Goal: Information Seeking & Learning: Learn about a topic

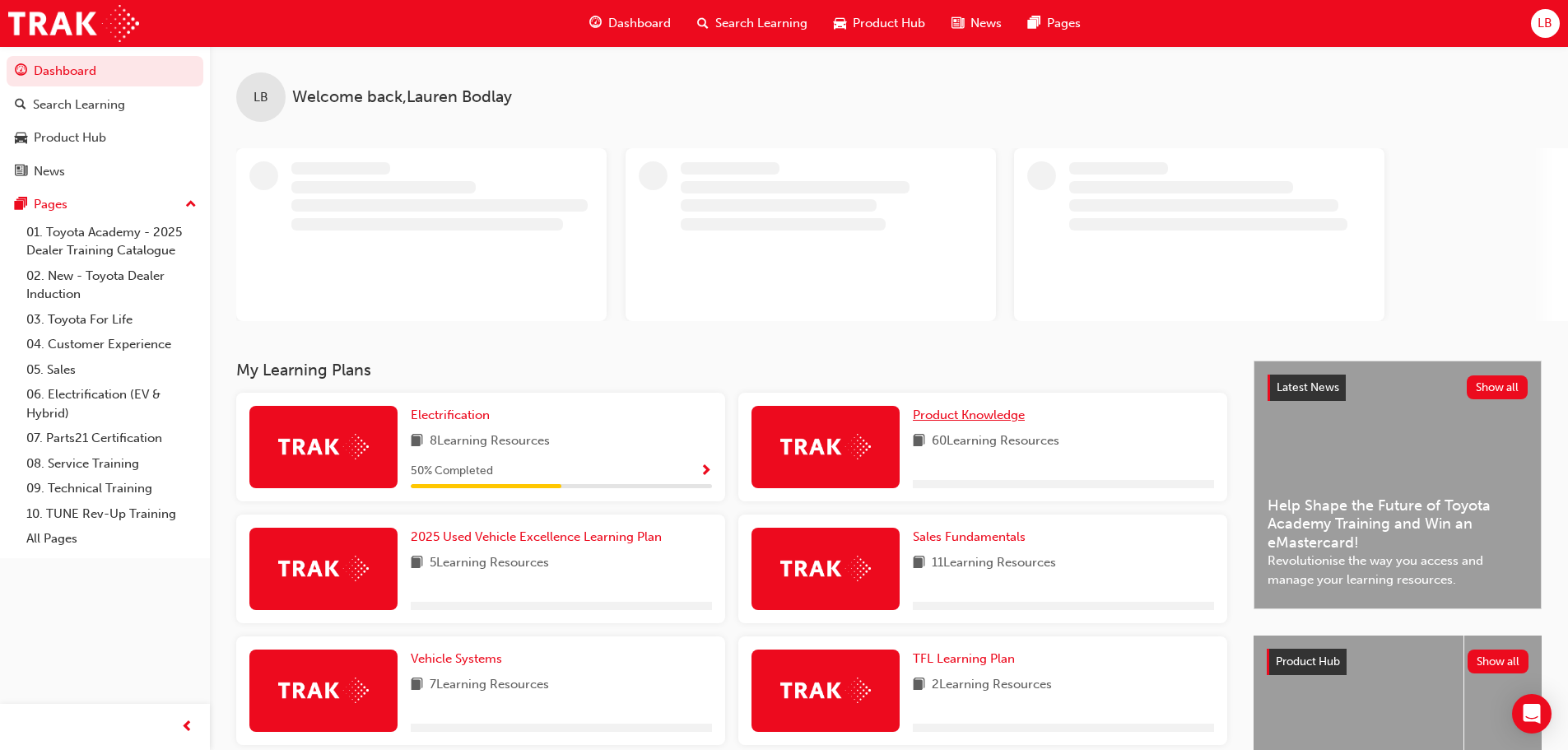
click at [995, 418] on span "Product Knowledge" at bounding box center [969, 414] width 112 height 15
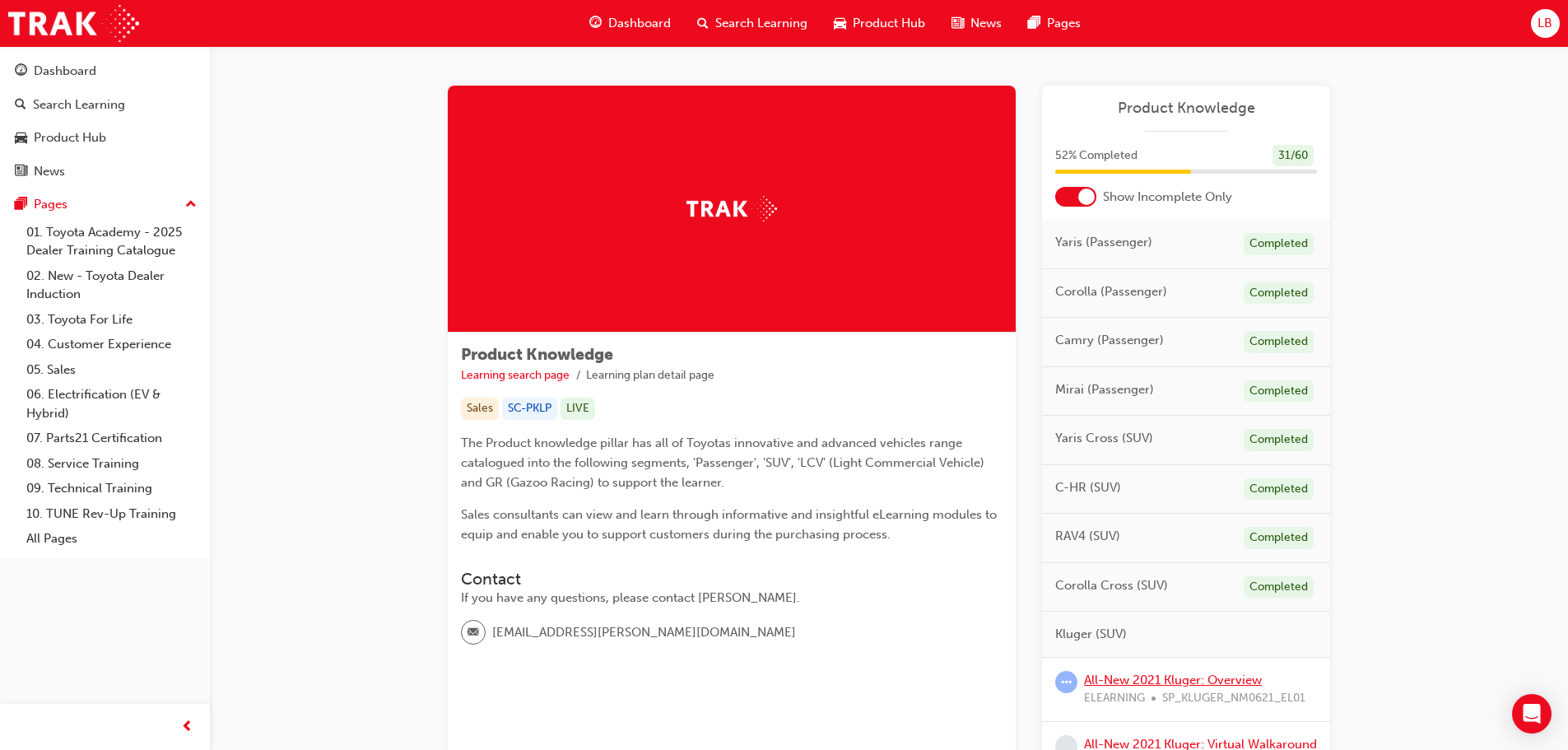
click at [1196, 681] on link "All-New 2021 Kluger: Overview" at bounding box center [1173, 679] width 178 height 15
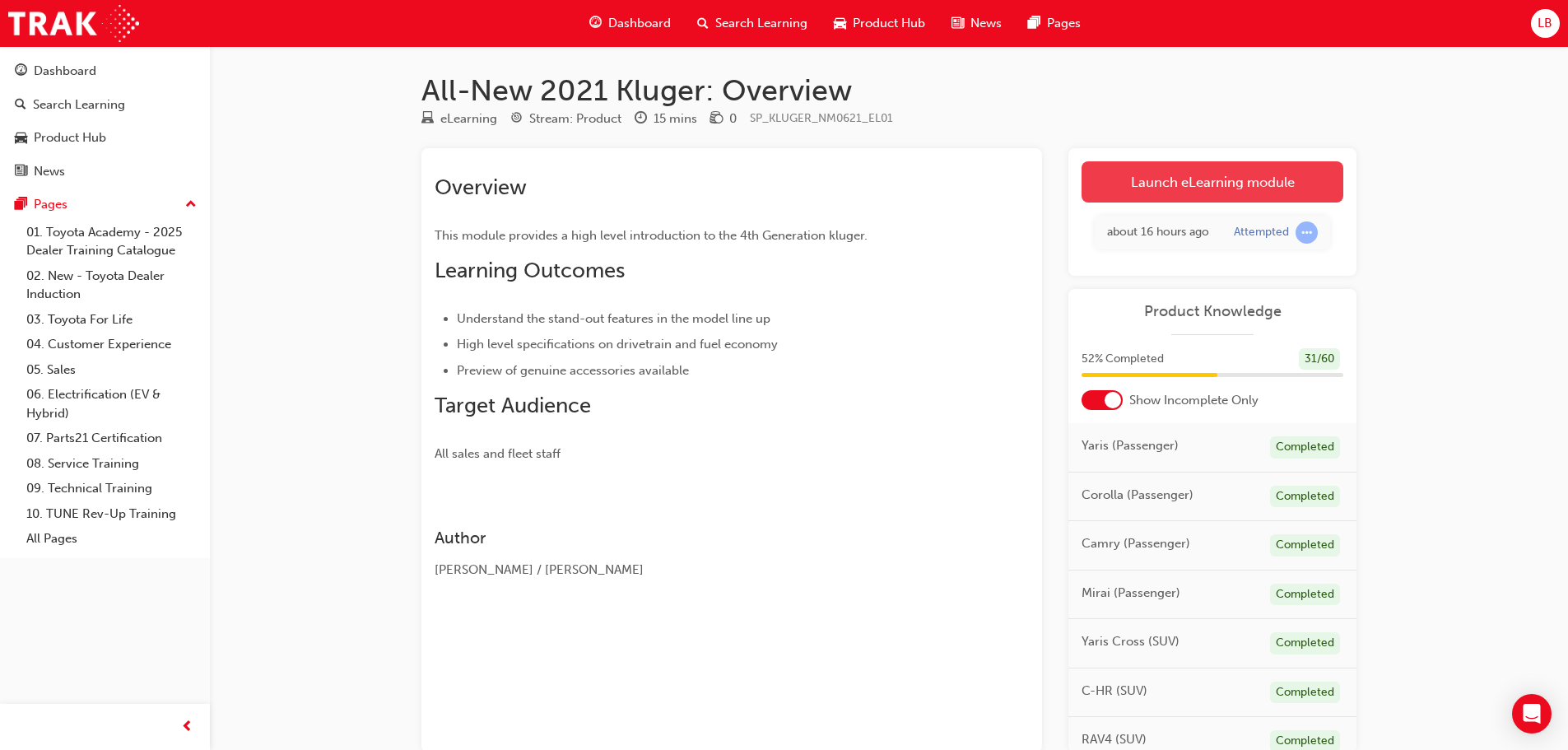
click at [1236, 182] on link "Launch eLearning module" at bounding box center [1212, 182] width 262 height 41
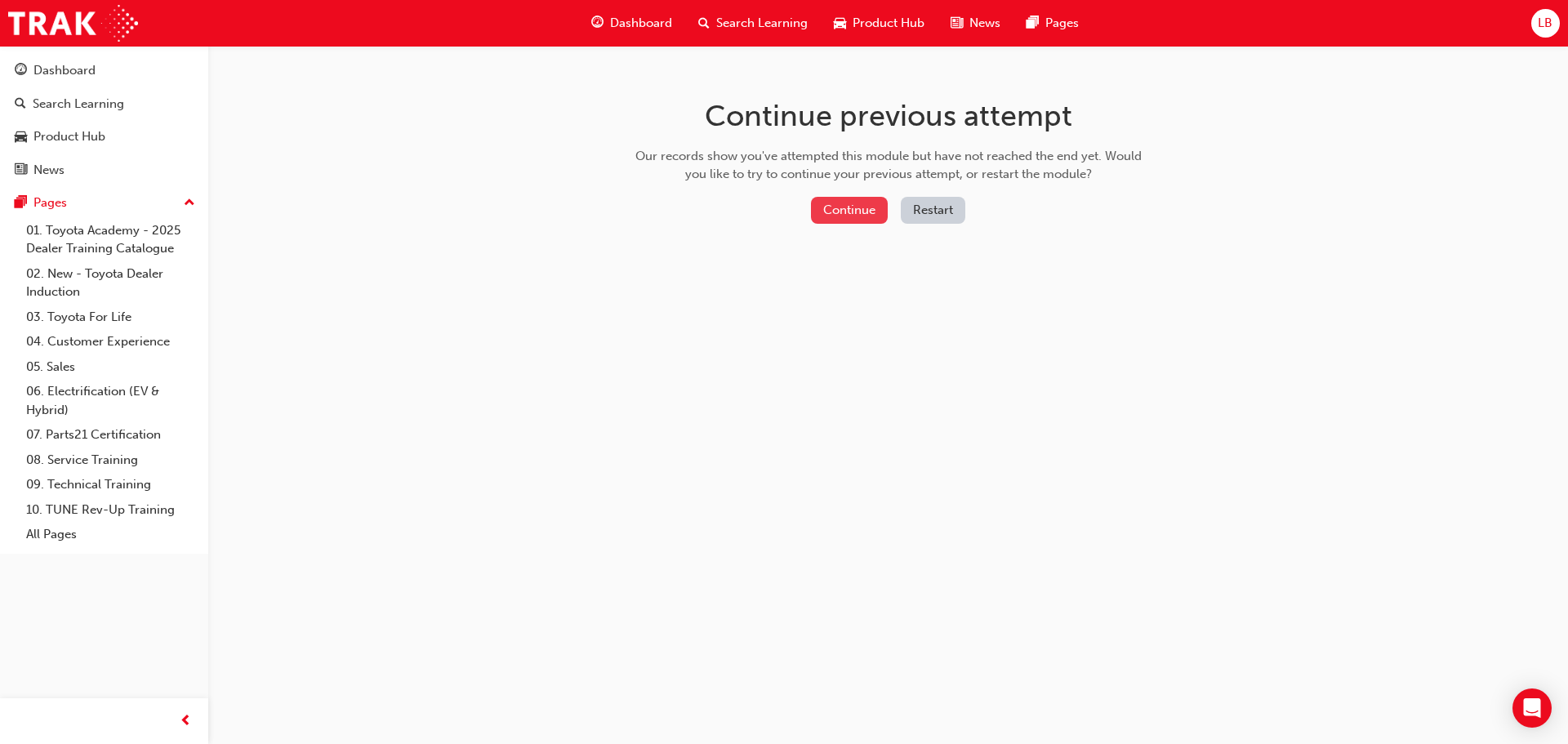
click at [857, 208] on button "Continue" at bounding box center [849, 210] width 77 height 27
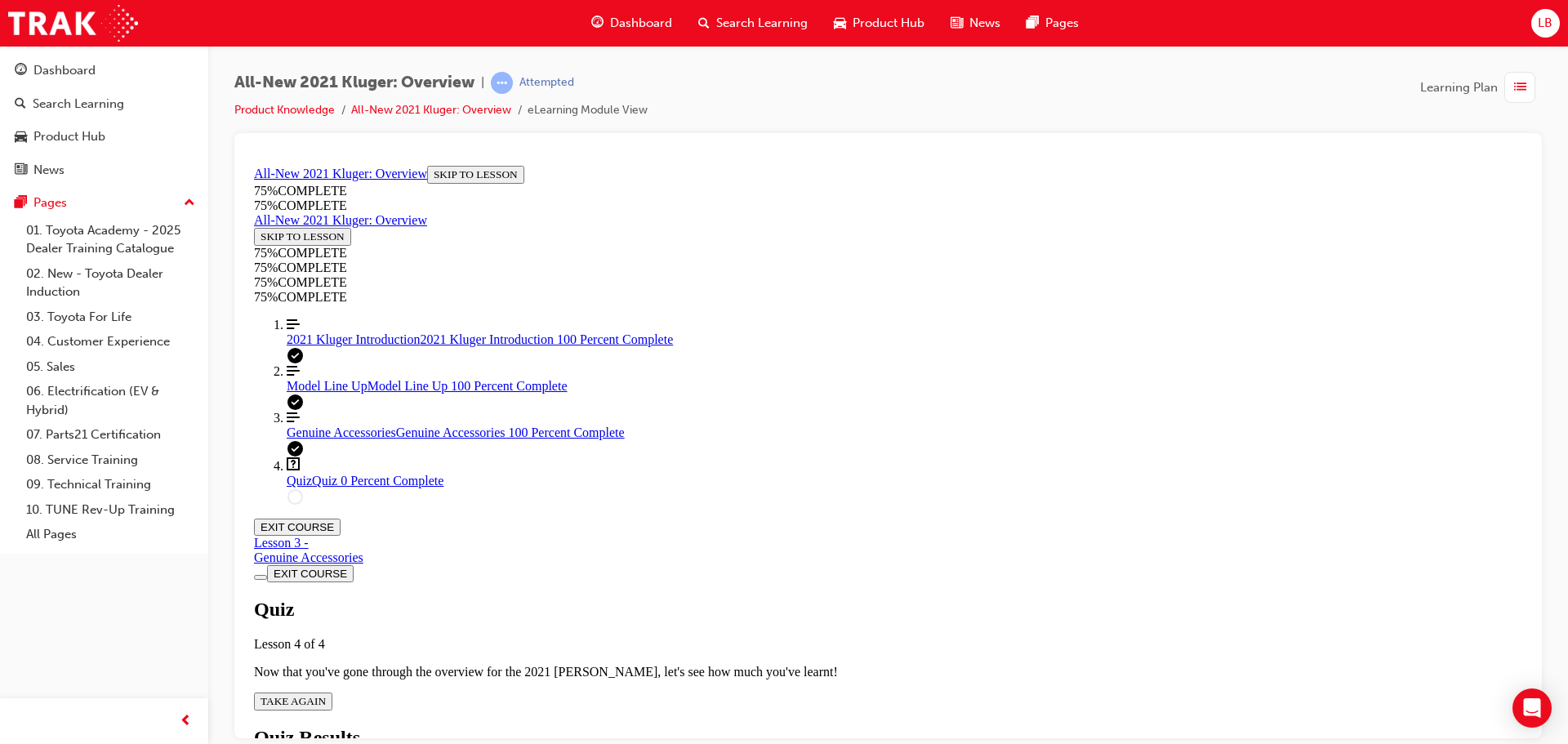
scroll to position [56, 0]
click at [325, 694] on span "TAKE AGAIN" at bounding box center [293, 700] width 65 height 12
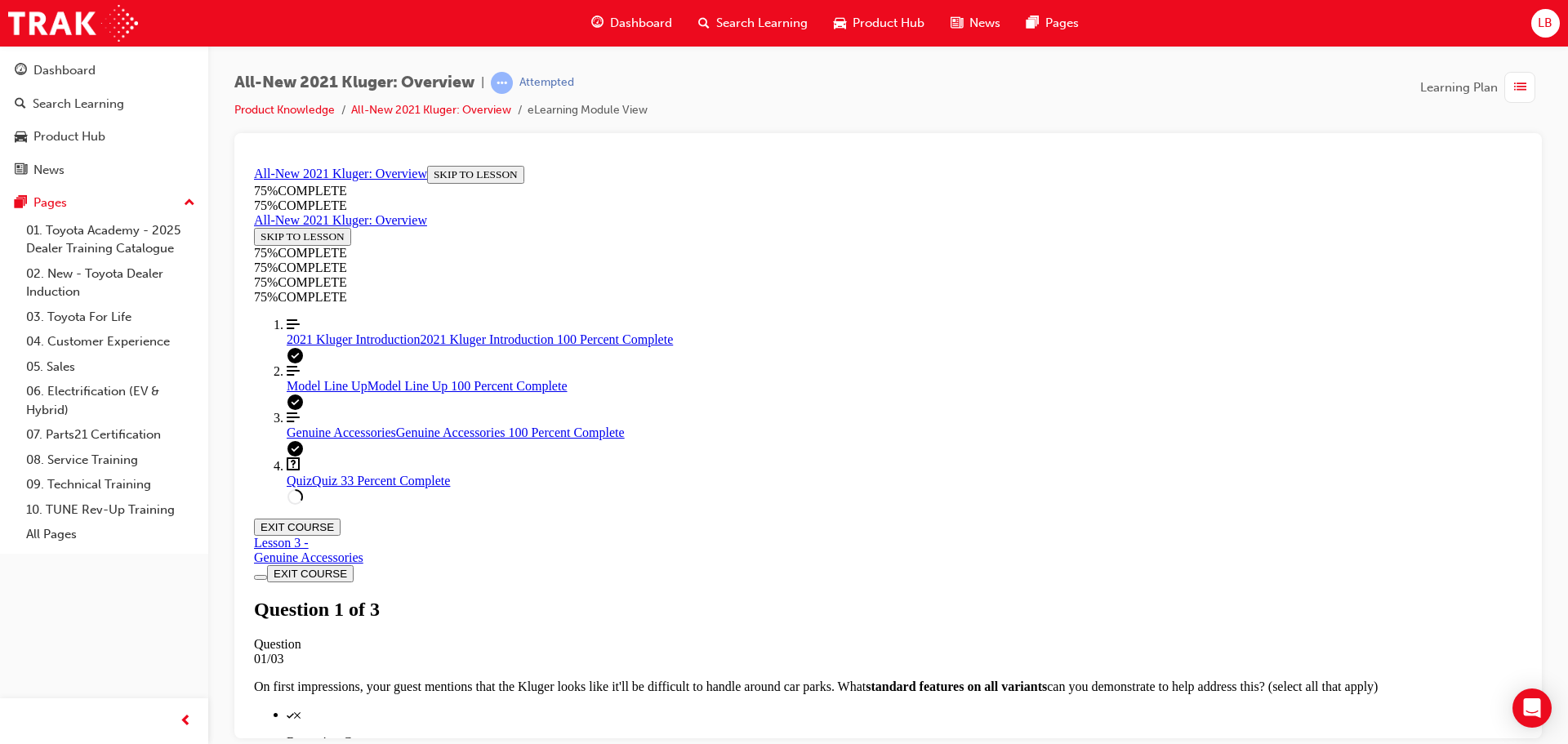
scroll to position [241, 0]
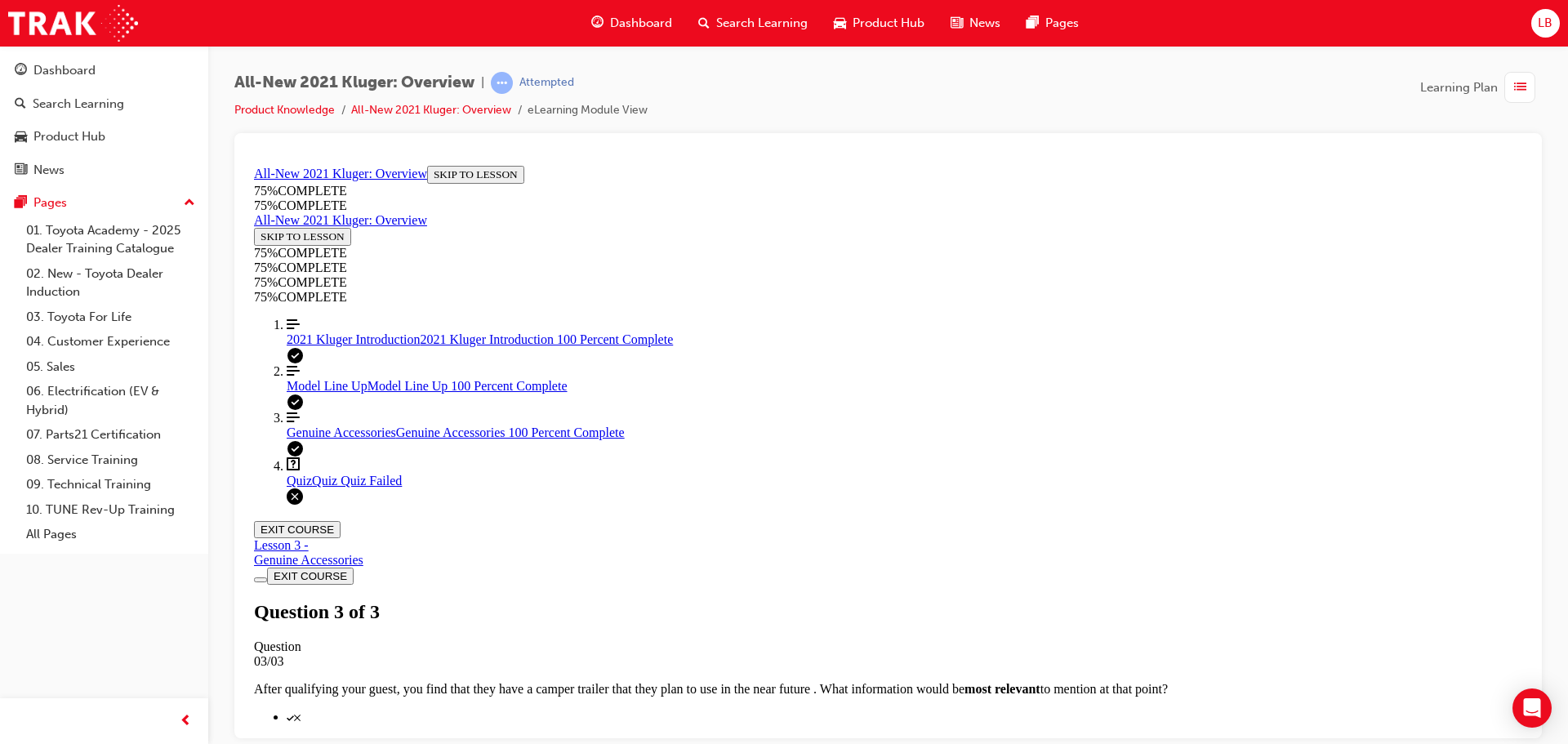
scroll to position [59, 0]
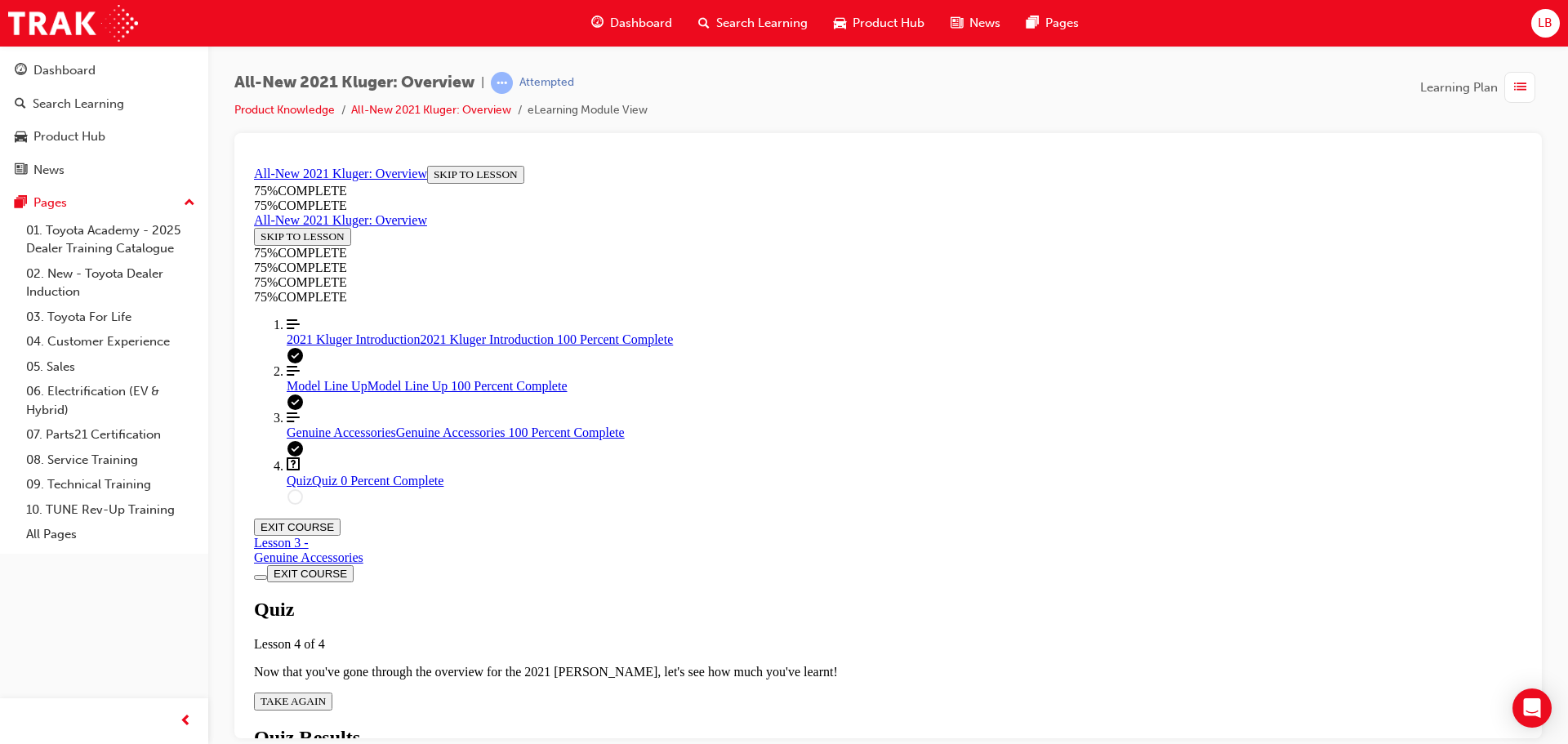
click at [325, 694] on span "TAKE AGAIN" at bounding box center [293, 700] width 65 height 12
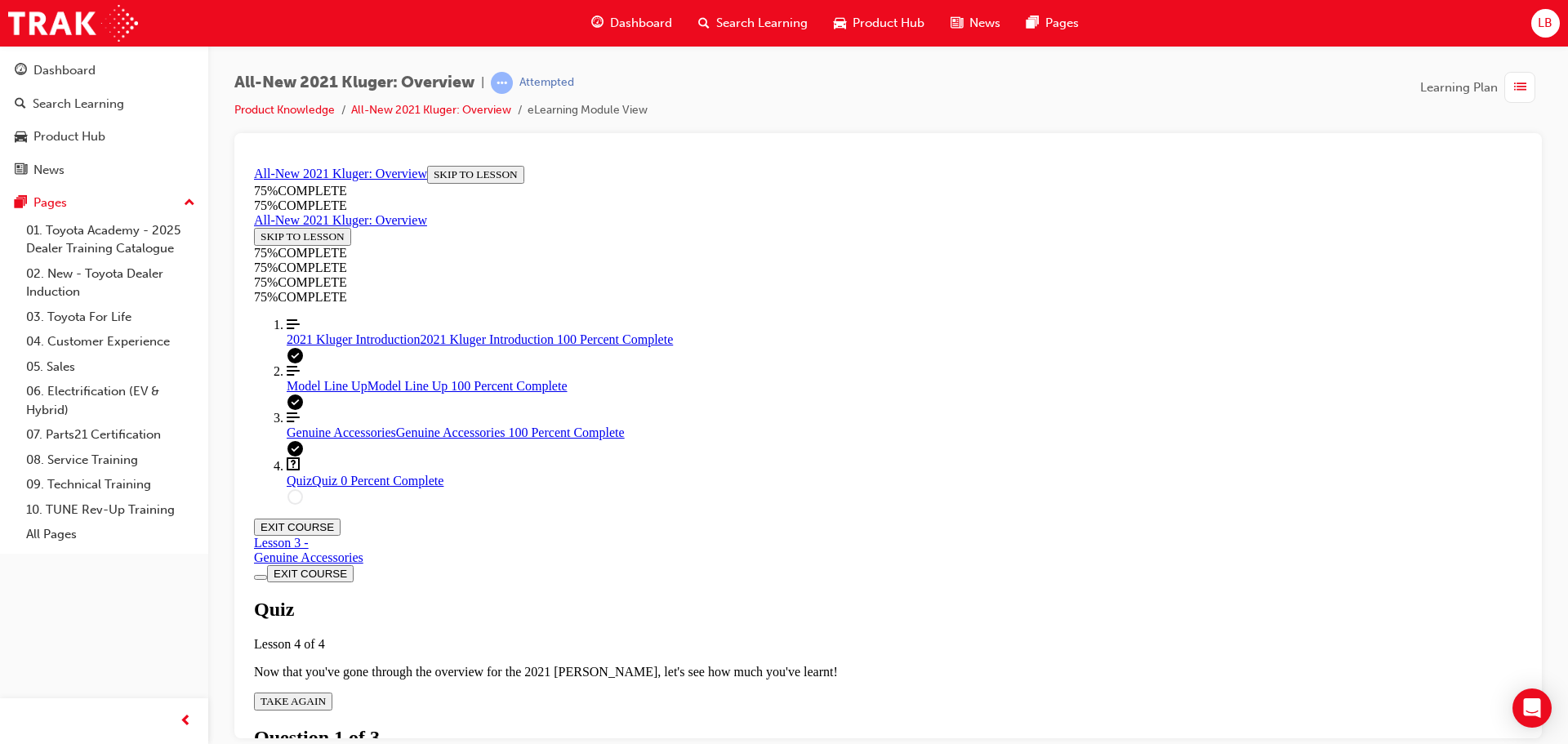
scroll to position [323, 0]
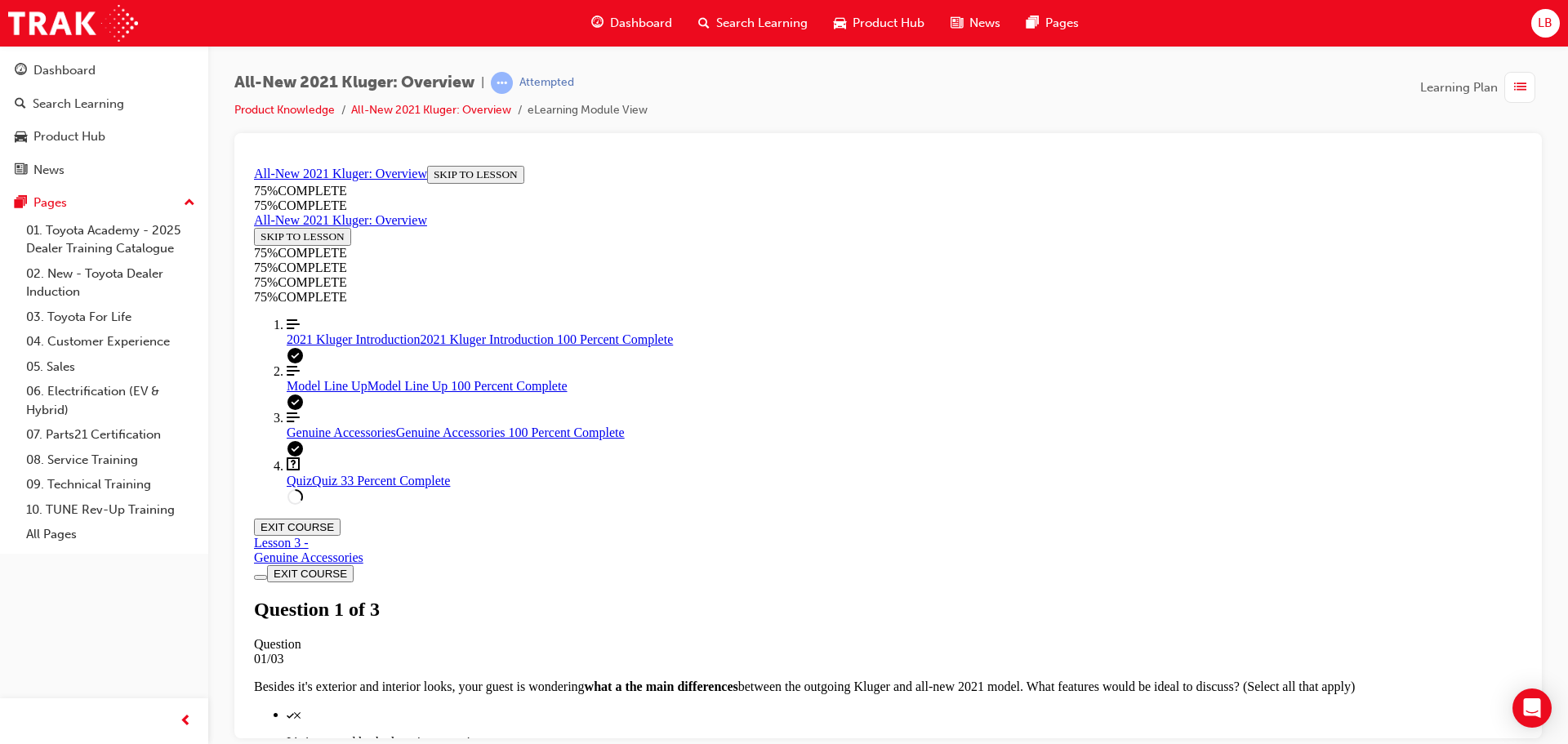
scroll to position [273, 0]
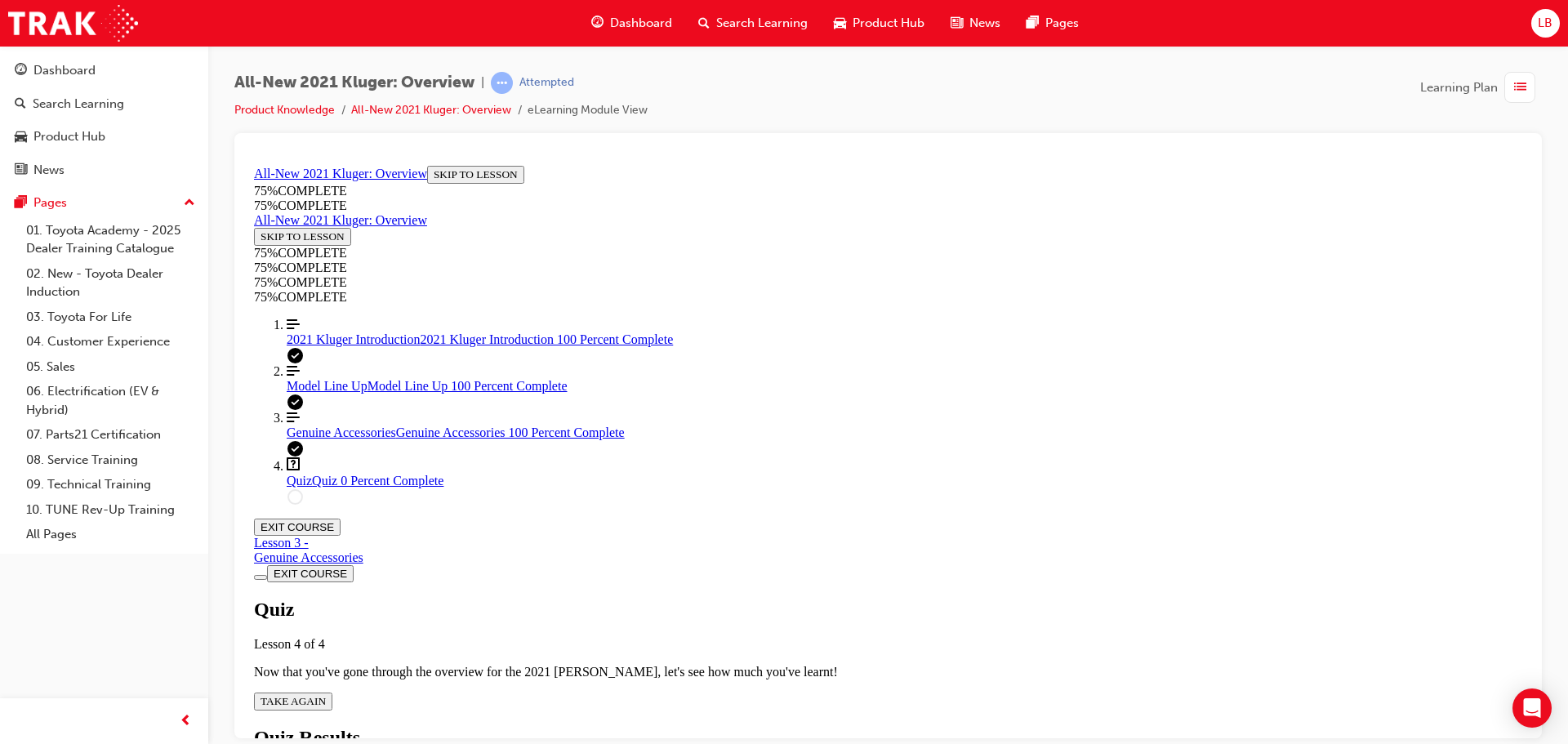
scroll to position [59, 0]
click at [332, 692] on button "TAKE AGAIN" at bounding box center [293, 700] width 79 height 18
drag, startPoint x: 875, startPoint y: 542, endPoint x: 712, endPoint y: 184, distance: 393.4
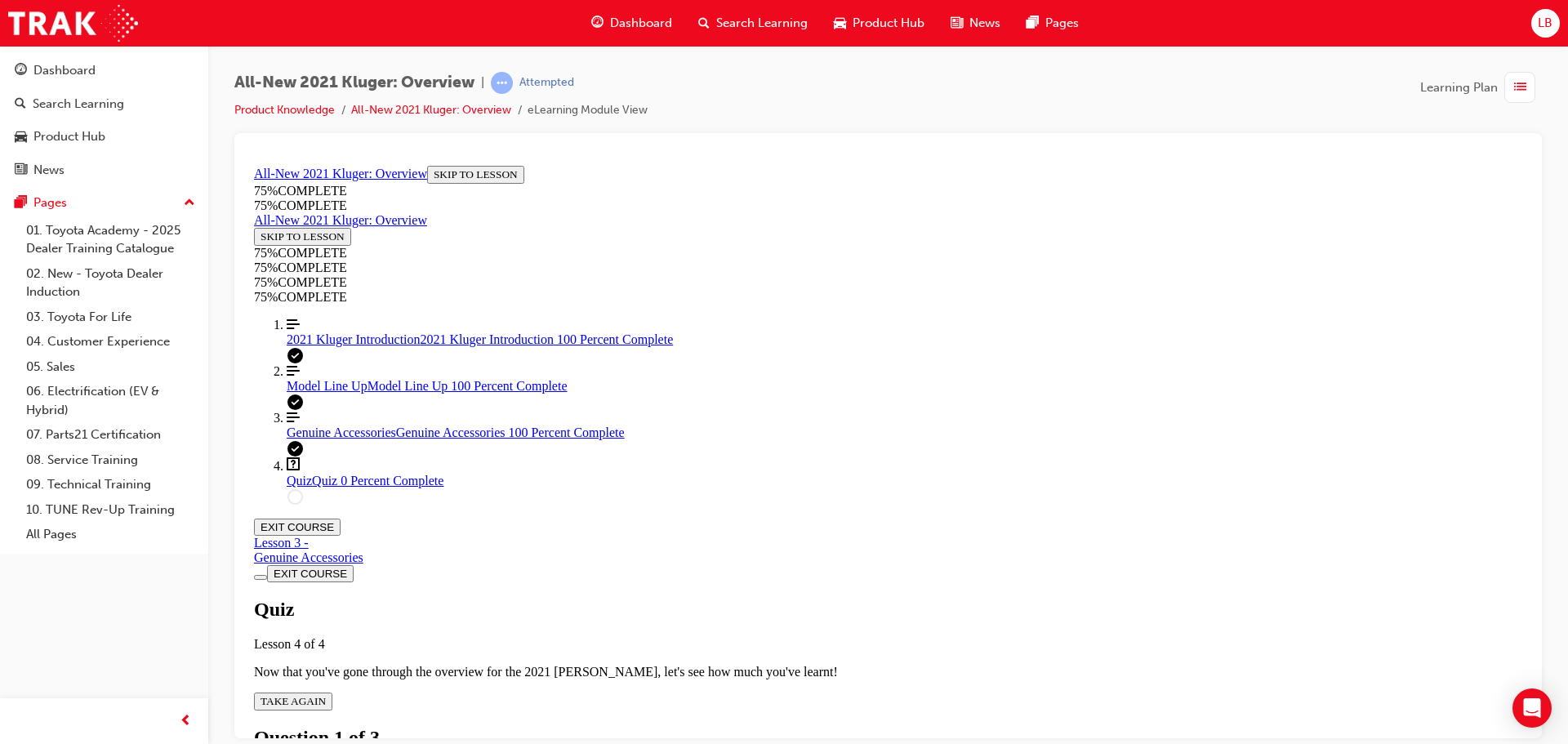
copy div "After qualifying your guest, you find that they have a camper trailer that they…"
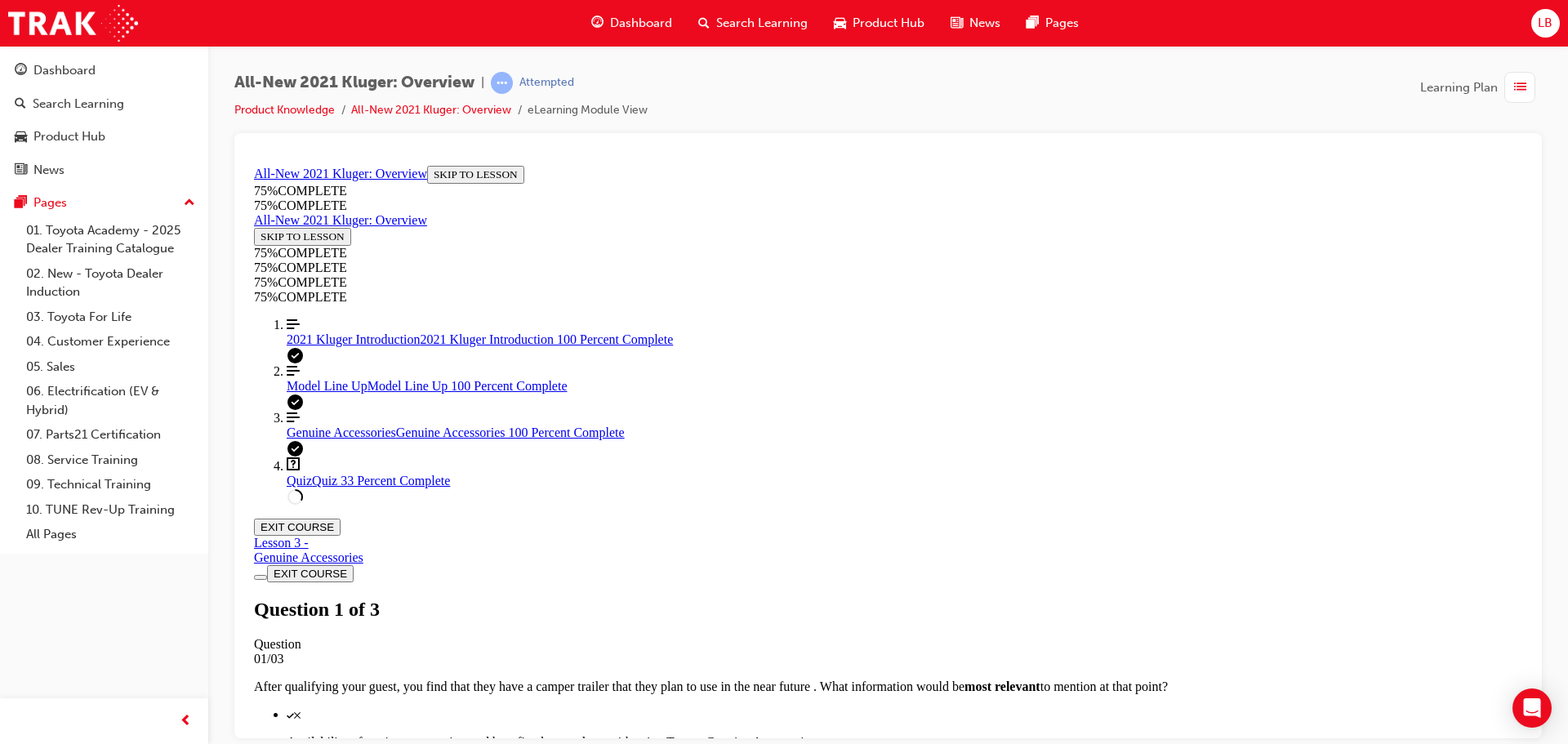
scroll to position [241, 0]
drag, startPoint x: 1032, startPoint y: 548, endPoint x: 704, endPoint y: 213, distance: 468.8
copy div "On first impressions, your guest mentions that the Kluger looks like it'll be d…"
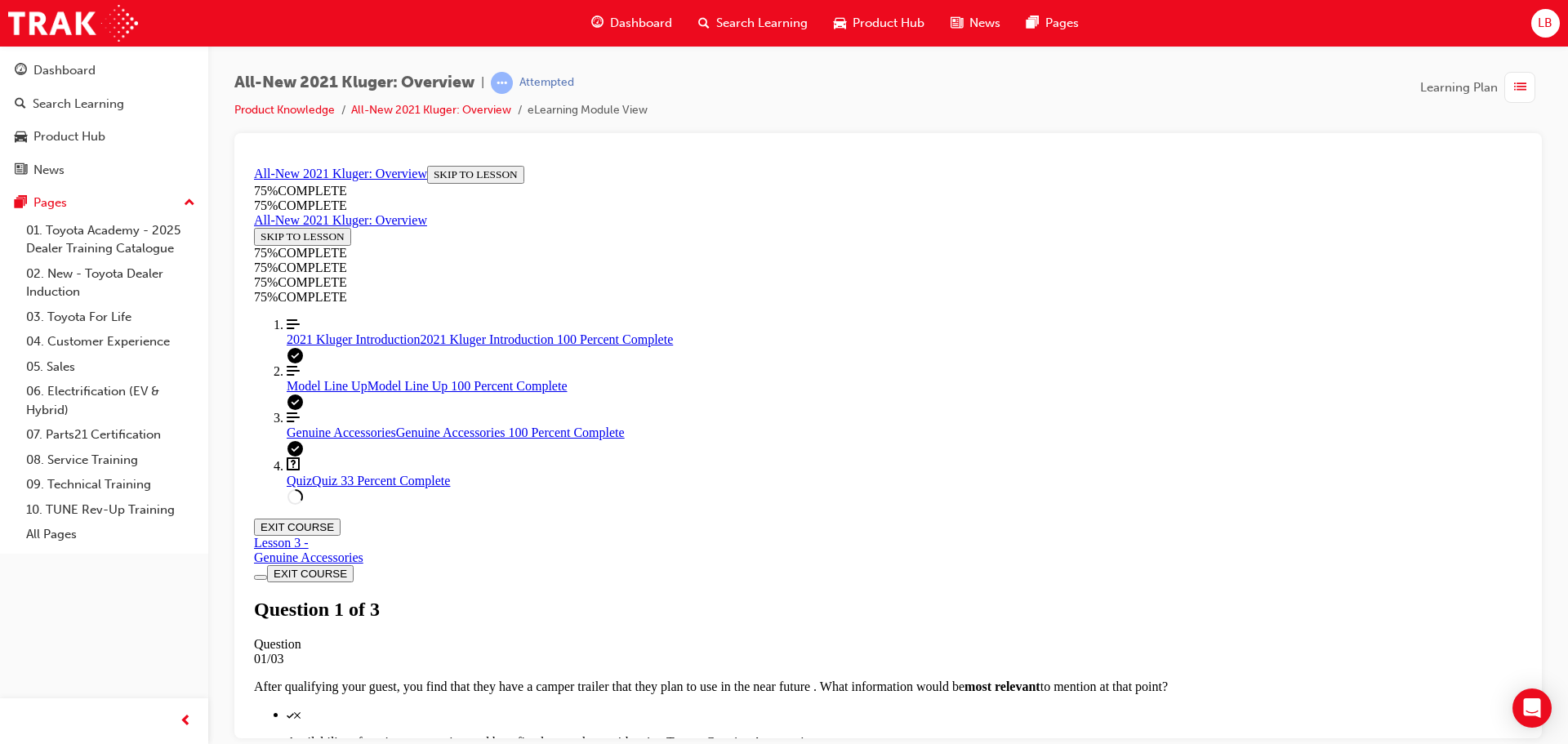
drag, startPoint x: 1187, startPoint y: 640, endPoint x: 708, endPoint y: 245, distance: 620.9
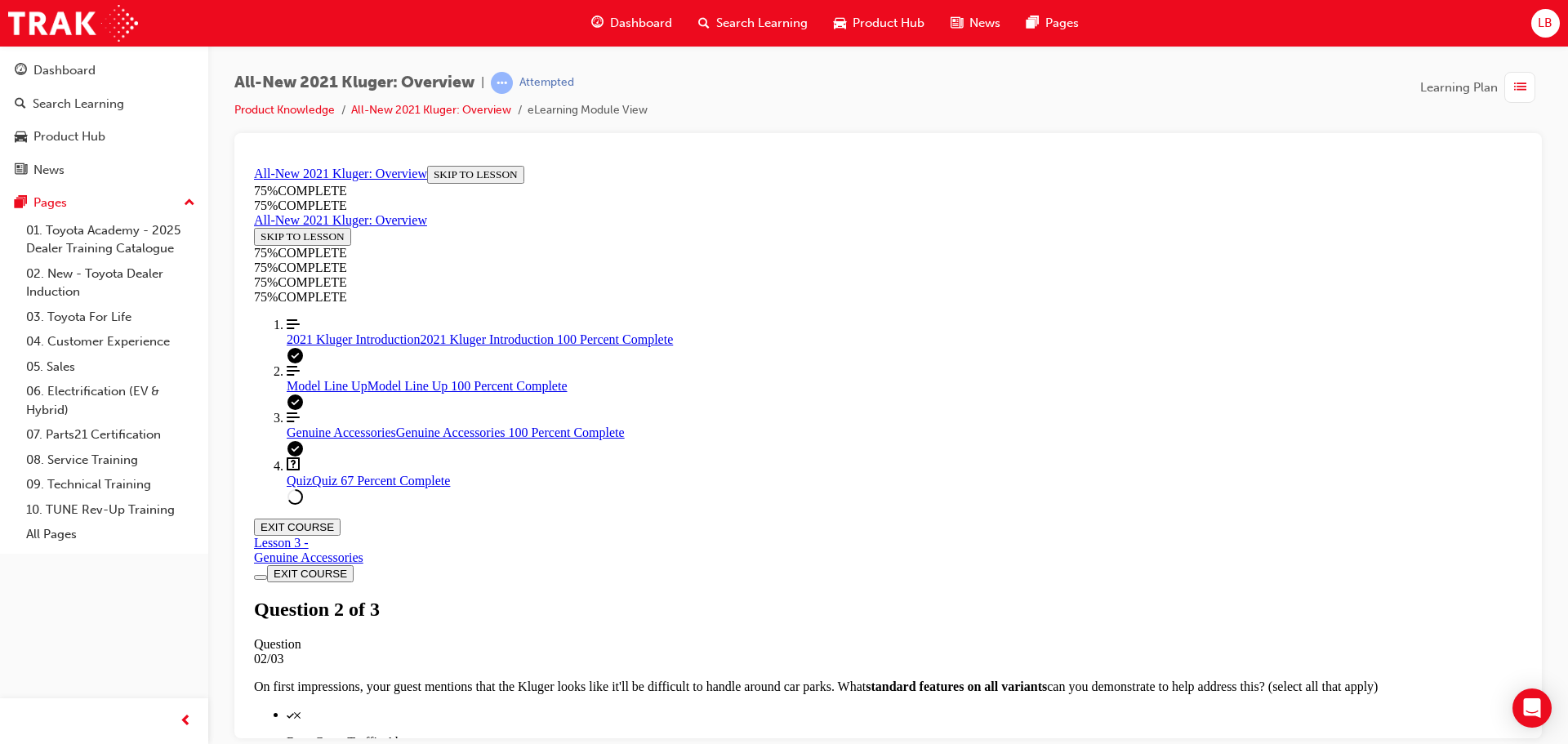
copy div "Besides it's exterior and interior looks, your guest is wondering what a the ma…"
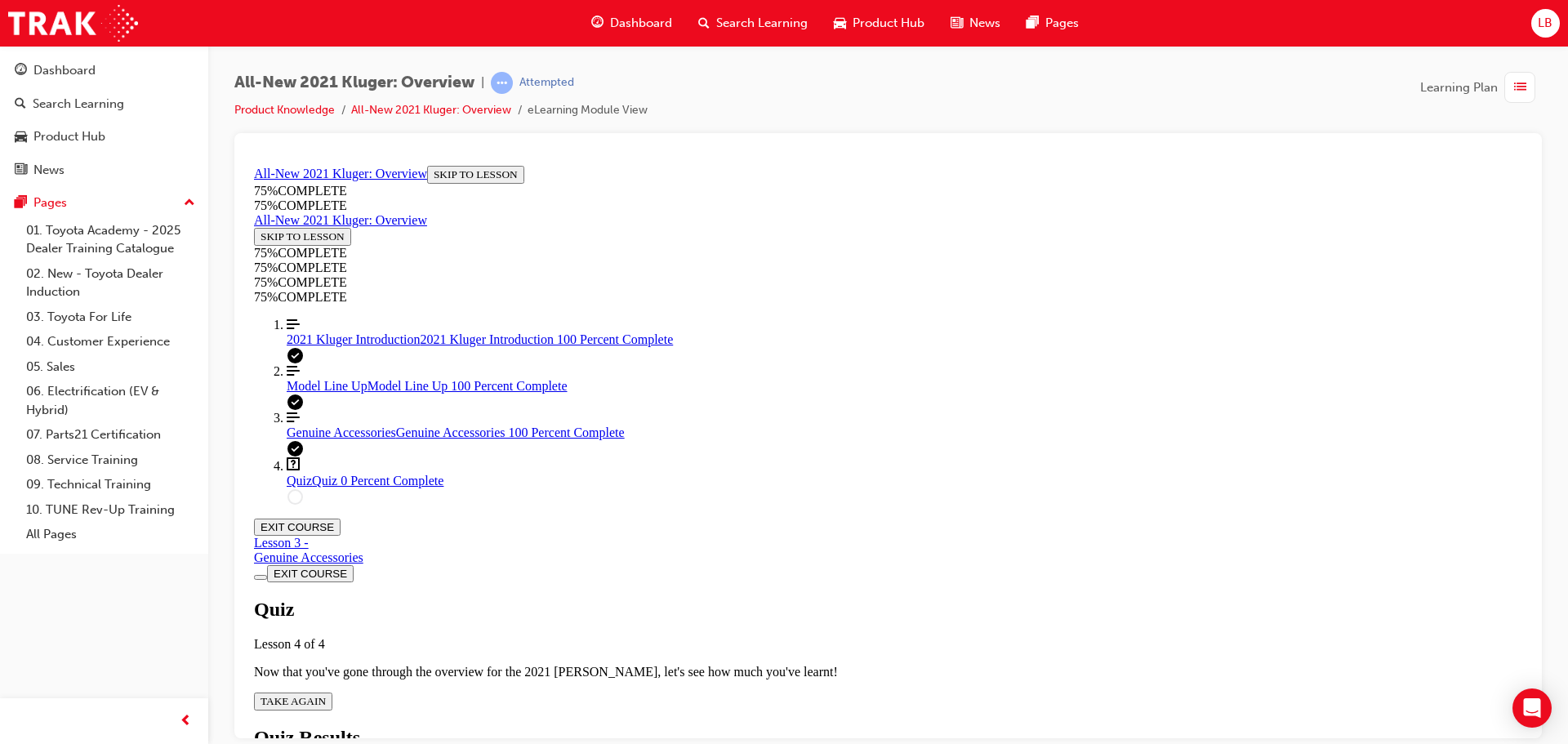
click at [764, 598] on div "Quiz Lesson 4 of 4 Now that you've gone through the overview for the 2021 [PERS…" at bounding box center [887, 653] width 1268 height 112
click at [325, 694] on span "TAKE AGAIN" at bounding box center [293, 700] width 65 height 12
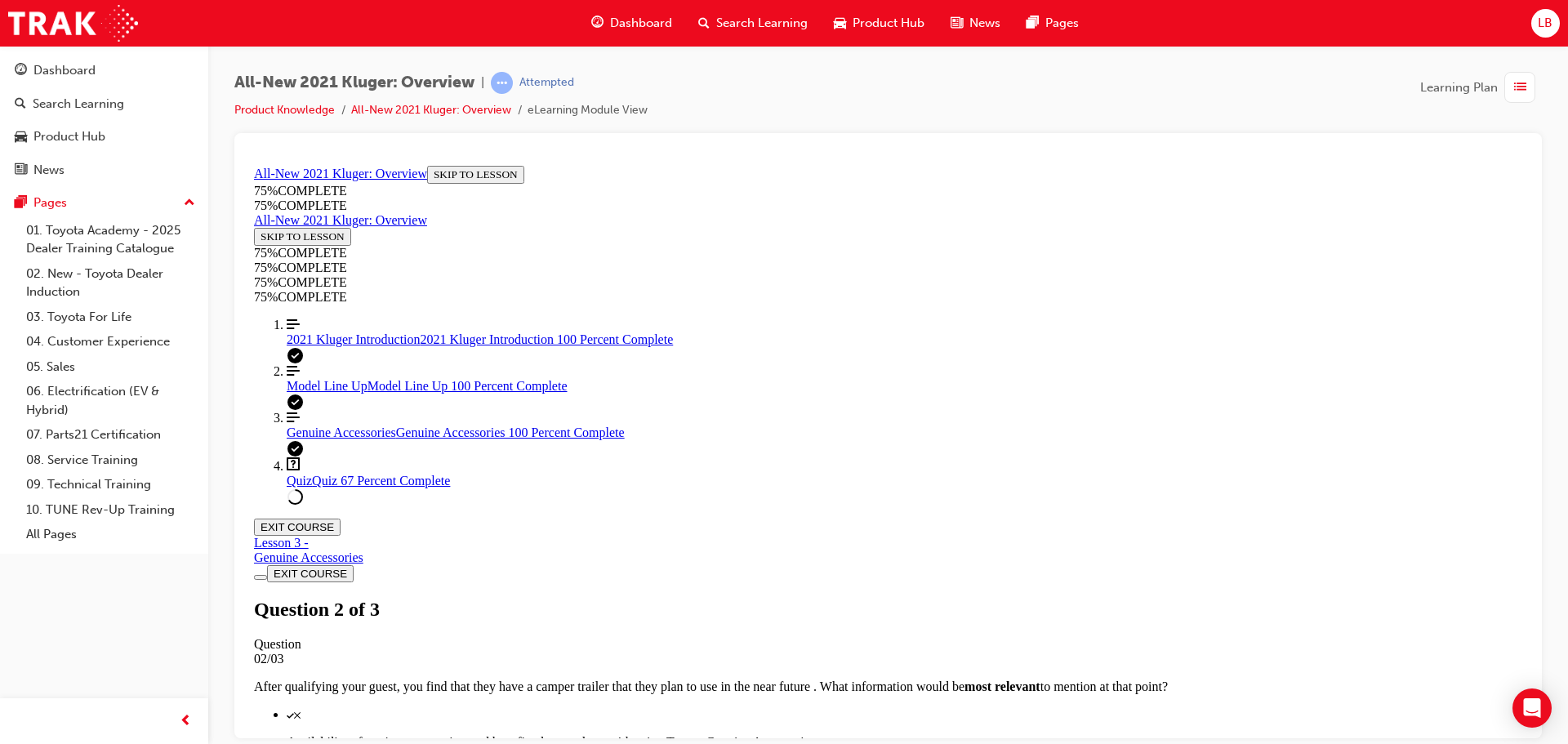
click at [337, 345] on span "2021 Kluger Introduction" at bounding box center [354, 338] width 134 height 14
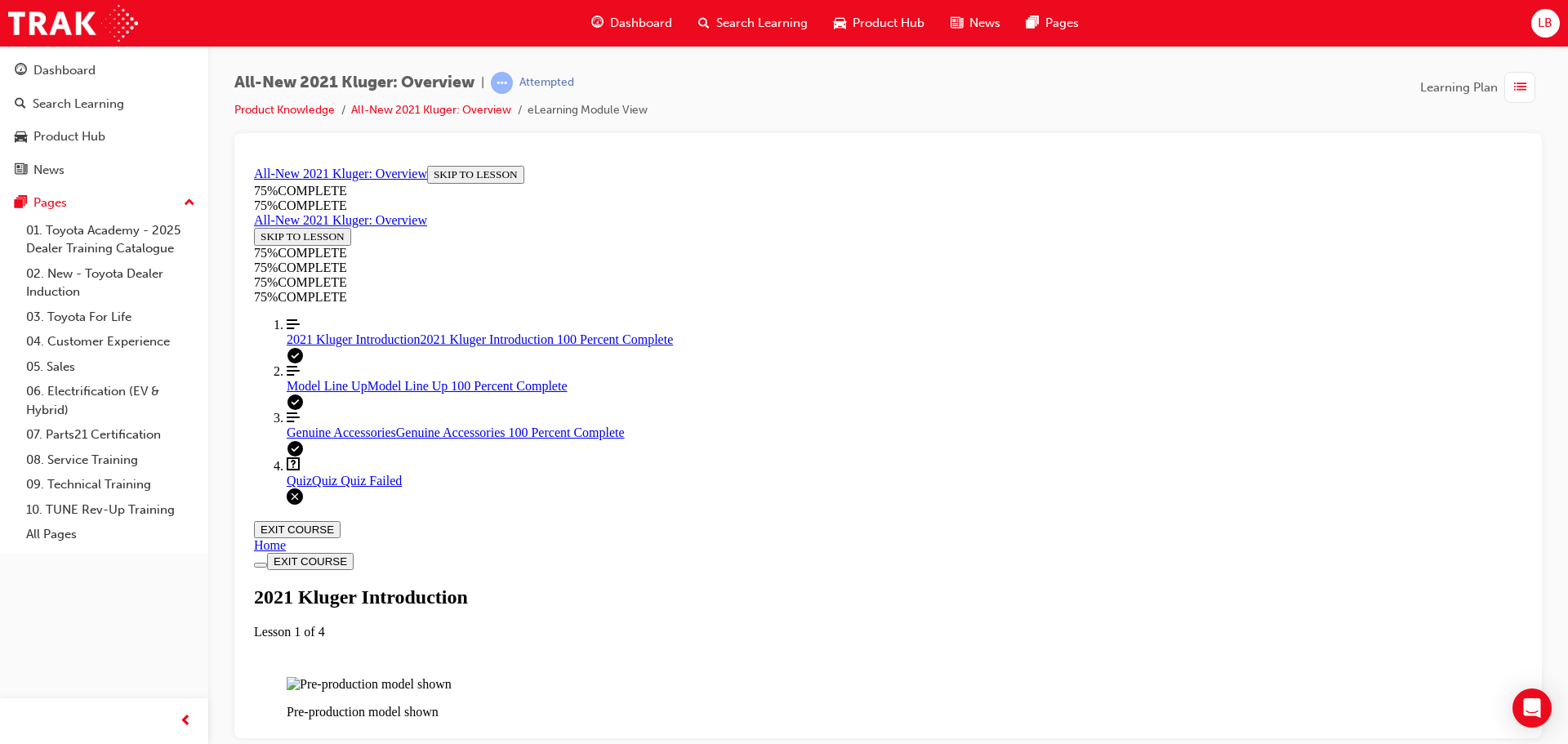
scroll to position [1363, 0]
click at [1348, 94] on div "All-New 2021 Kluger: Overview | Attempted Product Knowledge All-New 2021 Kluger…" at bounding box center [887, 103] width 1308 height 62
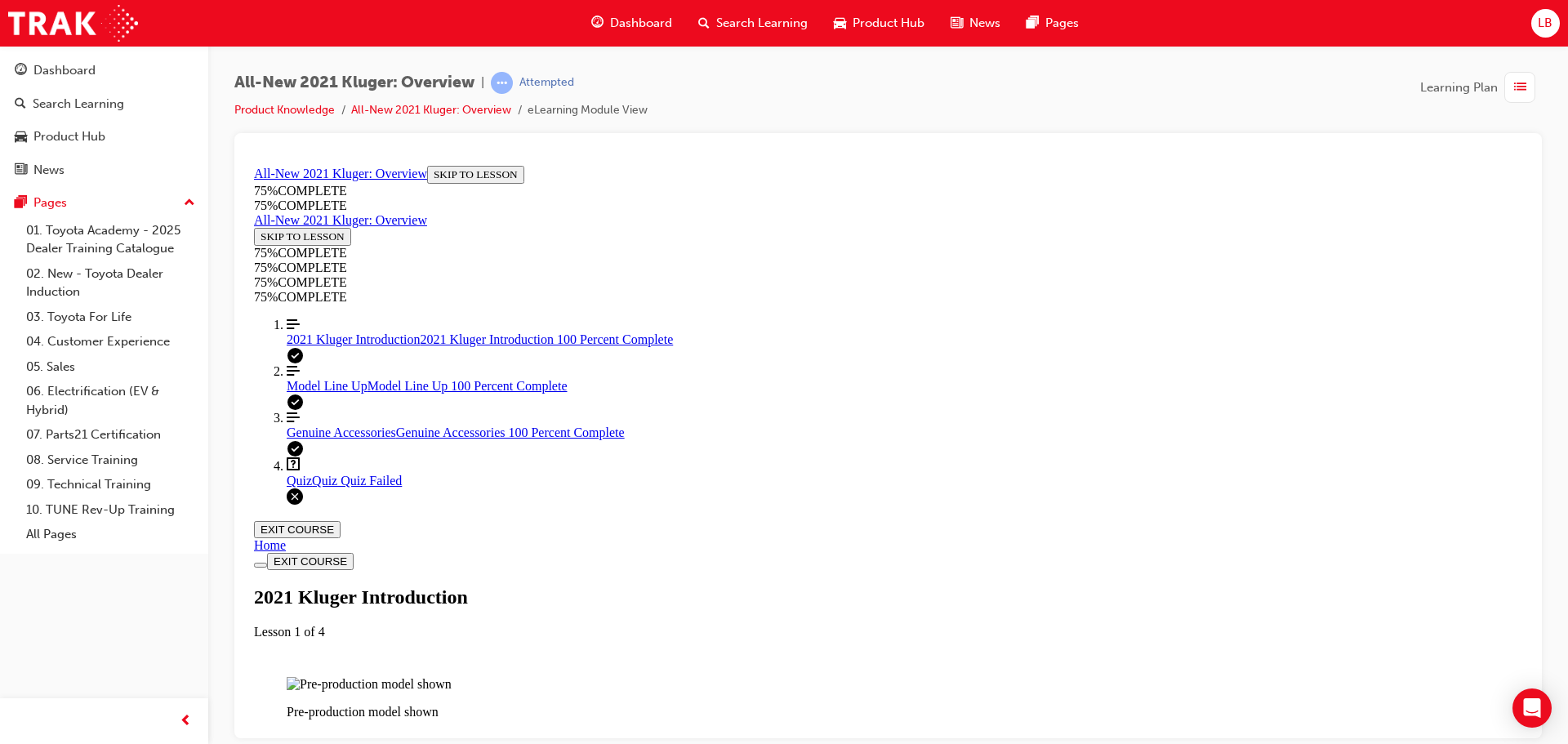
scroll to position [2649, 0]
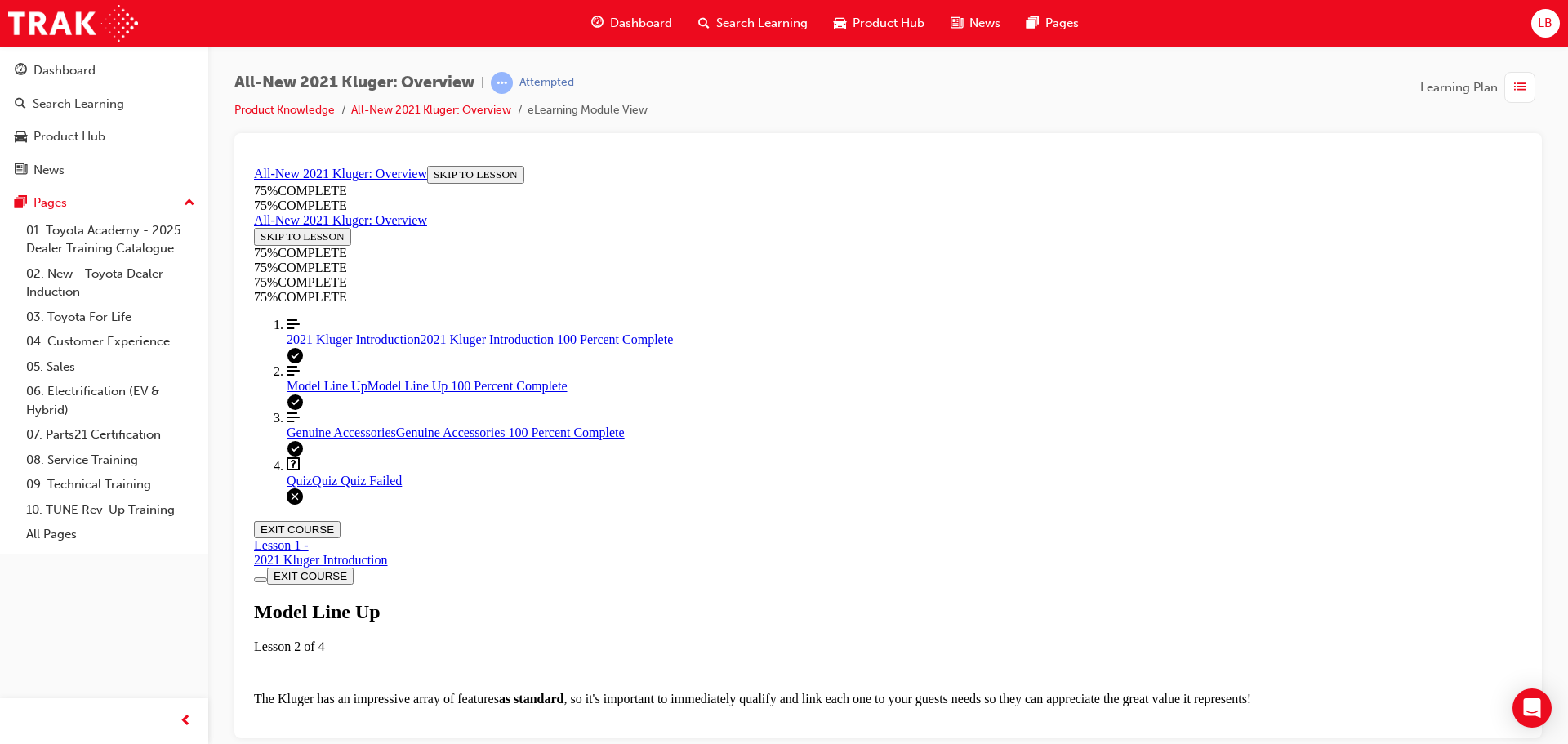
scroll to position [2261, 0]
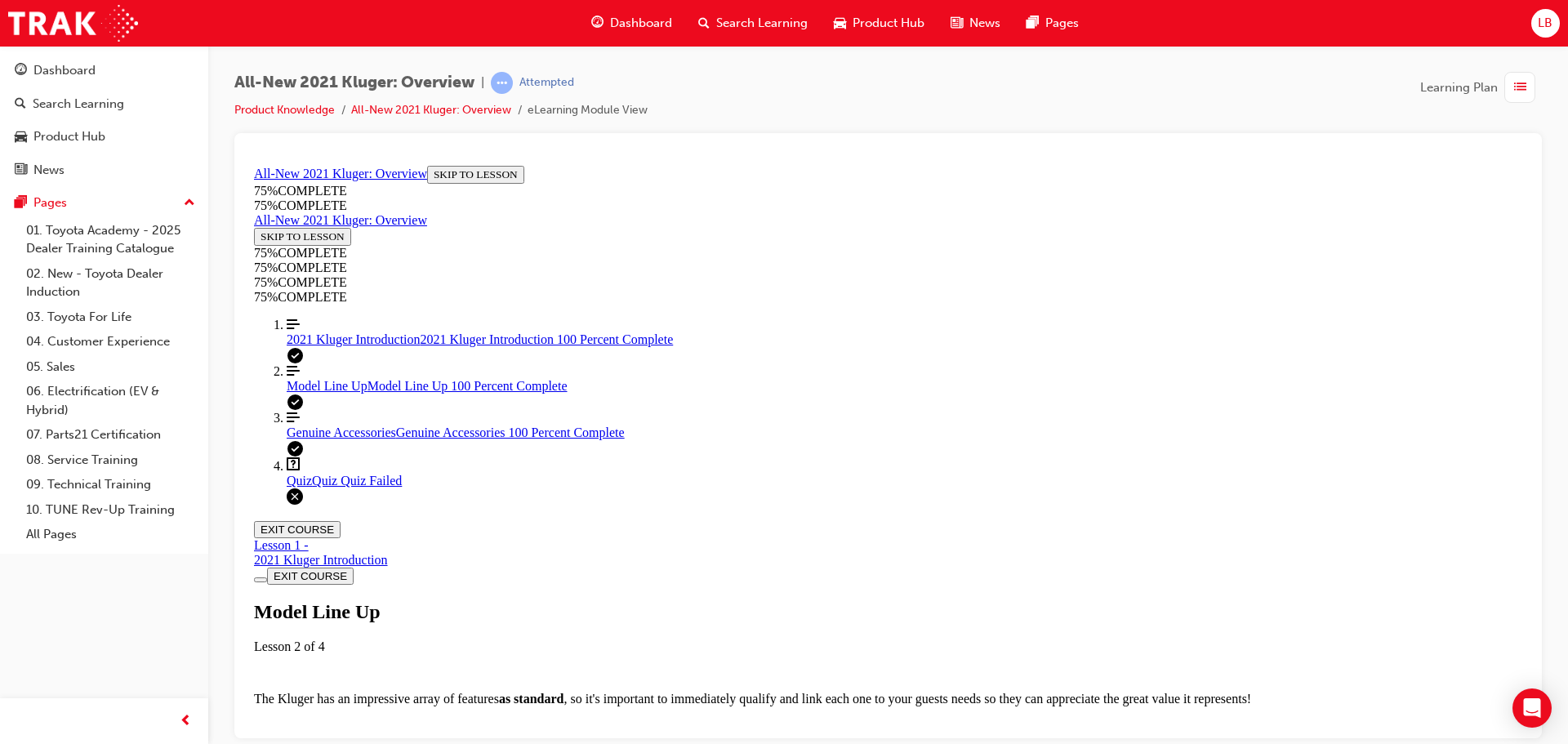
scroll to position [4467, 0]
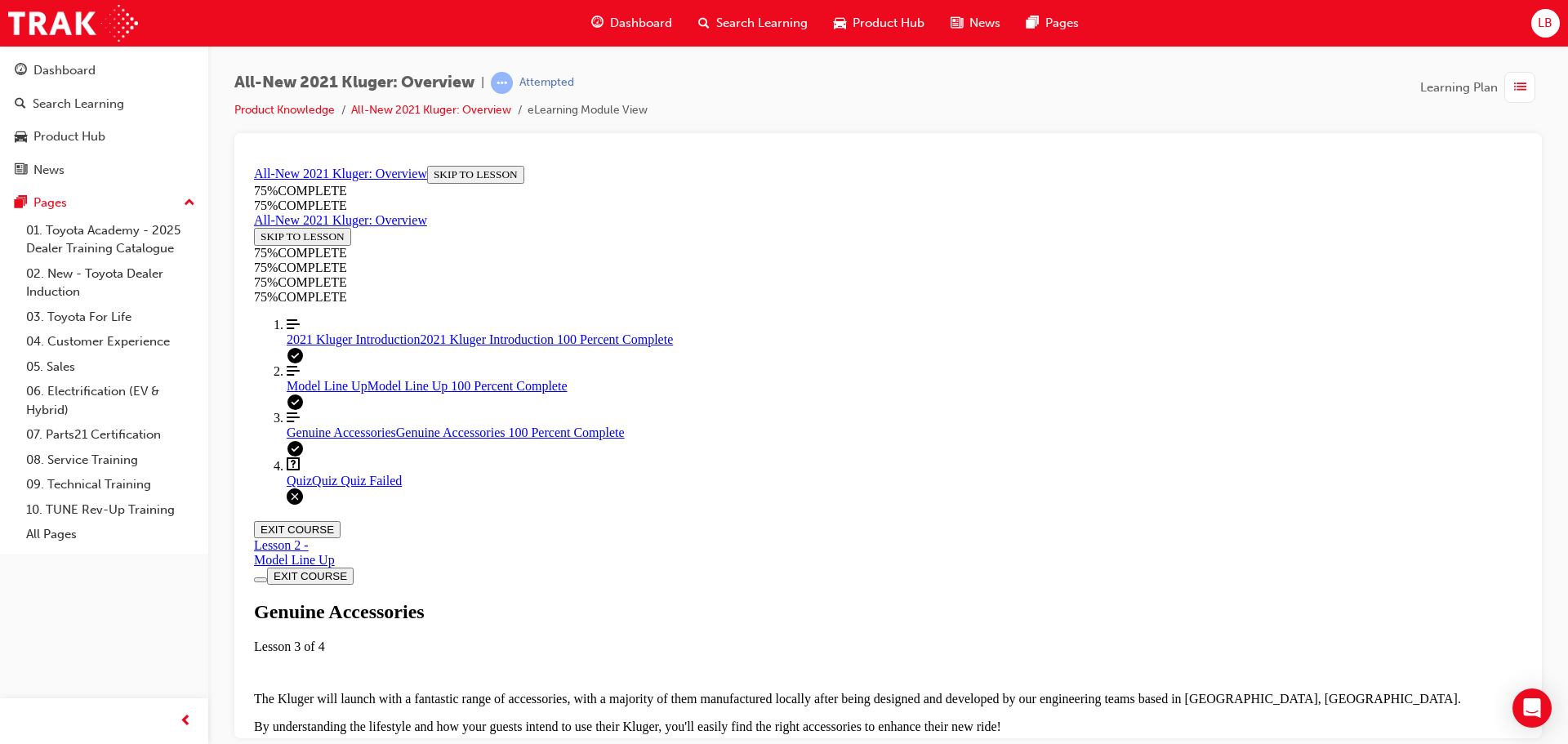
scroll to position [628, 0]
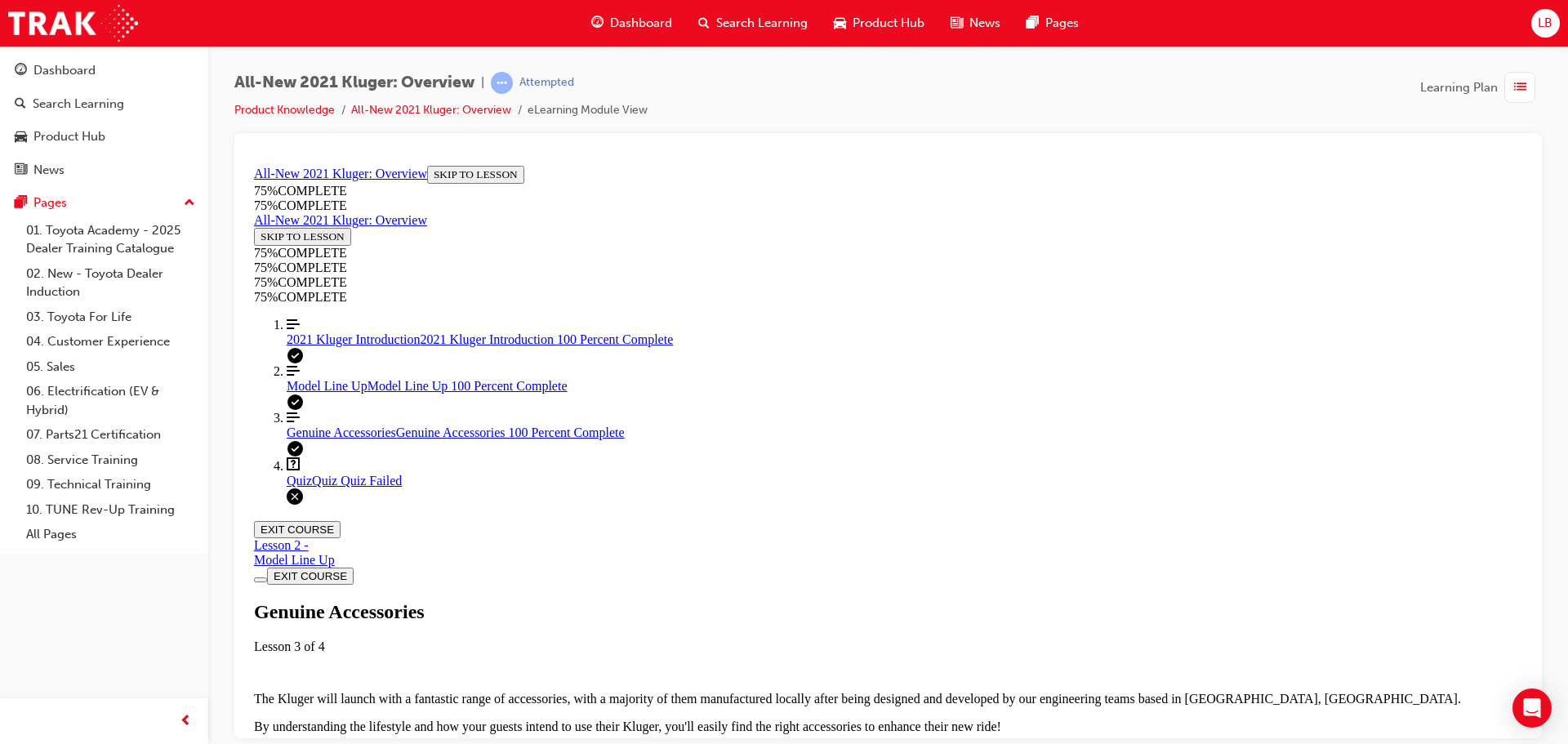
scroll to position [79, 0]
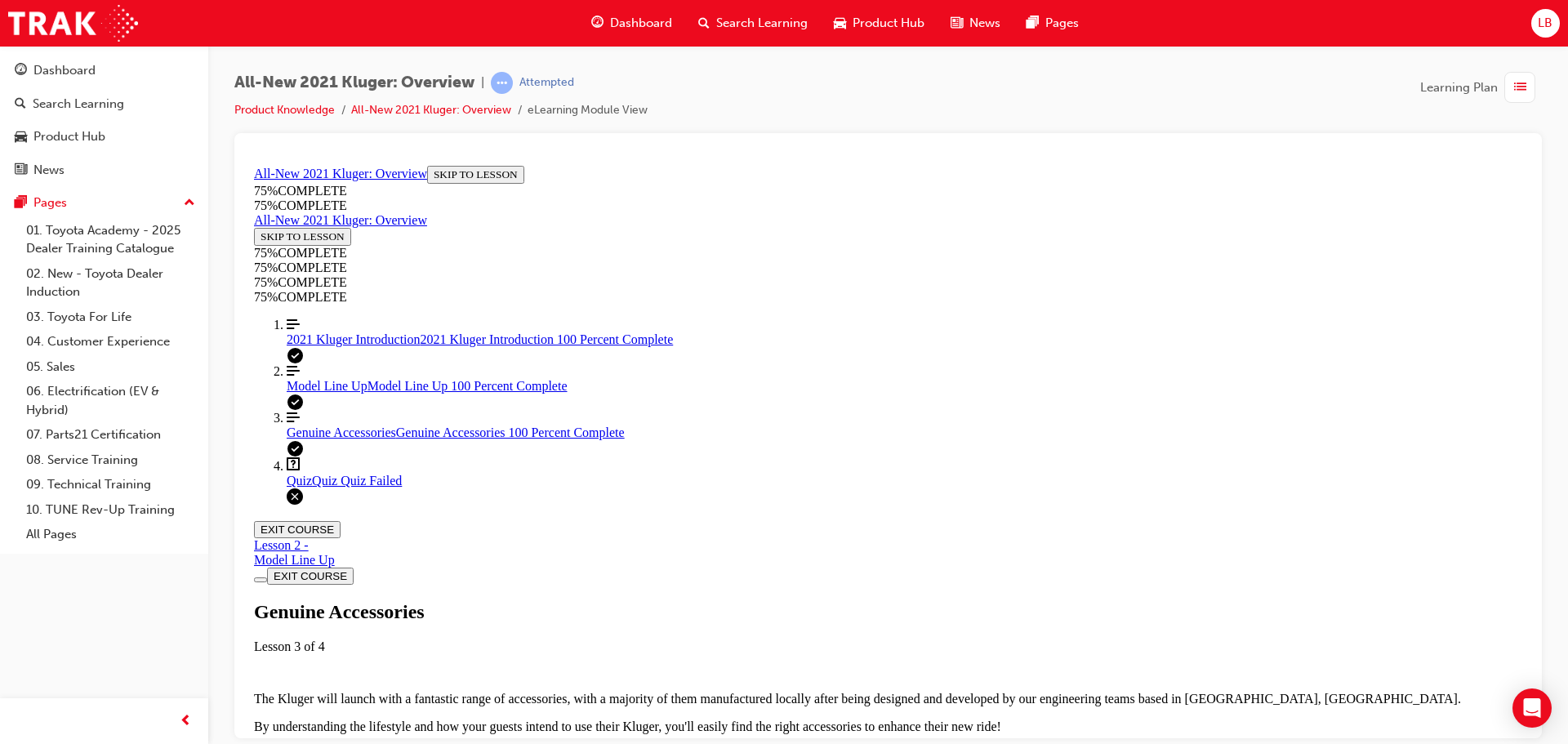
scroll to position [196, 0]
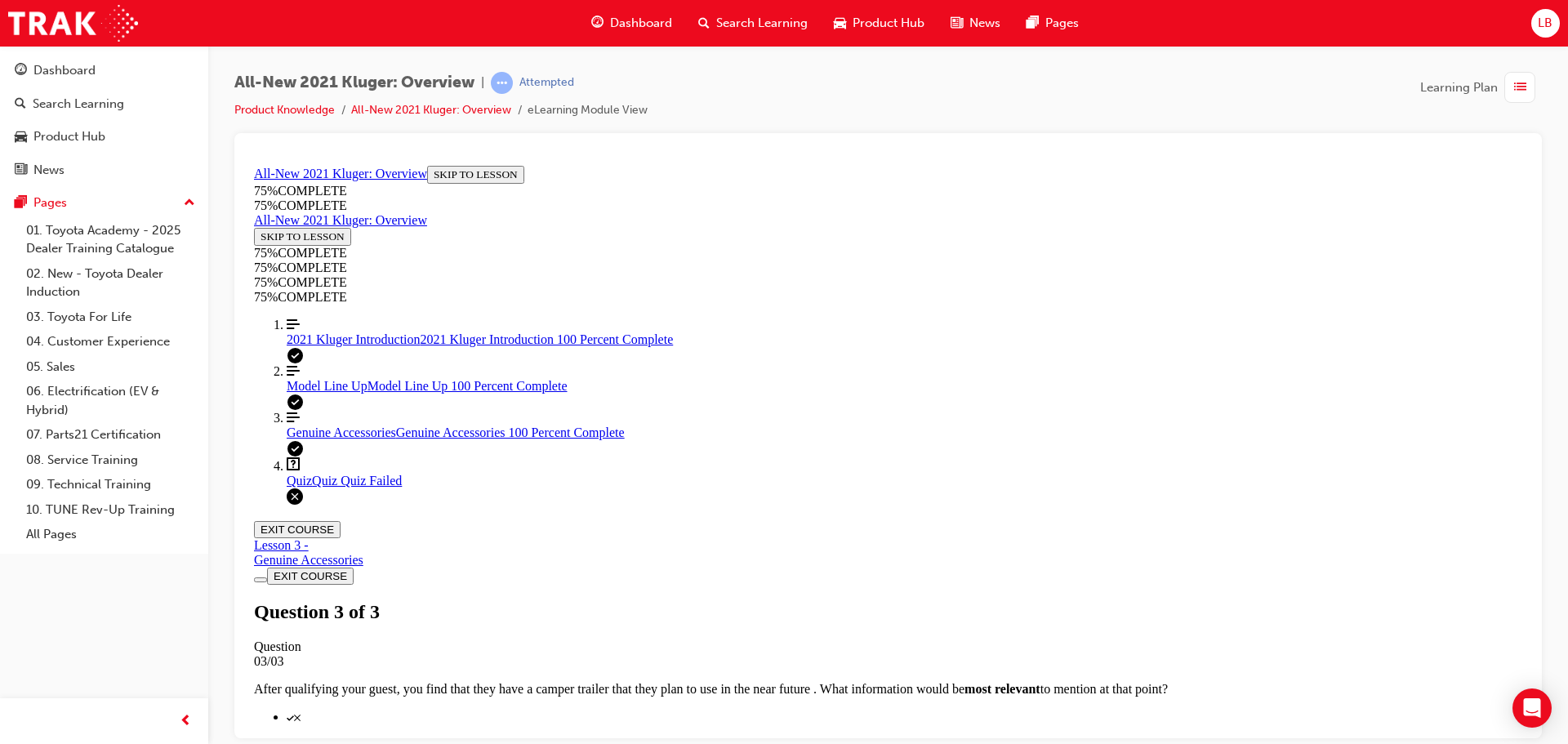
scroll to position [266, 0]
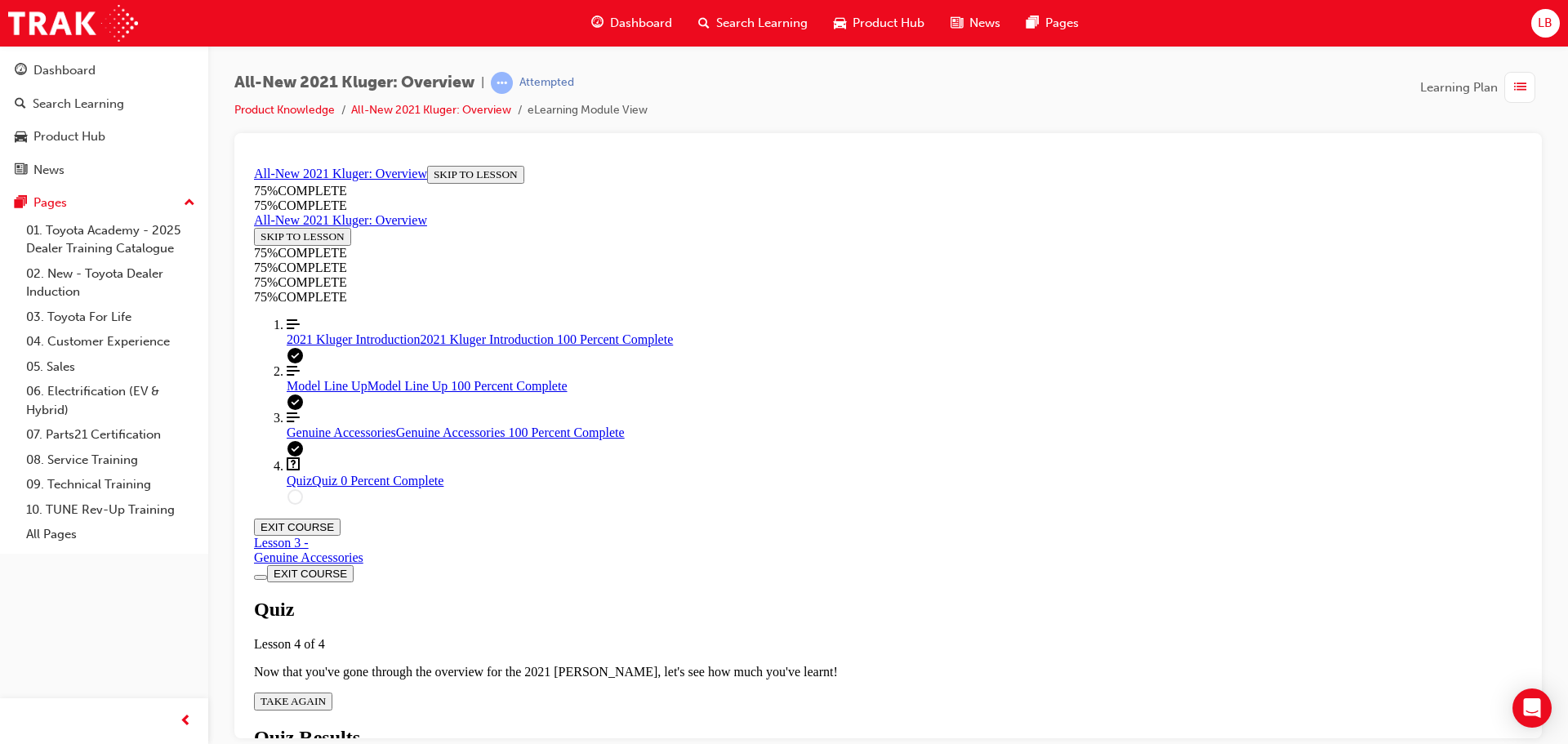
scroll to position [59, 0]
click at [325, 694] on span "TAKE AGAIN" at bounding box center [293, 700] width 65 height 12
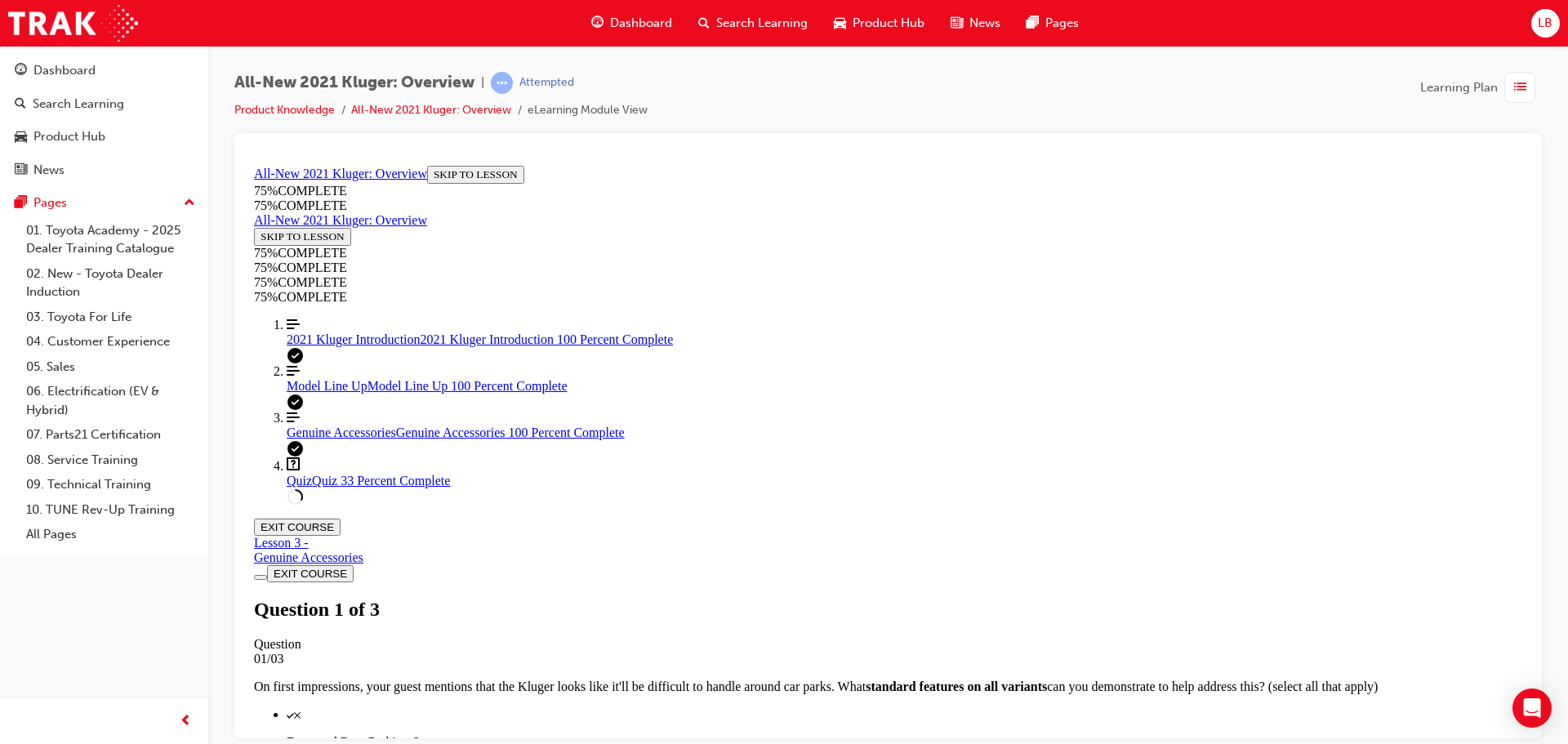
scroll to position [273, 0]
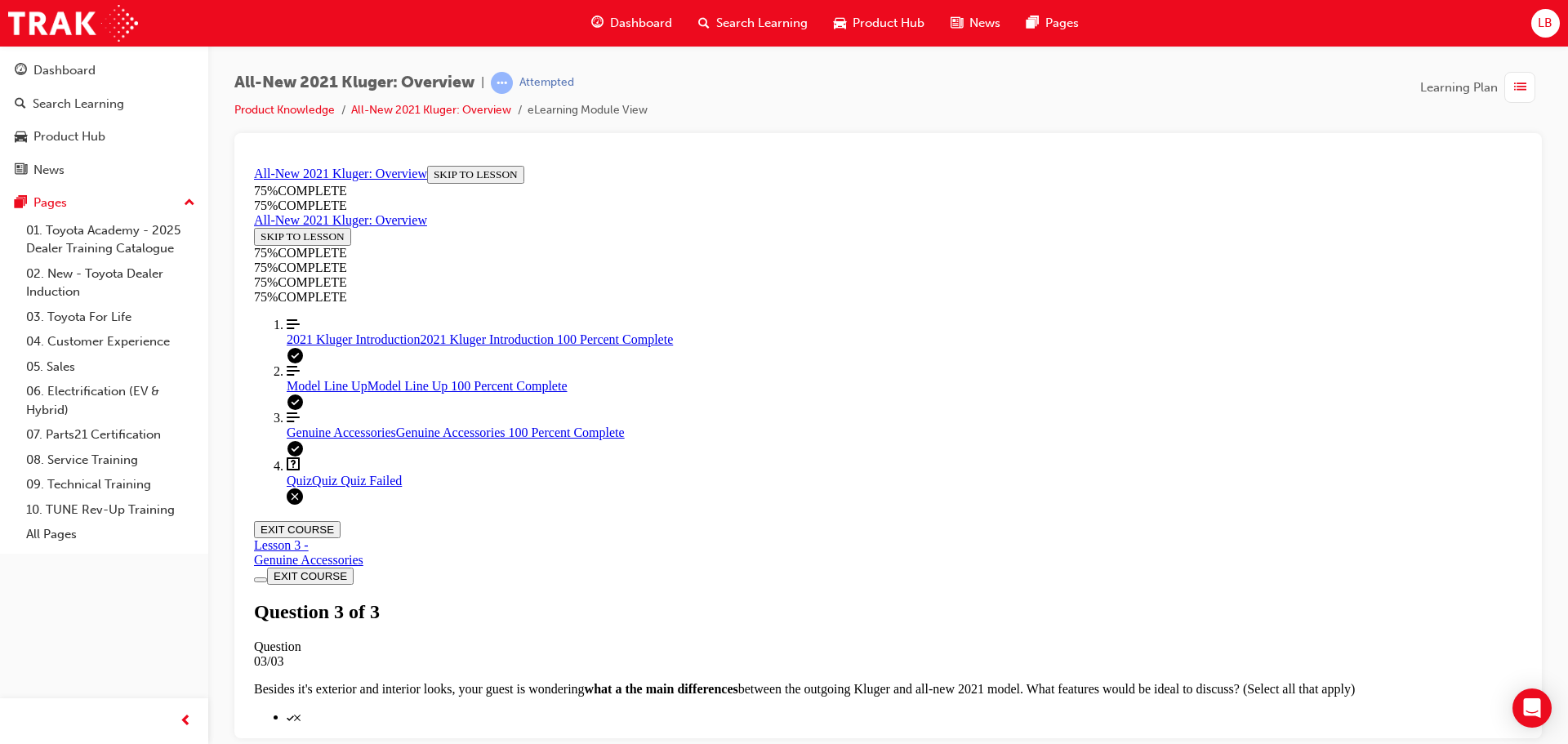
scroll to position [266, 0]
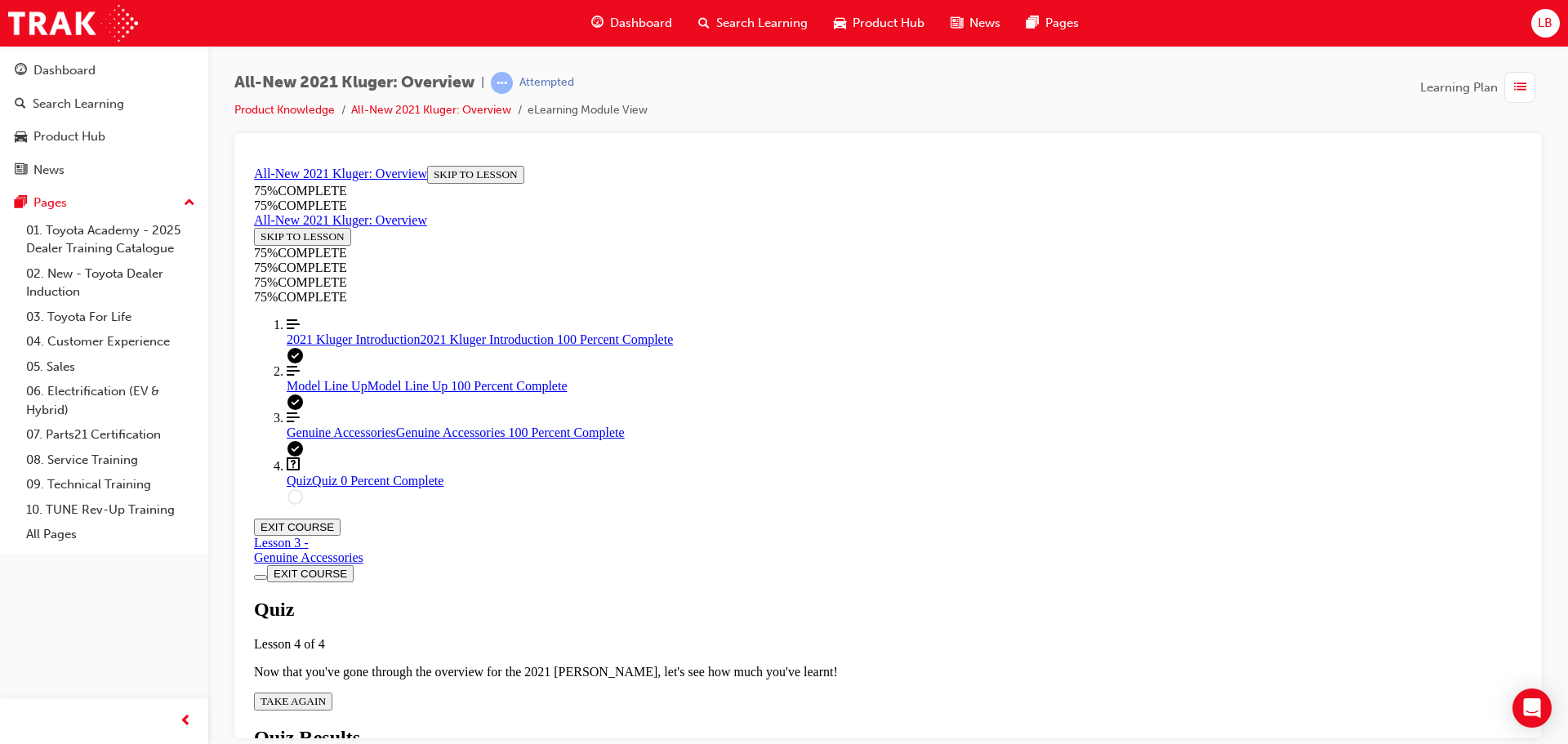
scroll to position [59, 0]
click at [784, 598] on div "Quiz Lesson 4 of 4 Now that you've gone through the overview for the 2021 [PERS…" at bounding box center [887, 653] width 1268 height 112
click at [325, 694] on span "TAKE AGAIN" at bounding box center [293, 700] width 65 height 12
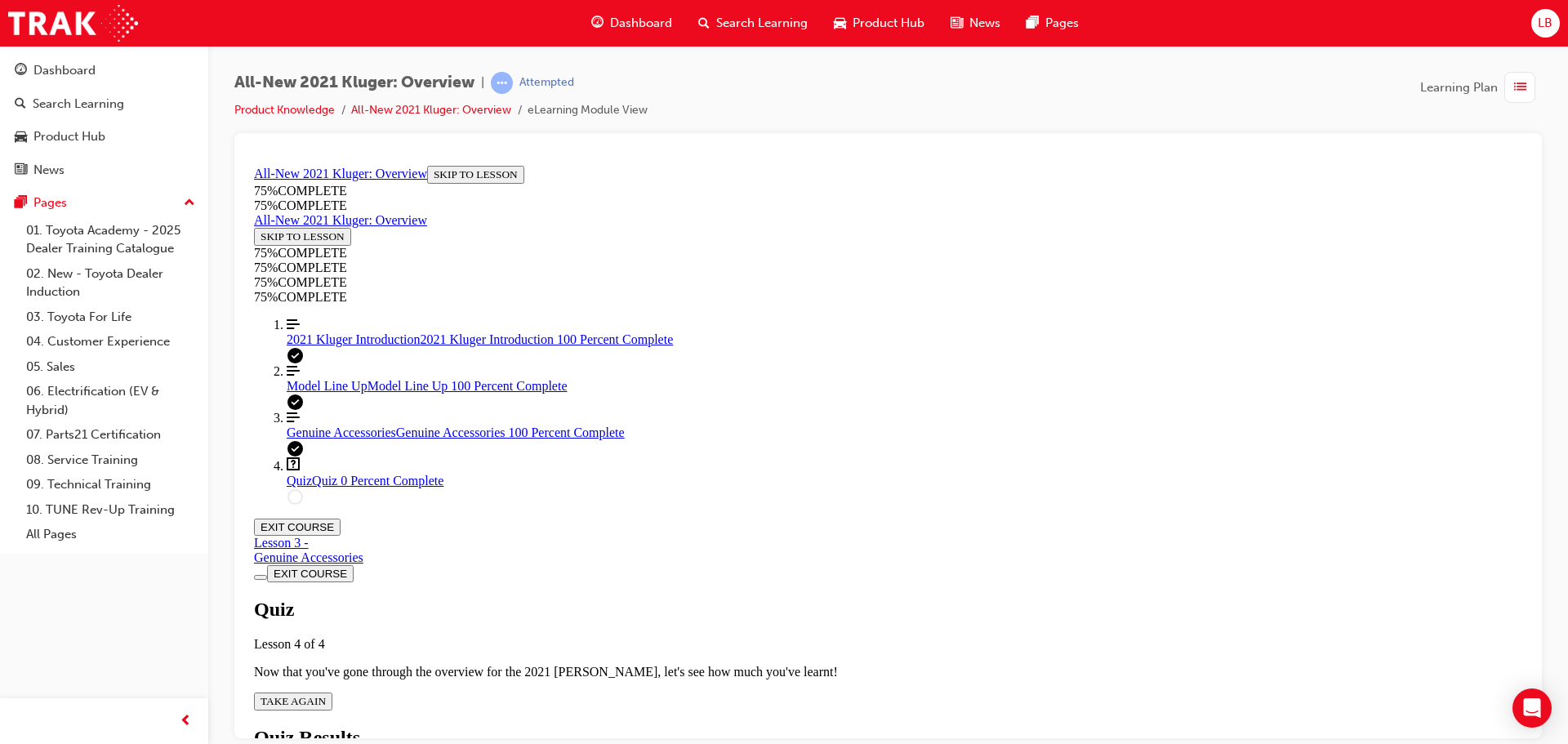
scroll to position [59, 0]
click at [325, 694] on span "TAKE AGAIN" at bounding box center [293, 700] width 65 height 12
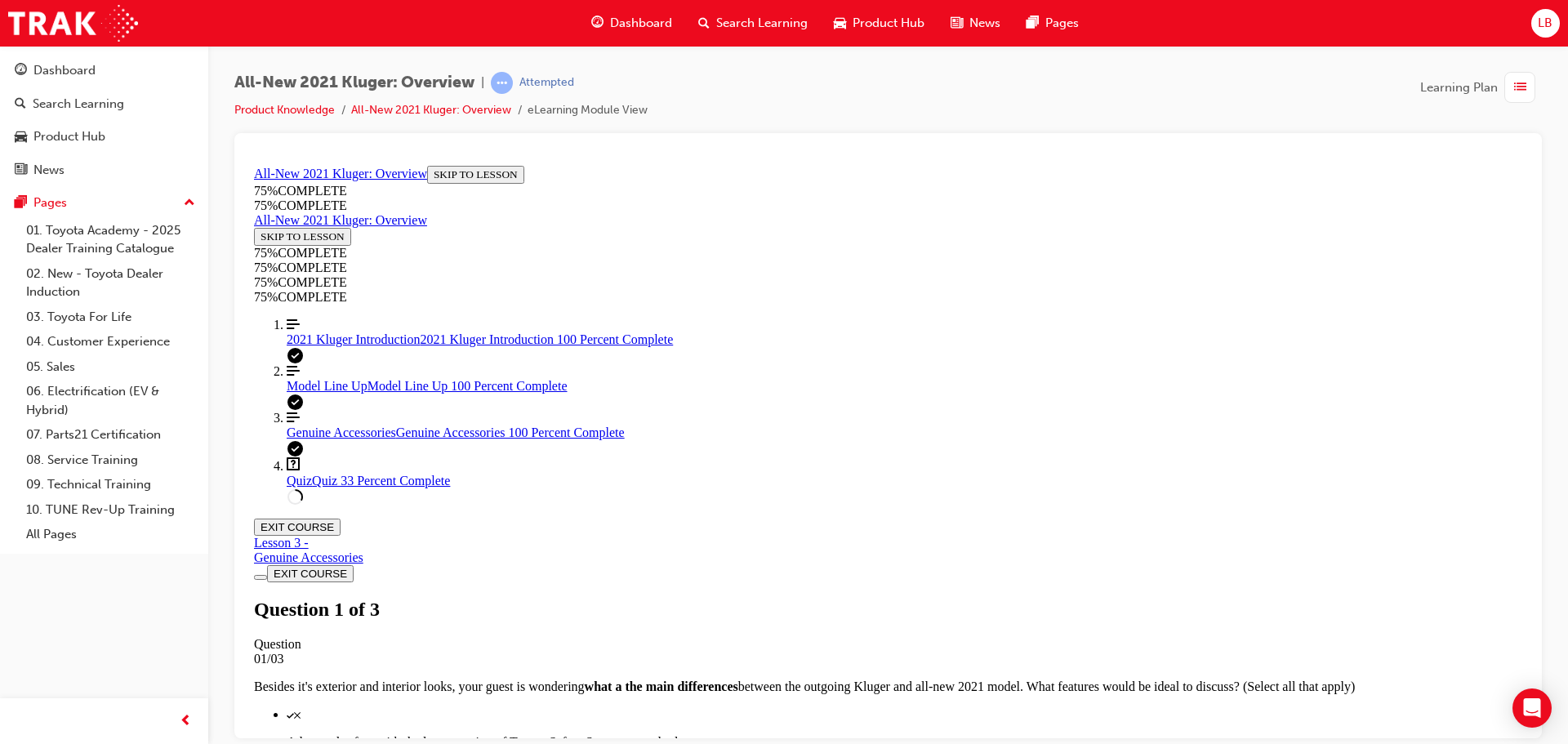
scroll to position [223, 0]
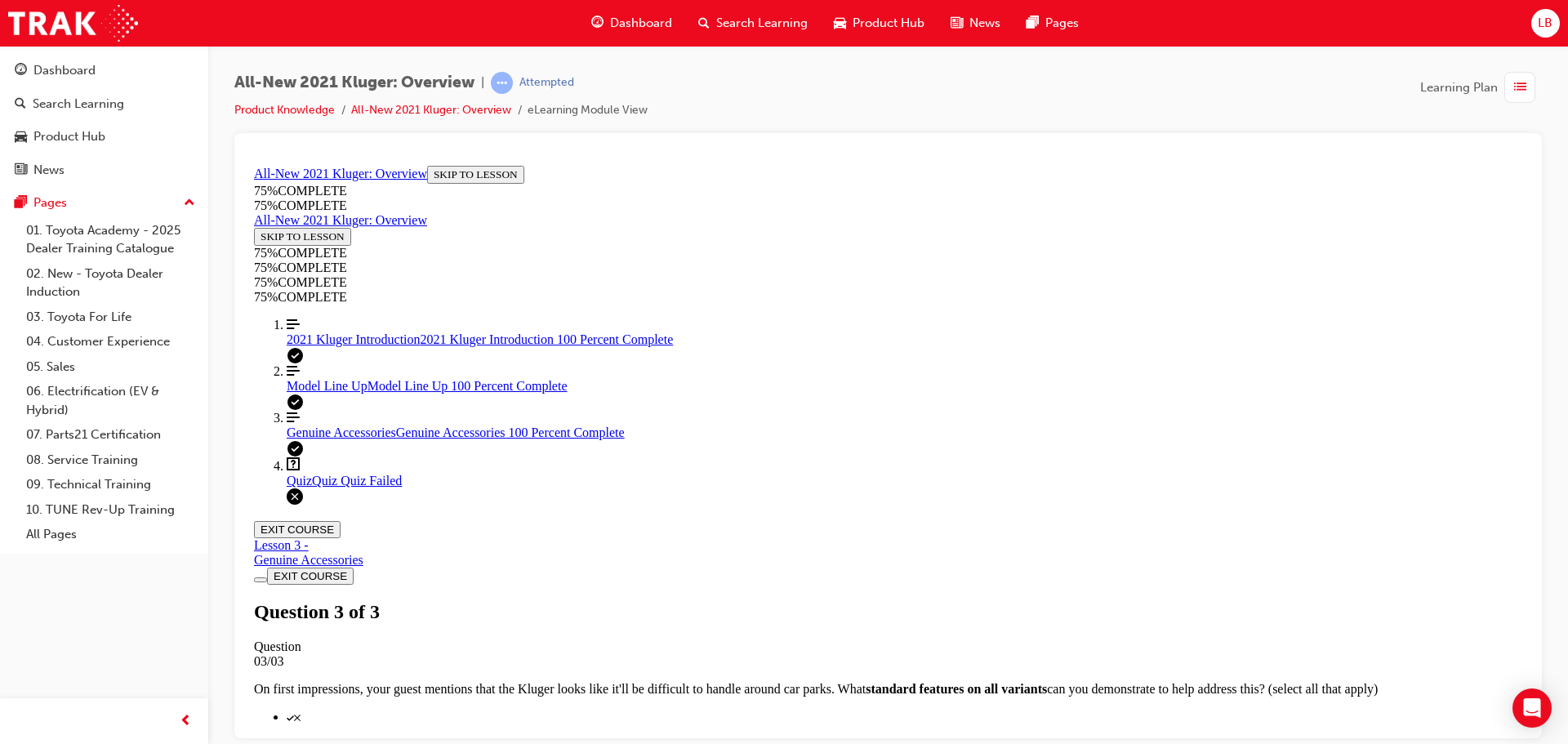
scroll to position [266, 0]
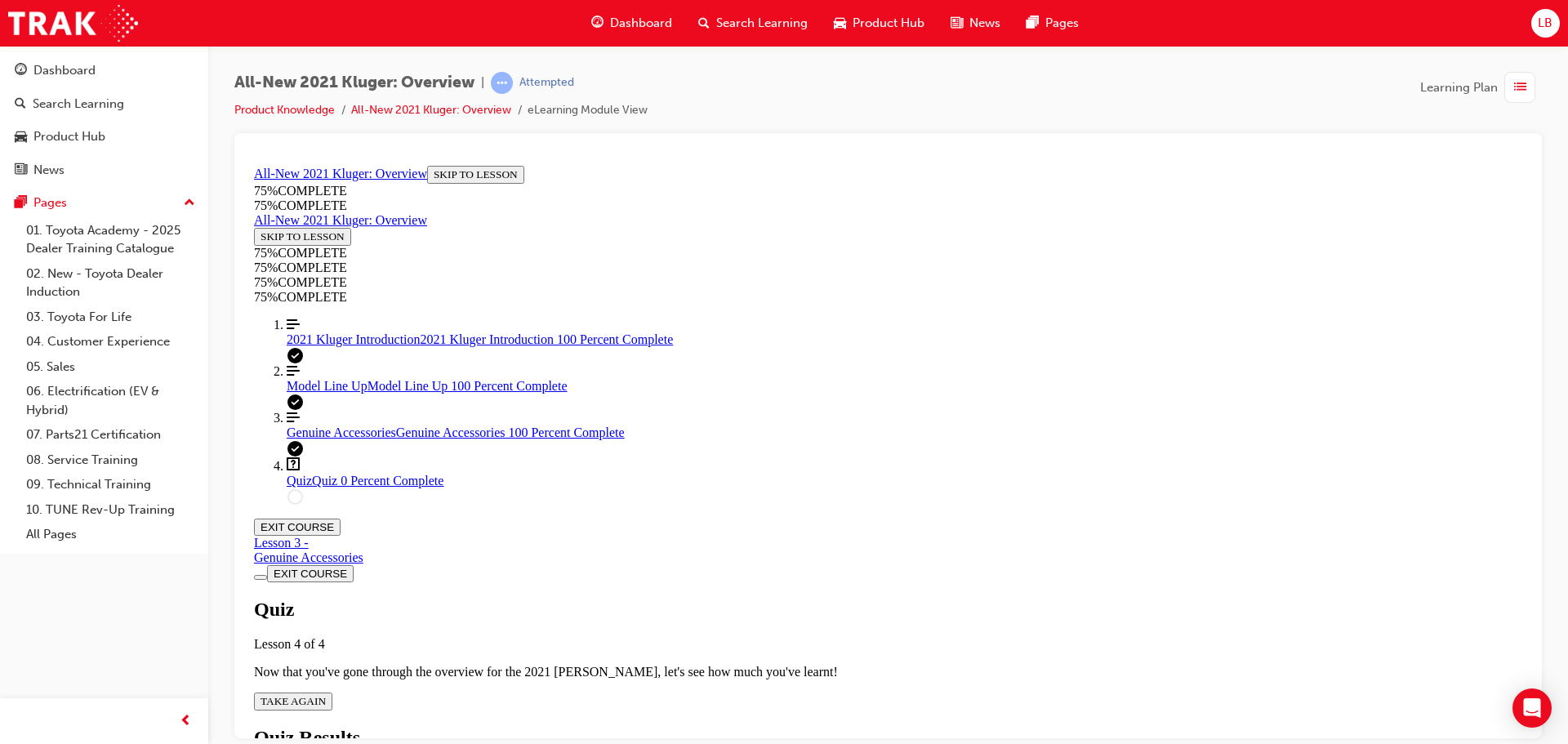
scroll to position [59, 0]
click at [325, 694] on span "TAKE AGAIN" at bounding box center [293, 700] width 65 height 12
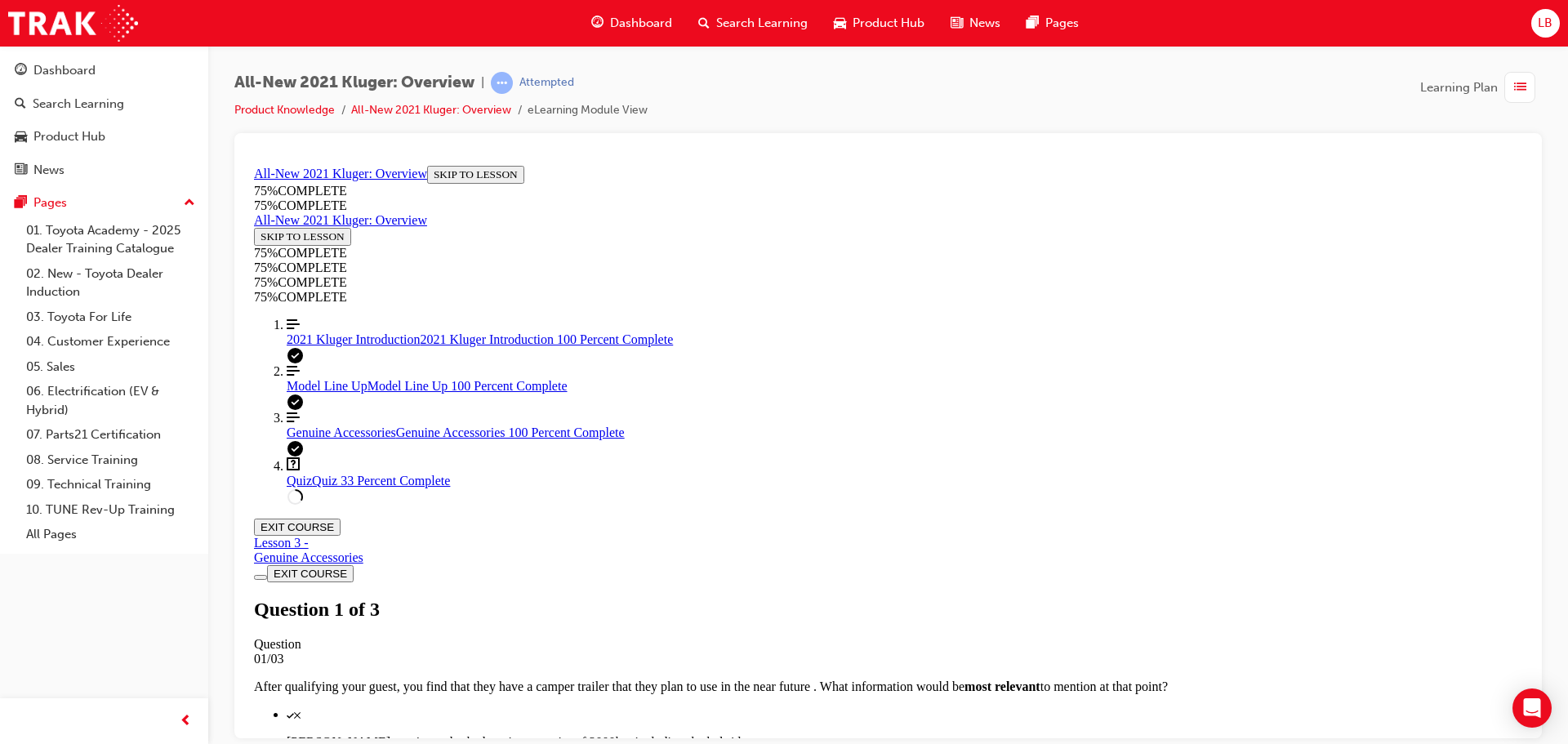
scroll to position [241, 0]
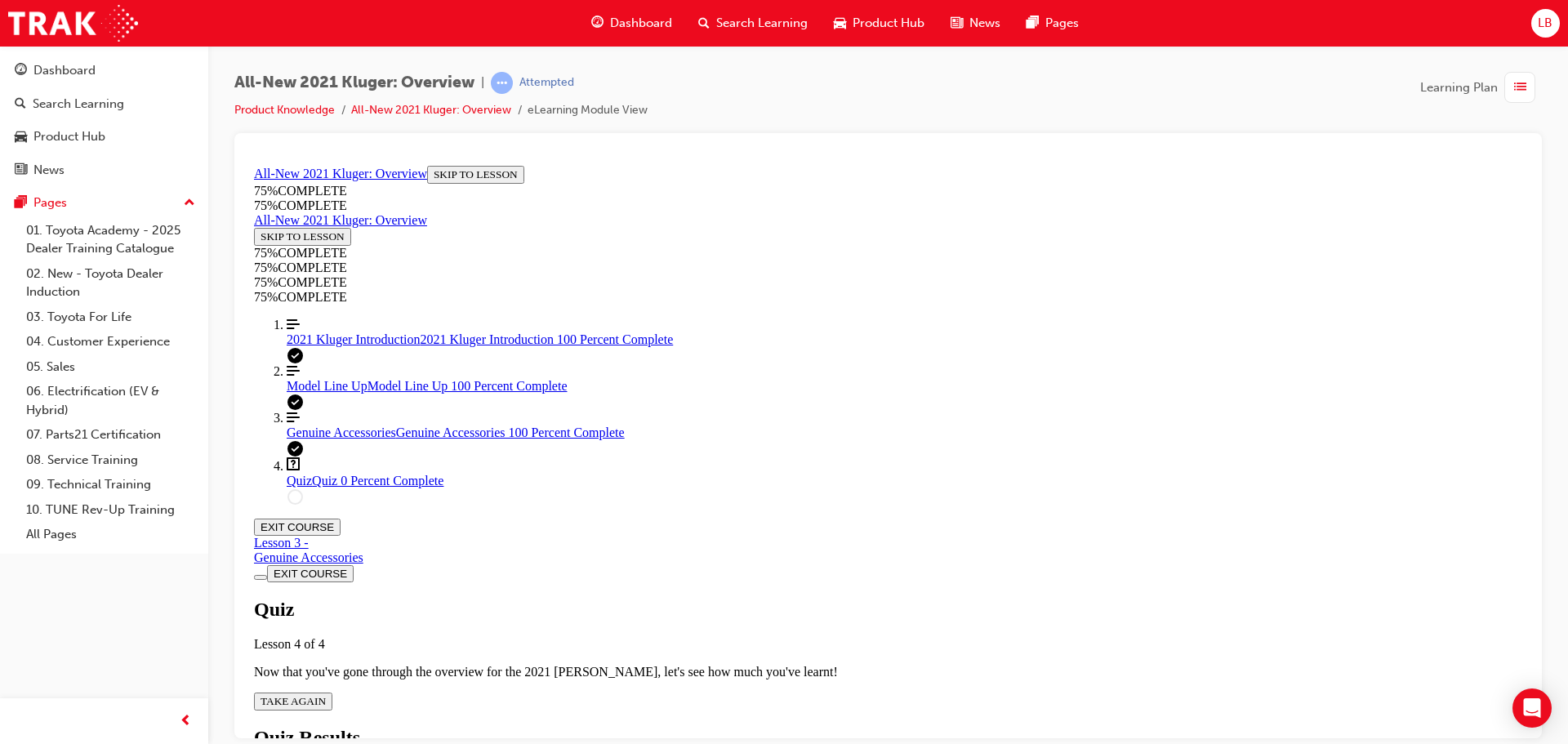
scroll to position [59, 0]
click at [325, 694] on span "TAKE AGAIN" at bounding box center [293, 700] width 65 height 12
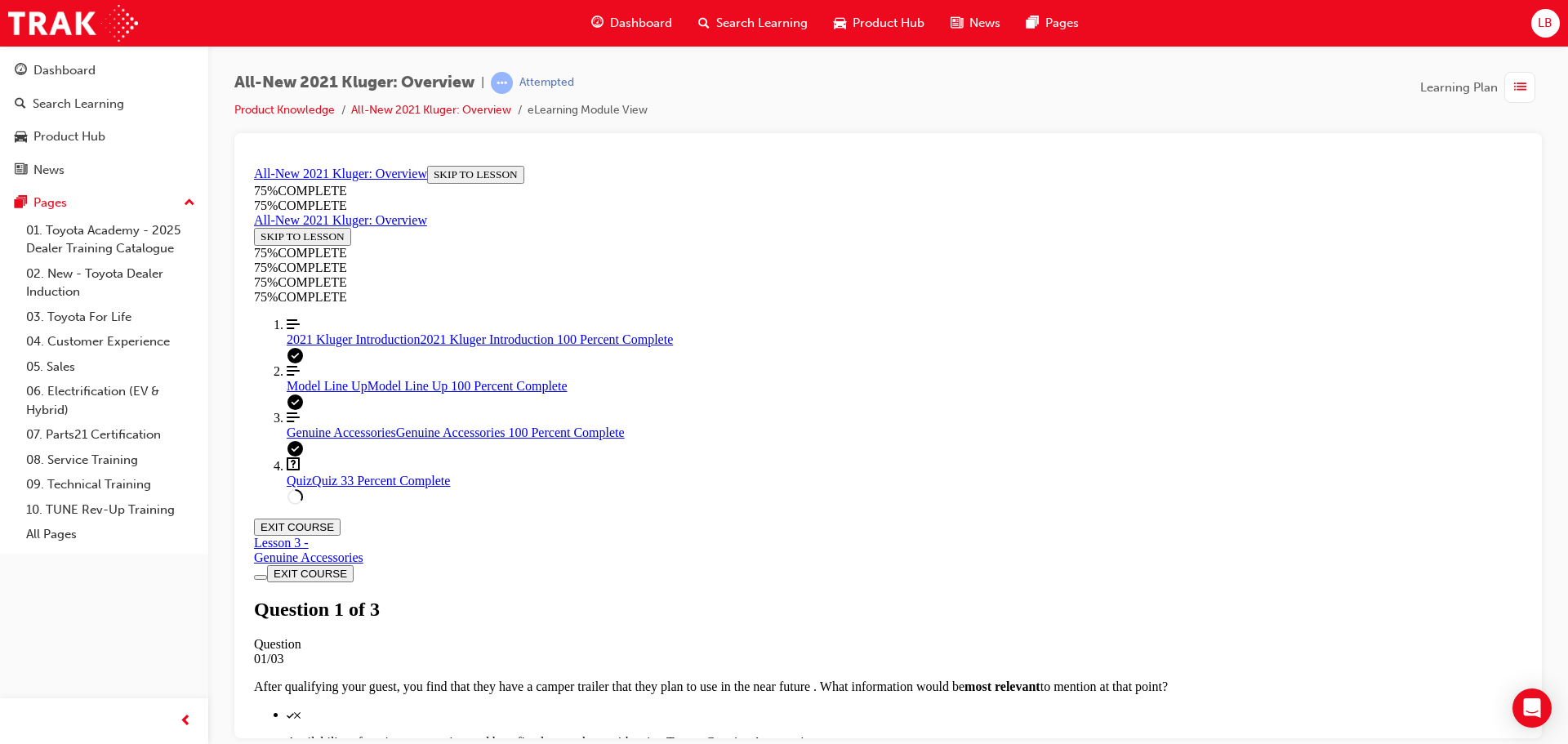
scroll to position [241, 0]
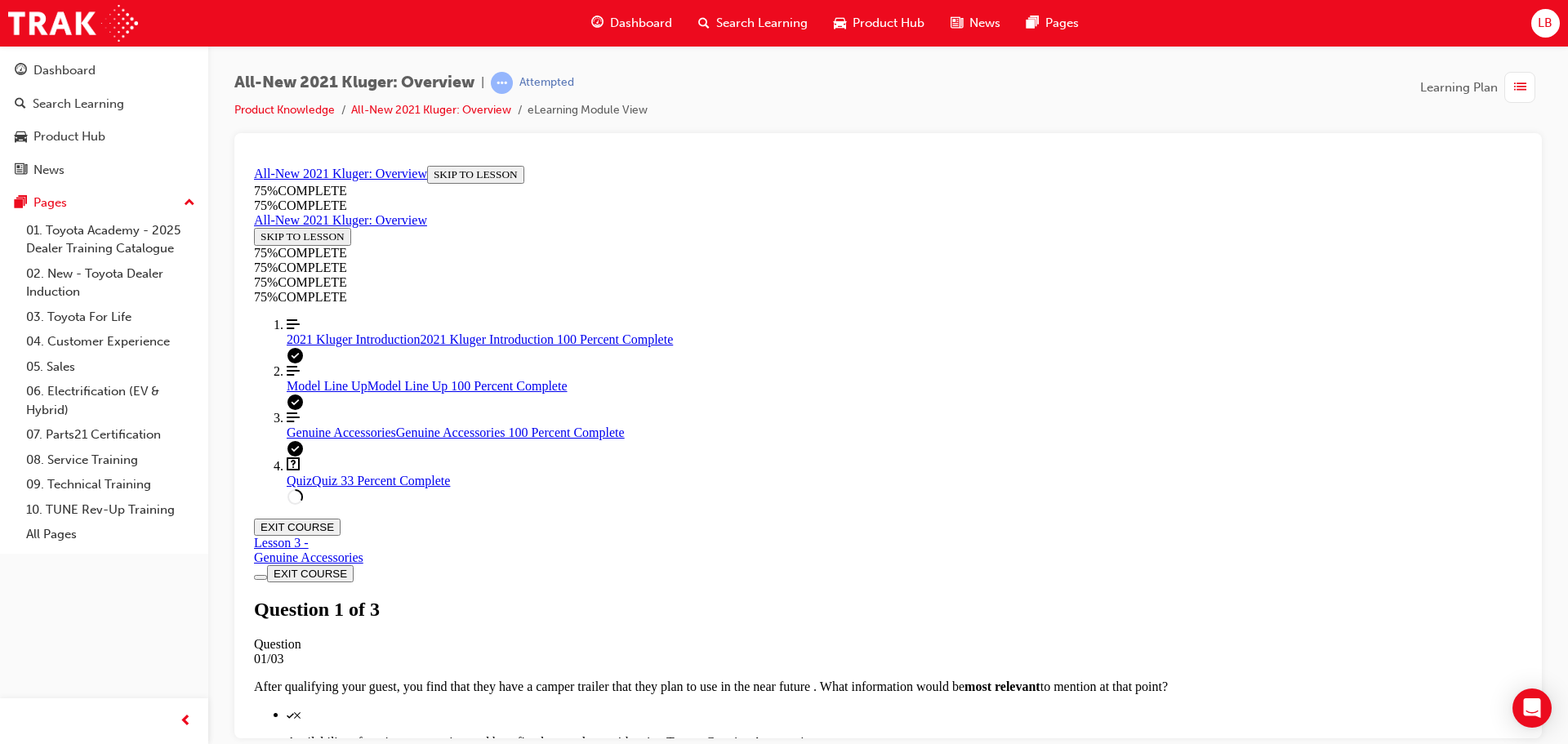
drag, startPoint x: 860, startPoint y: 639, endPoint x: 723, endPoint y: 232, distance: 429.4
copy div "Besides it's exterior and interior looks, your guest is wondering what a the ma…"
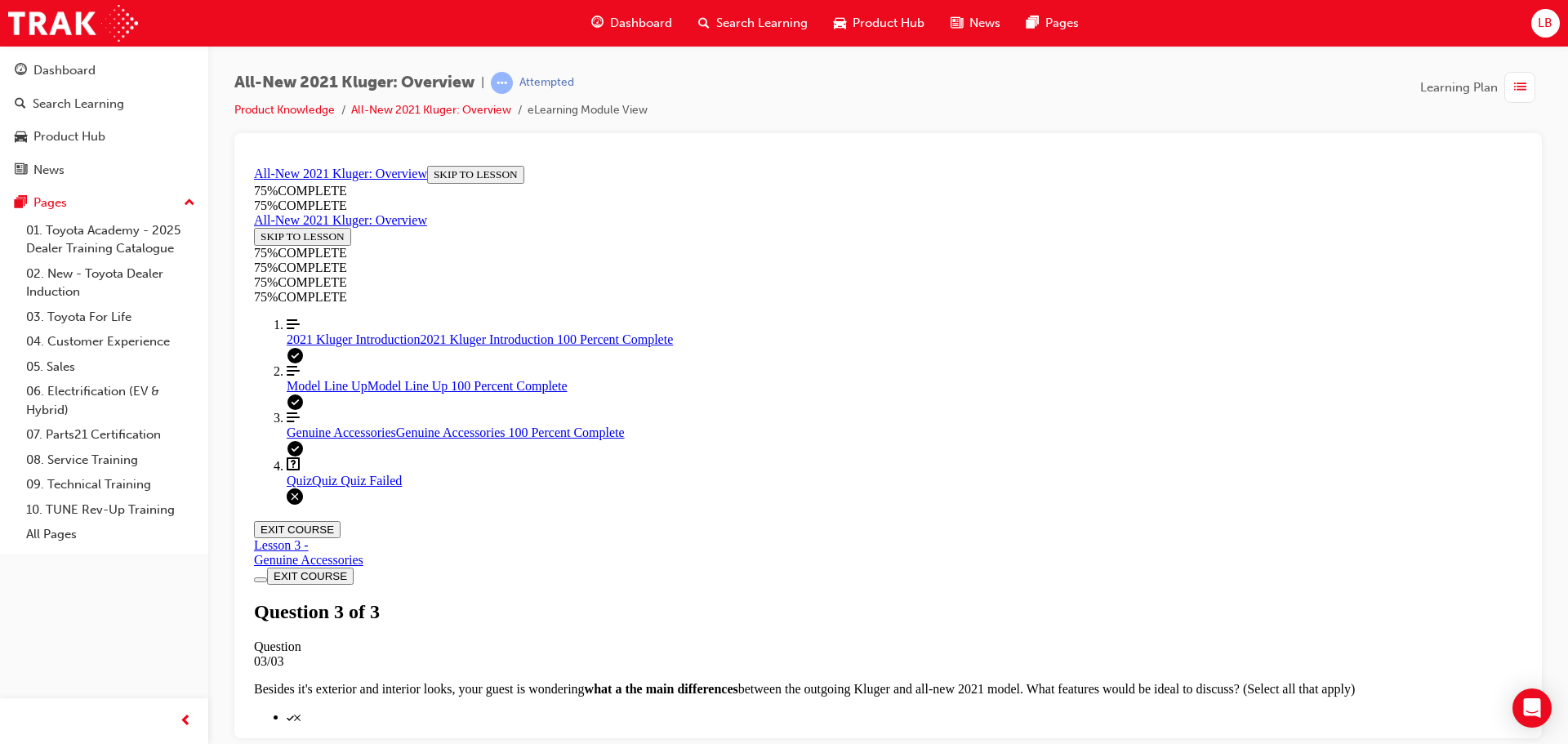
scroll to position [60, 0]
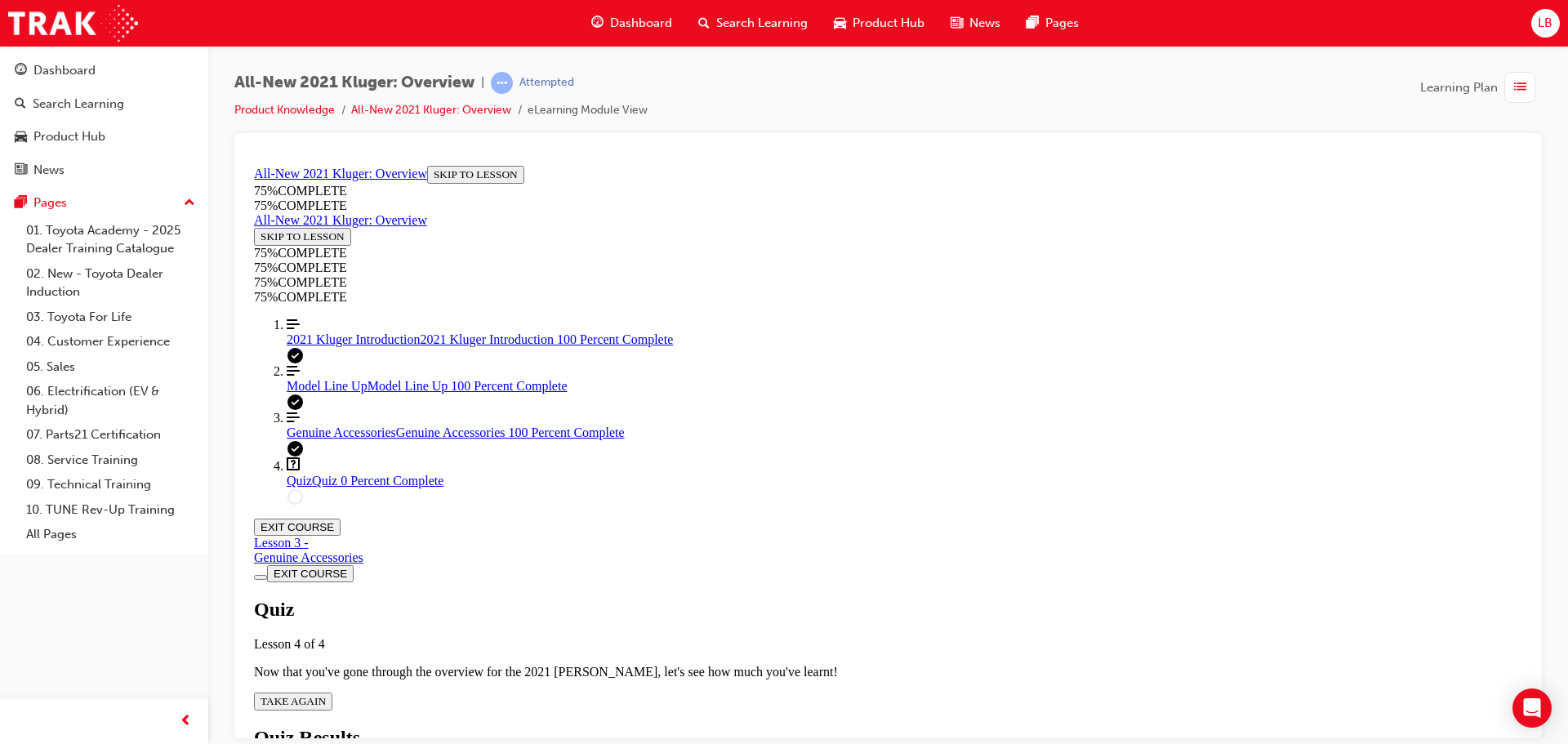
click at [332, 692] on button "TAKE AGAIN" at bounding box center [293, 700] width 79 height 18
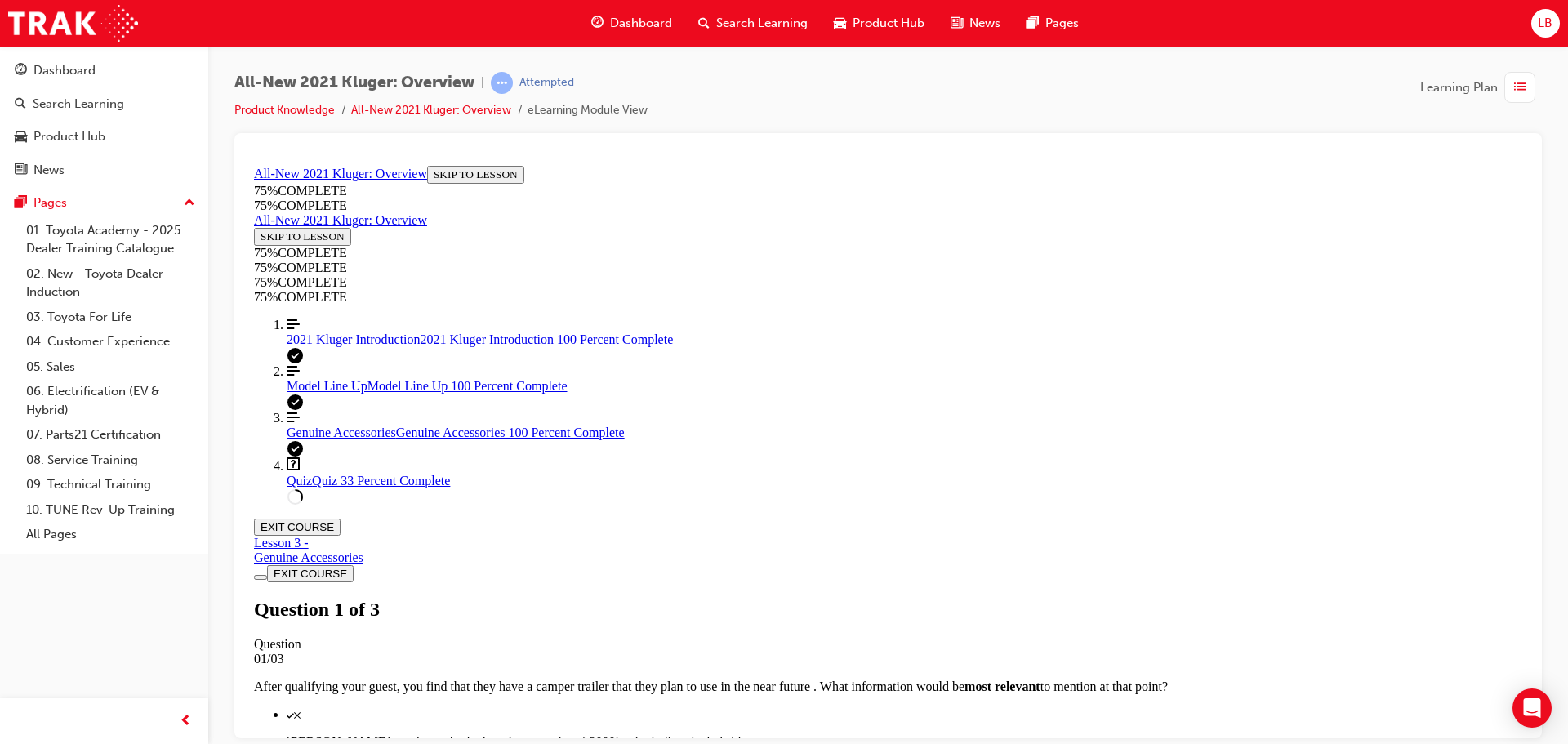
scroll to position [223, 0]
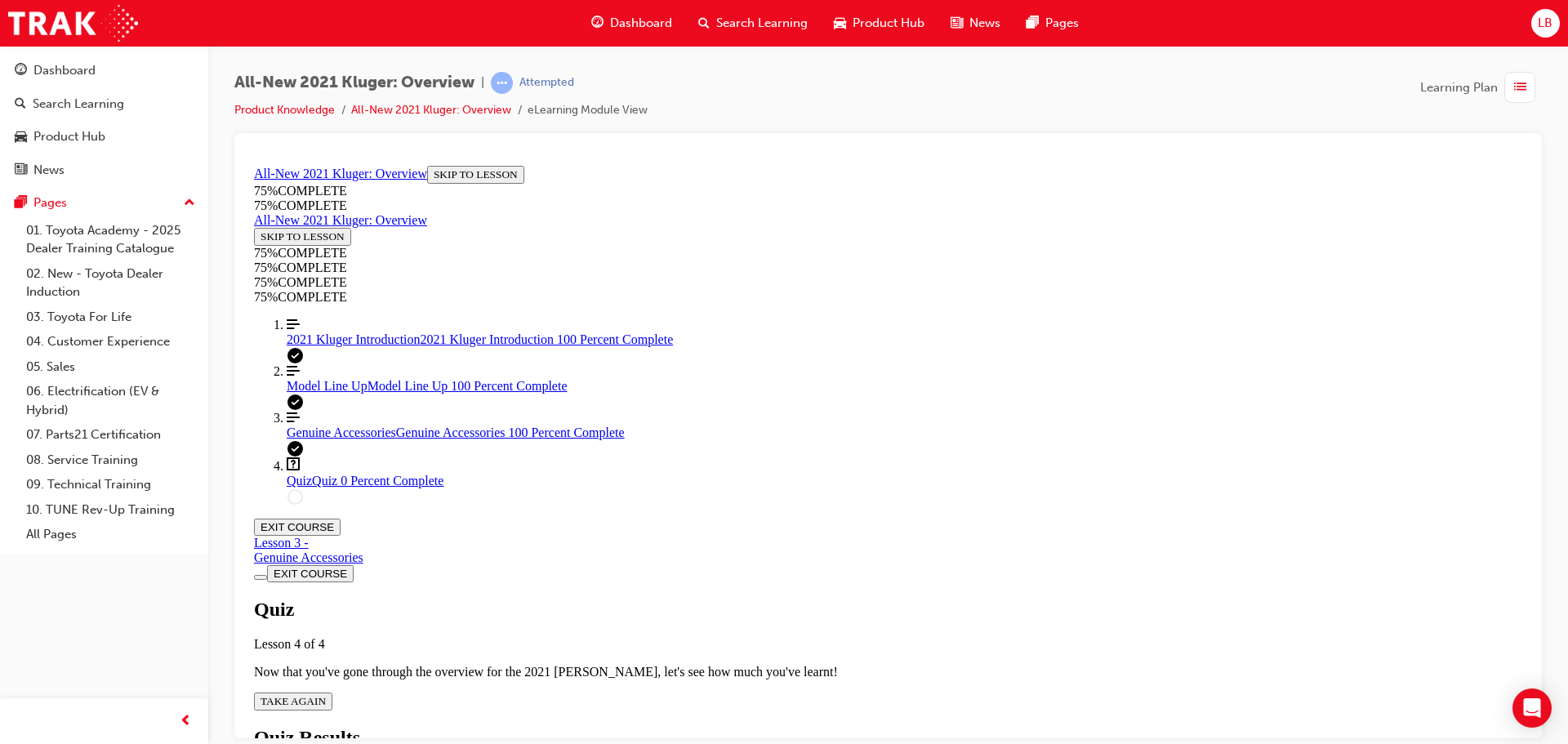
scroll to position [59, 0]
click at [786, 598] on div "Quiz Lesson 4 of 4 Now that you've gone through the overview for the 2021 [PERS…" at bounding box center [887, 653] width 1268 height 112
click at [325, 694] on span "TAKE AGAIN" at bounding box center [293, 700] width 65 height 12
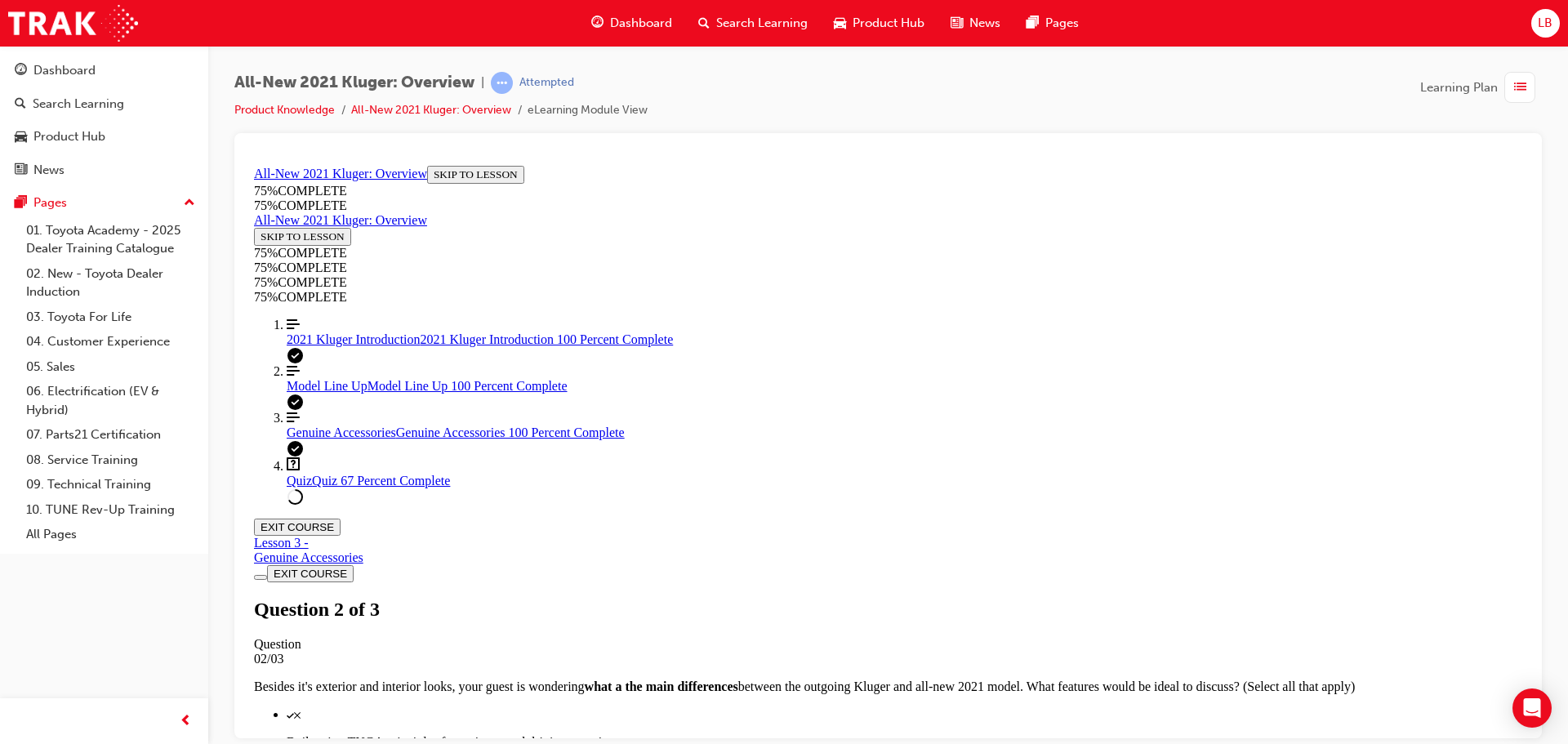
drag, startPoint x: 748, startPoint y: 547, endPoint x: 765, endPoint y: 551, distance: 17.5
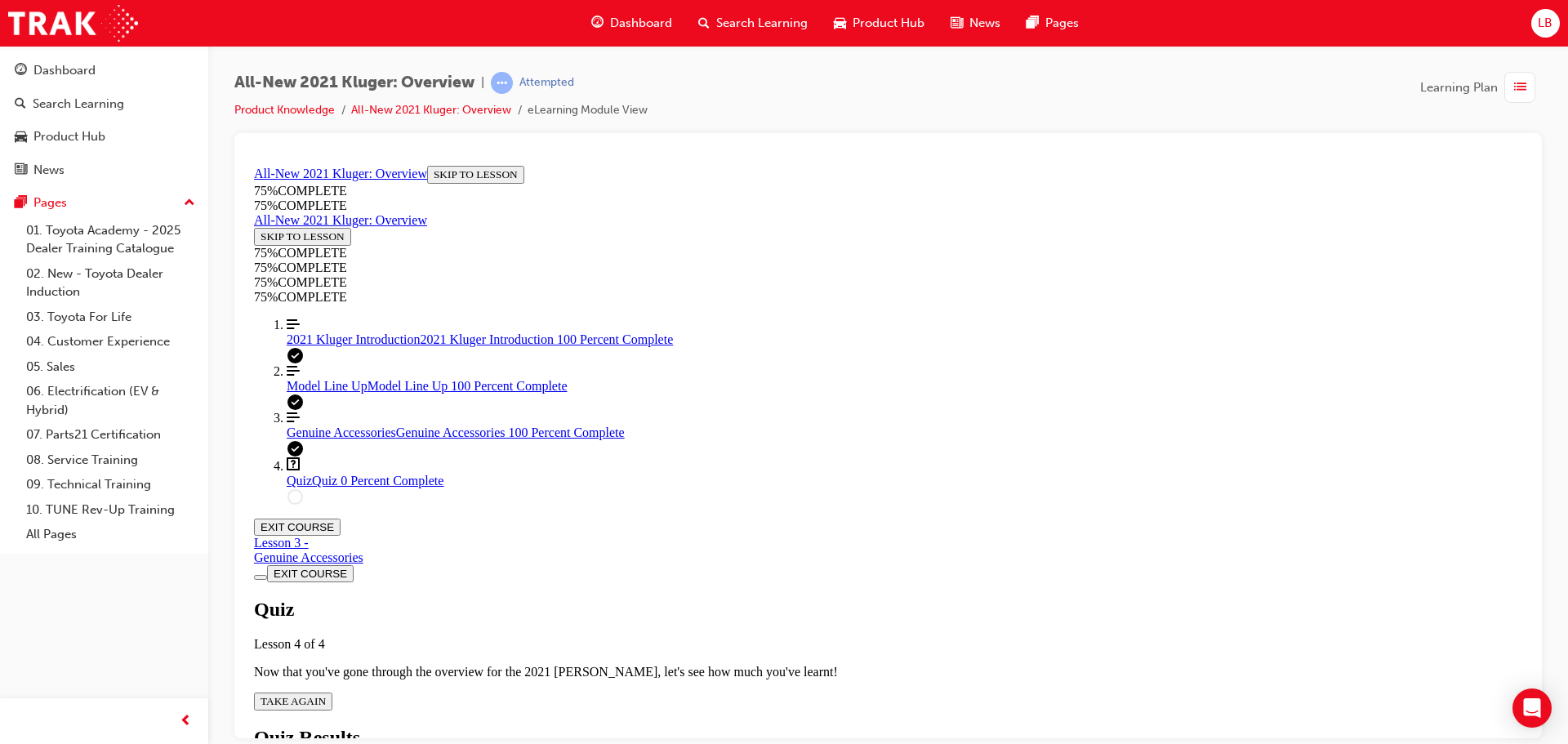
click at [325, 694] on span "TAKE AGAIN" at bounding box center [293, 700] width 65 height 12
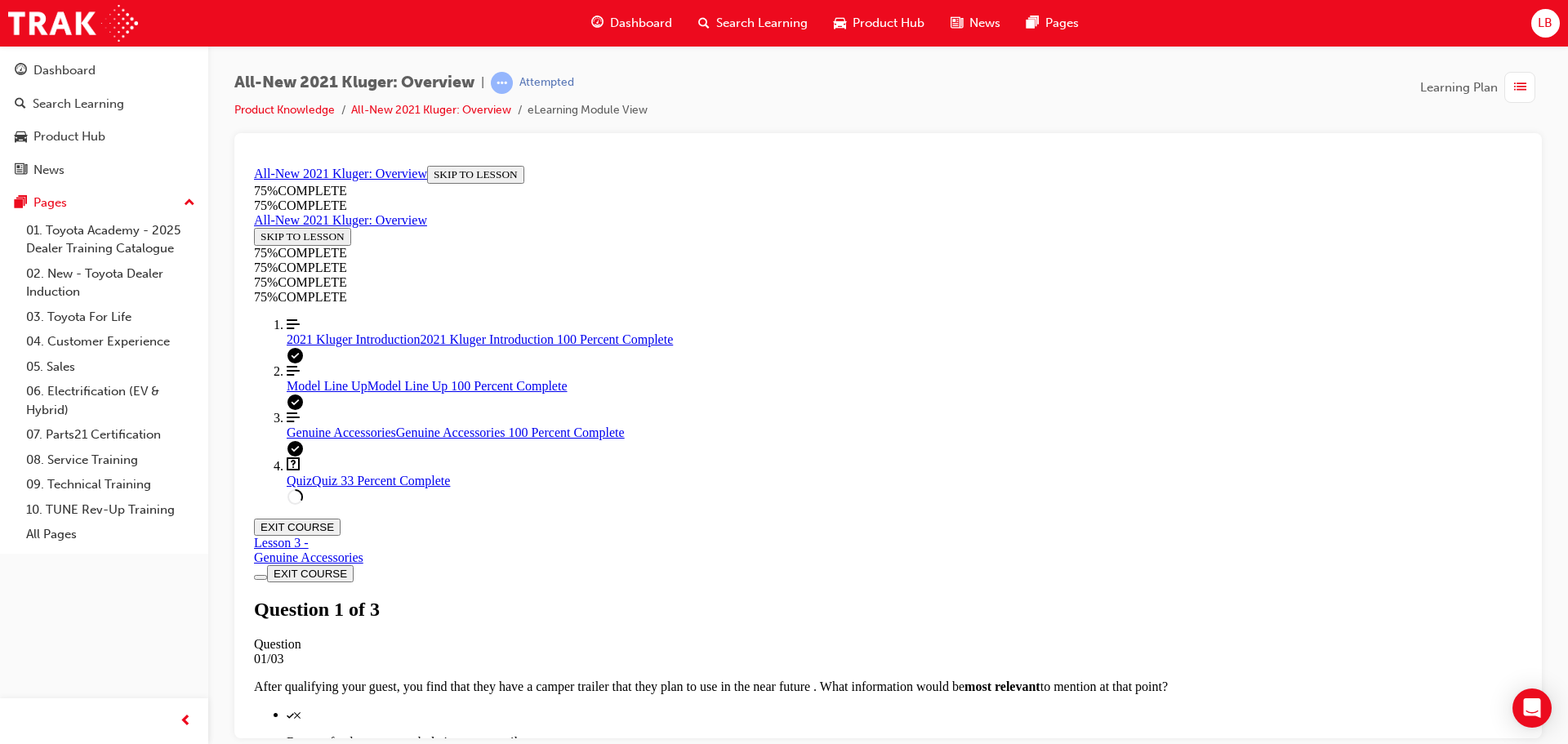
scroll to position [223, 0]
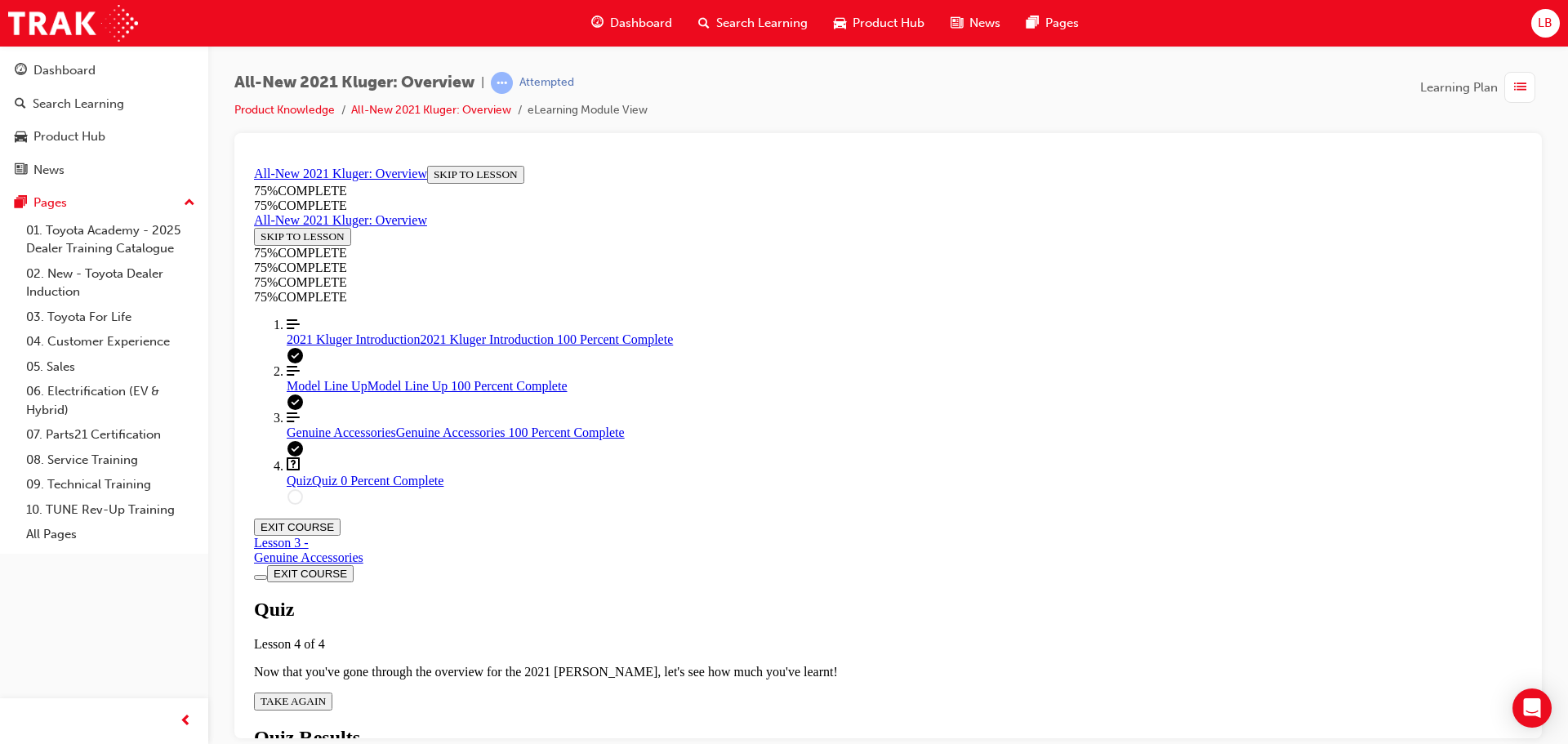
scroll to position [59, 0]
click at [325, 694] on span "TAKE AGAIN" at bounding box center [293, 700] width 65 height 12
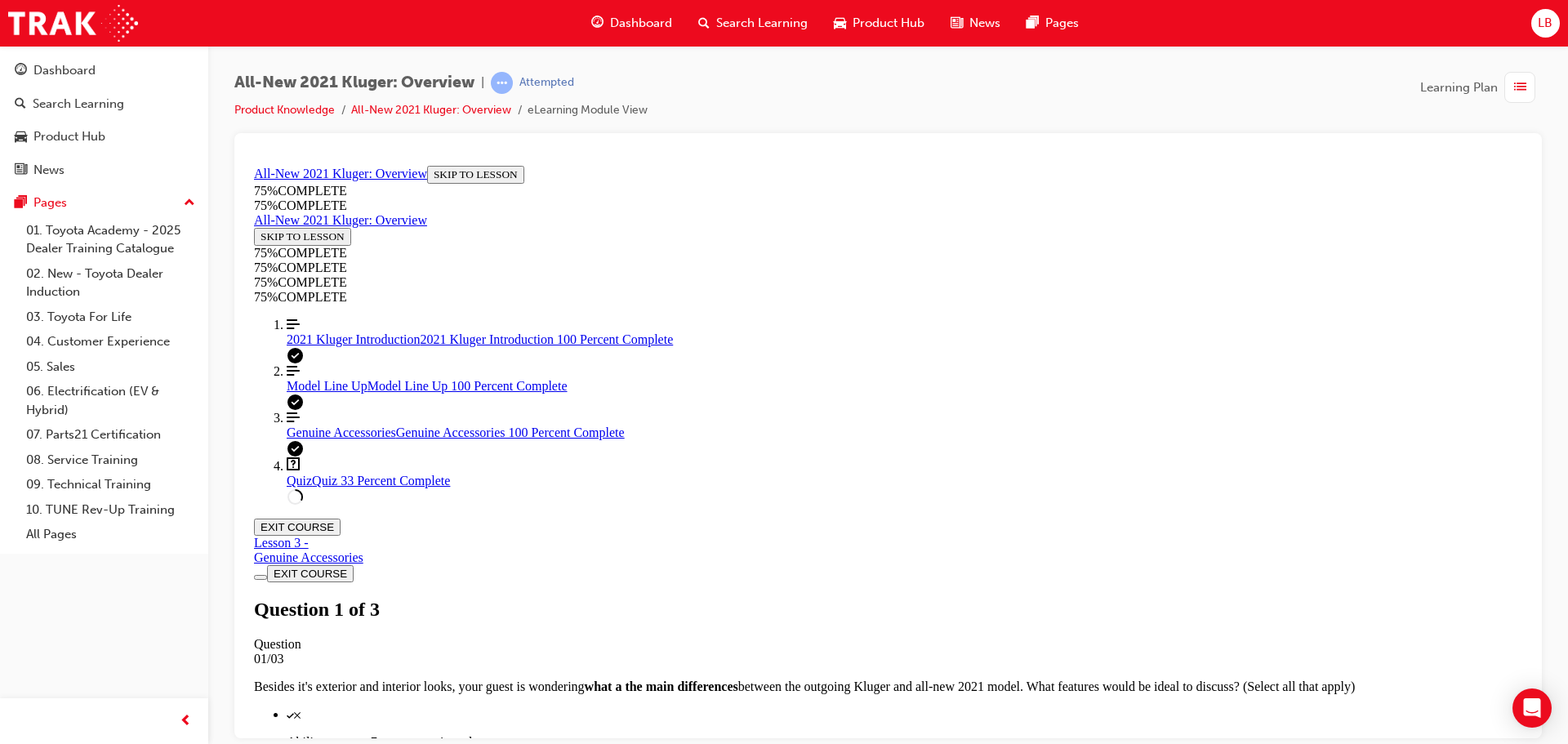
scroll to position [273, 0]
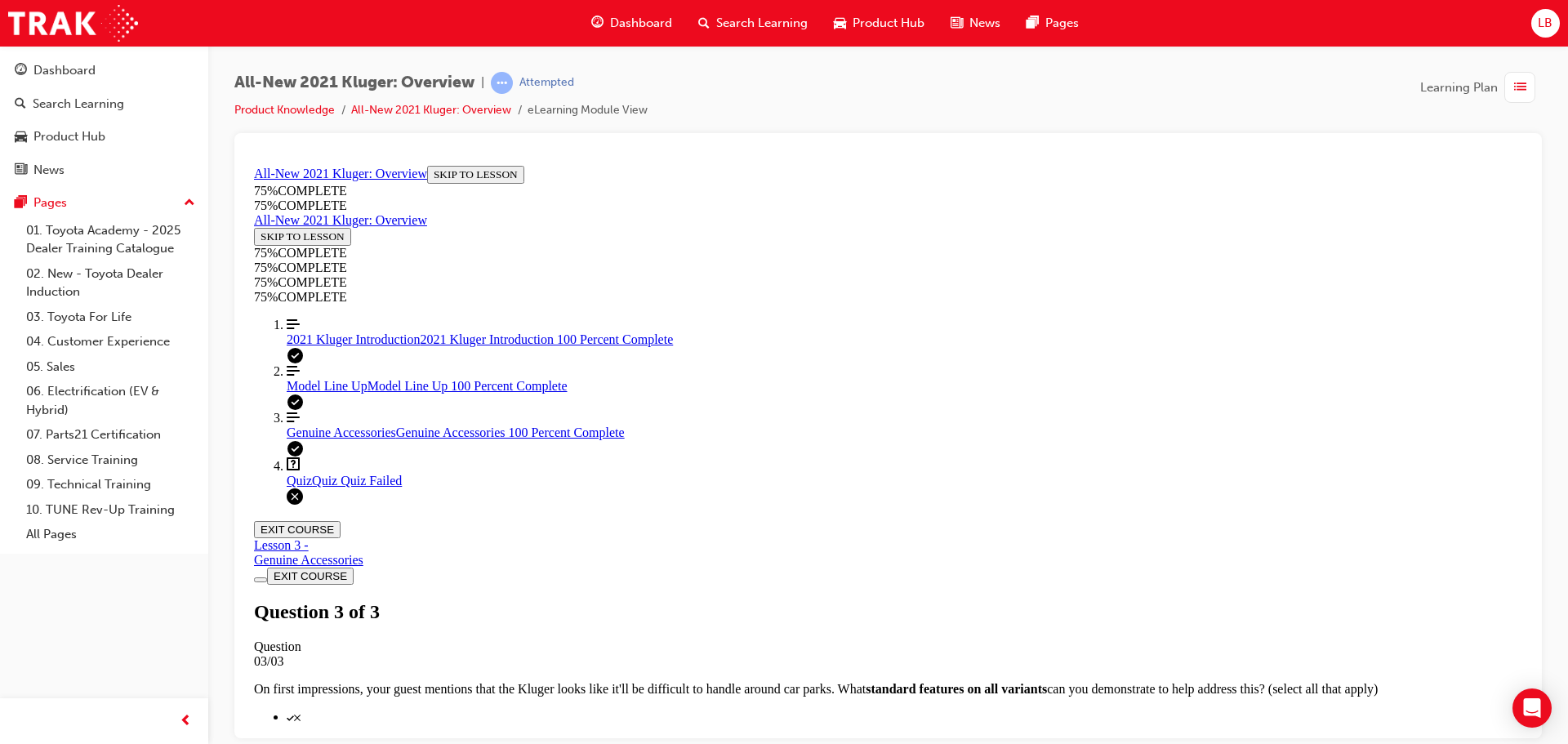
scroll to position [266, 0]
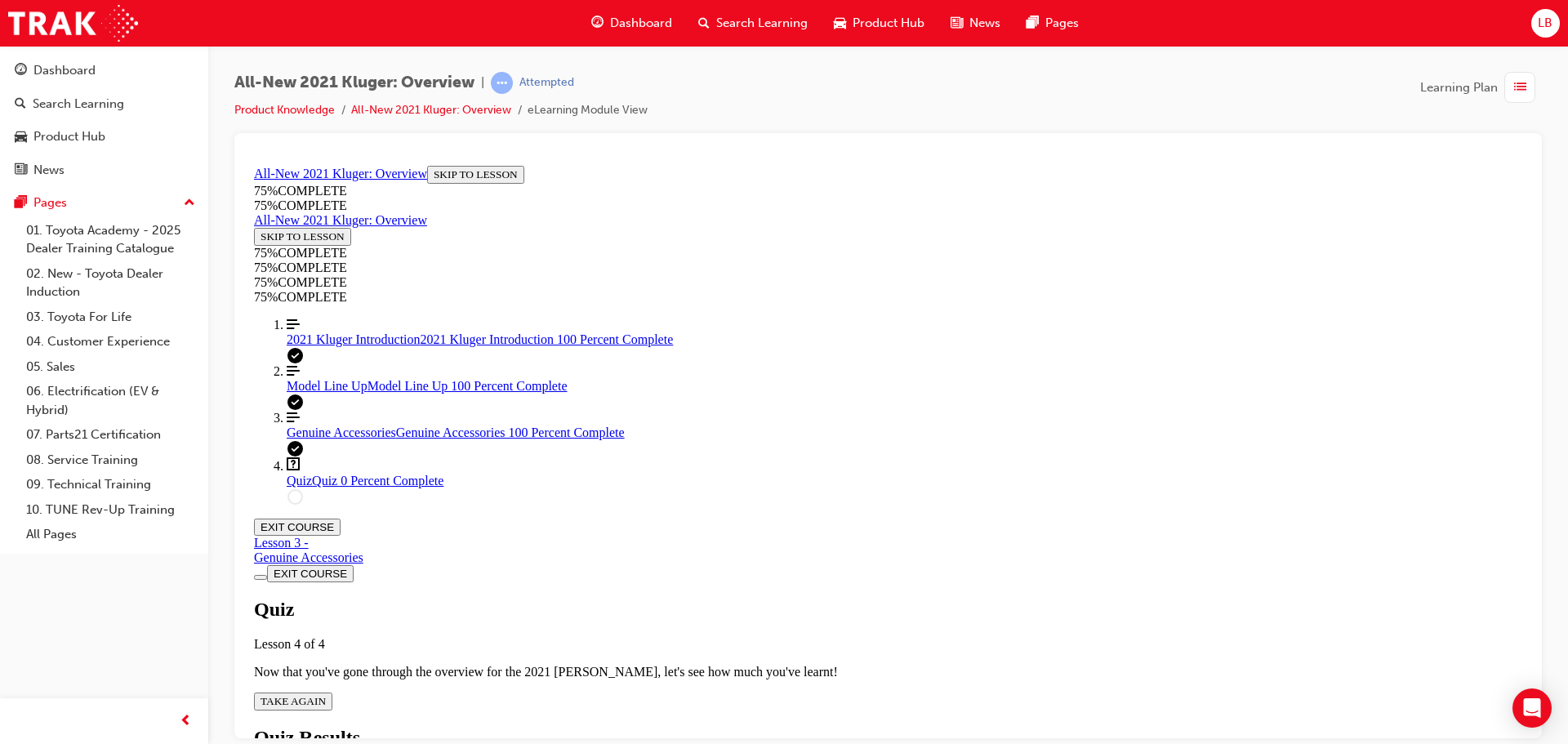
click at [325, 694] on span "TAKE AGAIN" at bounding box center [293, 700] width 65 height 12
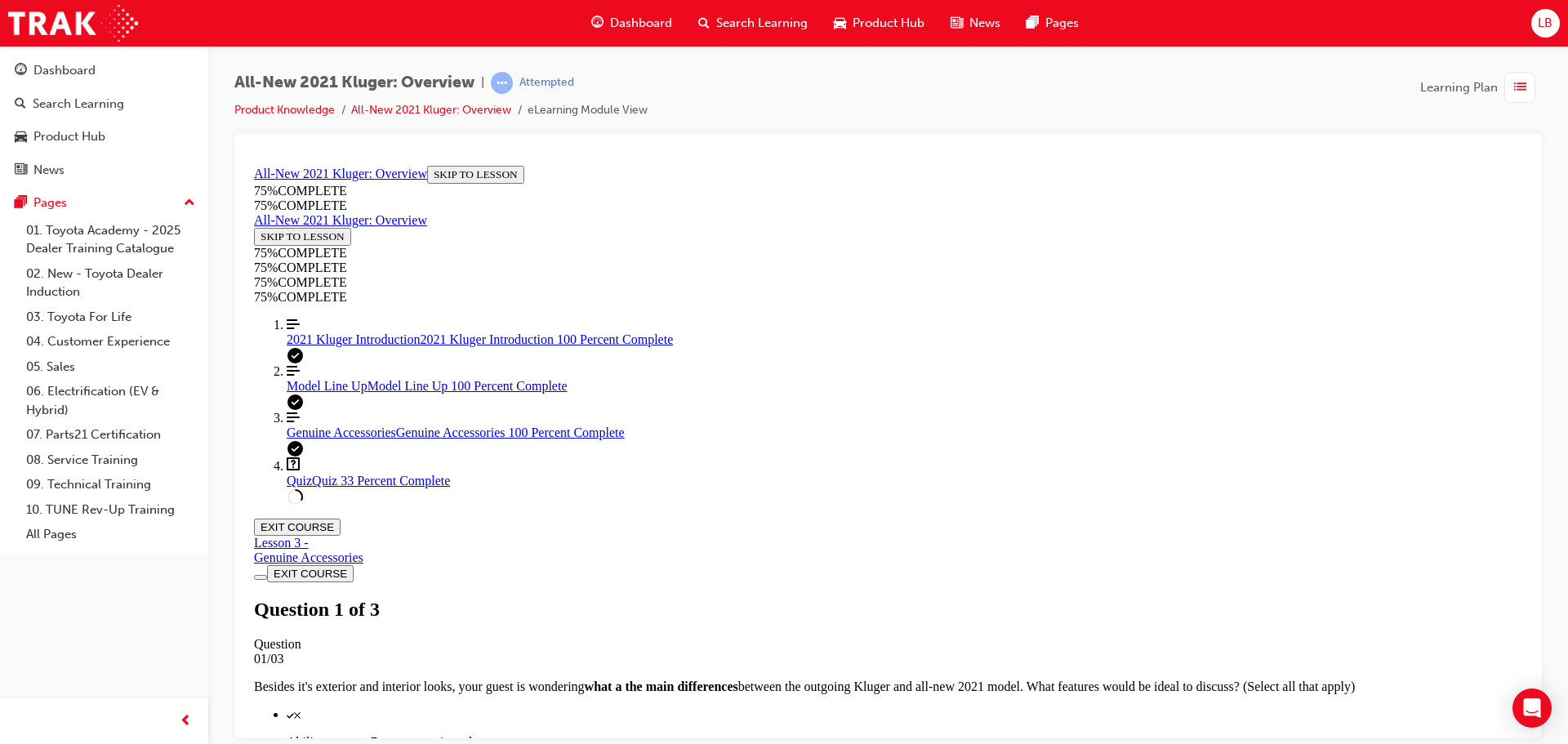
scroll to position [273, 0]
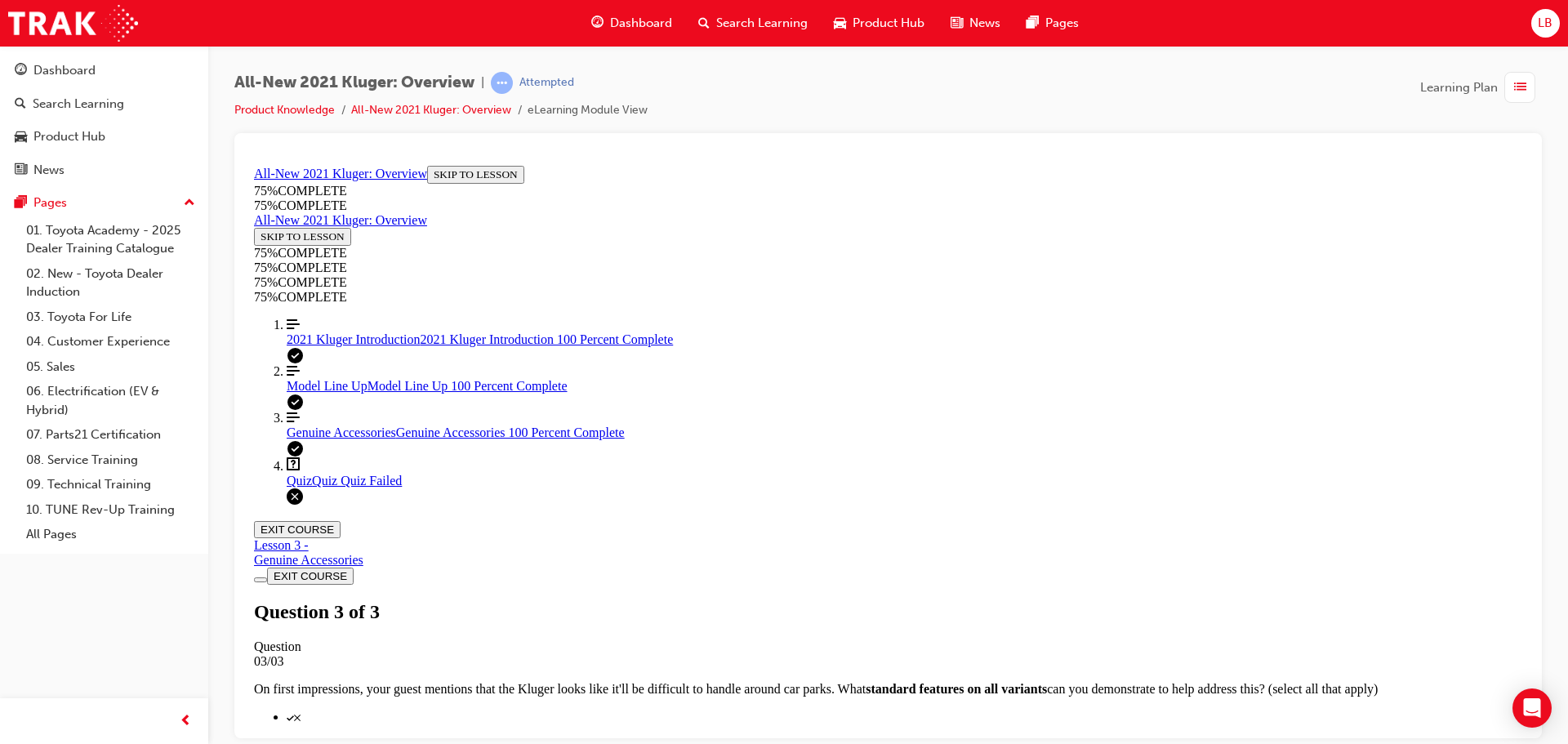
scroll to position [266, 0]
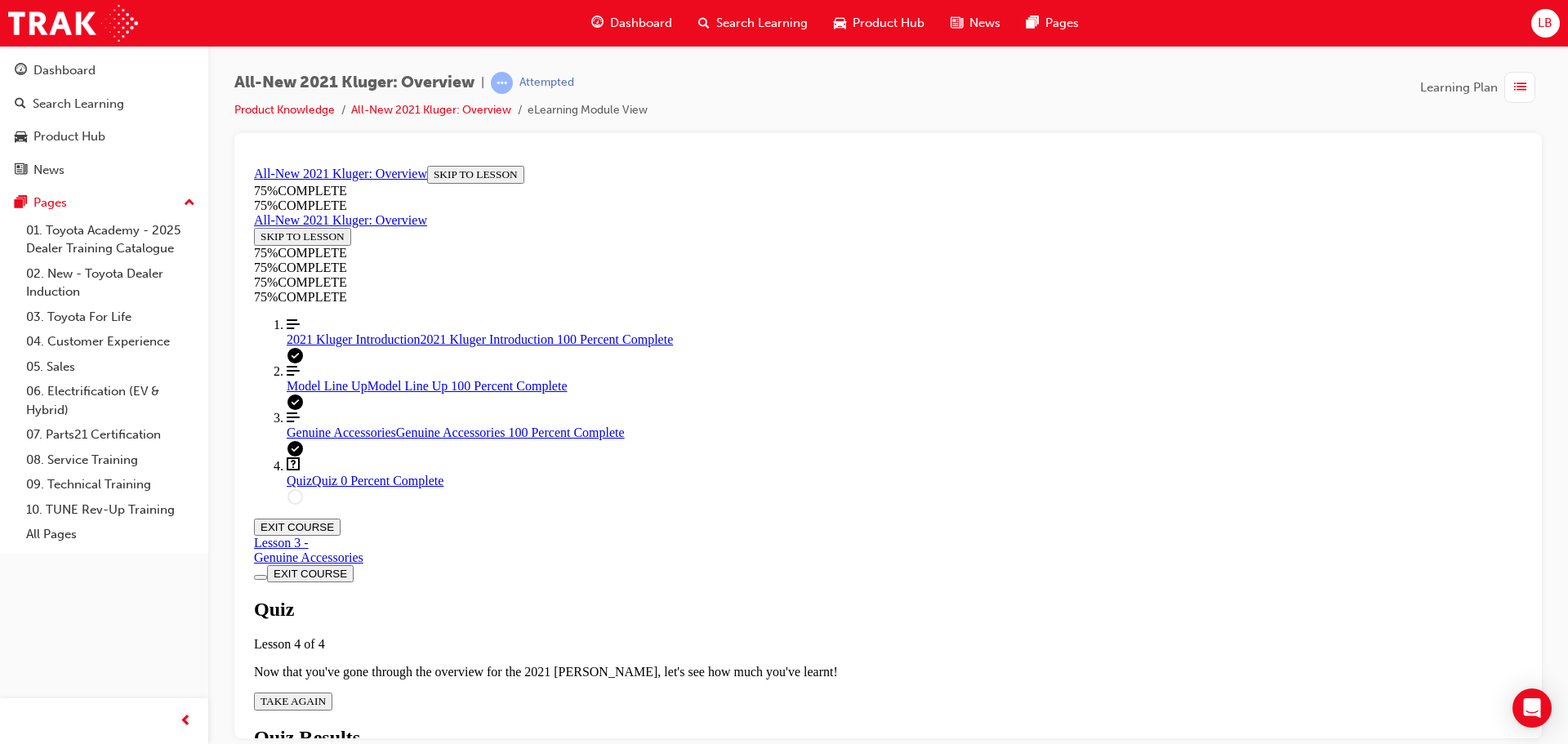
scroll to position [59, 0]
click at [325, 694] on span "TAKE AGAIN" at bounding box center [293, 700] width 65 height 12
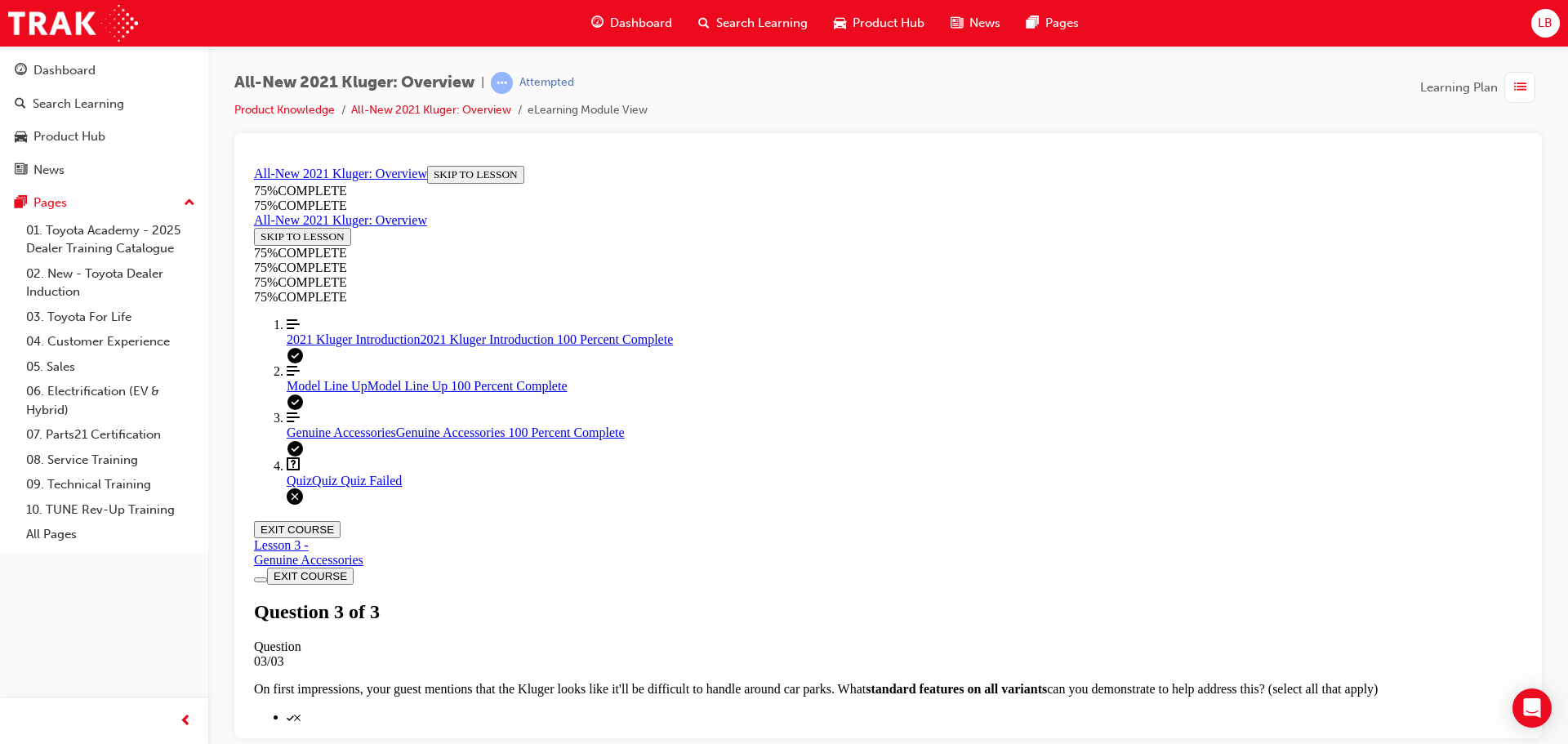
scroll to position [266, 0]
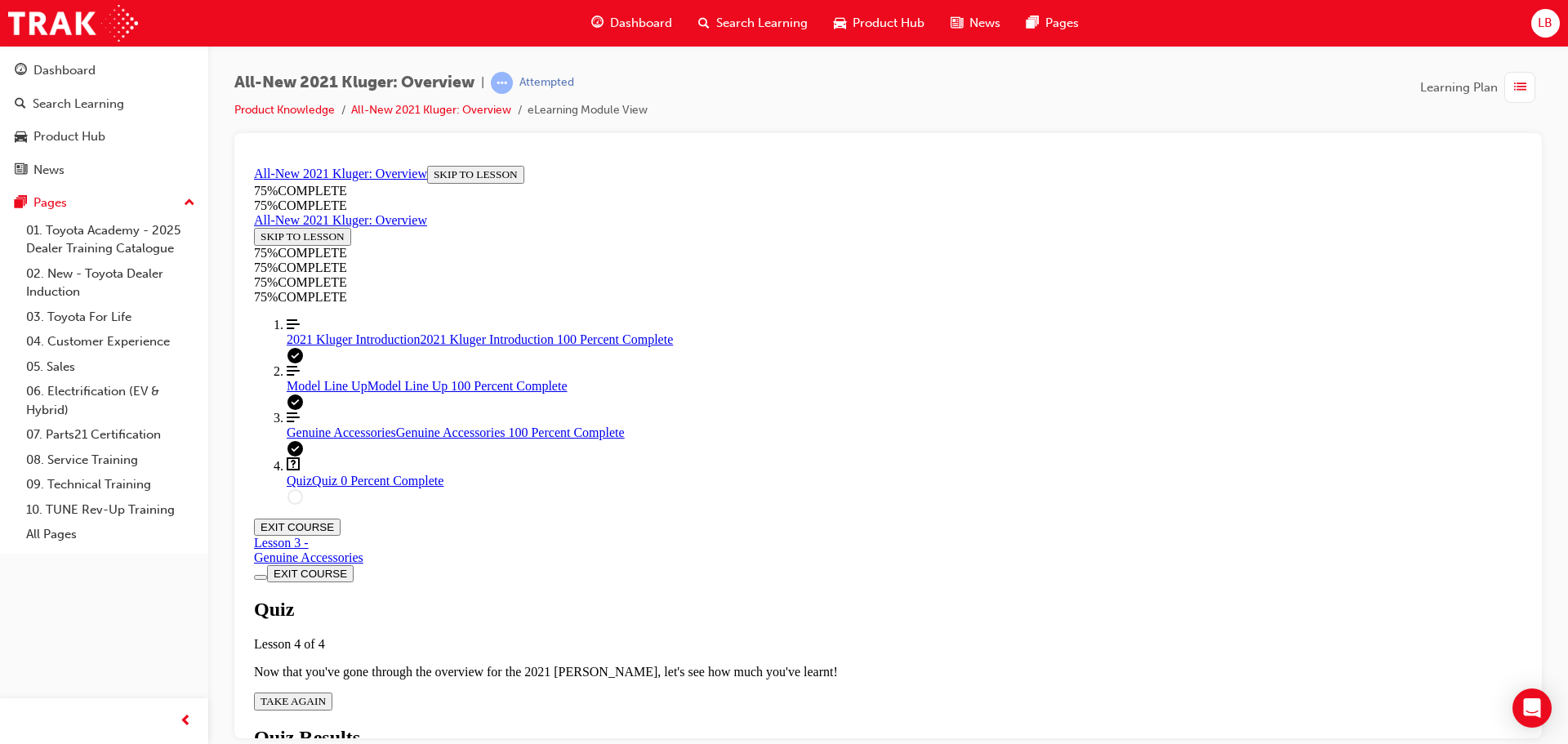
scroll to position [59, 0]
click at [325, 694] on span "TAKE AGAIN" at bounding box center [293, 700] width 65 height 12
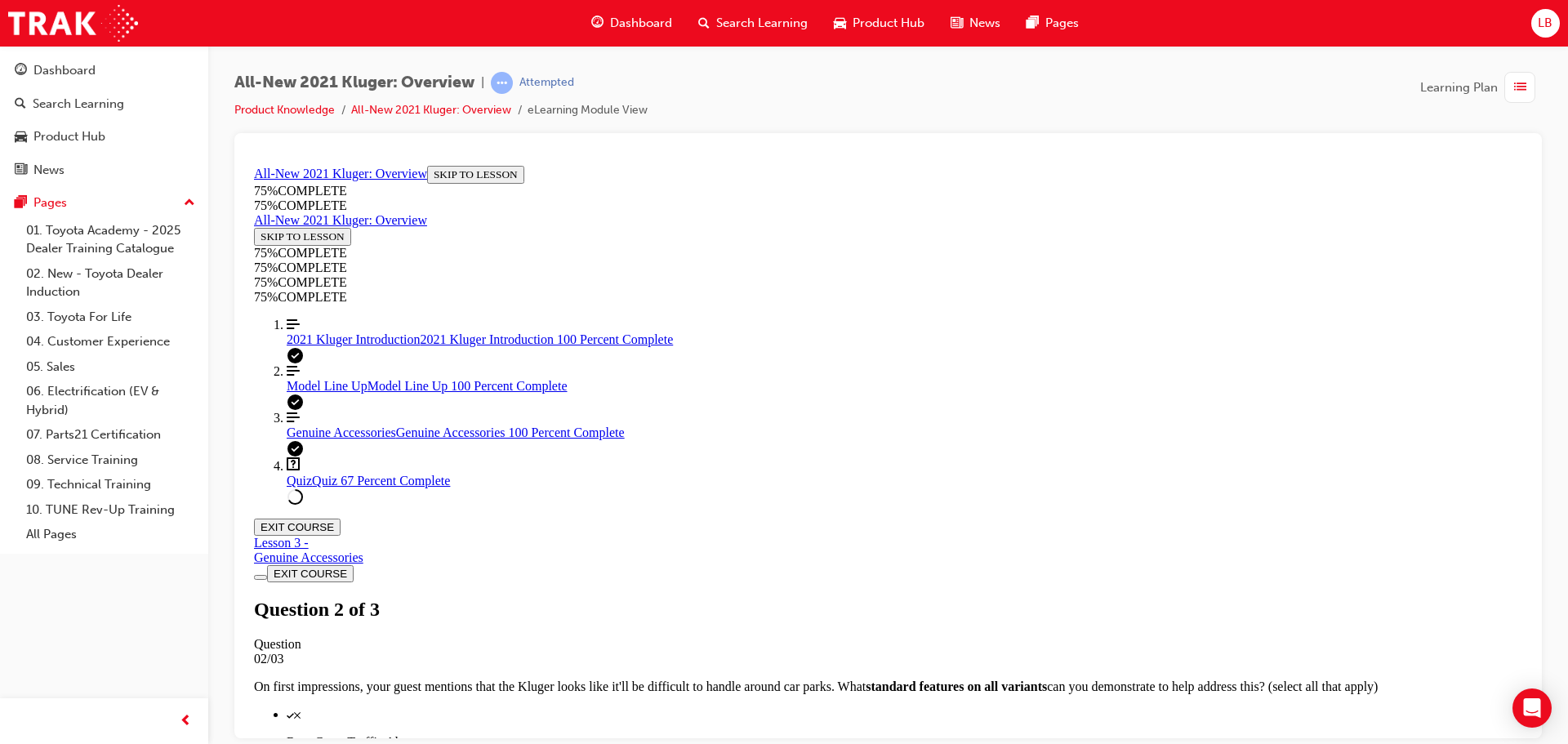
scroll to position [305, 0]
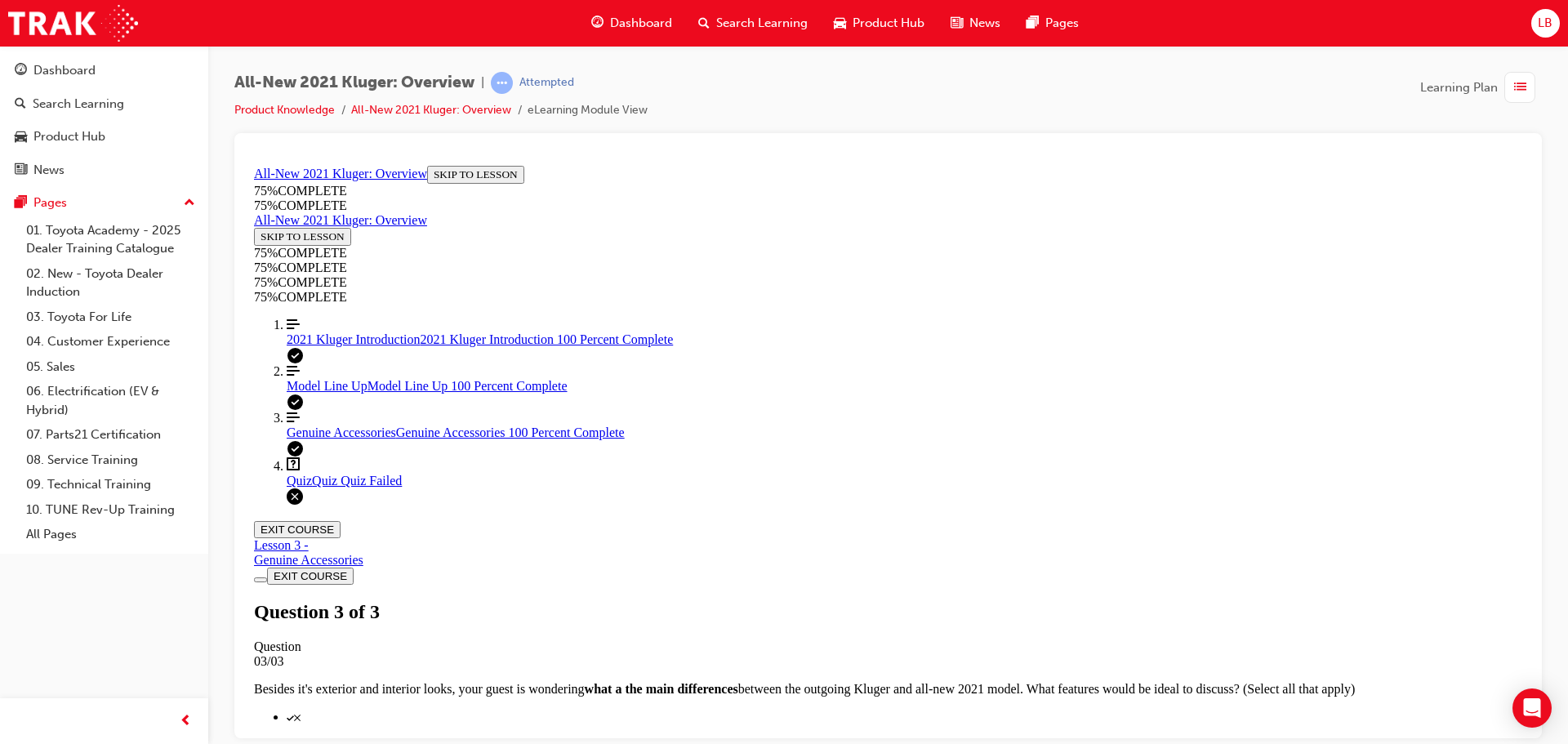
scroll to position [266, 0]
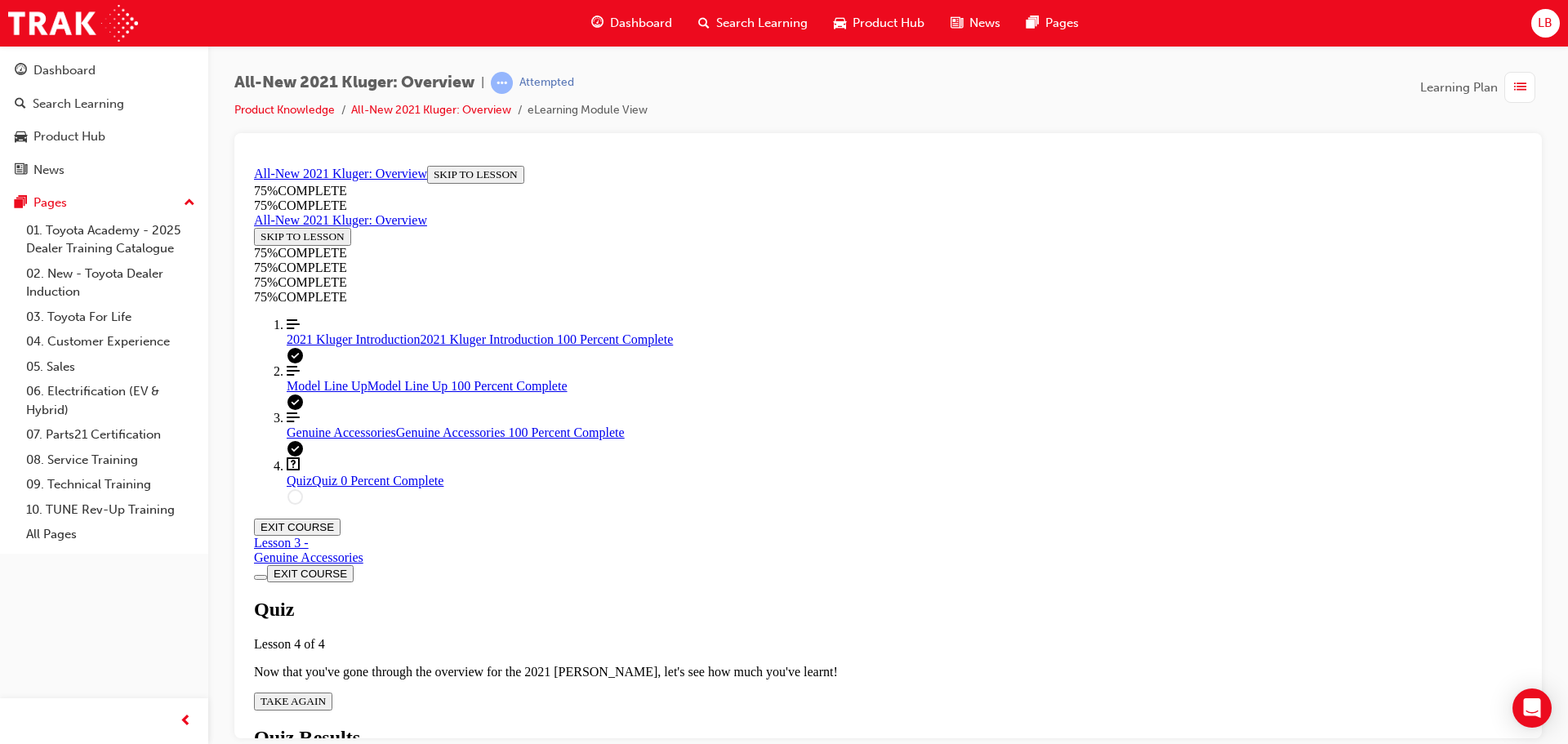
click at [782, 598] on div "Quiz Lesson 4 of 4 Now that you've gone through the overview for the 2021 [PERS…" at bounding box center [887, 653] width 1268 height 112
click at [325, 694] on span "TAKE AGAIN" at bounding box center [293, 700] width 65 height 12
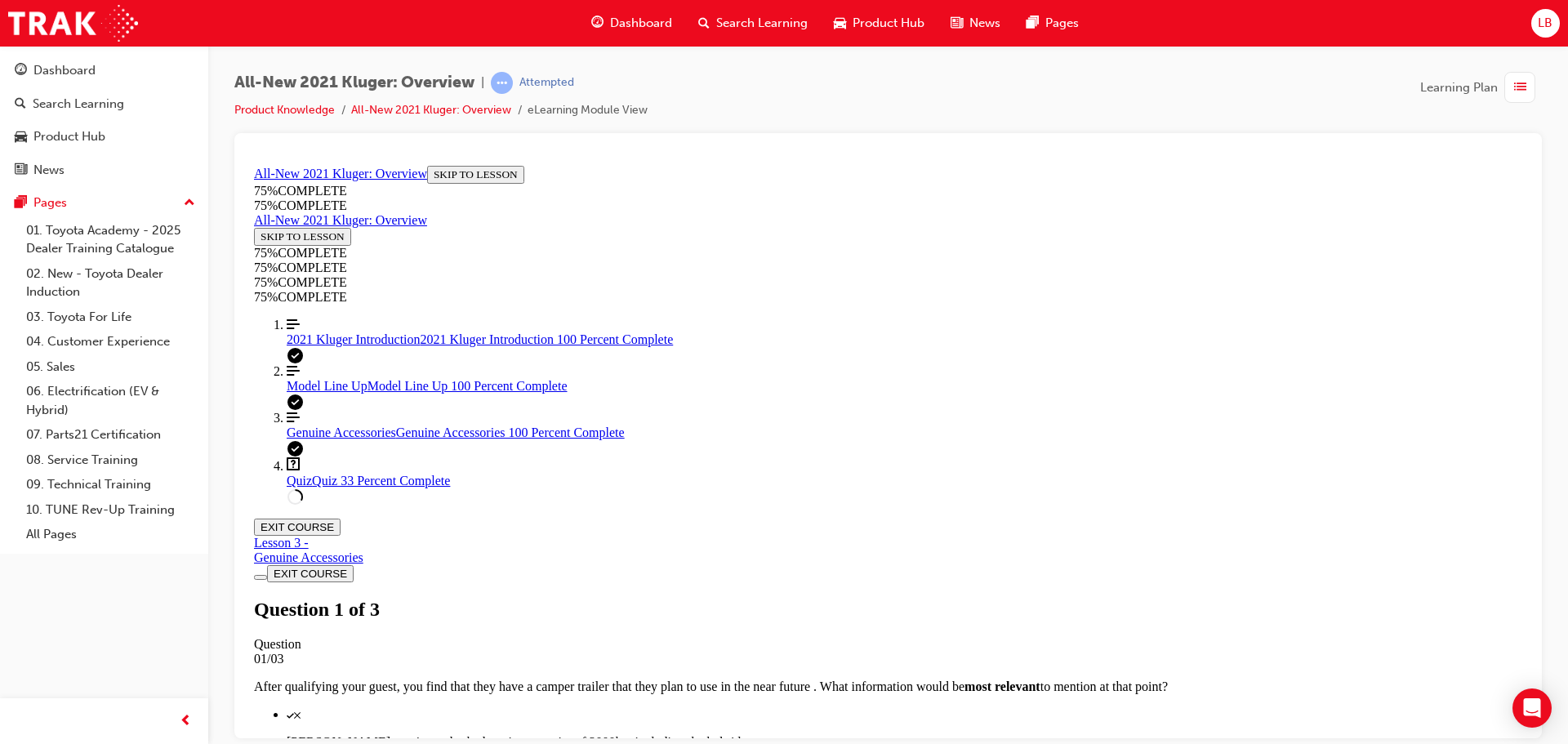
scroll to position [305, 0]
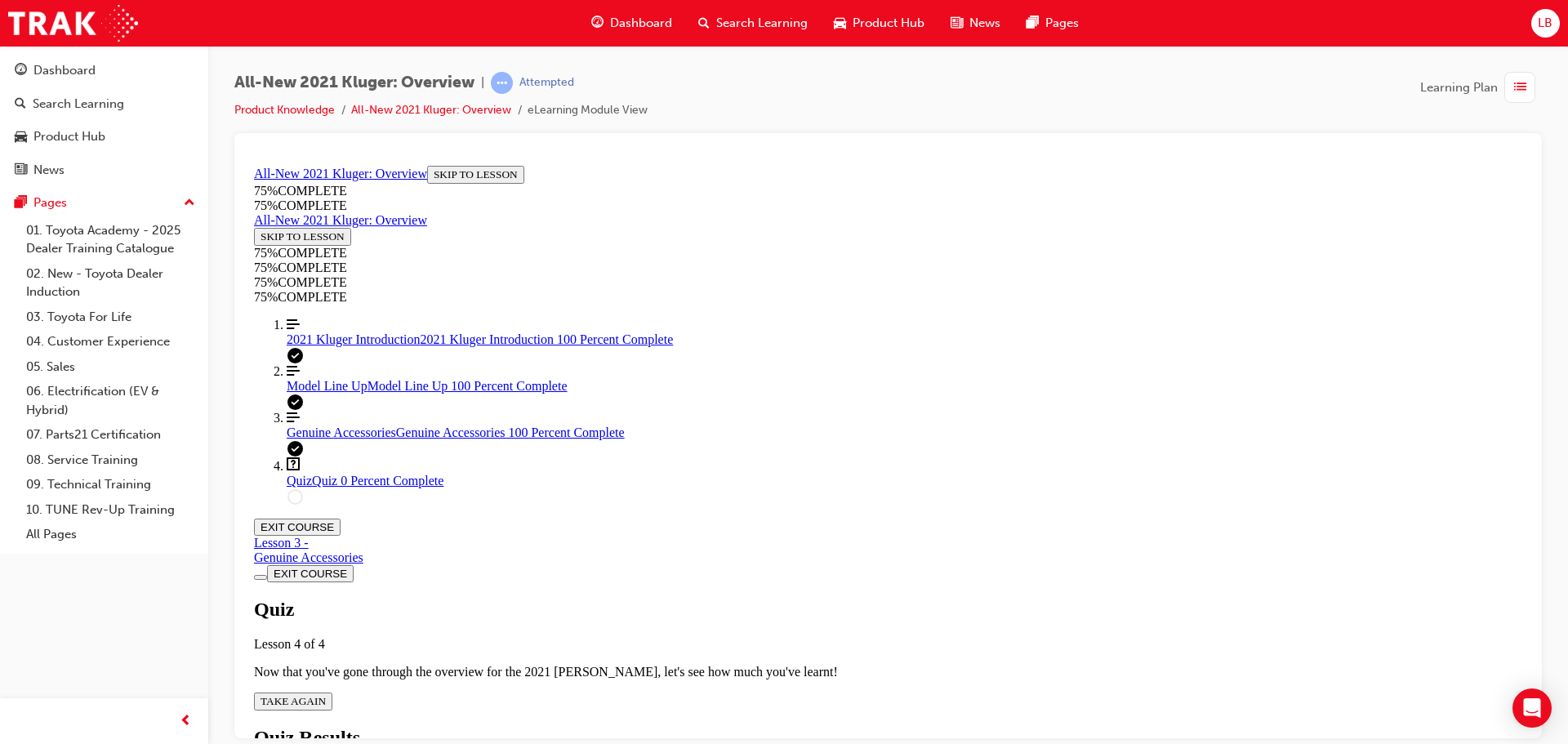
click at [756, 598] on div "Quiz Lesson 4 of 4 Now that you've gone through the overview for the 2021 [PERS…" at bounding box center [887, 653] width 1268 height 112
click at [325, 694] on span "TAKE AGAIN" at bounding box center [293, 700] width 65 height 12
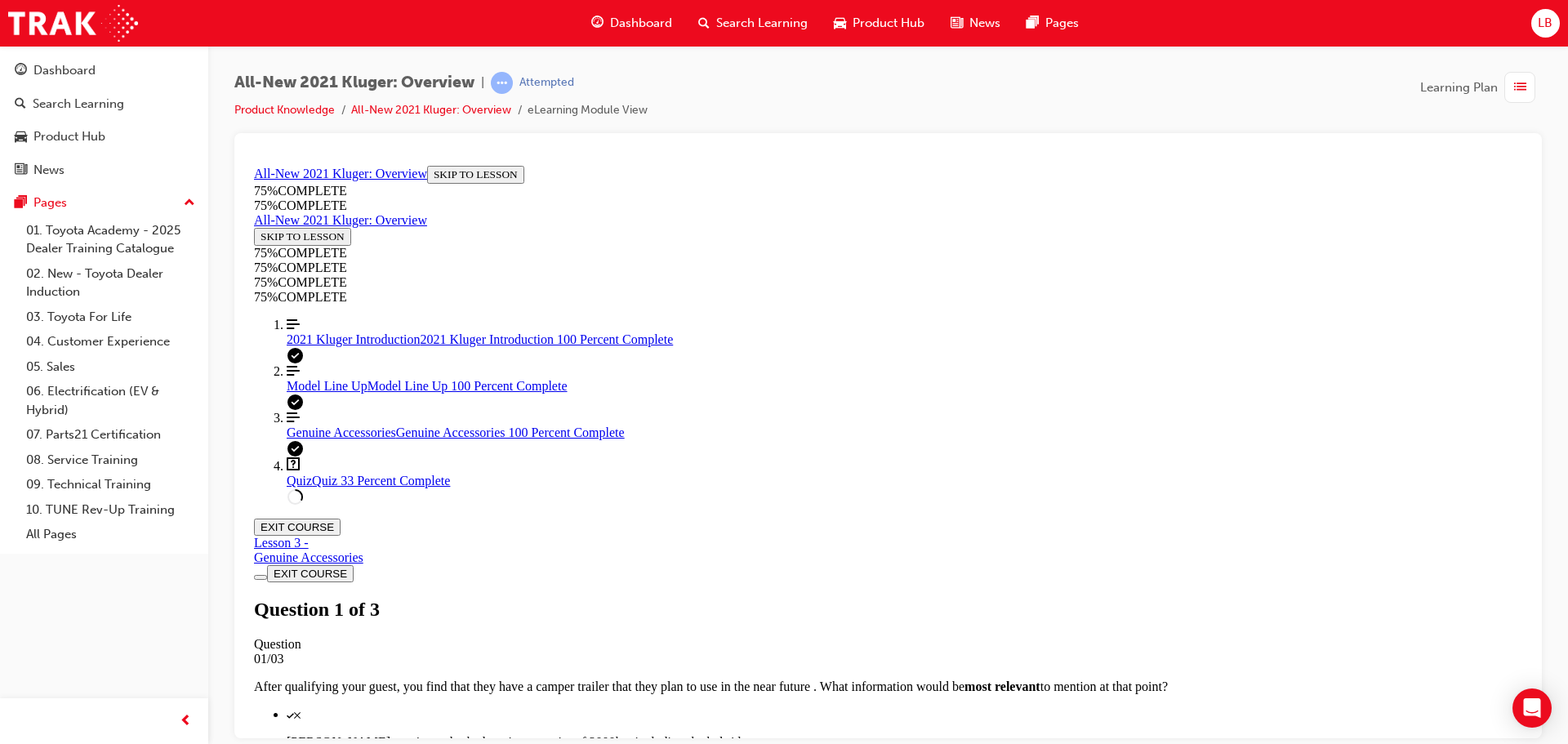
scroll to position [305, 0]
drag, startPoint x: 743, startPoint y: 496, endPoint x: 799, endPoint y: 542, distance: 72.5
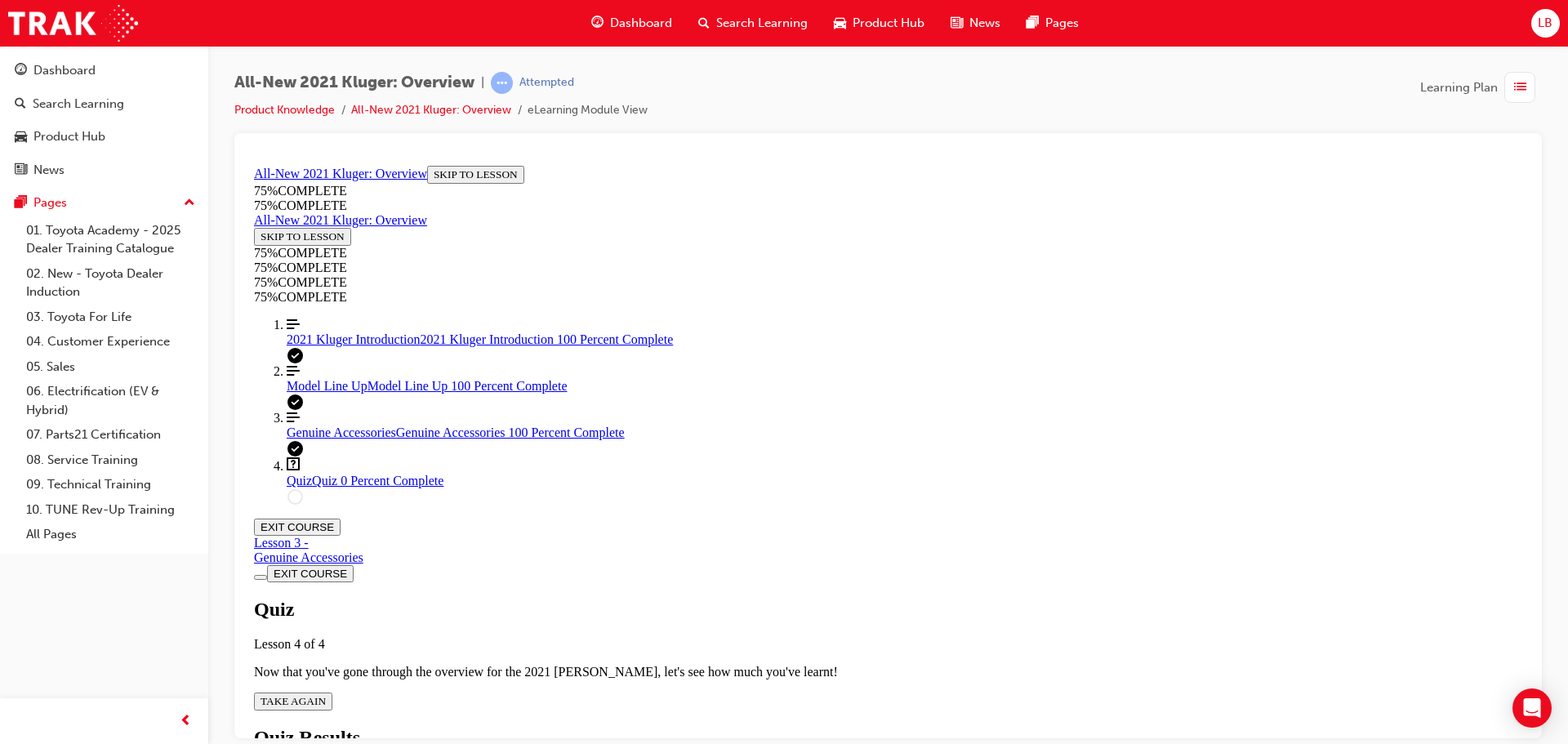
click at [778, 598] on div "Quiz Lesson 4 of 4 Now that you've gone through the overview for the 2021 [PERS…" at bounding box center [887, 653] width 1268 height 112
click at [325, 694] on span "TAKE AGAIN" at bounding box center [293, 700] width 65 height 12
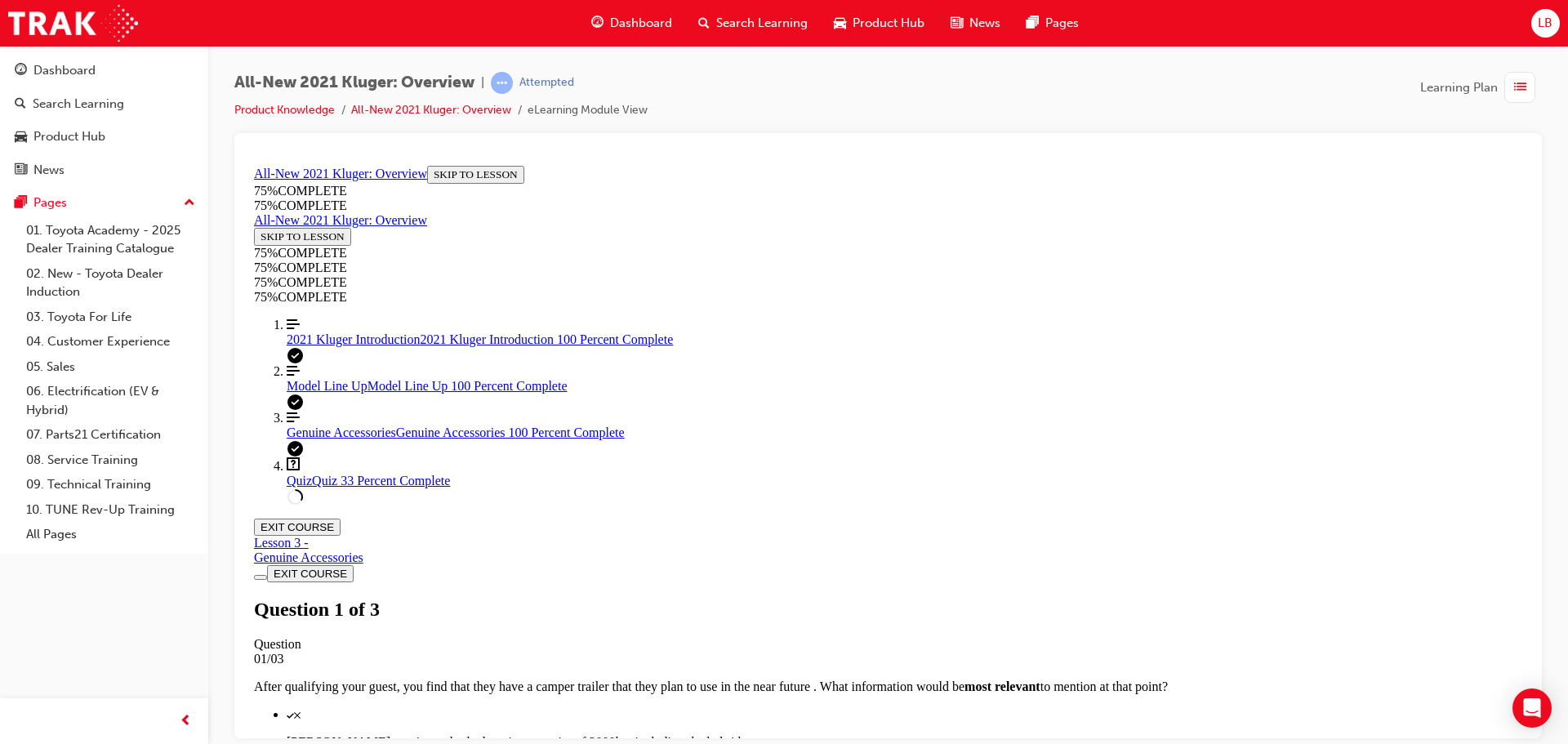
scroll to position [223, 0]
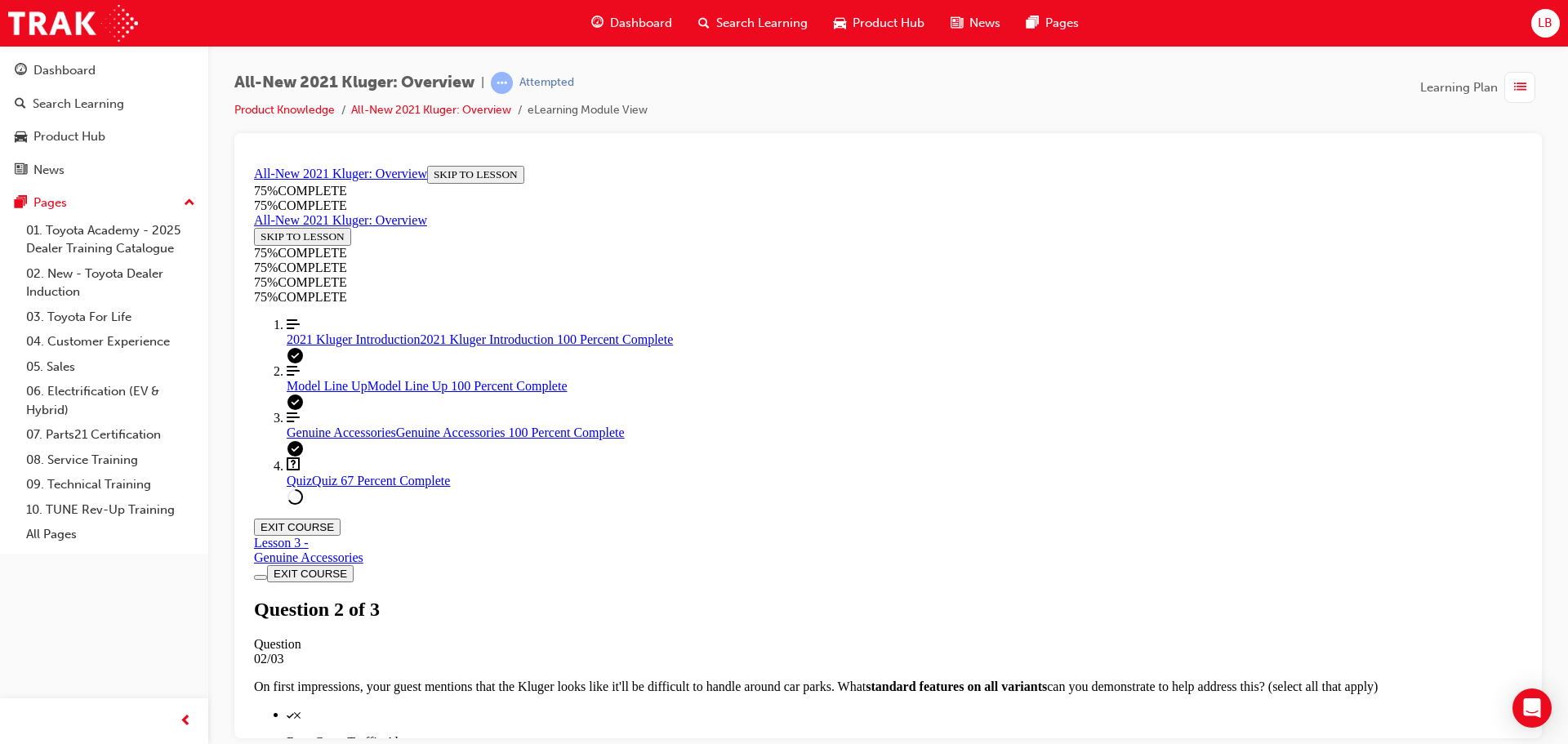
scroll to position [305, 0]
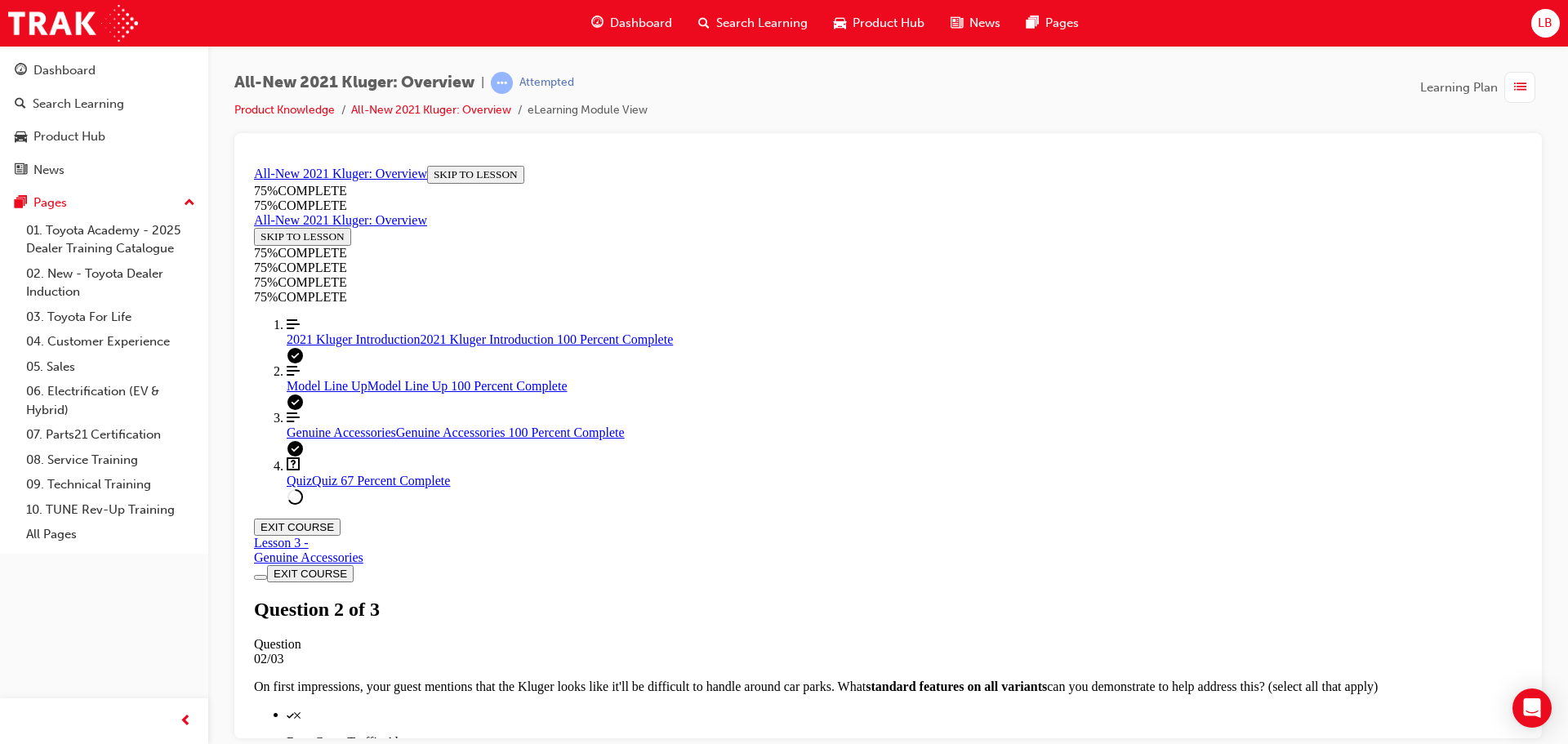
scroll to position [323, 0]
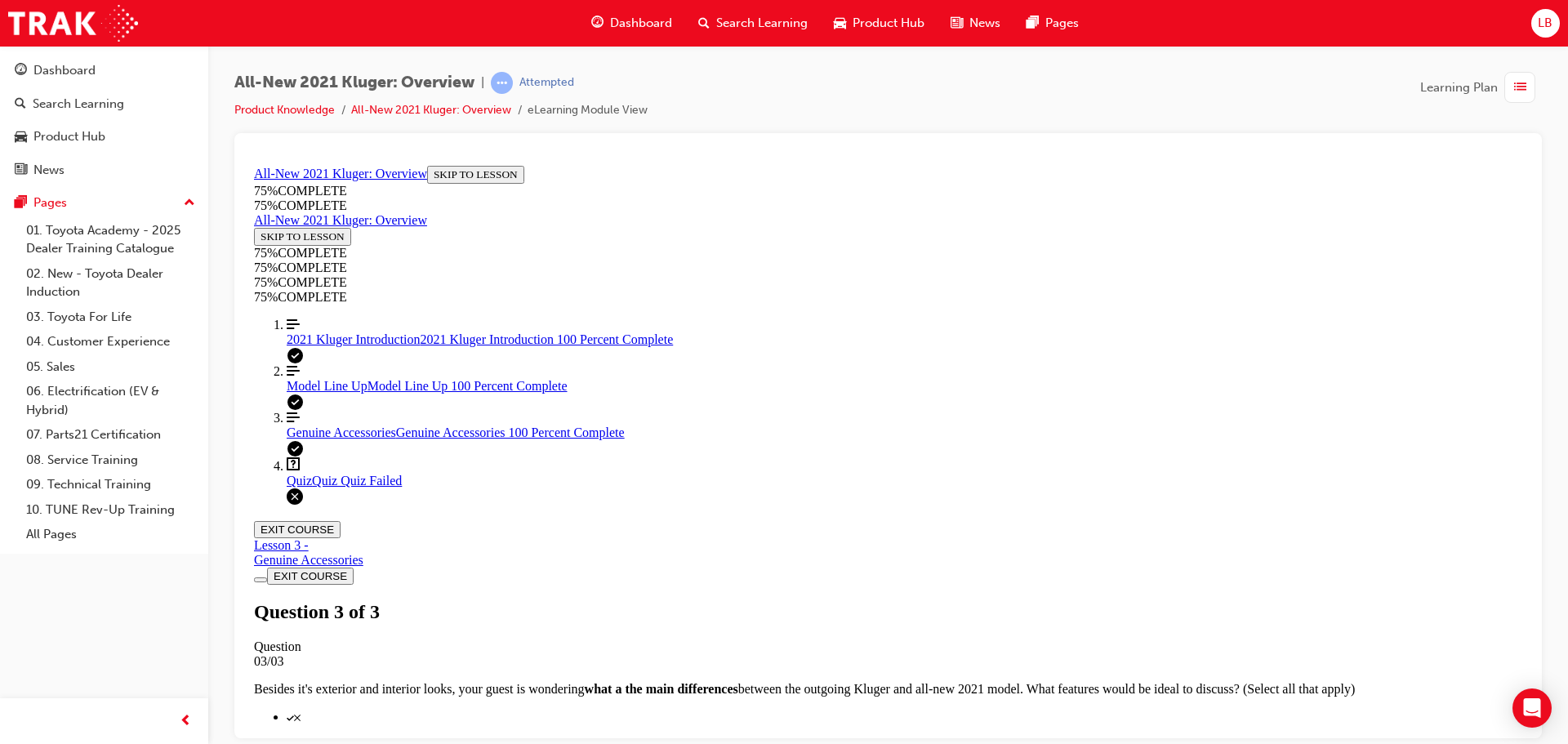
scroll to position [59, 0]
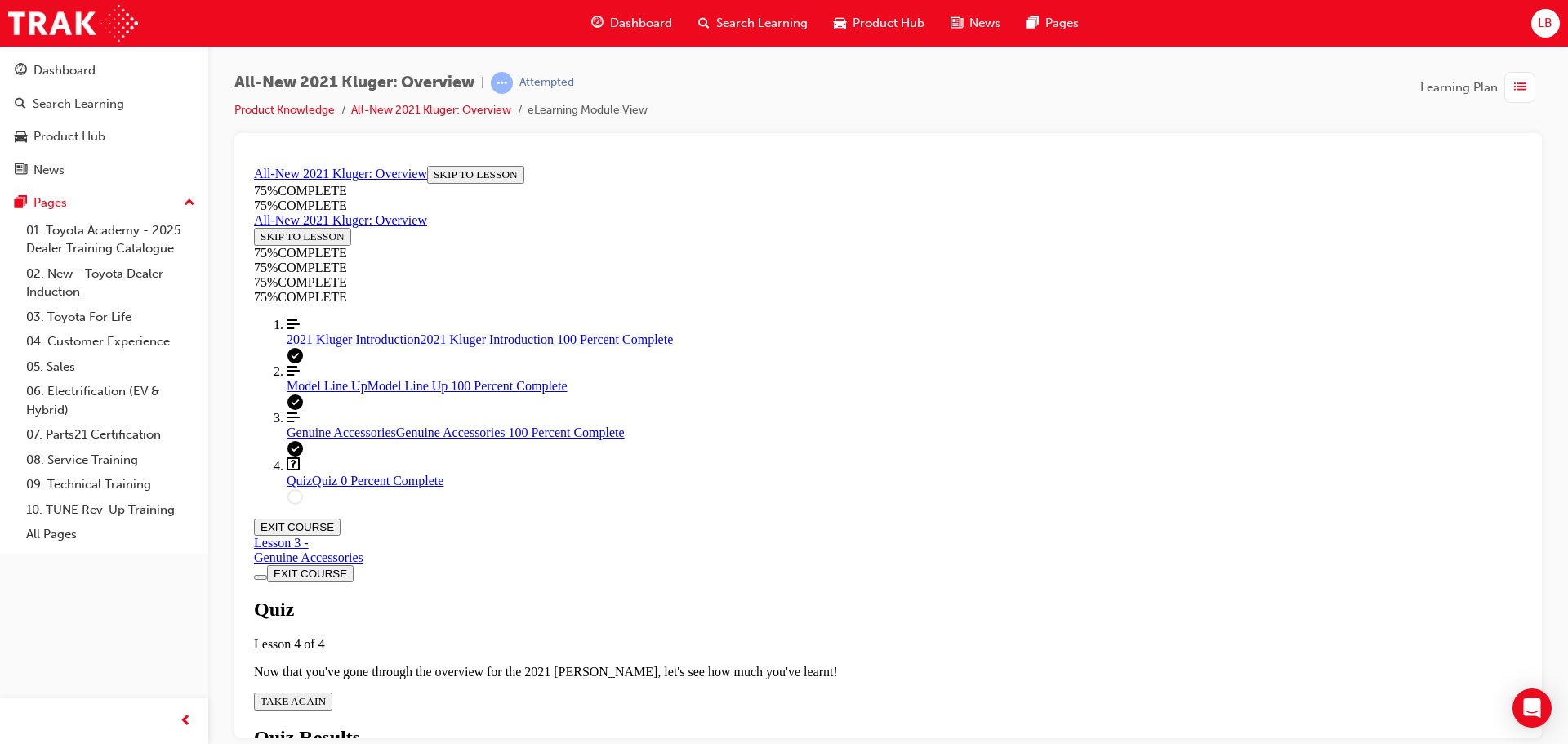
click at [759, 598] on div "Quiz Lesson 4 of 4 Now that you've gone through the overview for the 2021 [PERS…" at bounding box center [887, 653] width 1268 height 112
click at [332, 692] on button "TAKE AGAIN" at bounding box center [293, 700] width 79 height 18
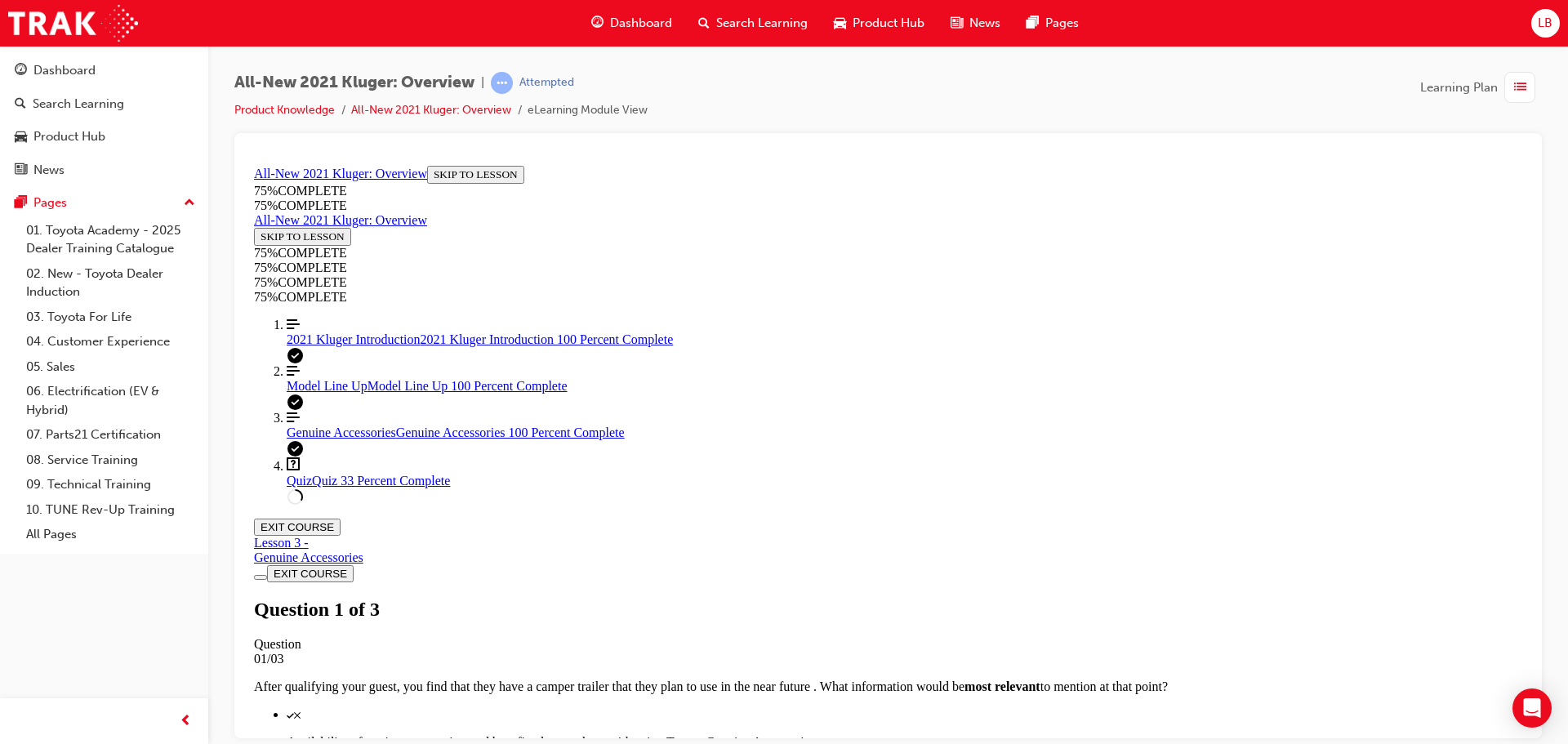
scroll to position [241, 0]
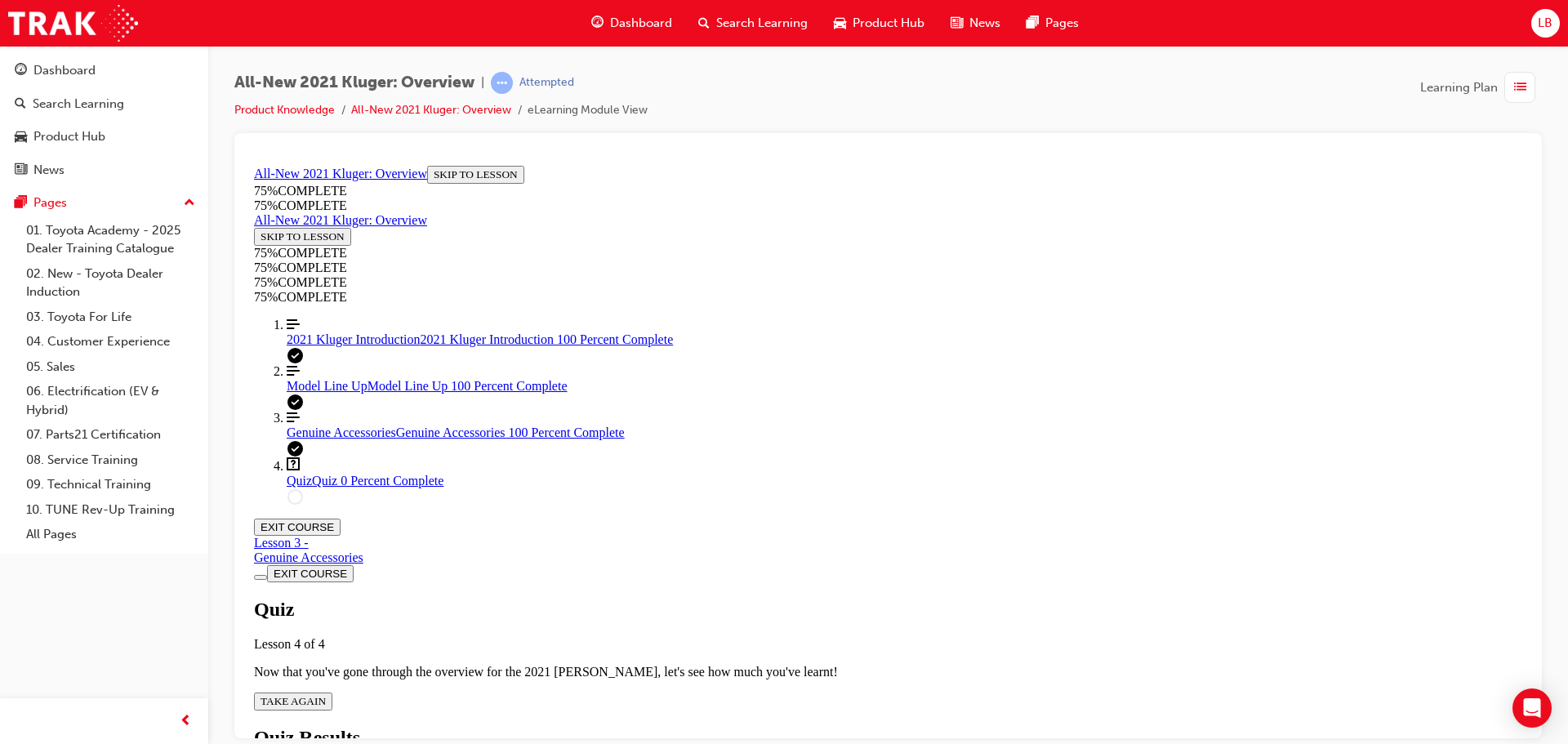
scroll to position [59, 0]
click at [325, 694] on span "TAKE AGAIN" at bounding box center [293, 700] width 65 height 12
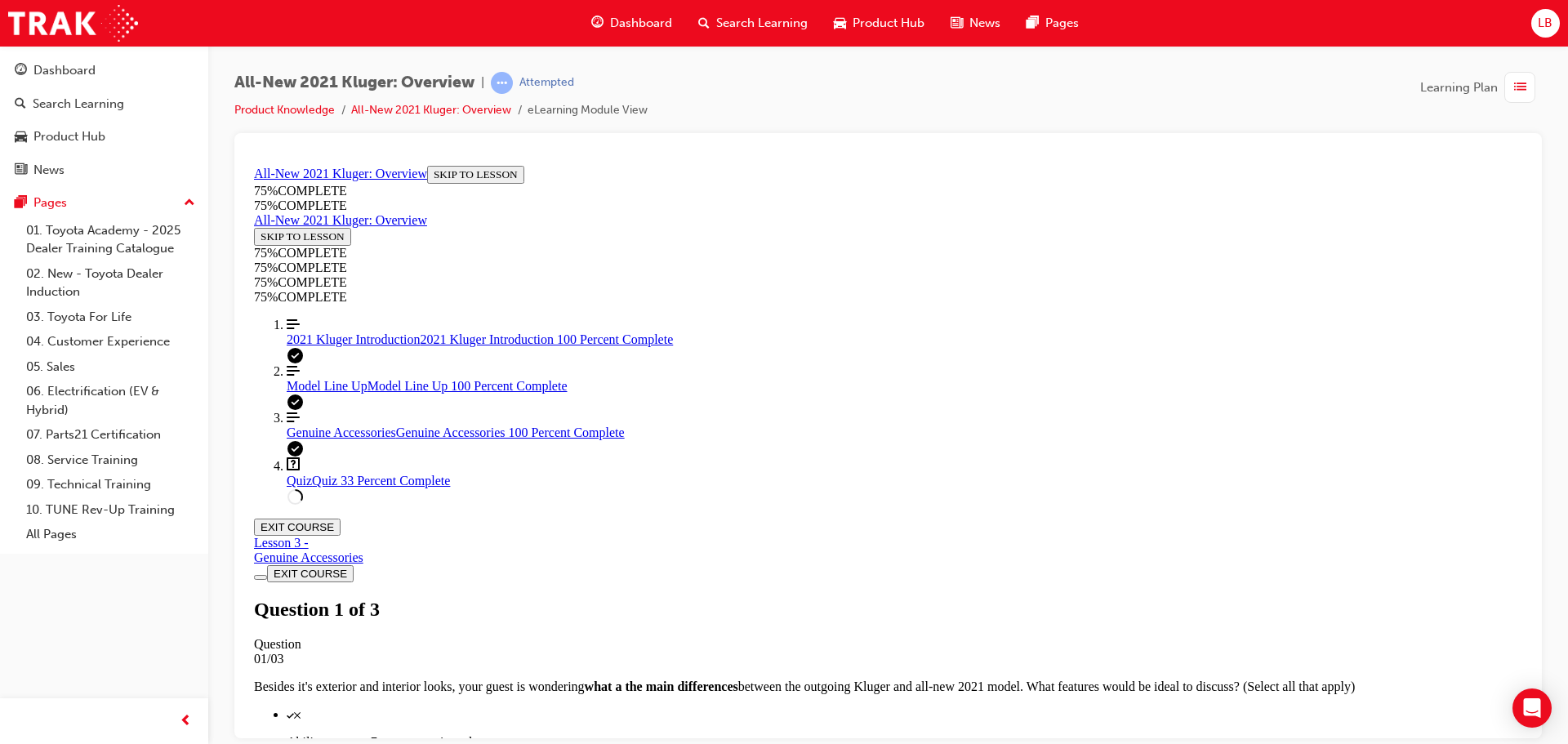
scroll to position [223, 0]
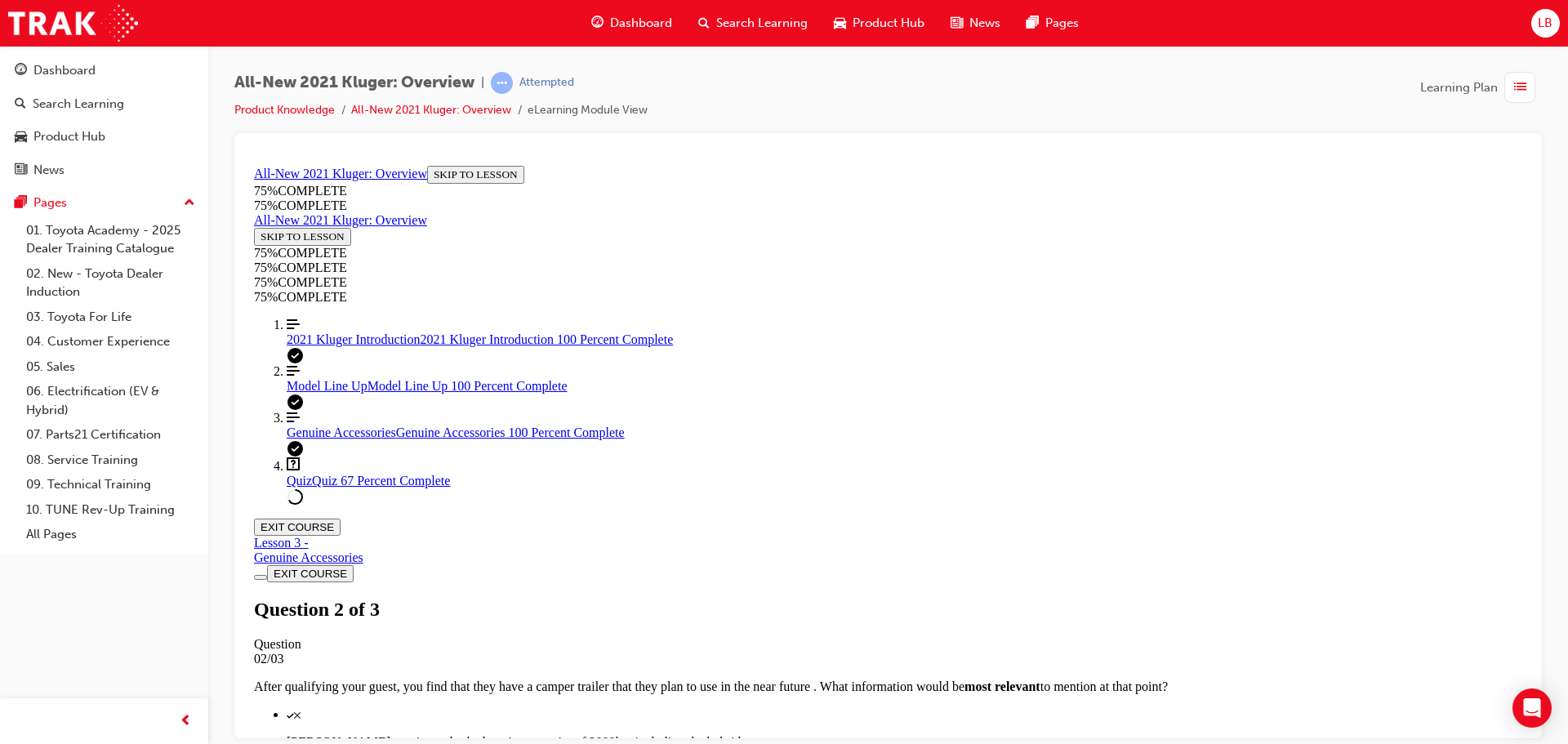
drag, startPoint x: 959, startPoint y: 563, endPoint x: 794, endPoint y: 371, distance: 253.2
drag, startPoint x: 944, startPoint y: 566, endPoint x: 793, endPoint y: 365, distance: 251.4
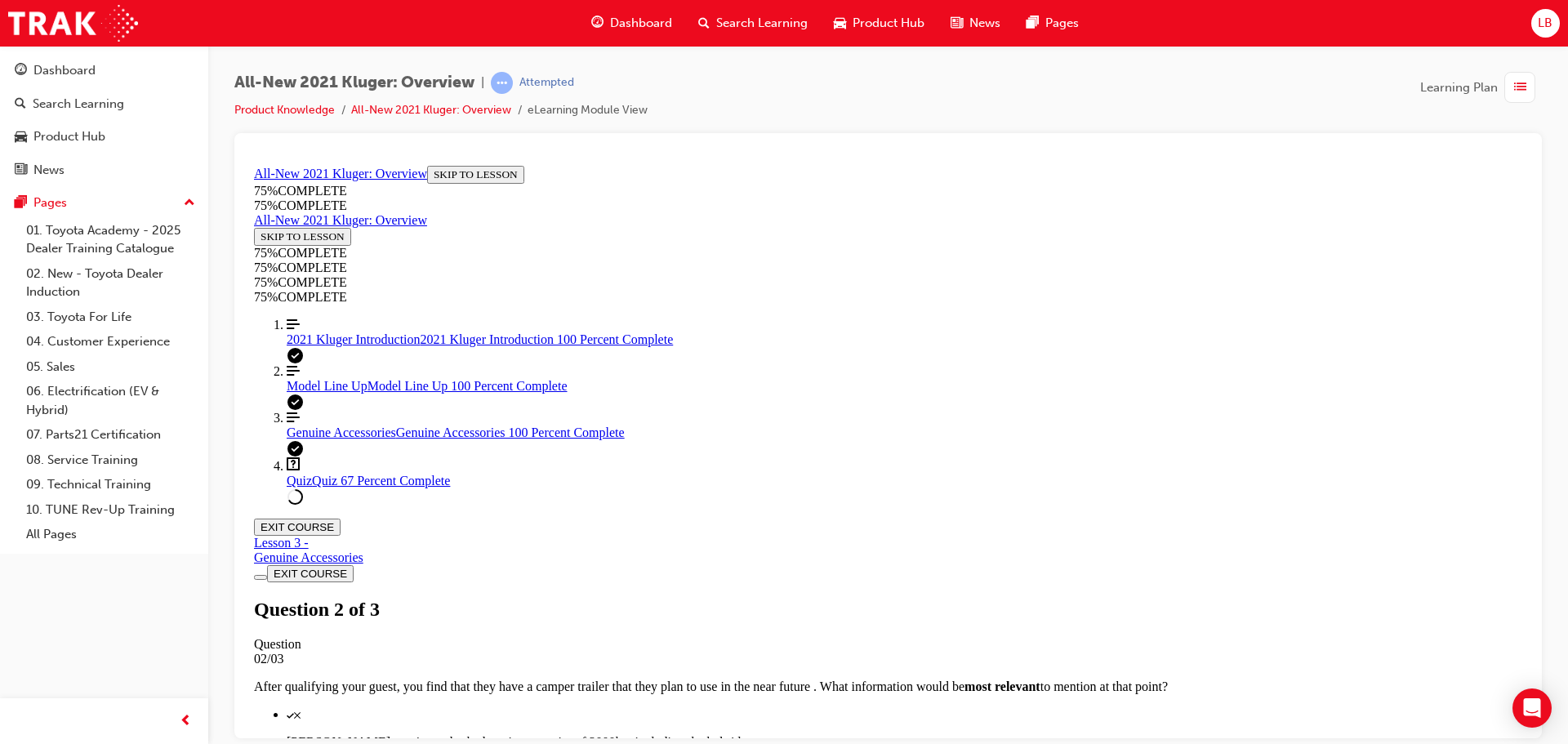
copy ul "Rear Cross Traffic Alert Front and Rear Parking Sensors Reversing Camera Panora…"
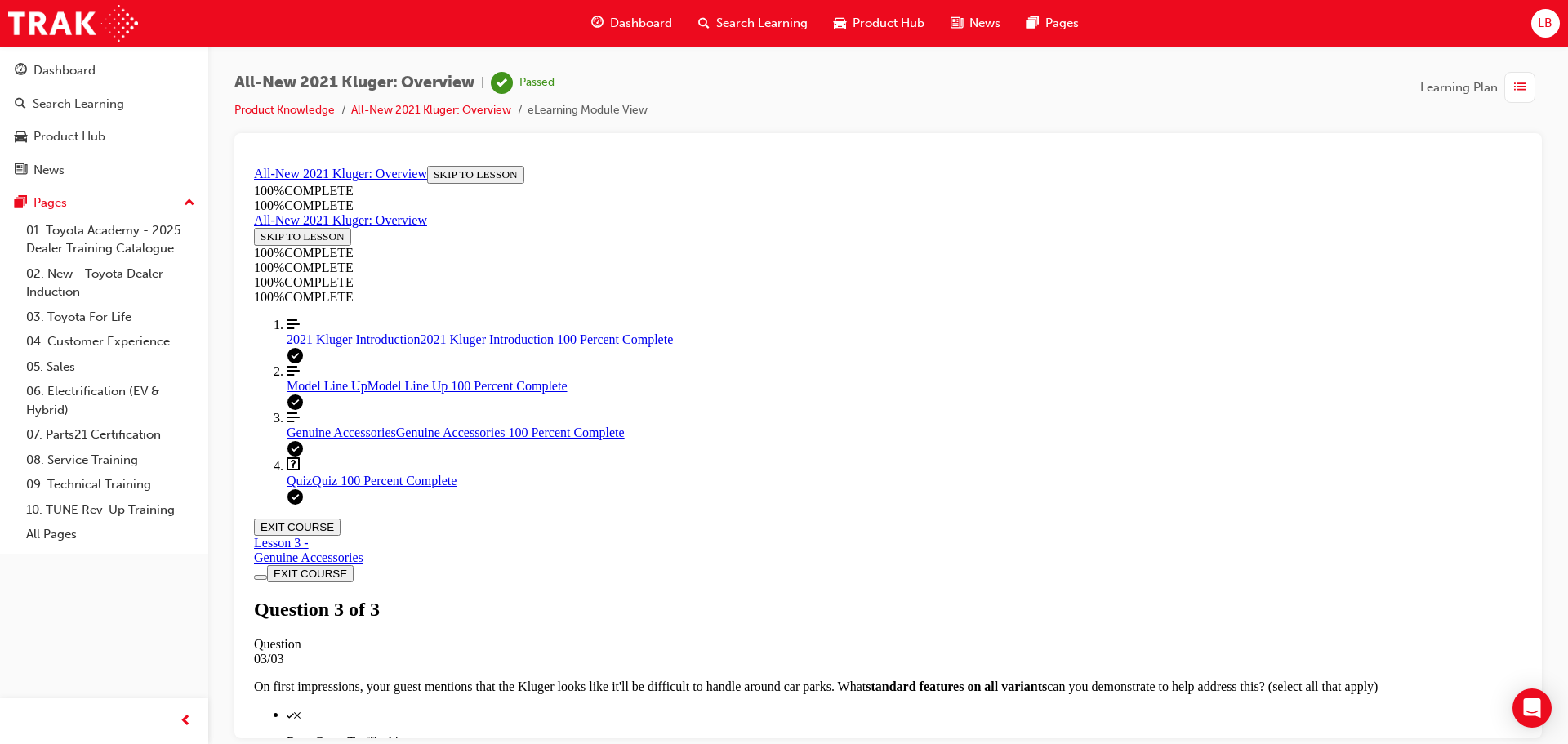
click at [341, 518] on button "EXIT COURSE" at bounding box center [296, 526] width 86 height 17
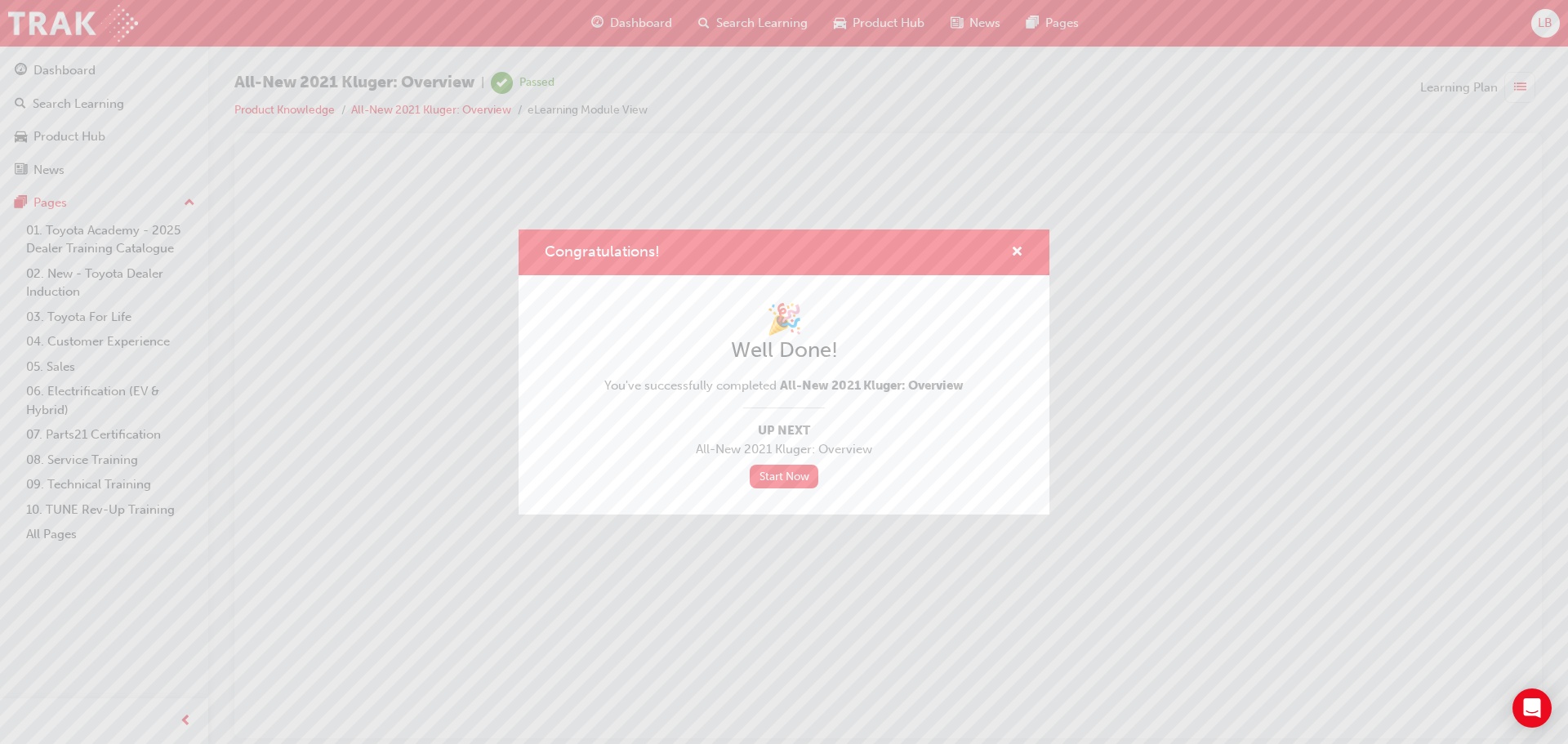
click at [1009, 255] on div "Congratulations!" at bounding box center [1010, 253] width 26 height 21
click at [1012, 254] on span "cross-icon" at bounding box center [1017, 253] width 12 height 15
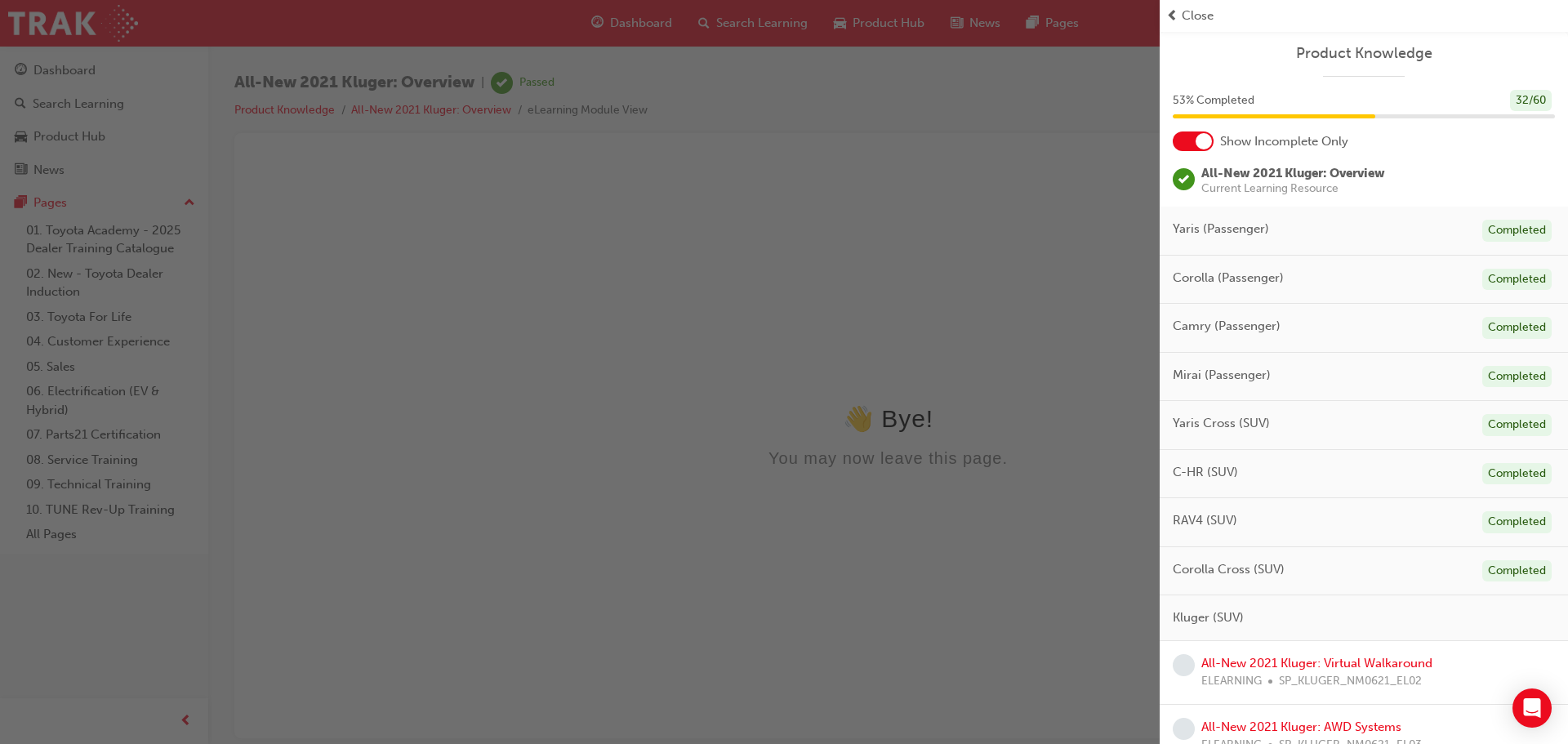
click at [69, 63] on div "button" at bounding box center [580, 372] width 1160 height 744
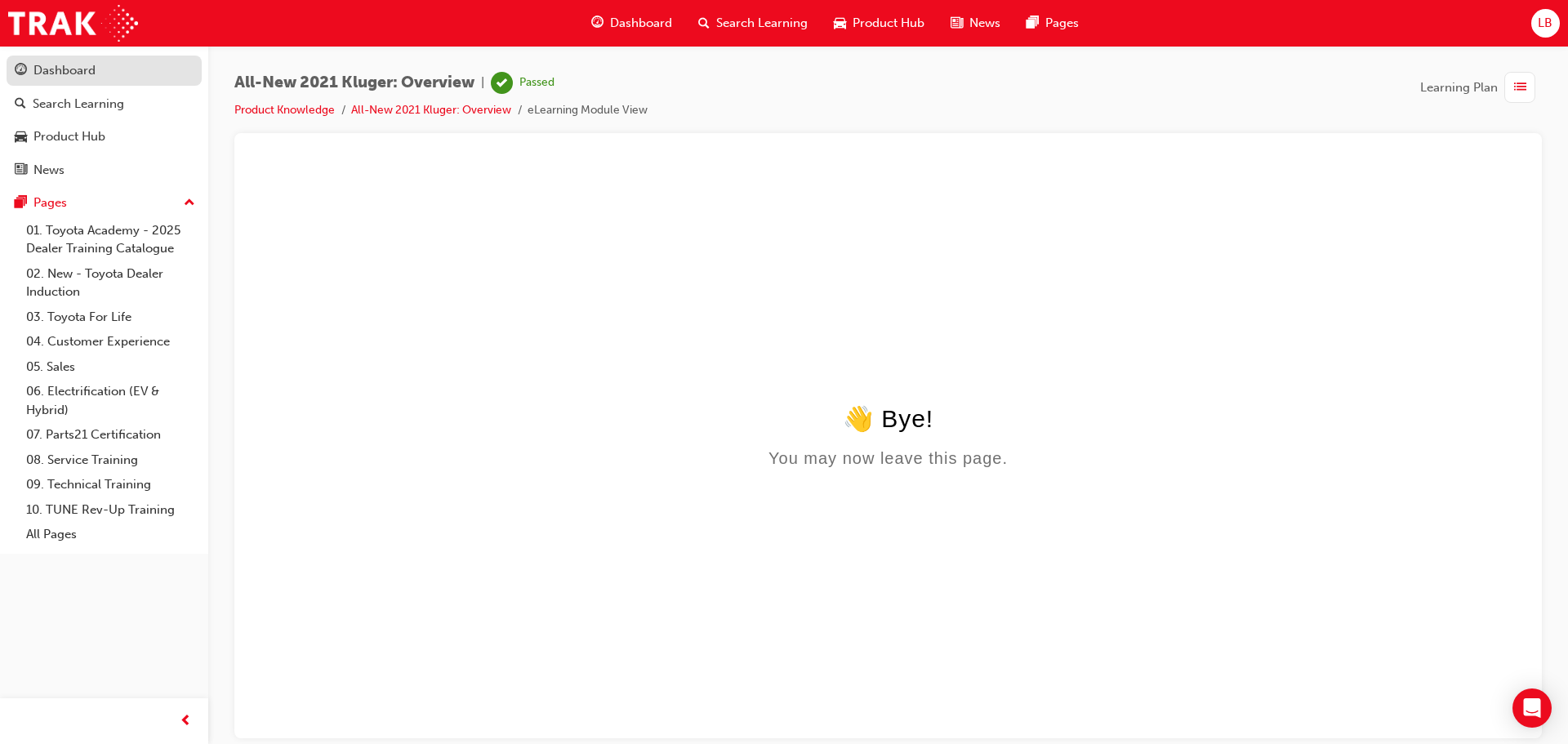
click at [69, 63] on div "Dashboard" at bounding box center [64, 71] width 62 height 19
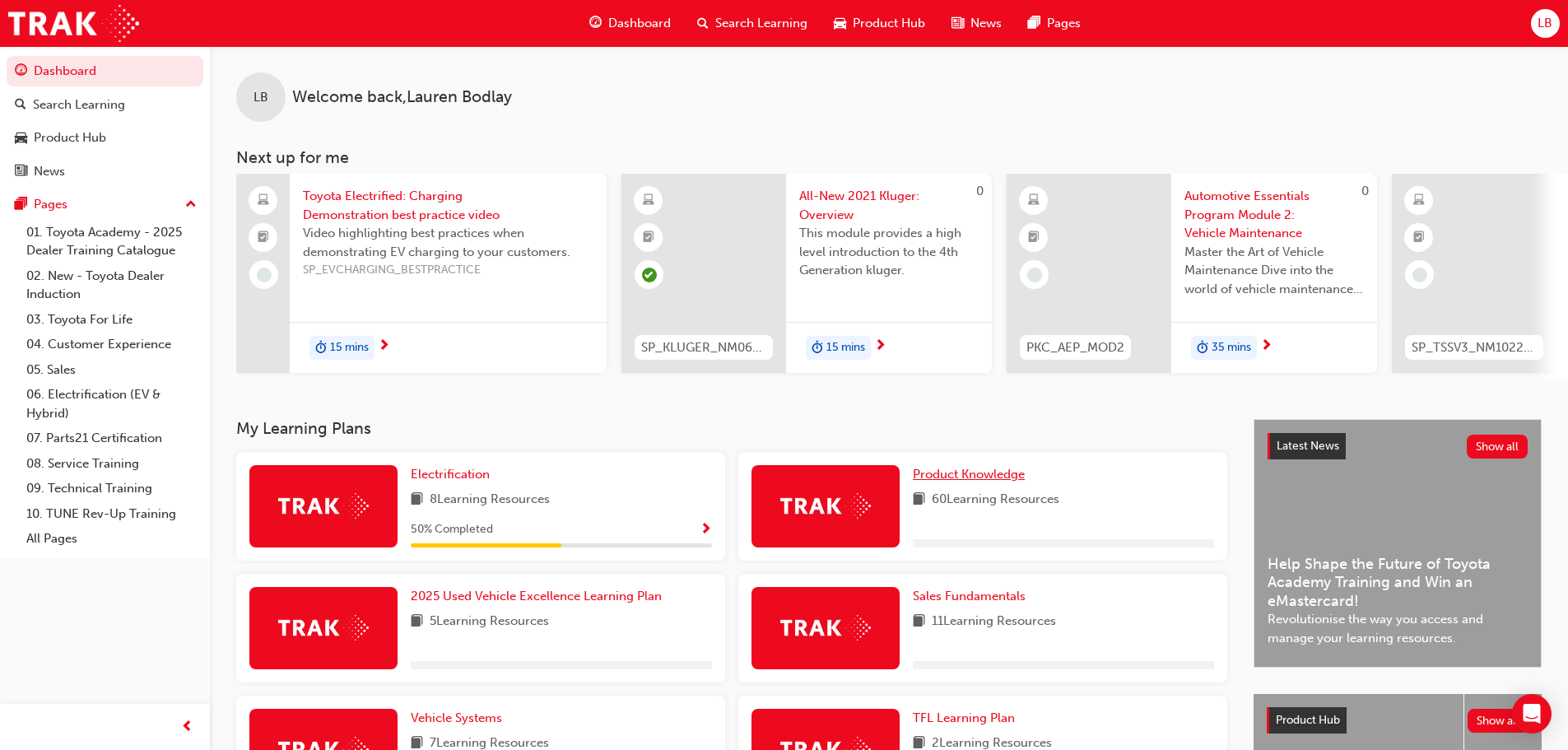
click at [977, 475] on span "Product Knowledge" at bounding box center [969, 474] width 112 height 15
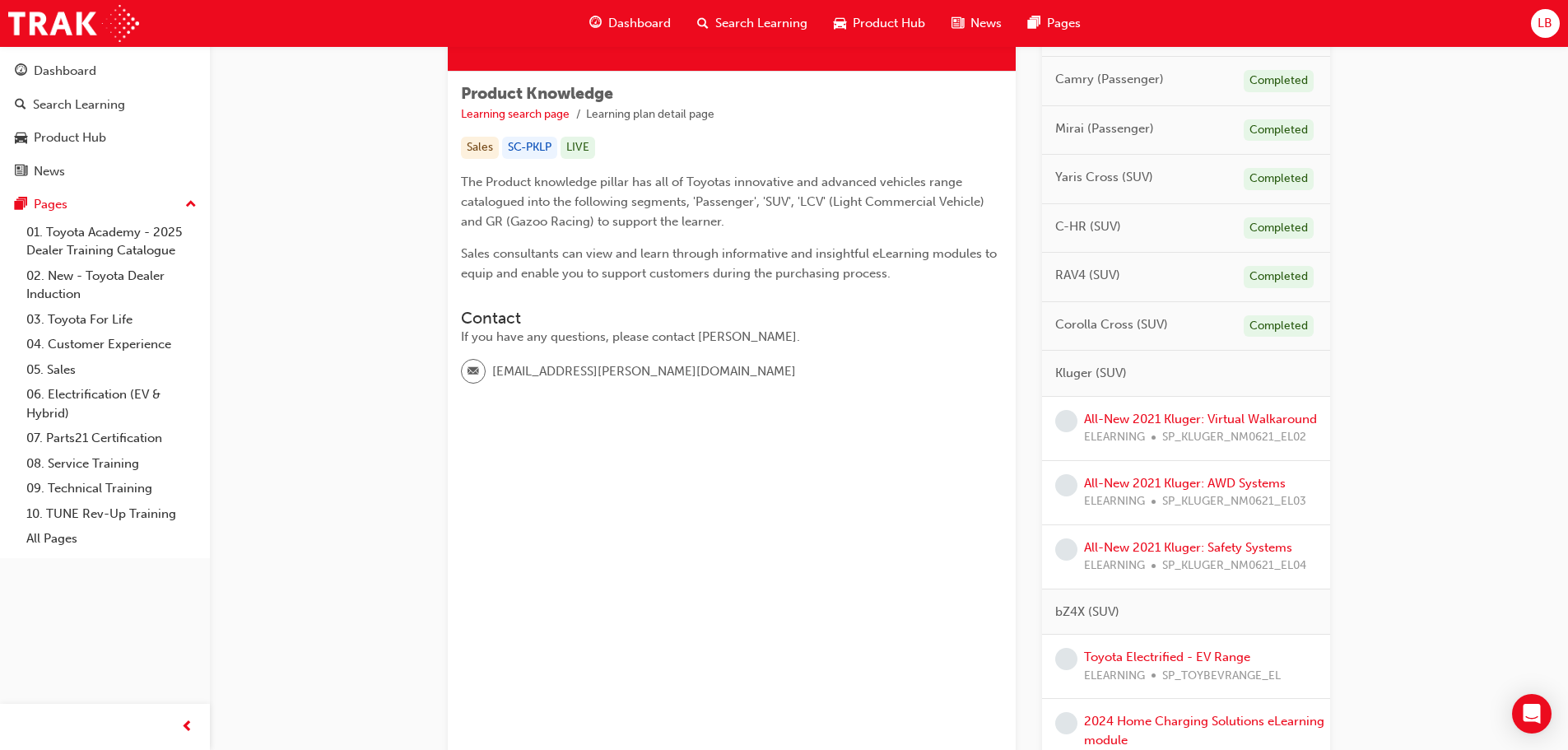
scroll to position [329, 0]
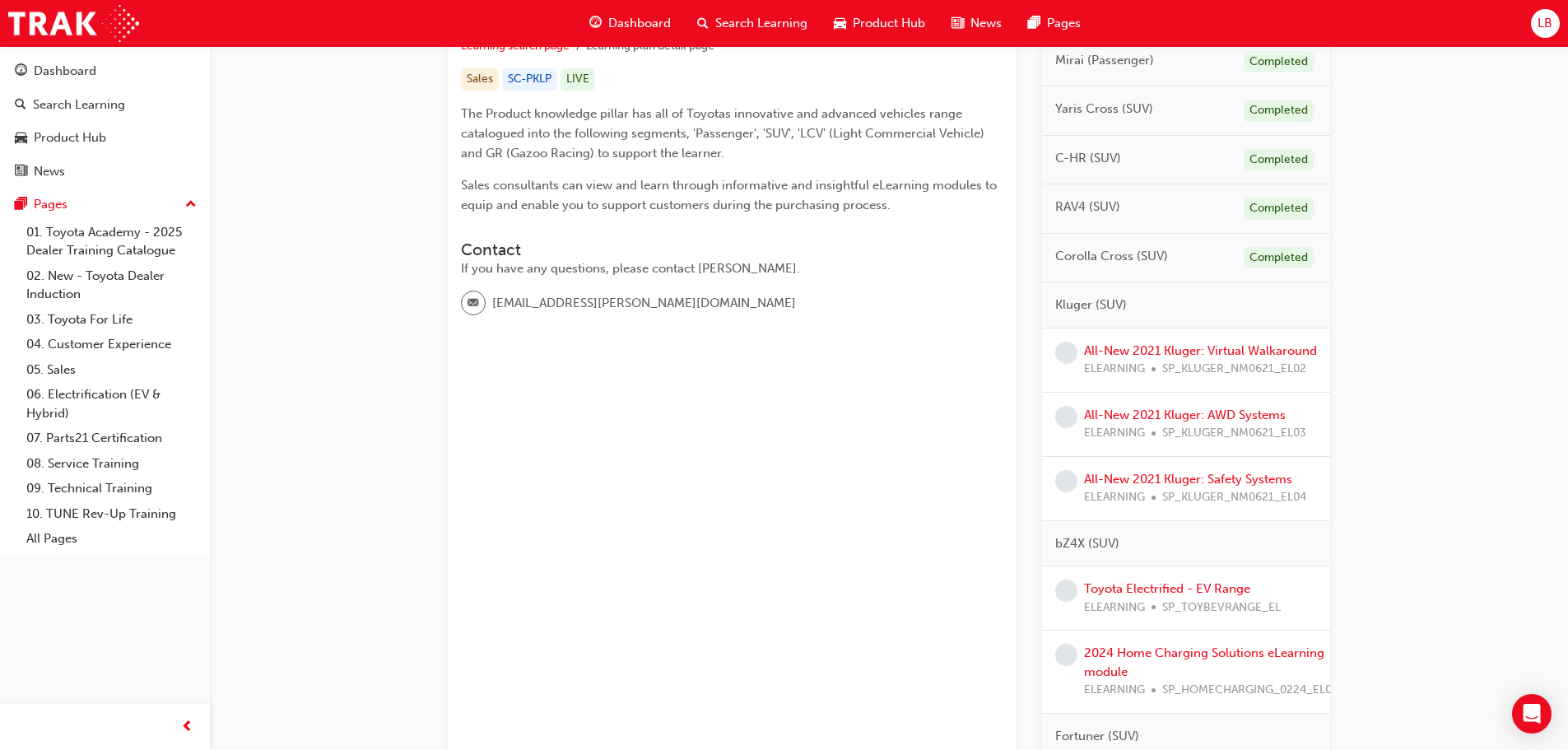
click at [1129, 361] on div "All-New 2021 Kluger: Virtual Walkaround ELEARNING SP_KLUGER_NM0621_EL02" at bounding box center [1200, 360] width 233 height 37
click at [1118, 358] on link "All-New 2021 Kluger: Virtual Walkaround" at bounding box center [1200, 350] width 233 height 15
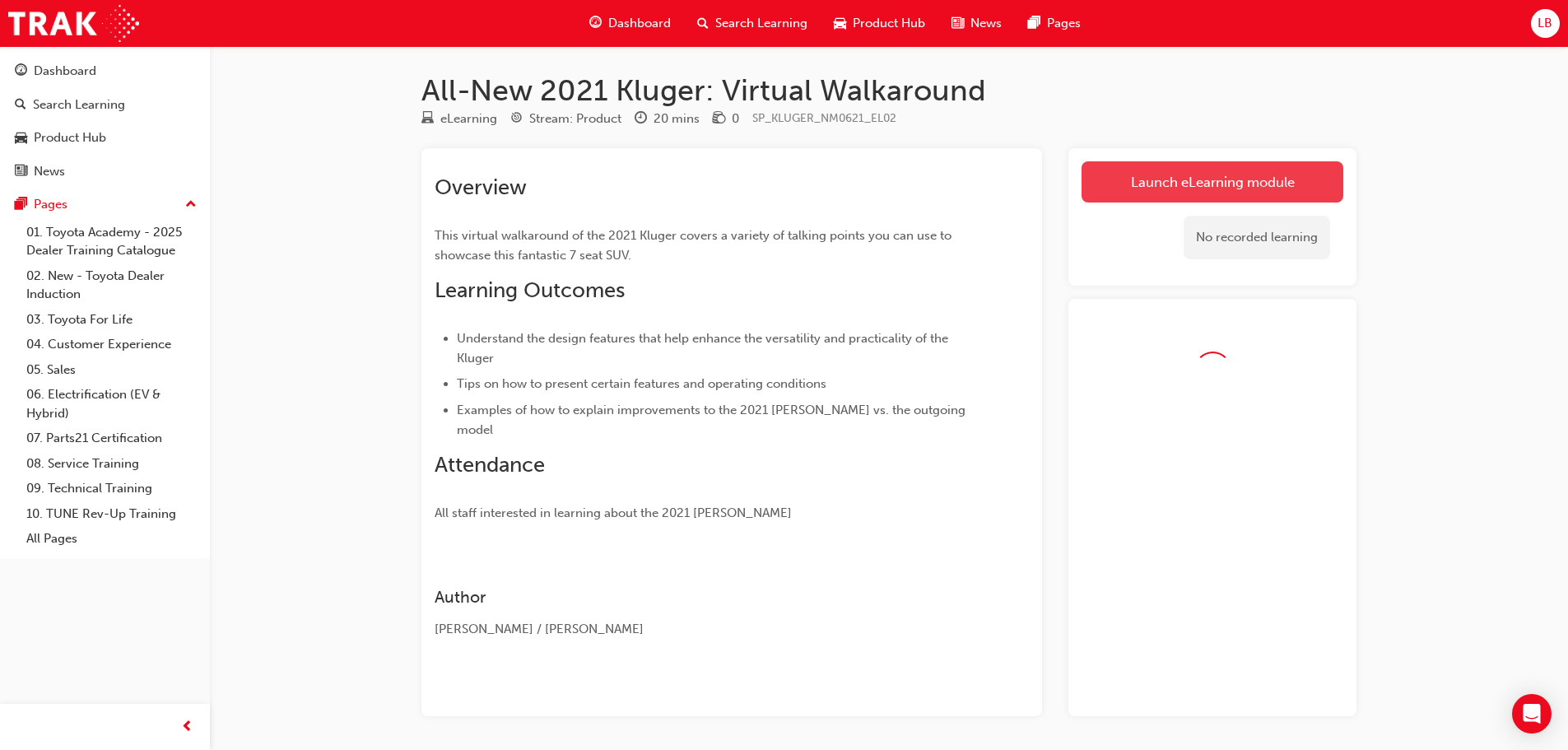
click at [1162, 176] on link "Launch eLearning module" at bounding box center [1212, 182] width 262 height 41
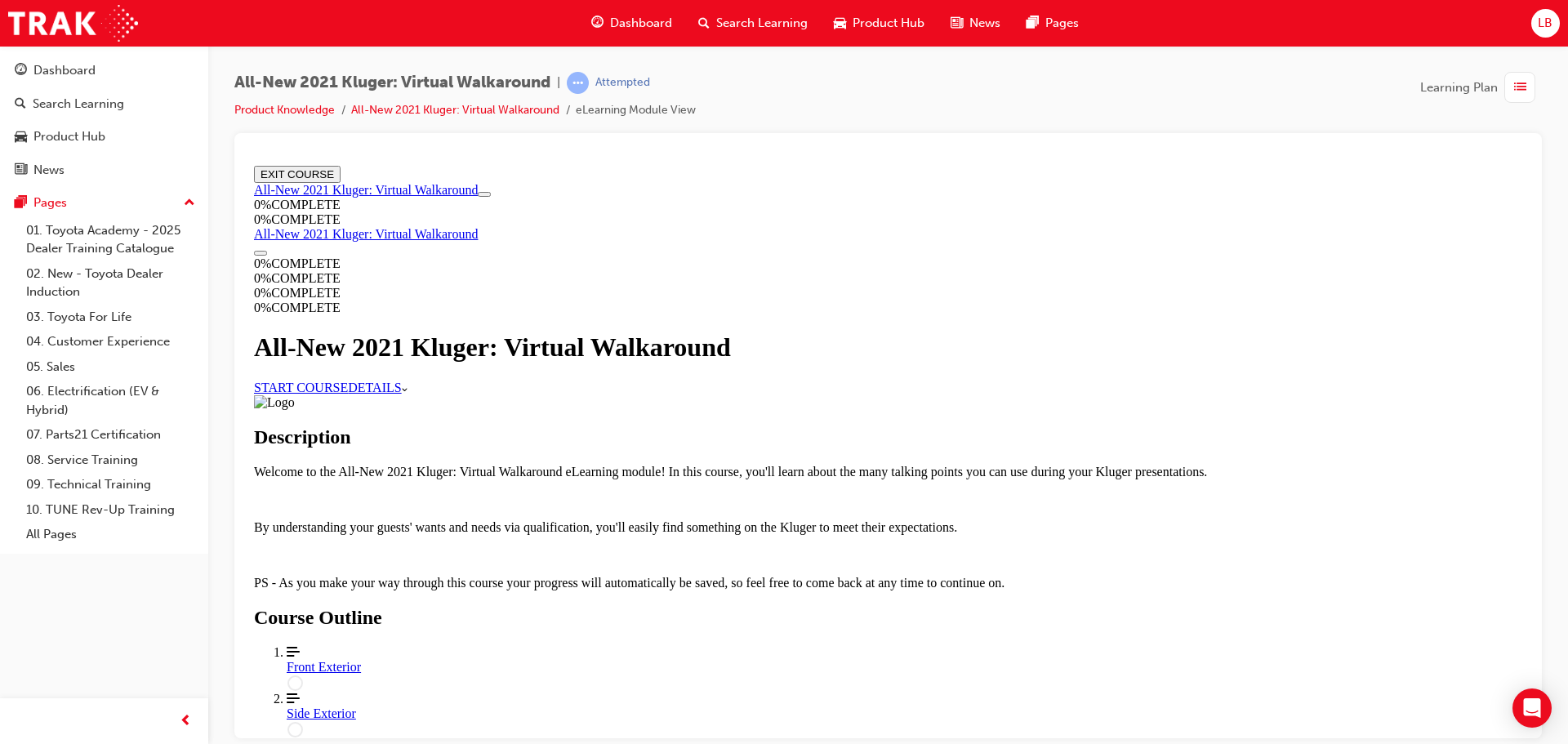
scroll to position [634, 0]
click at [1024, 659] on div "Front Exterior" at bounding box center [904, 666] width 1236 height 15
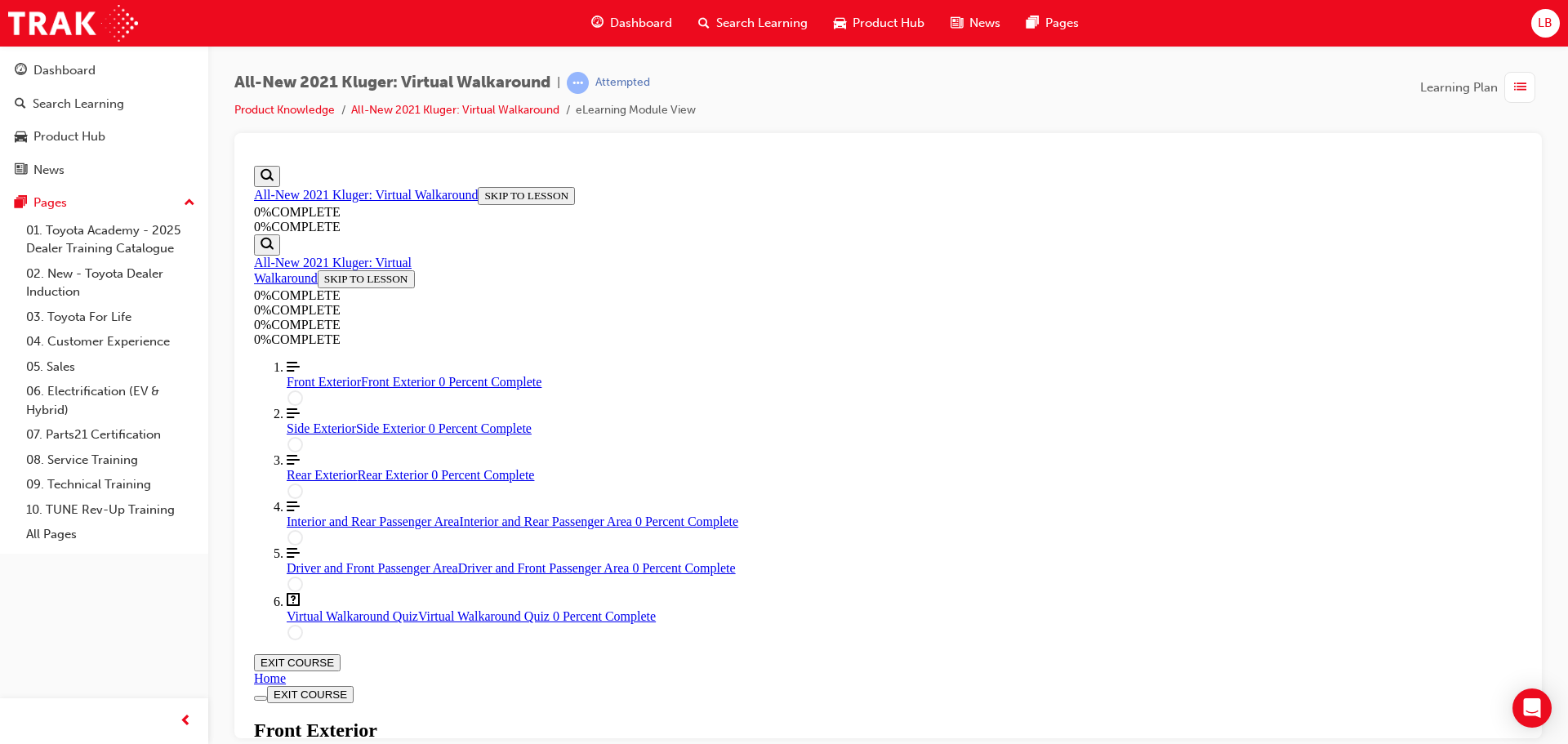
scroll to position [302, 0]
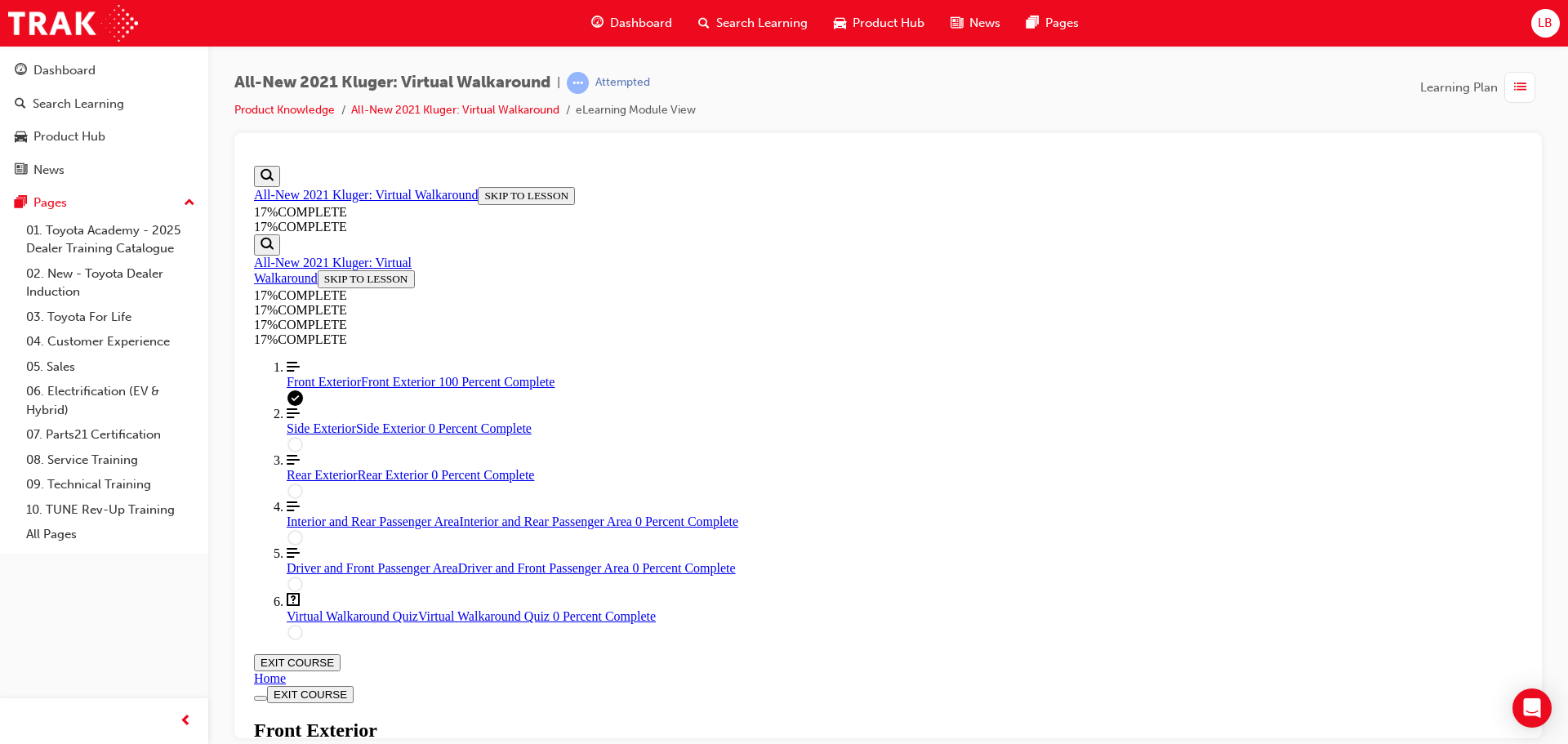
scroll to position [1067, 0]
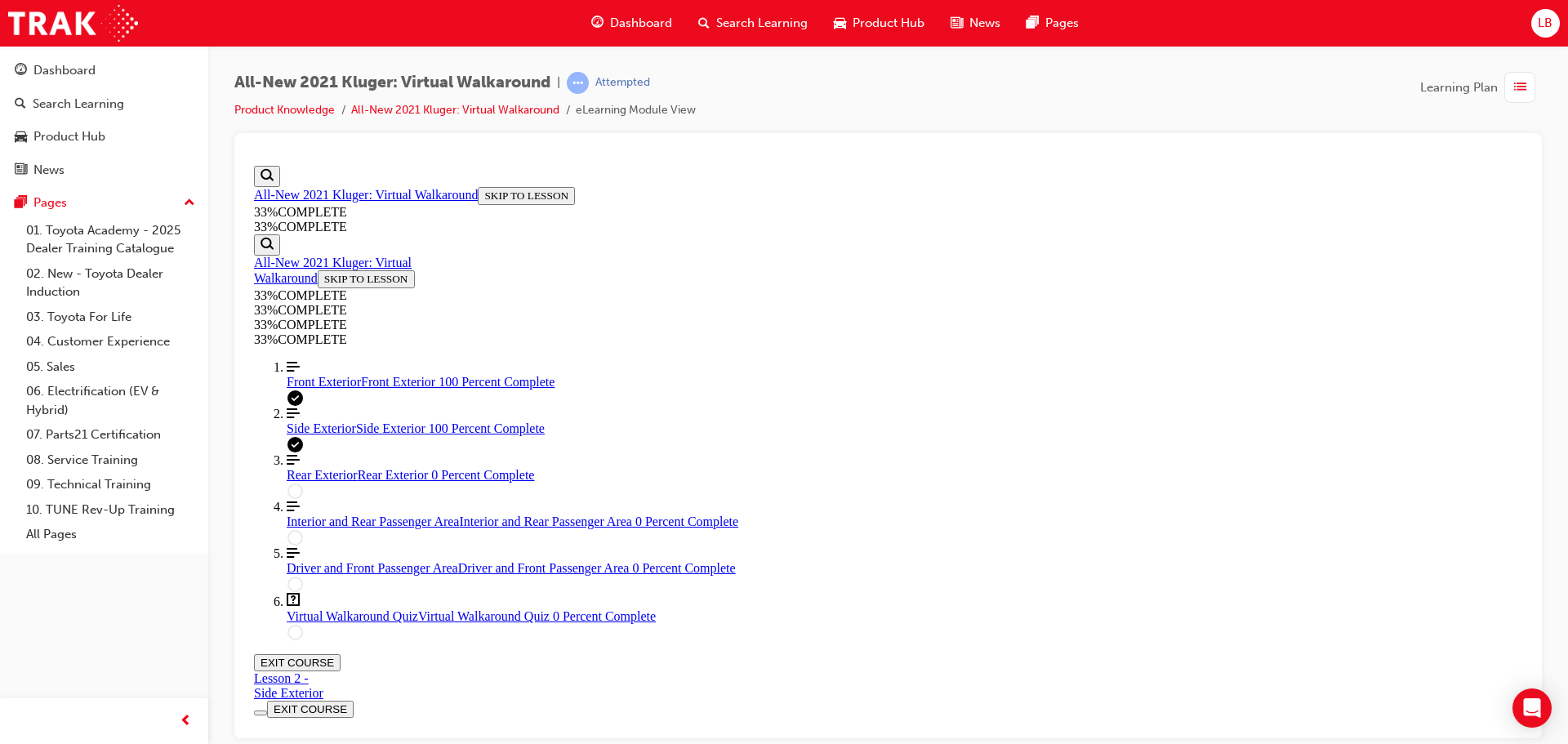
scroll to position [302, 0]
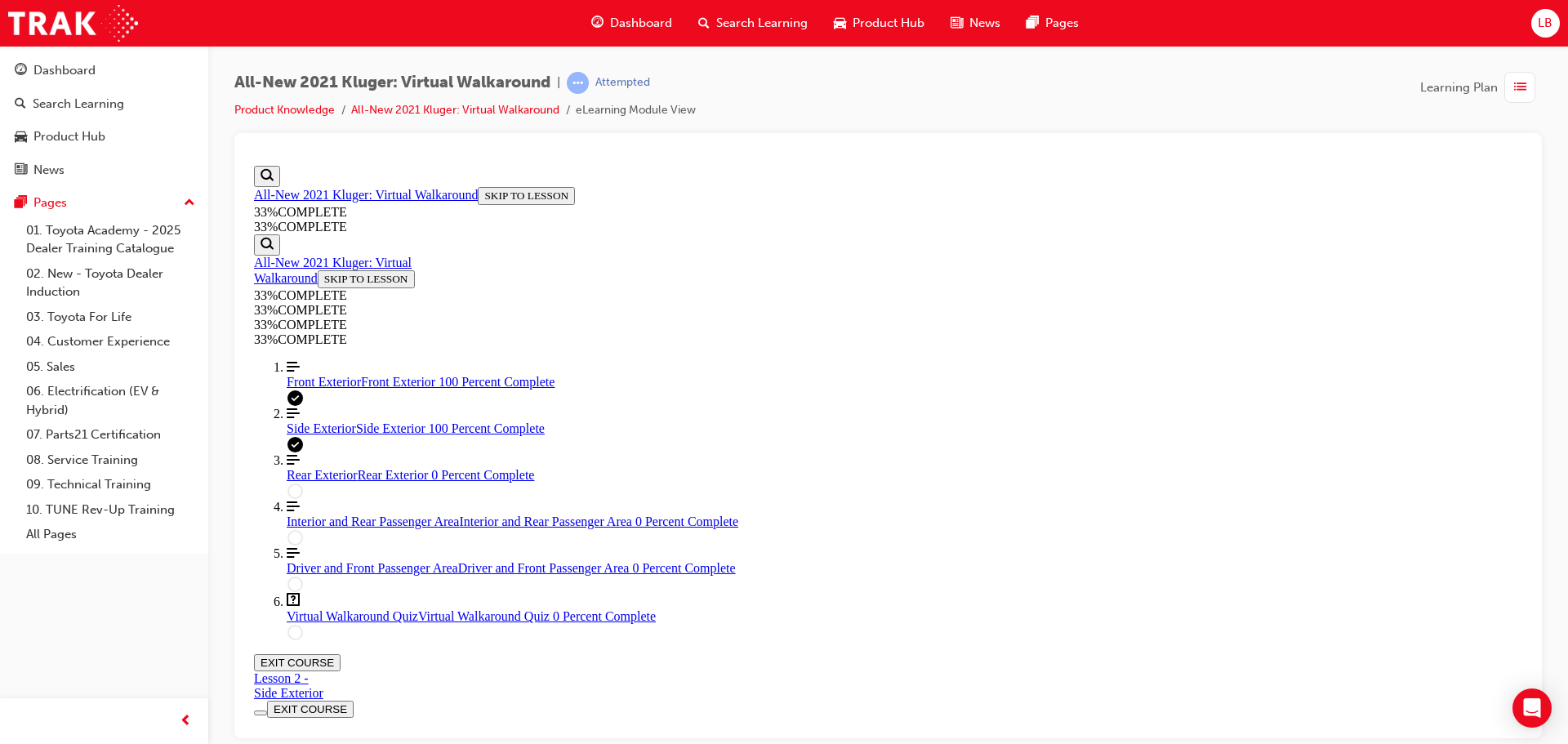
scroll to position [302, 0]
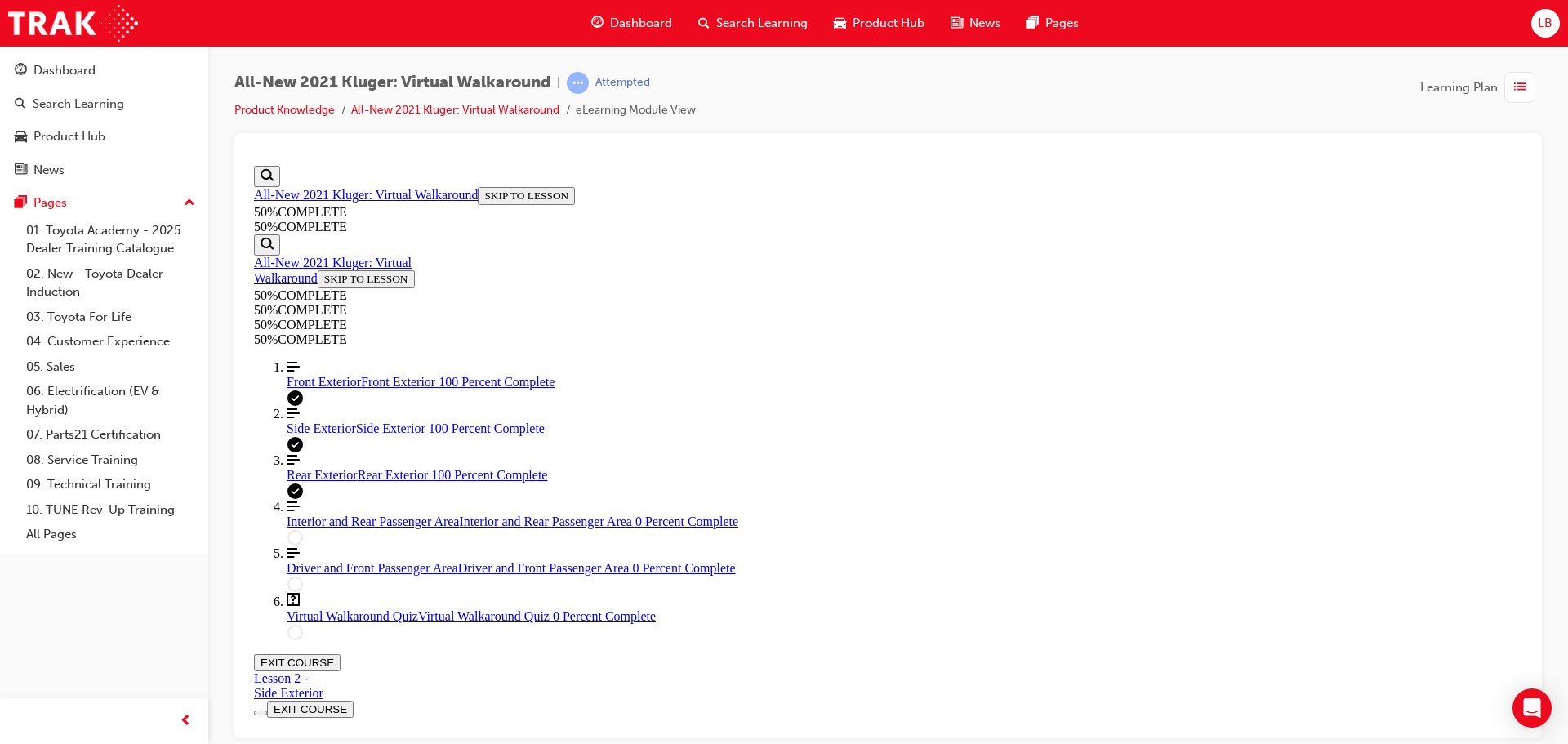
scroll to position [826, 0]
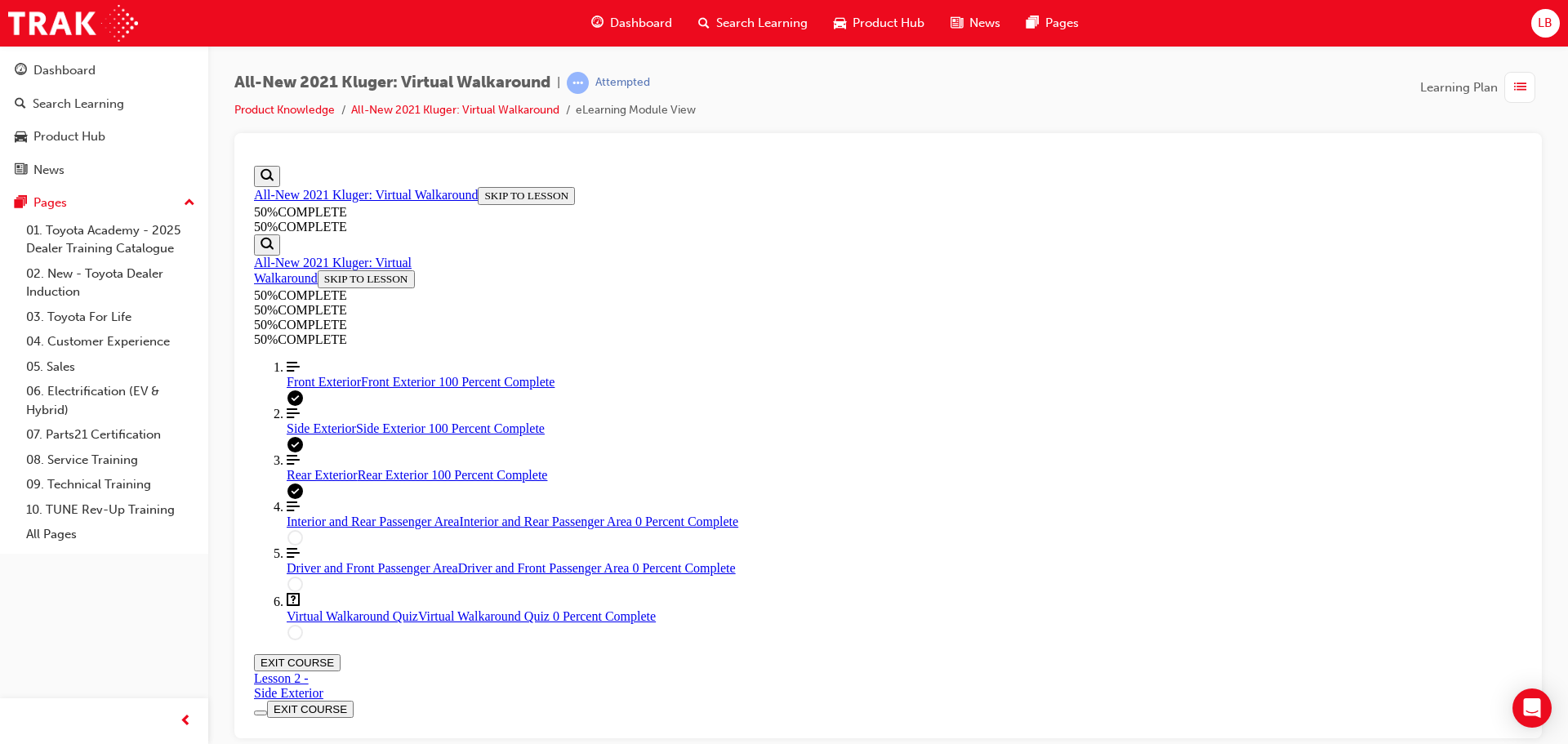
scroll to position [1070, 0]
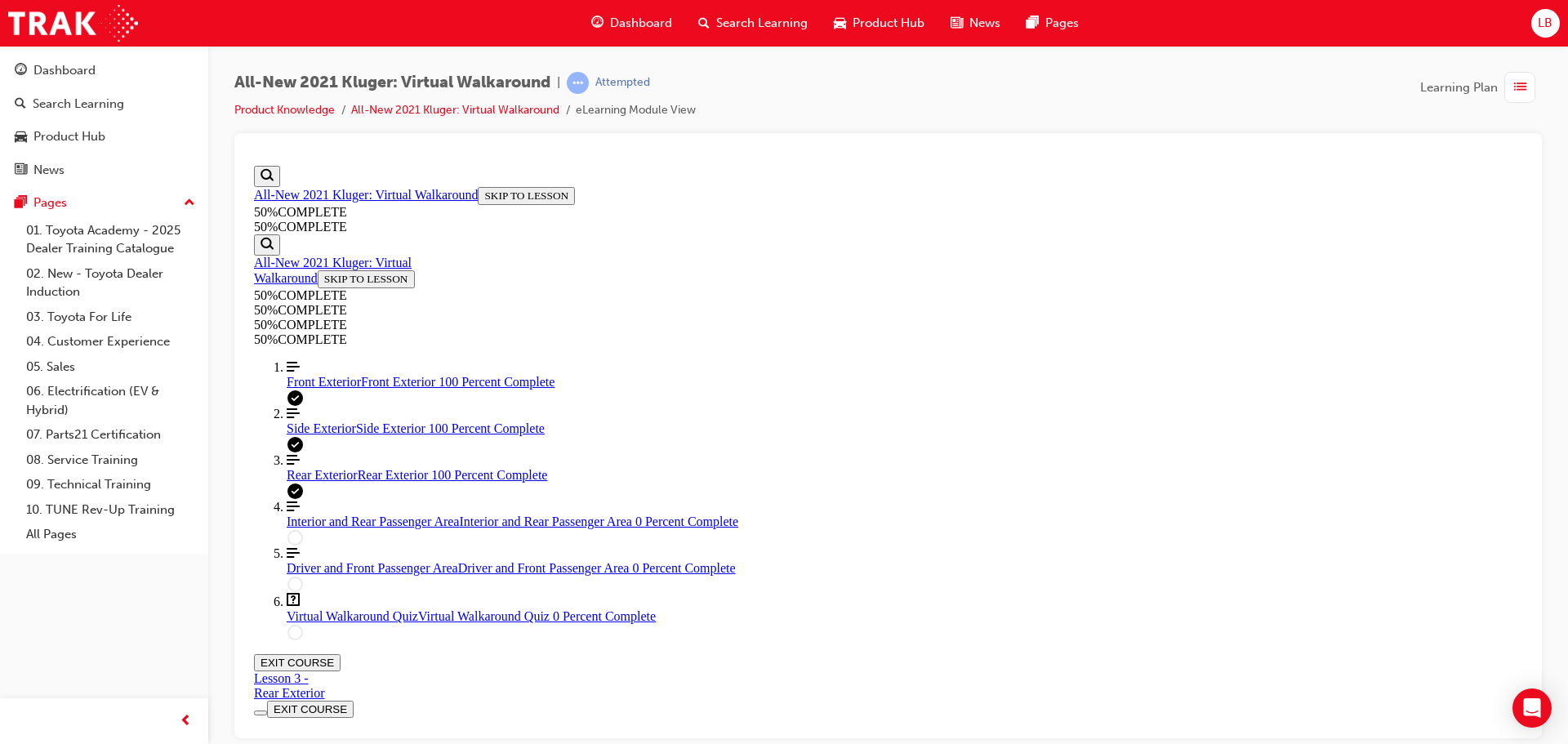
drag, startPoint x: 842, startPoint y: 299, endPoint x: 845, endPoint y: 308, distance: 9.5
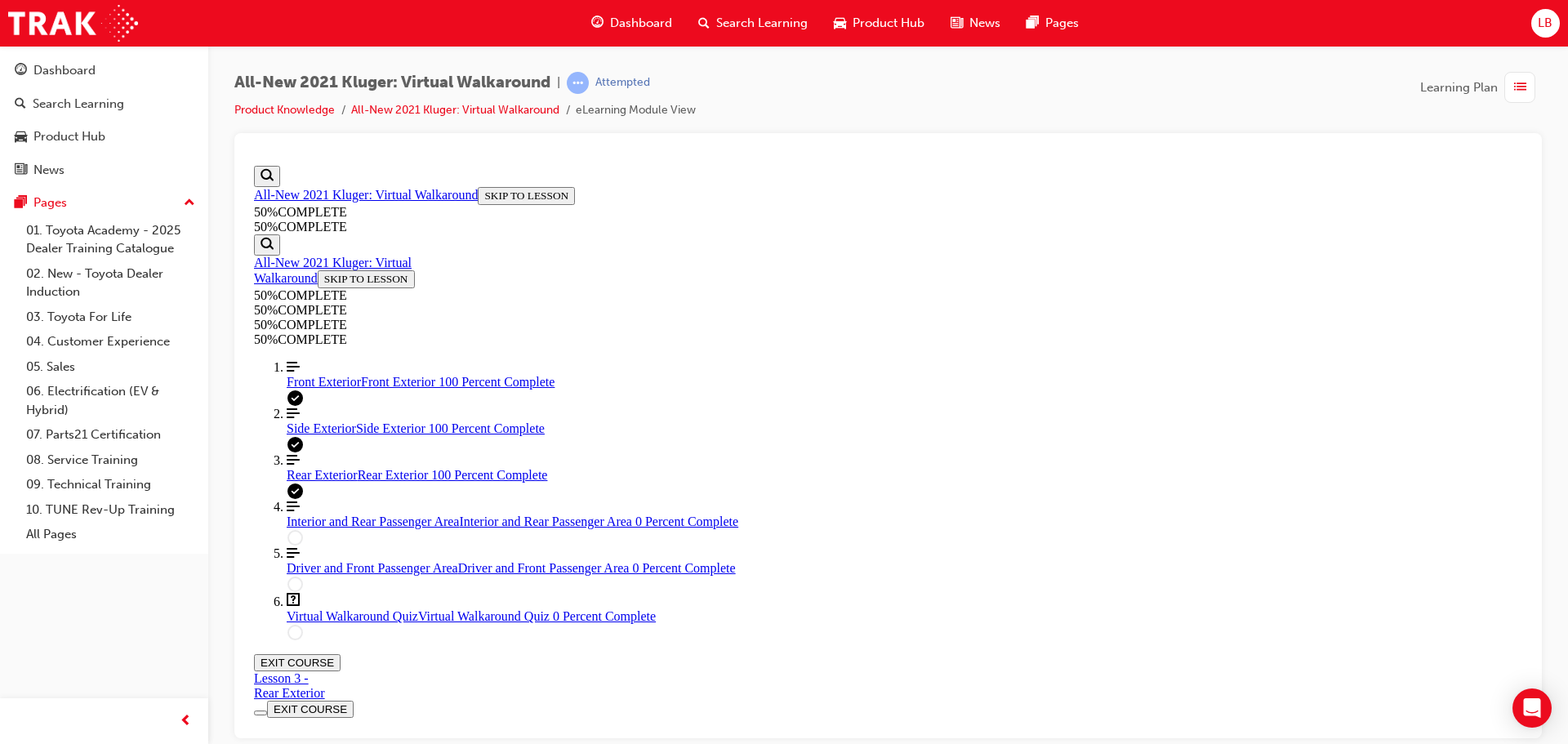
scroll to position [259, 0]
drag, startPoint x: 1038, startPoint y: 372, endPoint x: 1017, endPoint y: 382, distance: 23.3
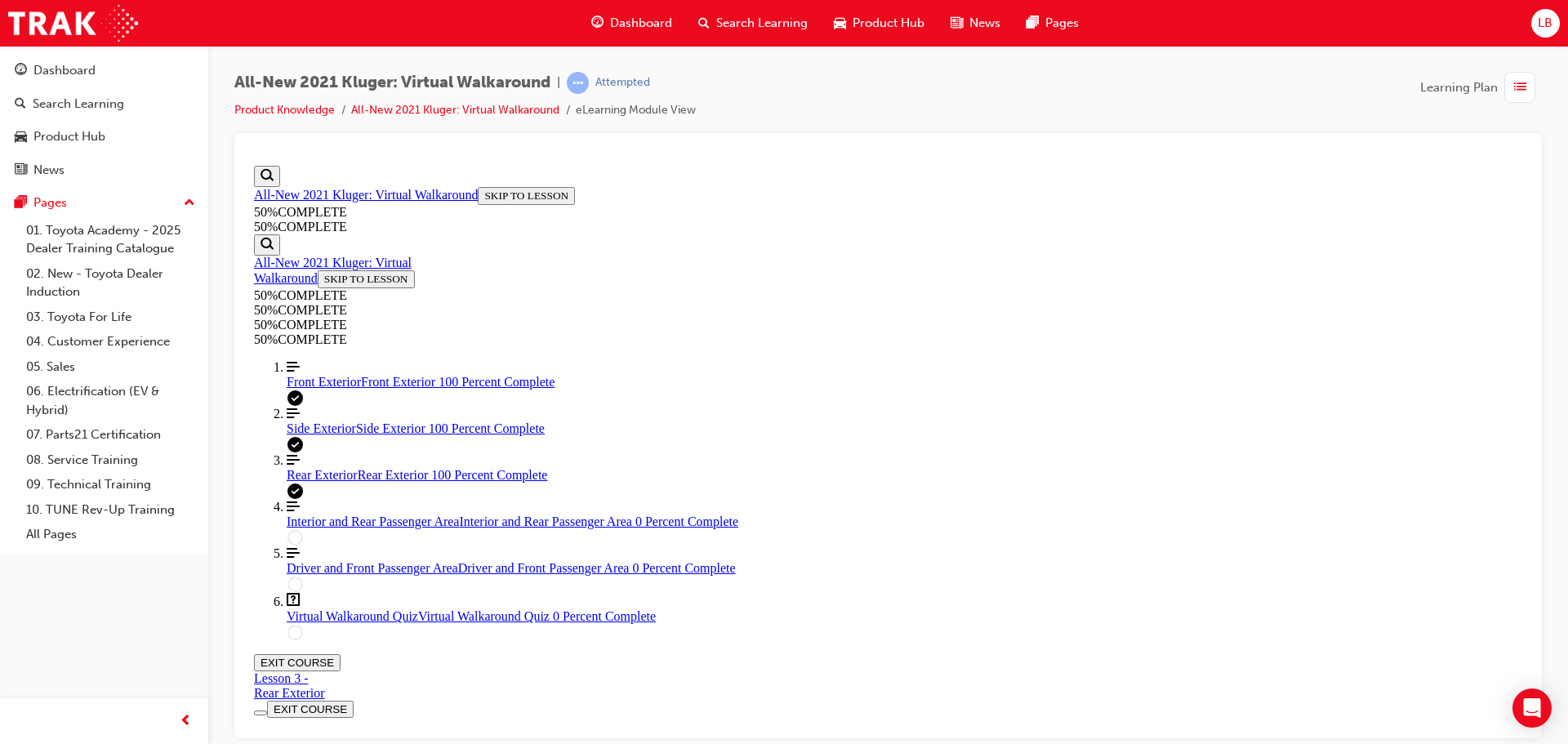
scroll to position [363, 0]
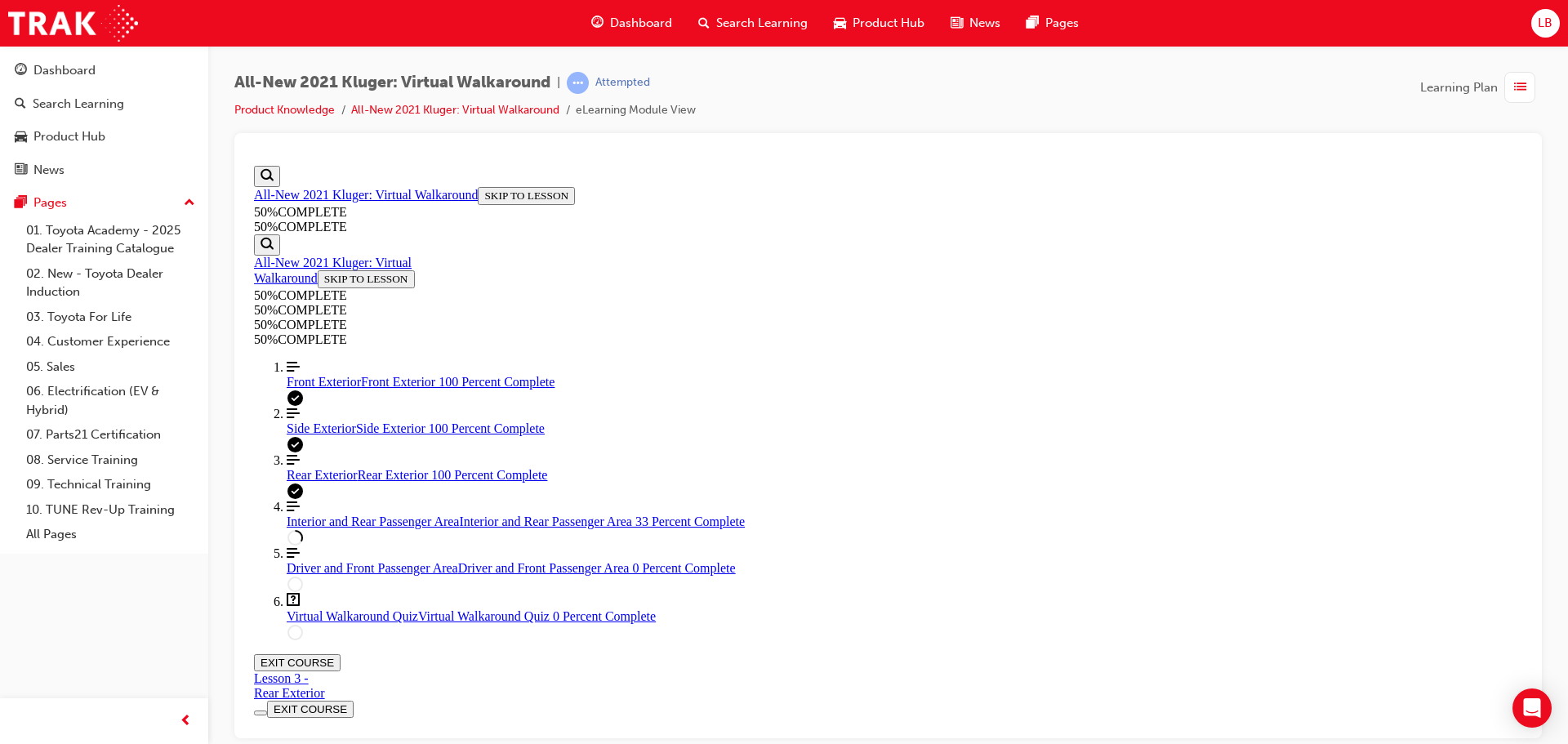
scroll to position [419, 0]
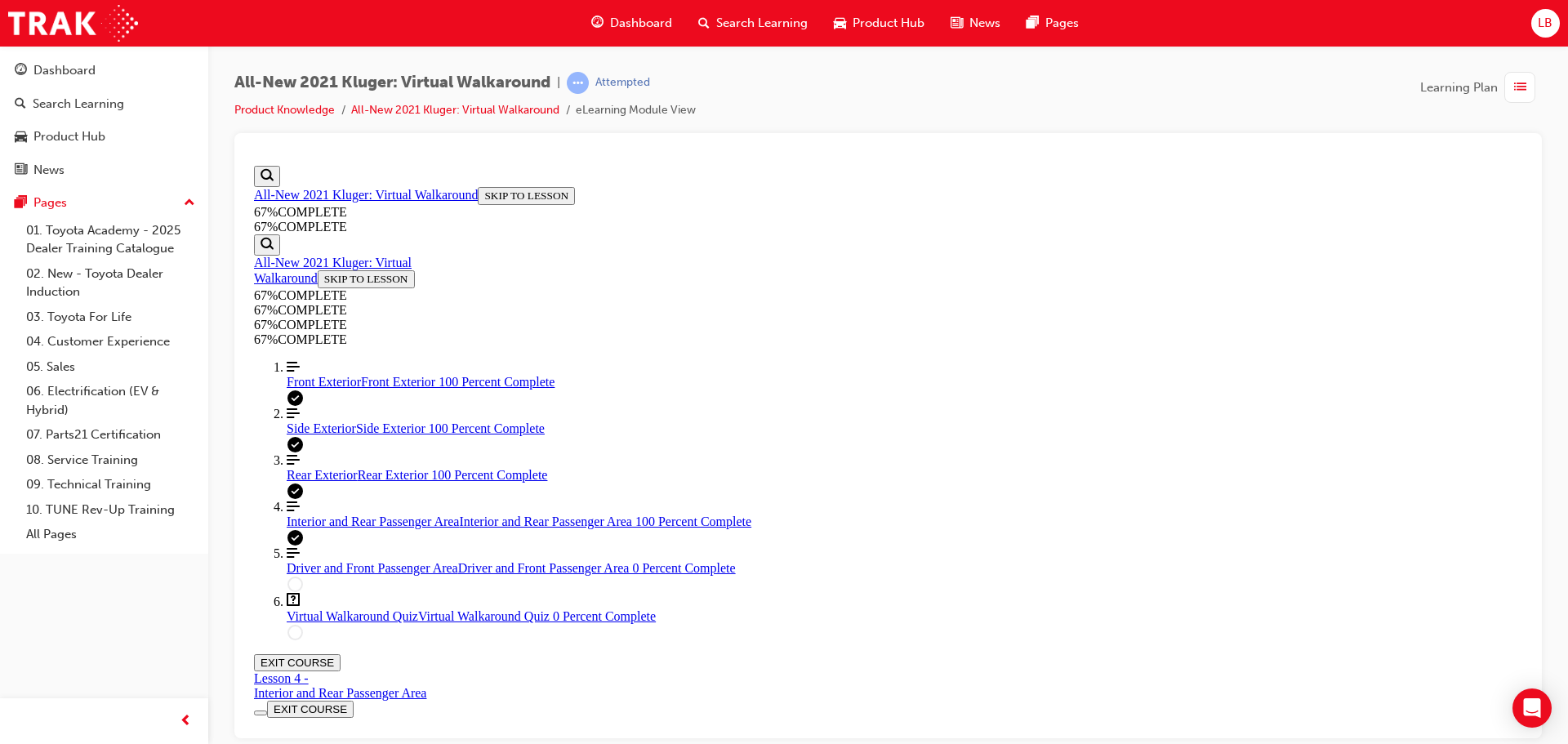
scroll to position [383, 0]
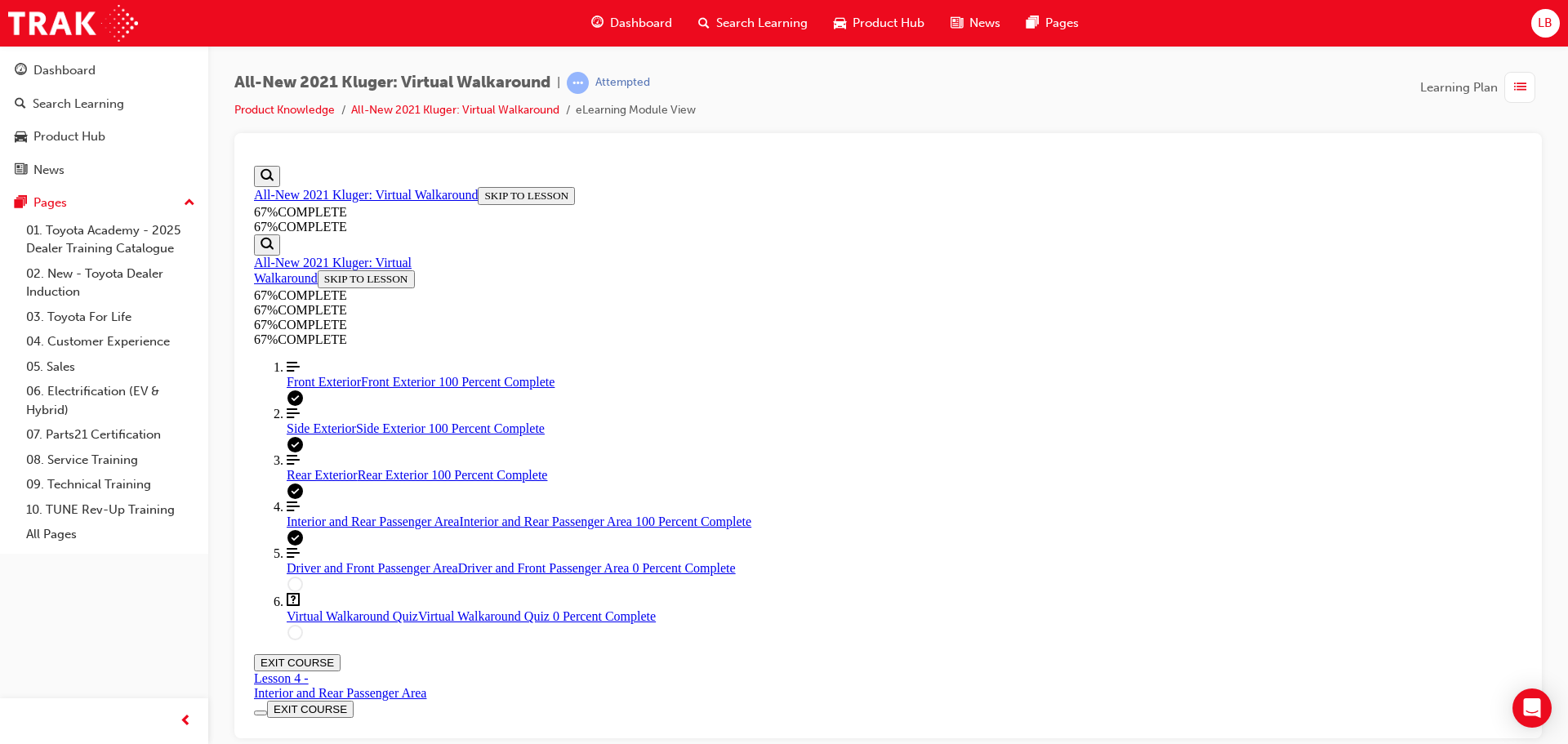
scroll to position [290, 0]
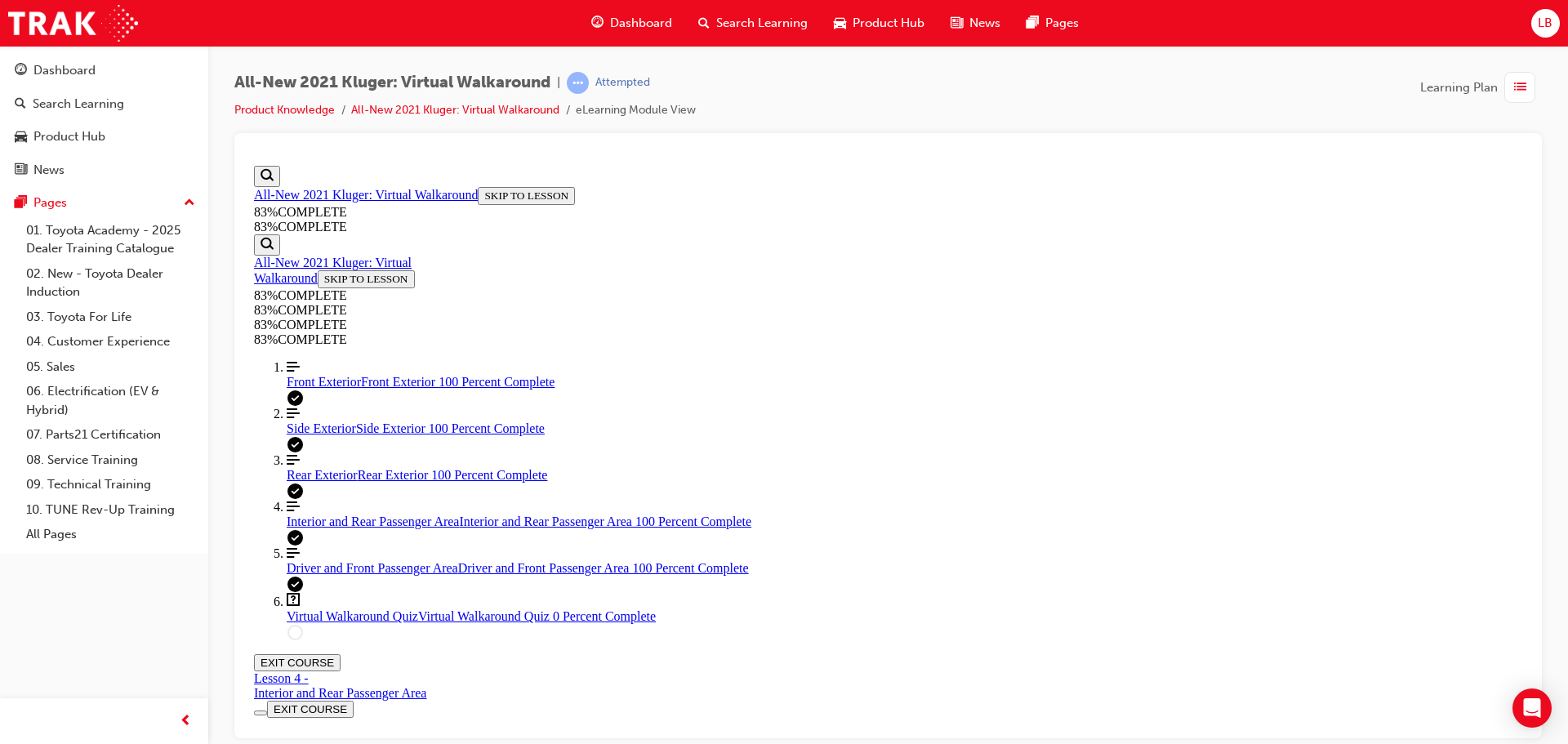
scroll to position [826, 0]
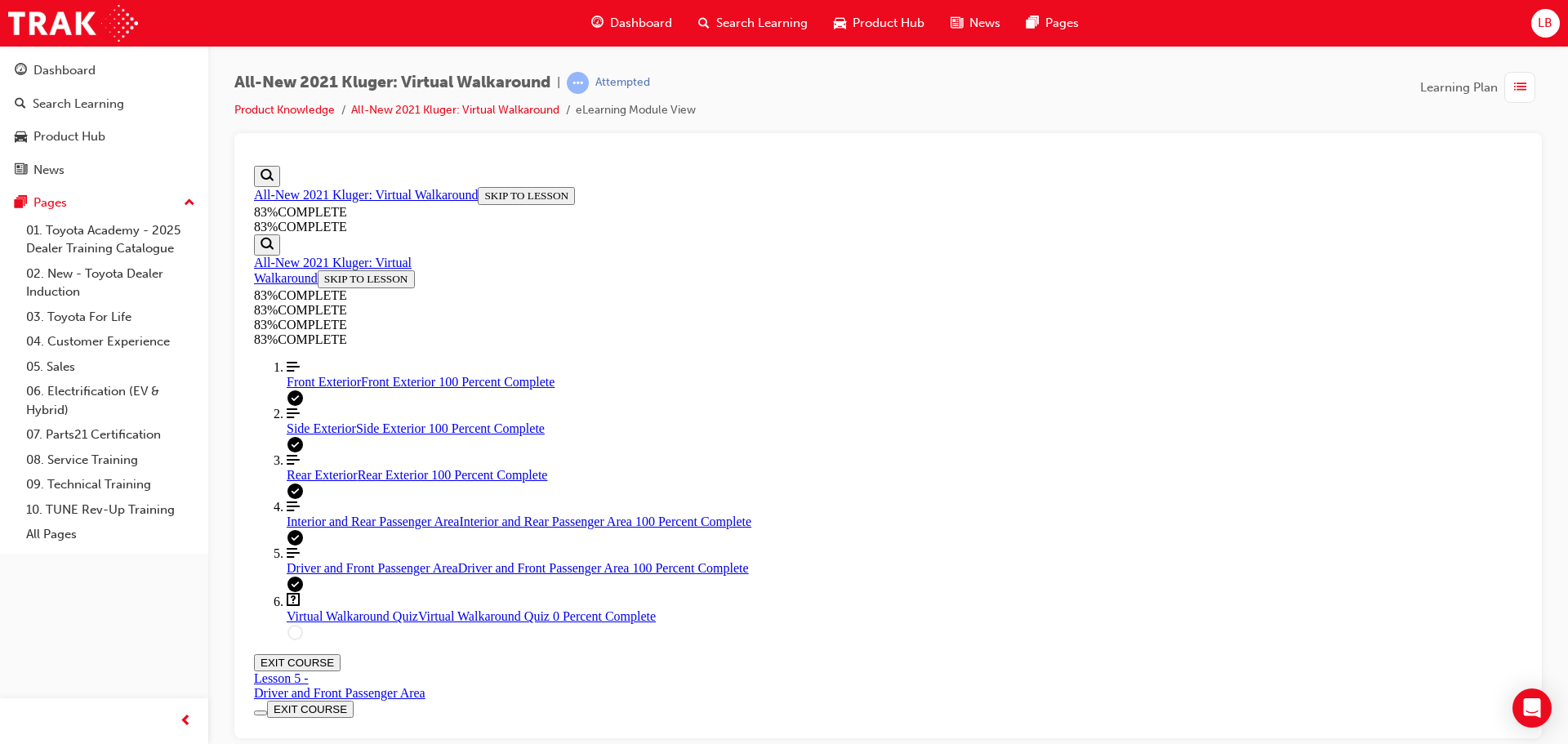
scroll to position [56, 0]
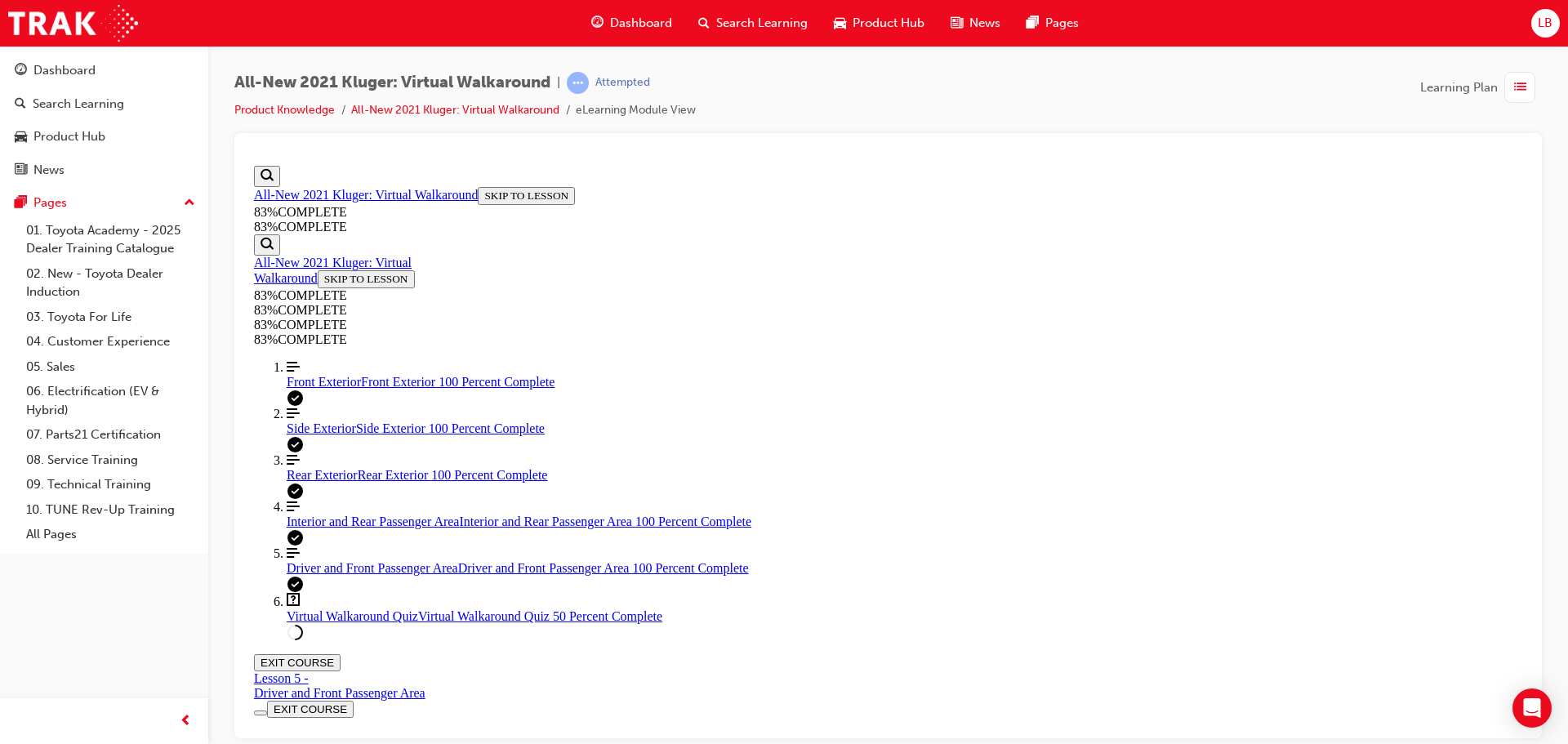
scroll to position [196, 0]
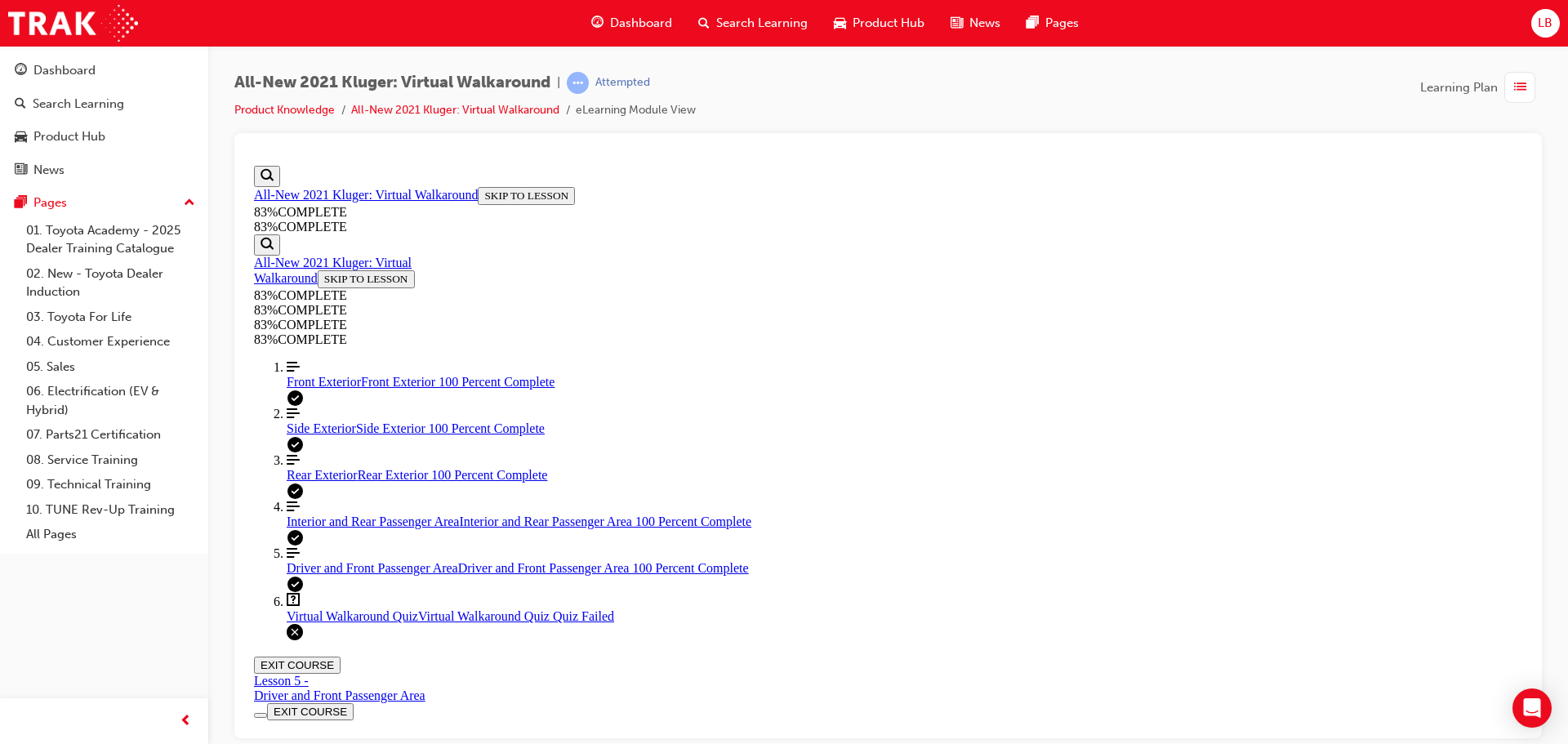
scroll to position [266, 0]
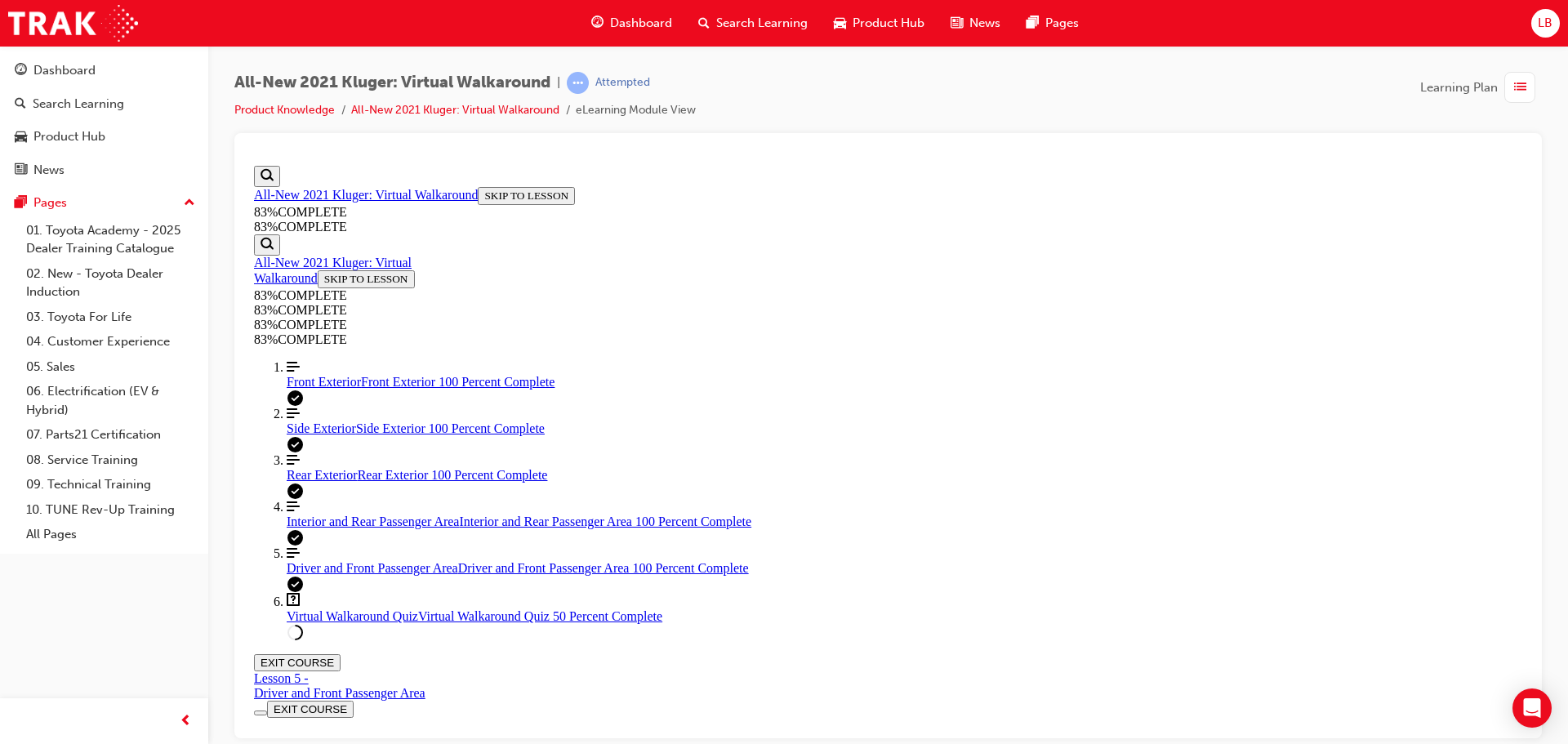
scroll to position [223, 0]
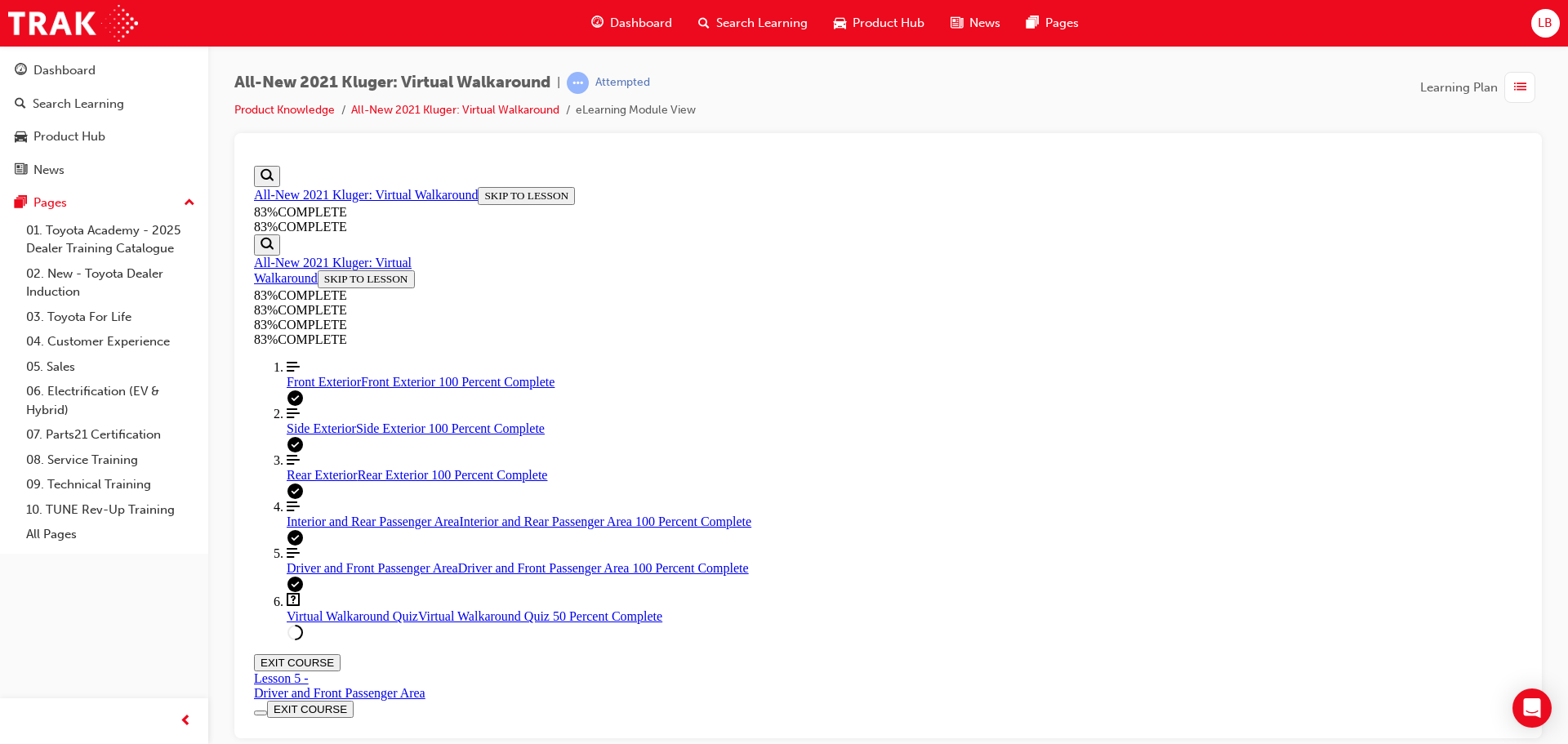
scroll to position [60, 0]
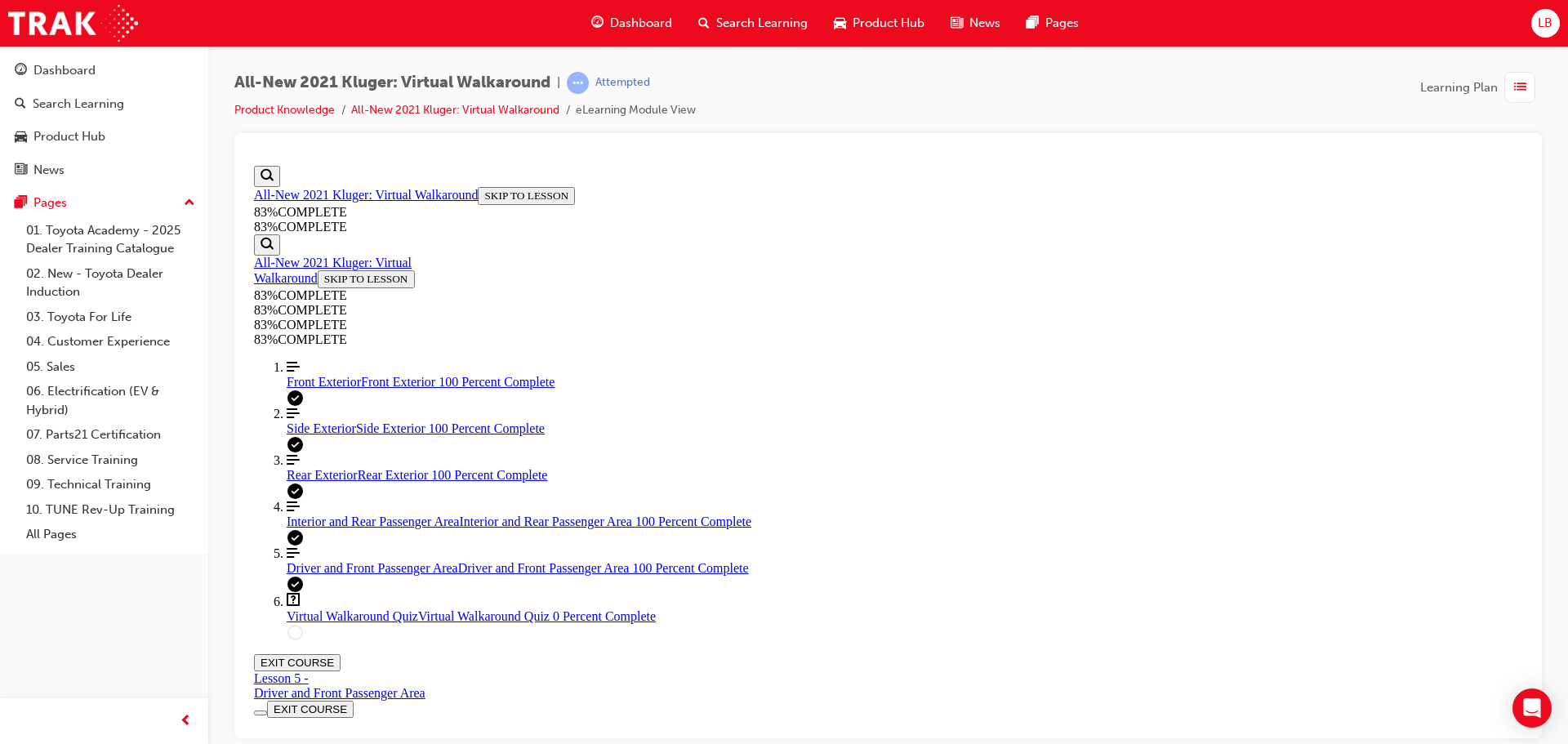
scroll to position [59, 0]
drag, startPoint x: 1181, startPoint y: 615, endPoint x: 706, endPoint y: 295, distance: 572.7
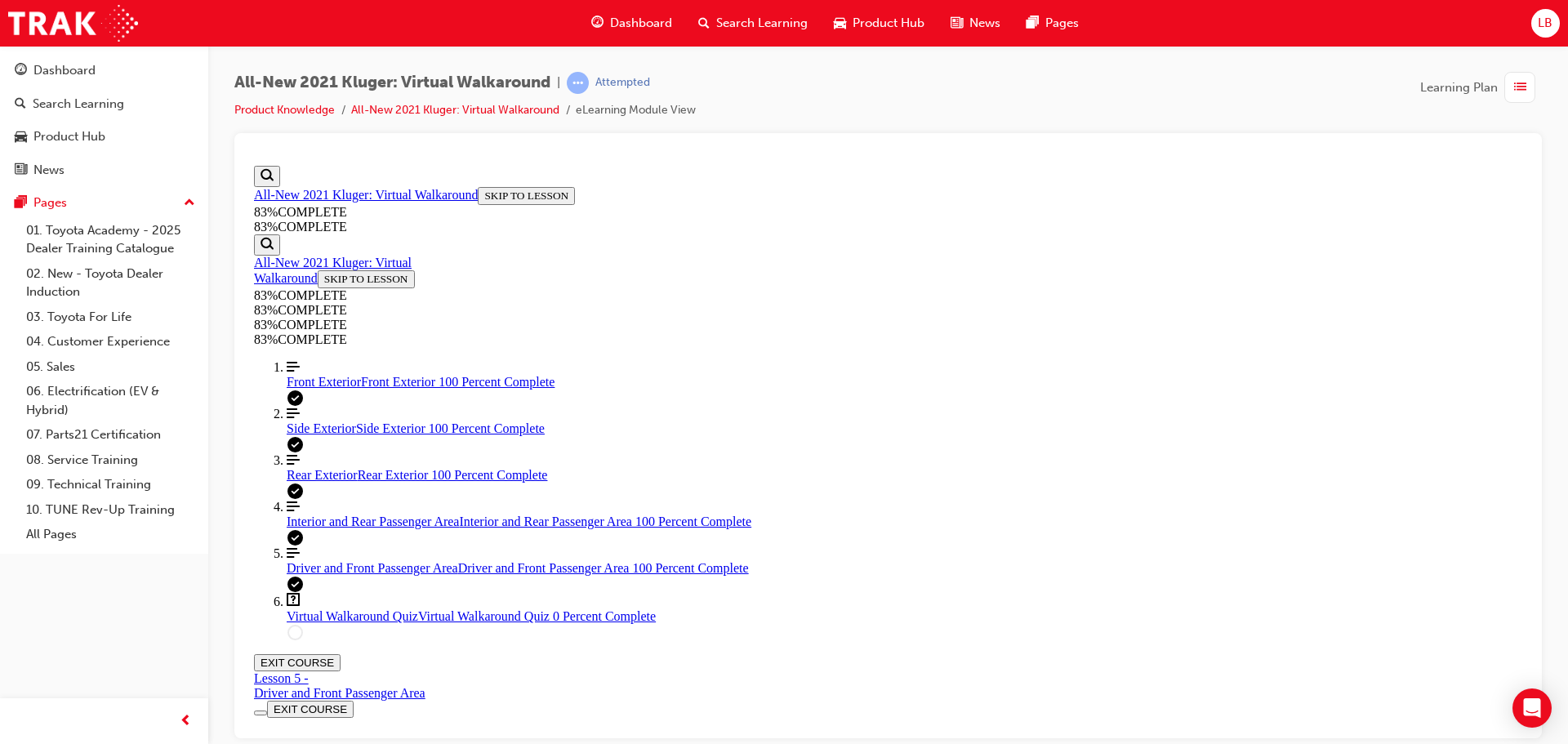
copy div "When delivering a Kluger Hybrid, what important information should be shared re…"
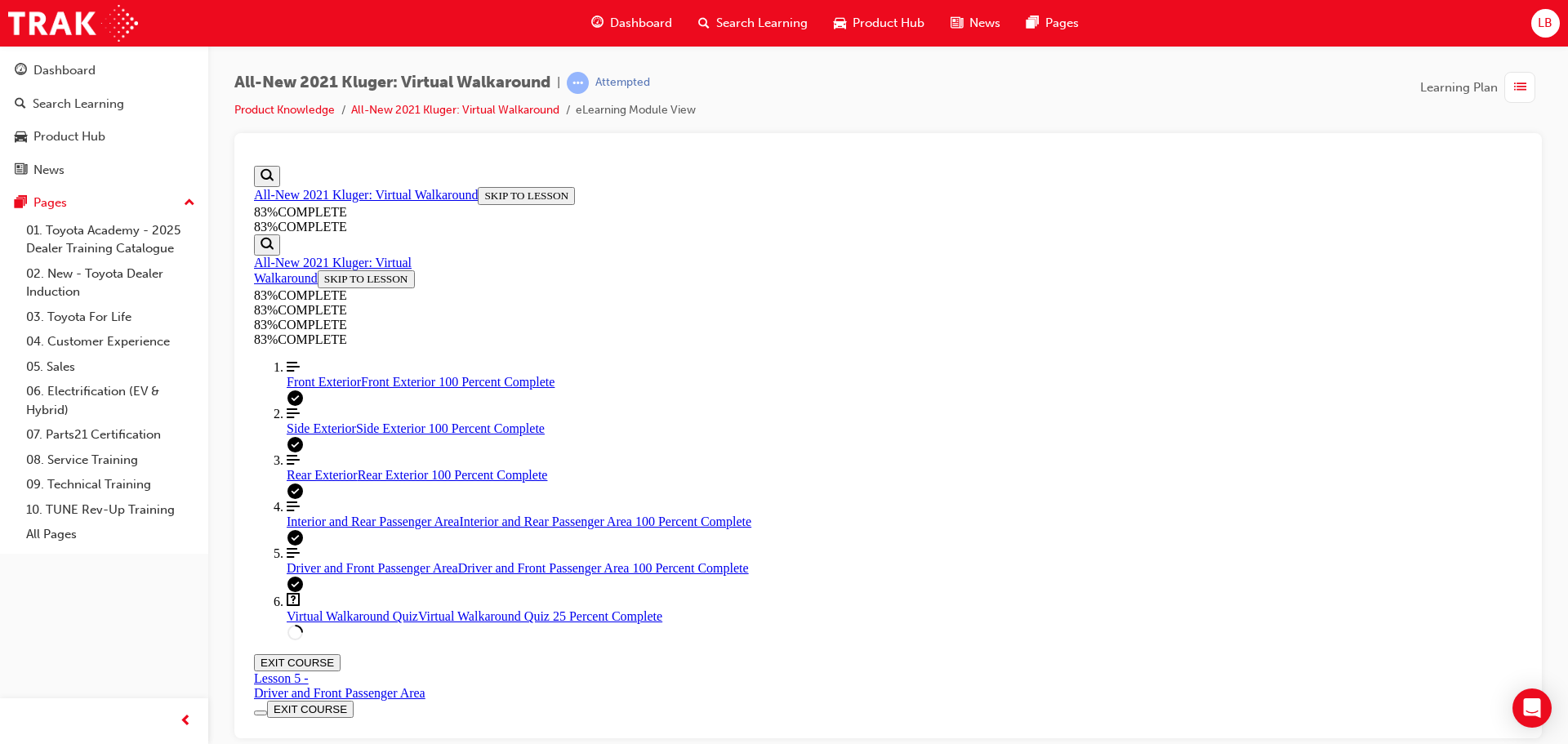
scroll to position [110, 0]
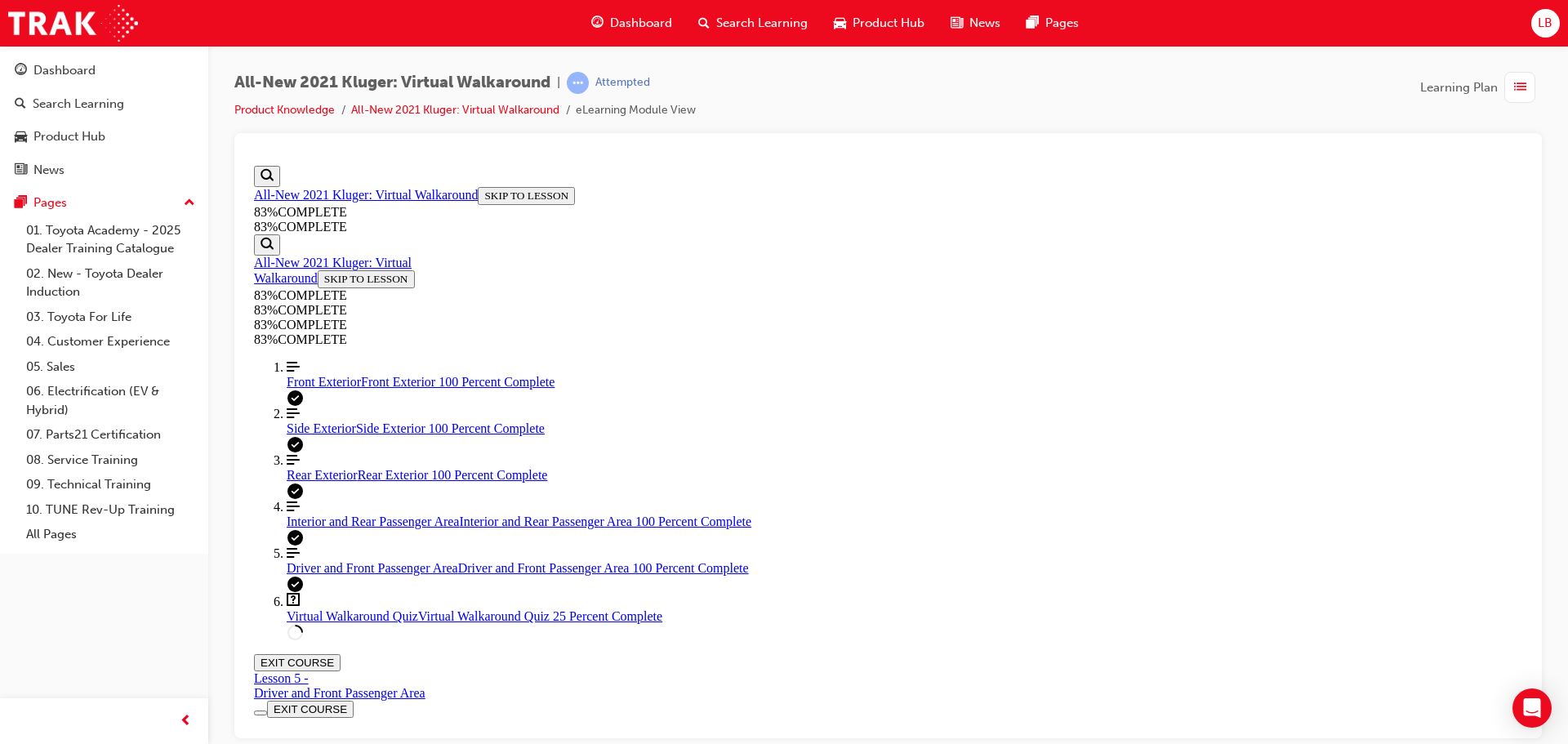
scroll to position [196, 0]
drag, startPoint x: 1143, startPoint y: 551, endPoint x: 886, endPoint y: 436, distance: 281.6
drag, startPoint x: 1156, startPoint y: 548, endPoint x: 973, endPoint y: 532, distance: 183.7
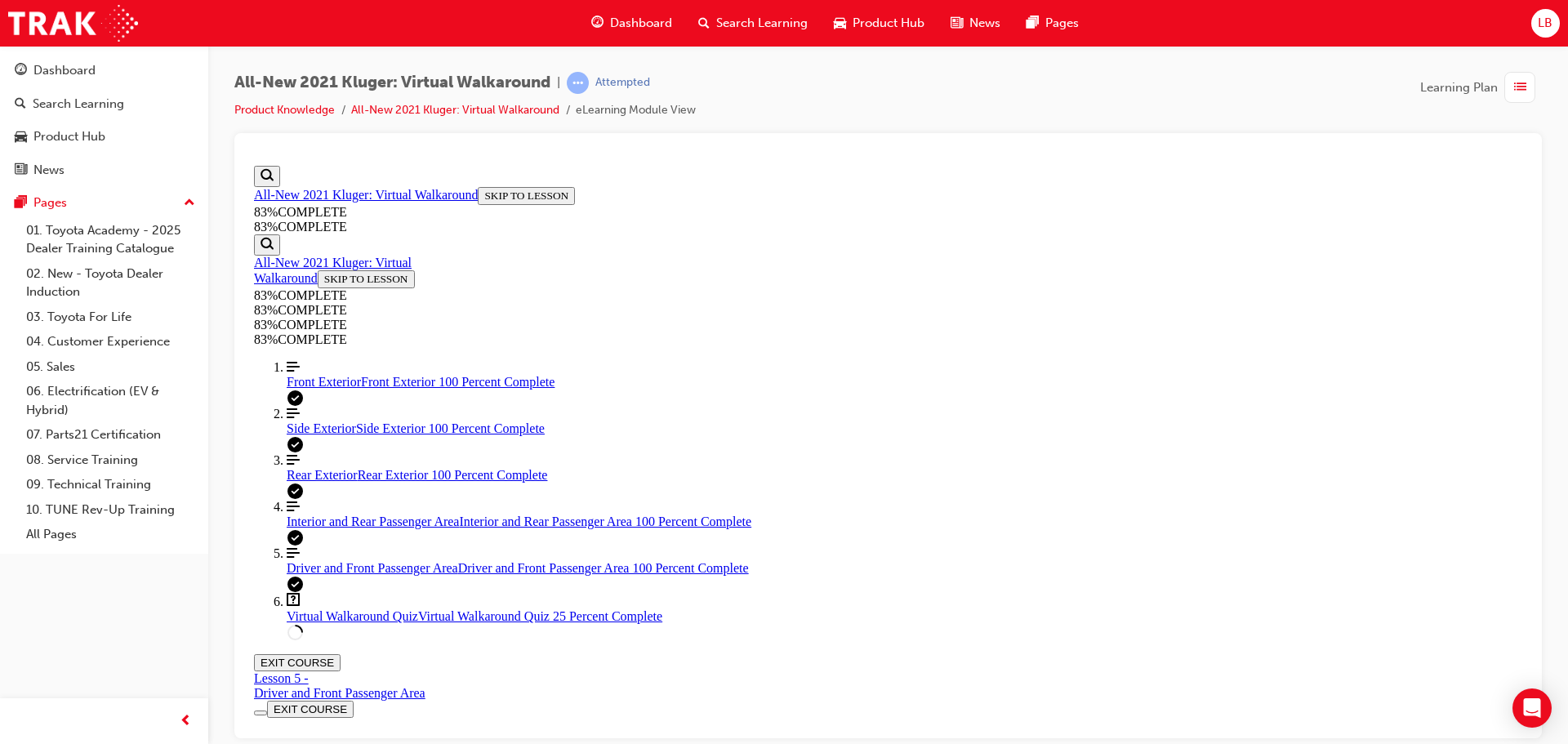
drag, startPoint x: 1120, startPoint y: 541, endPoint x: 711, endPoint y: 257, distance: 497.9
copy div "When demonstrating the operation of the 3rd row seats, folding the headrests in…"
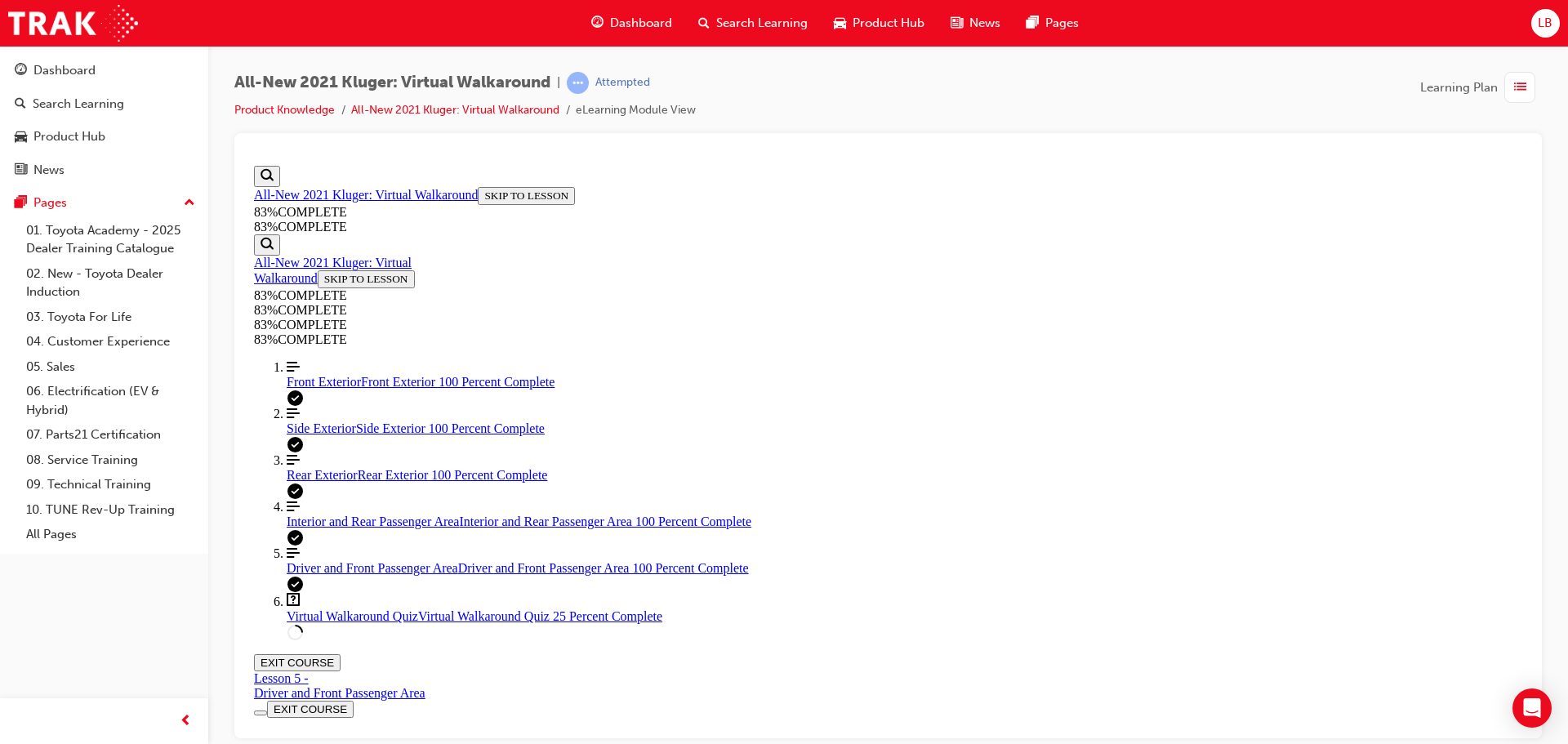
drag, startPoint x: 954, startPoint y: 577, endPoint x: 870, endPoint y: 532, distance: 95.3
drag, startPoint x: 1033, startPoint y: 598, endPoint x: 709, endPoint y: 381, distance: 390.0
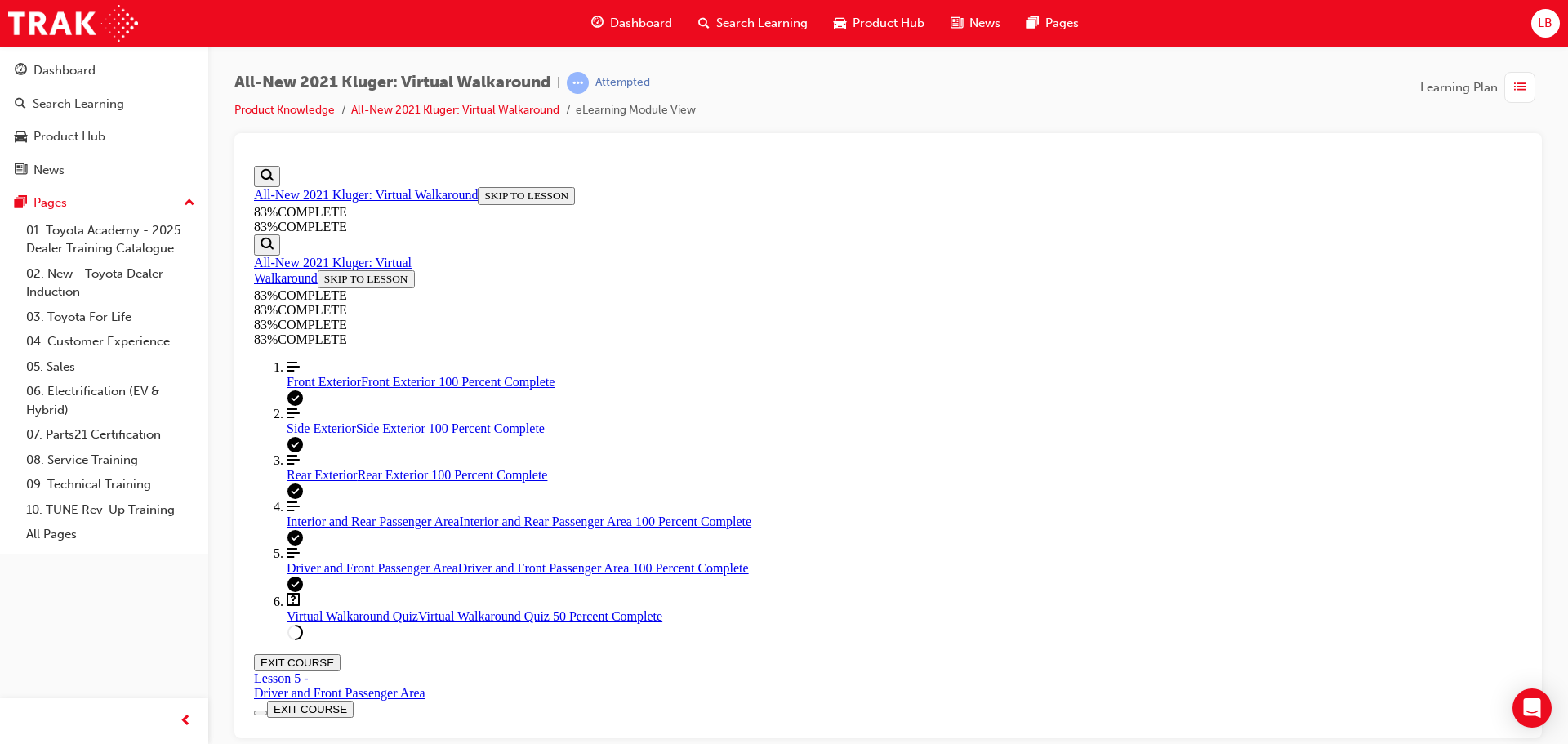
copy div "TRUE OR FALSE: On the Kluger, Parking Support Brake (PKSB) is designed to apply…"
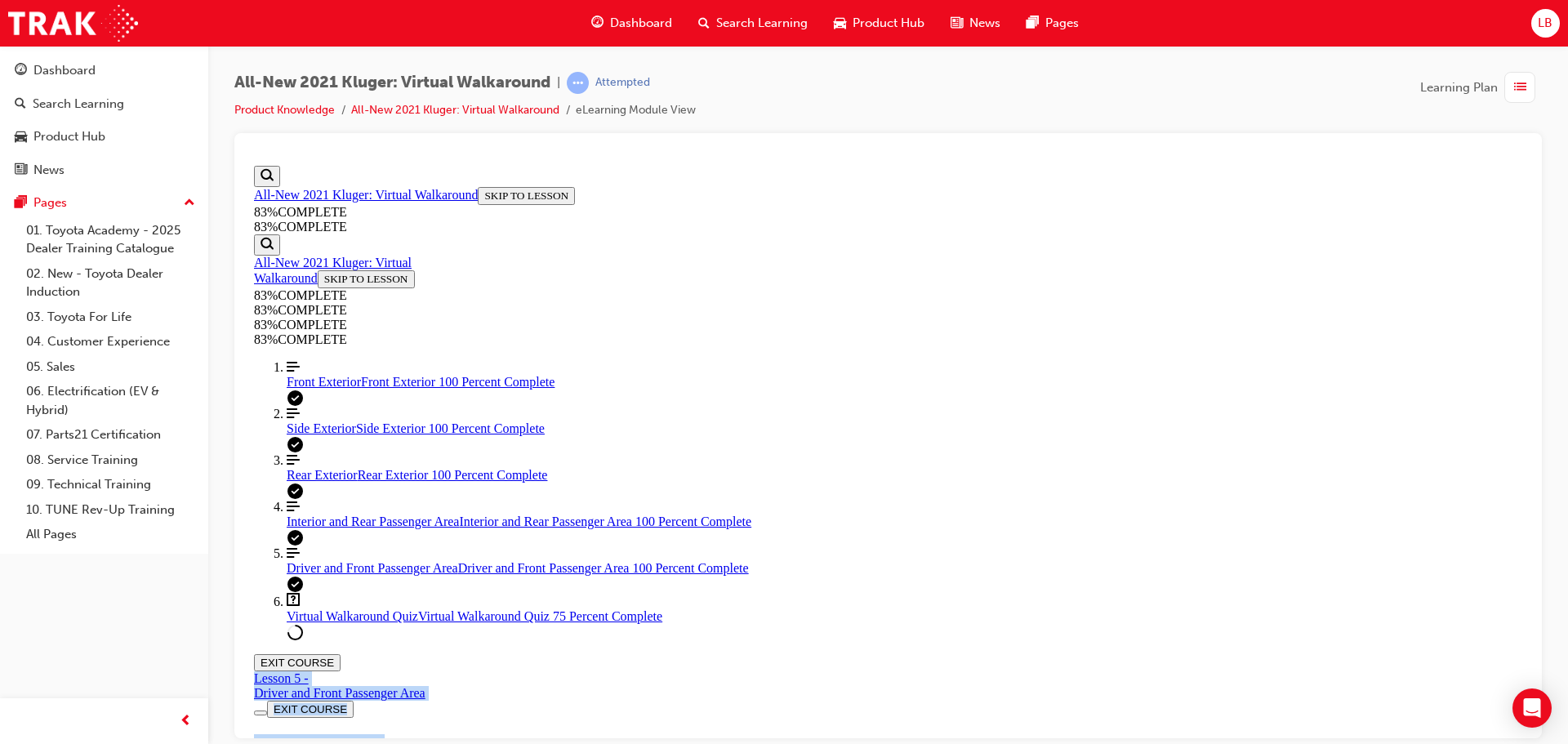
scroll to position [0, 0]
drag, startPoint x: 963, startPoint y: 533, endPoint x: 693, endPoint y: 462, distance: 279.2
copy div "For guests interested in minimising fuel usage, what design considerations have…"
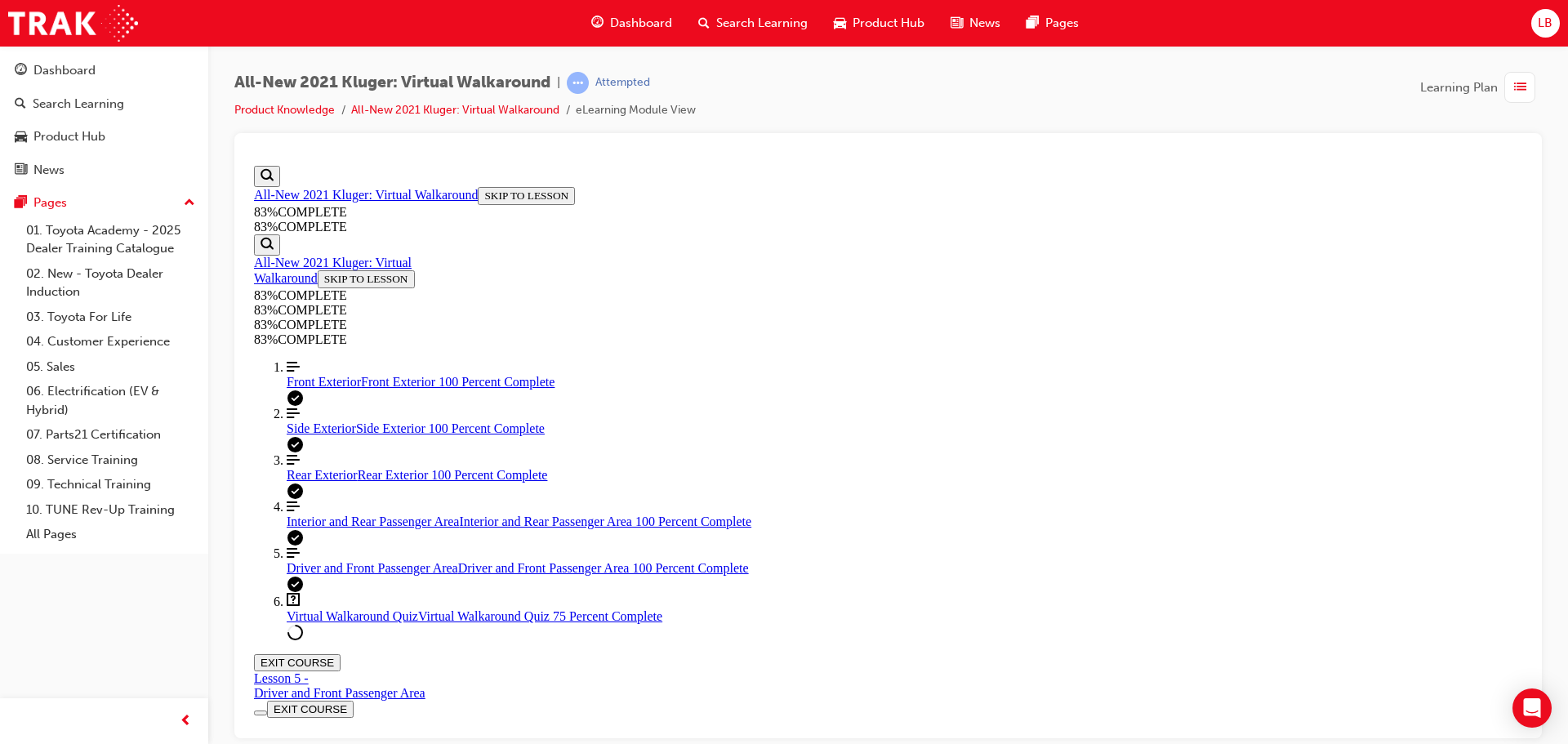
scroll to position [257, 0]
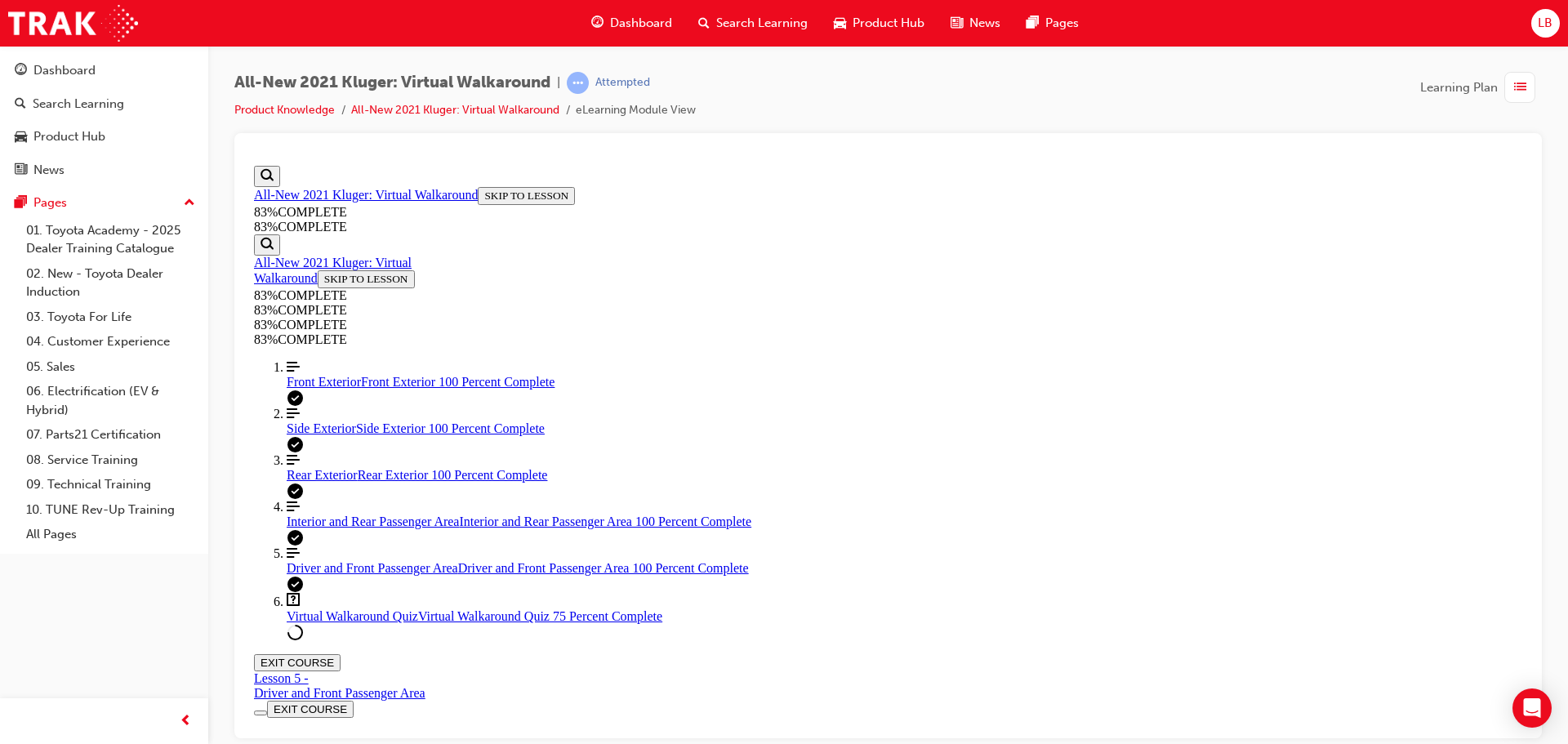
scroll to position [60, 0]
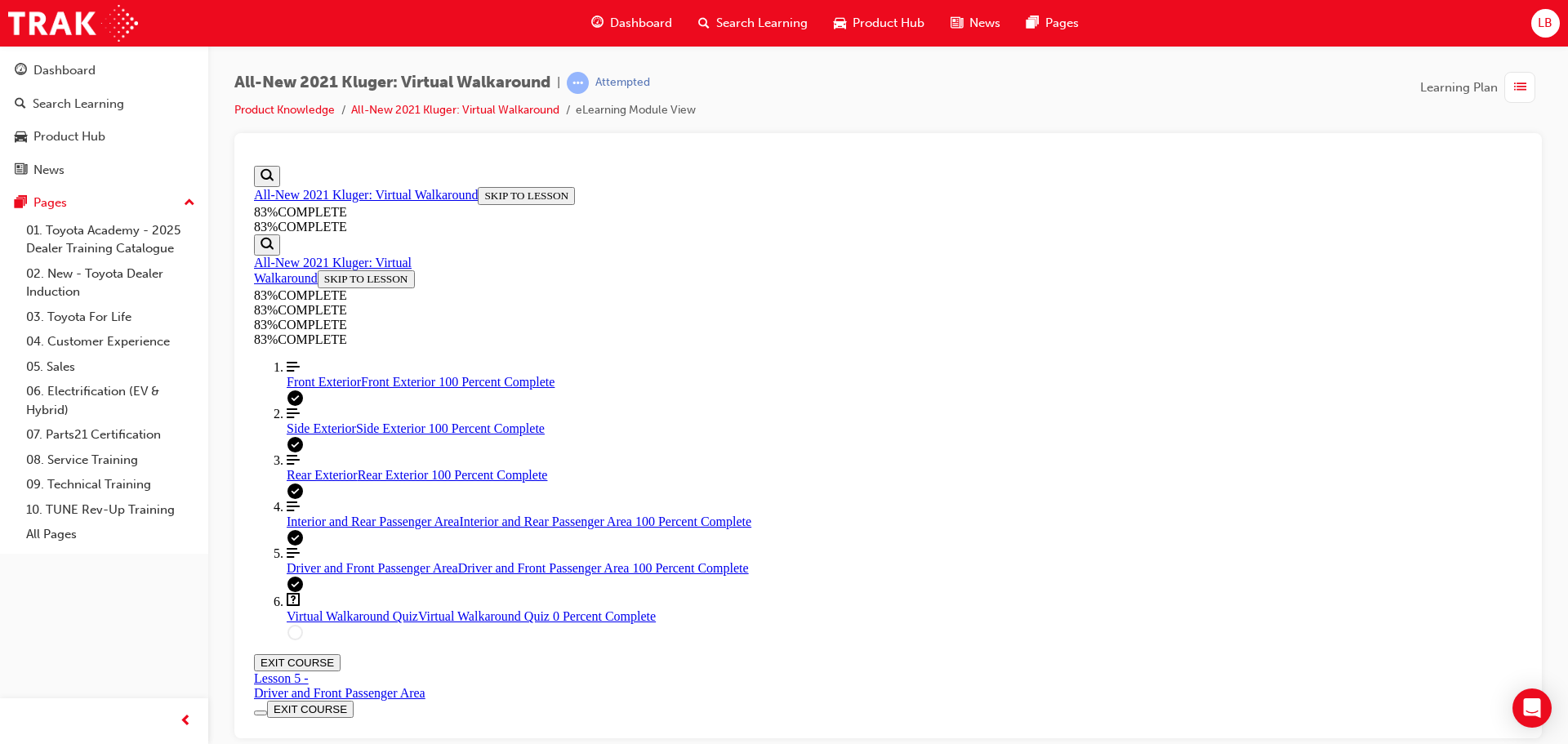
scroll to position [60, 0]
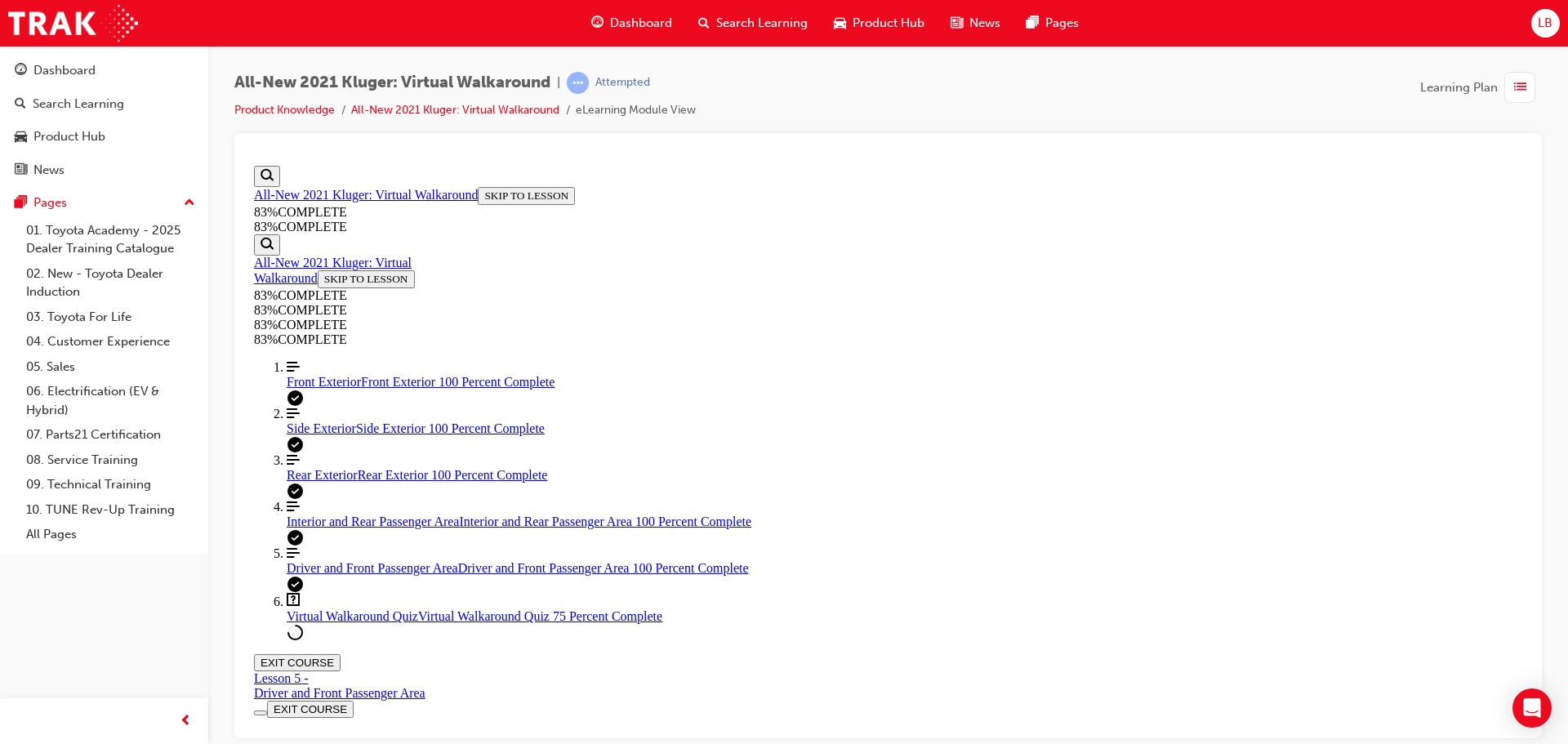
scroll to position [223, 0]
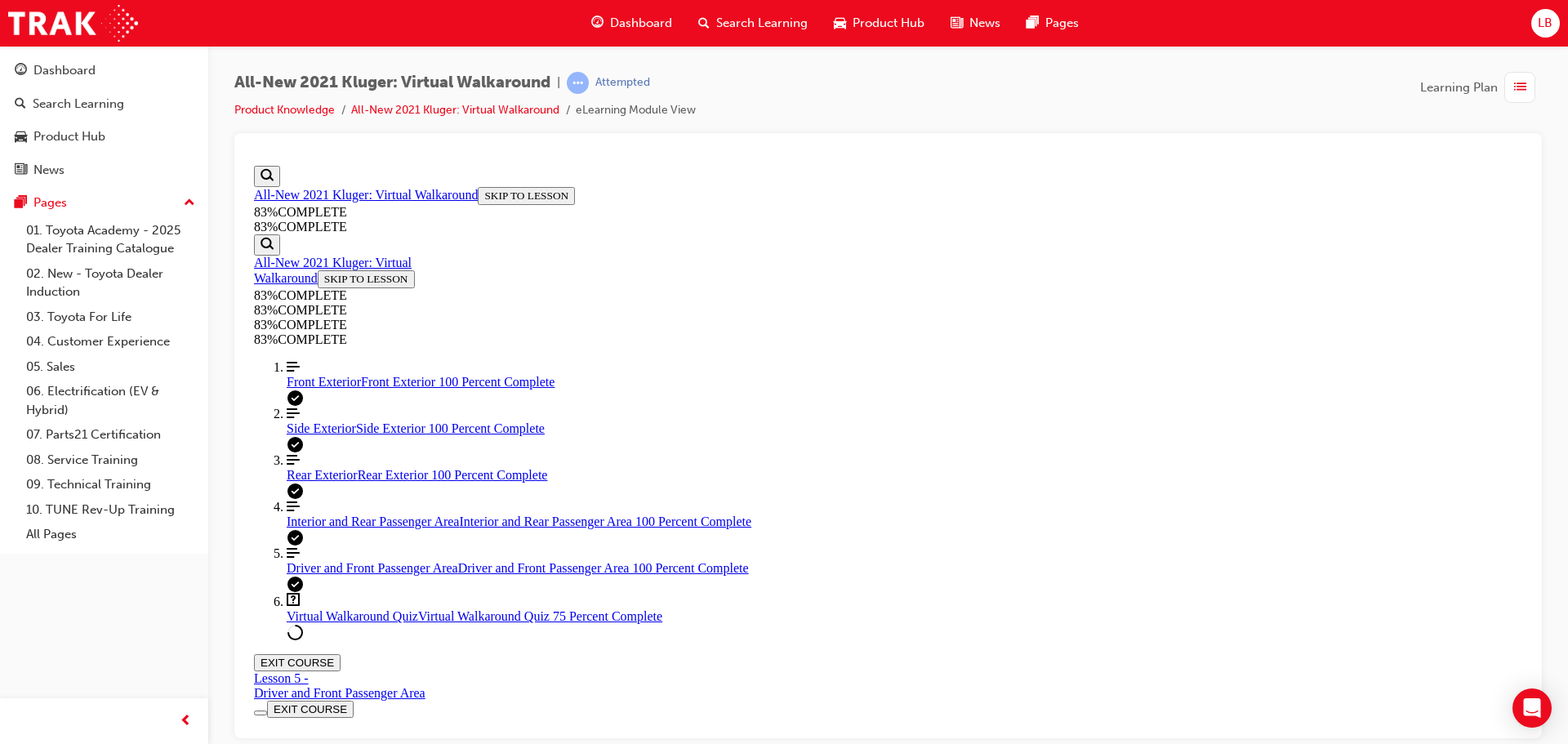
scroll to position [196, 0]
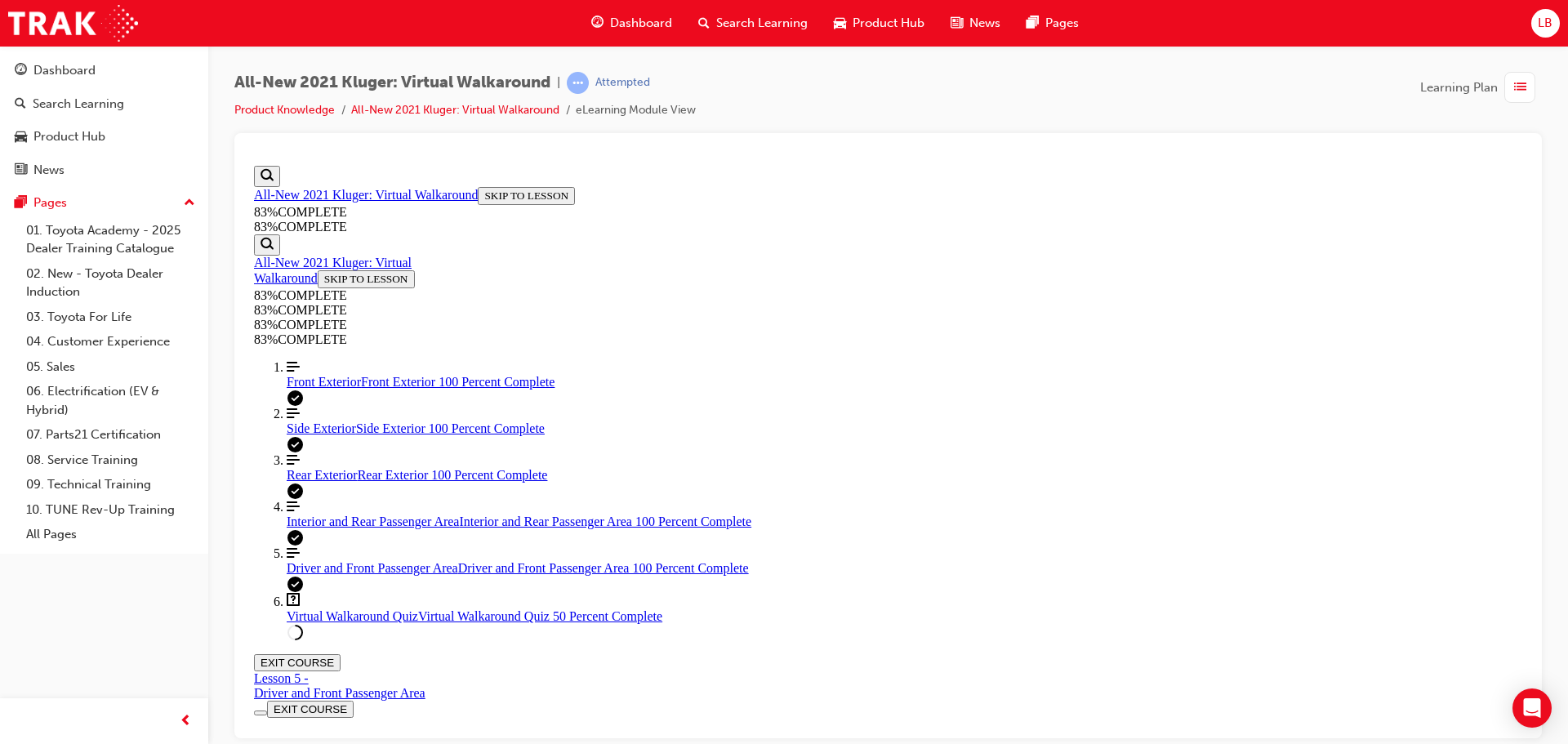
scroll to position [223, 0]
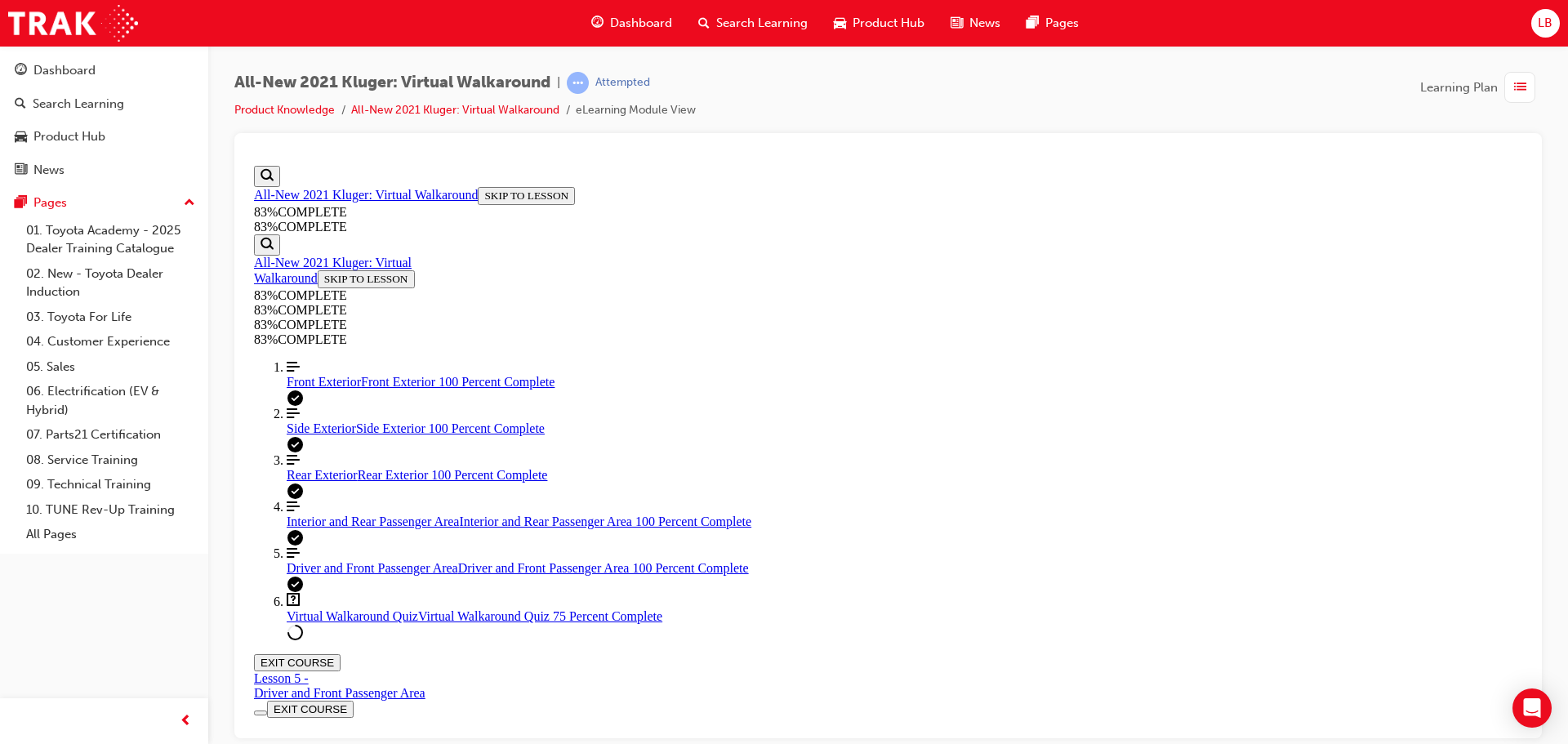
scroll to position [141, 0]
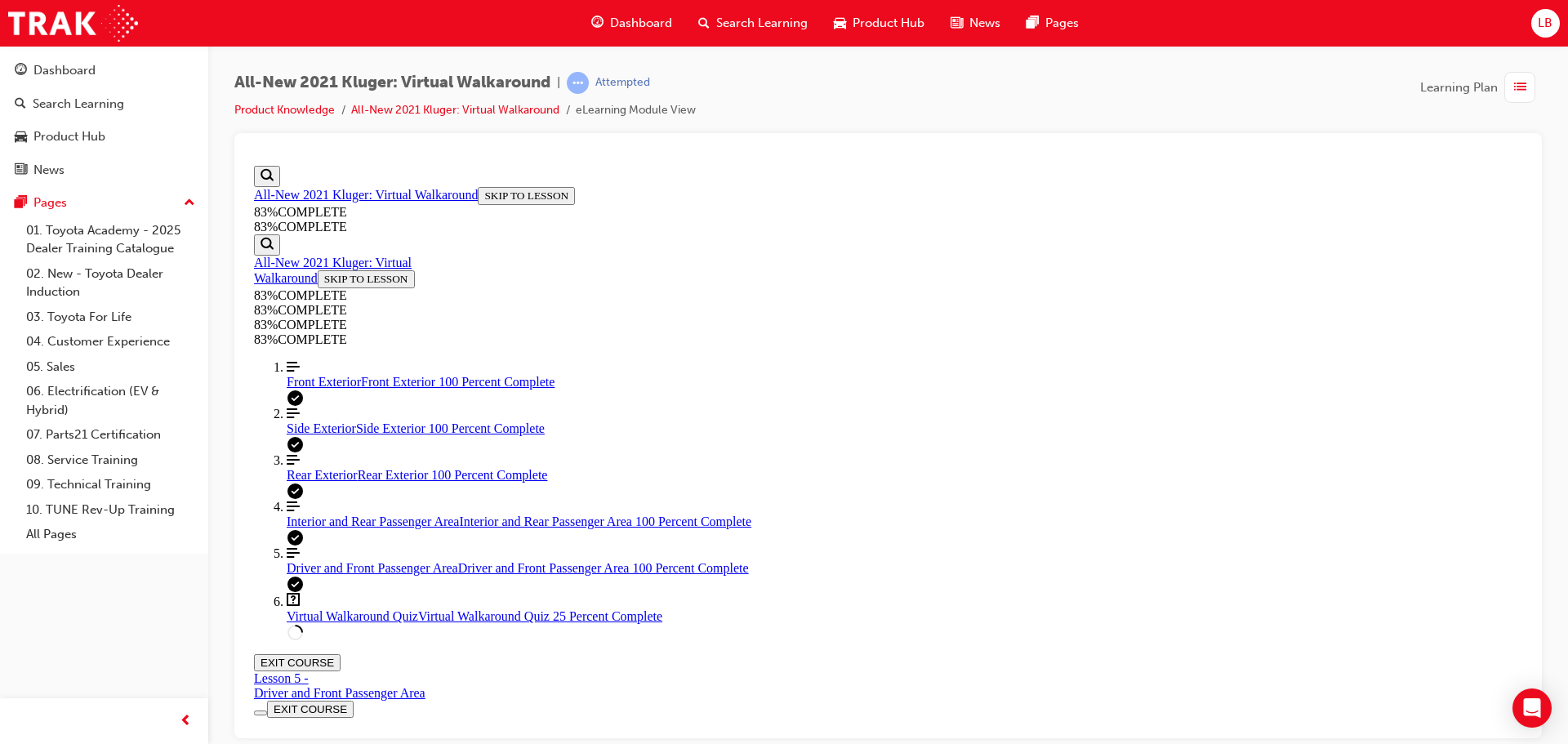
scroll to position [60, 0]
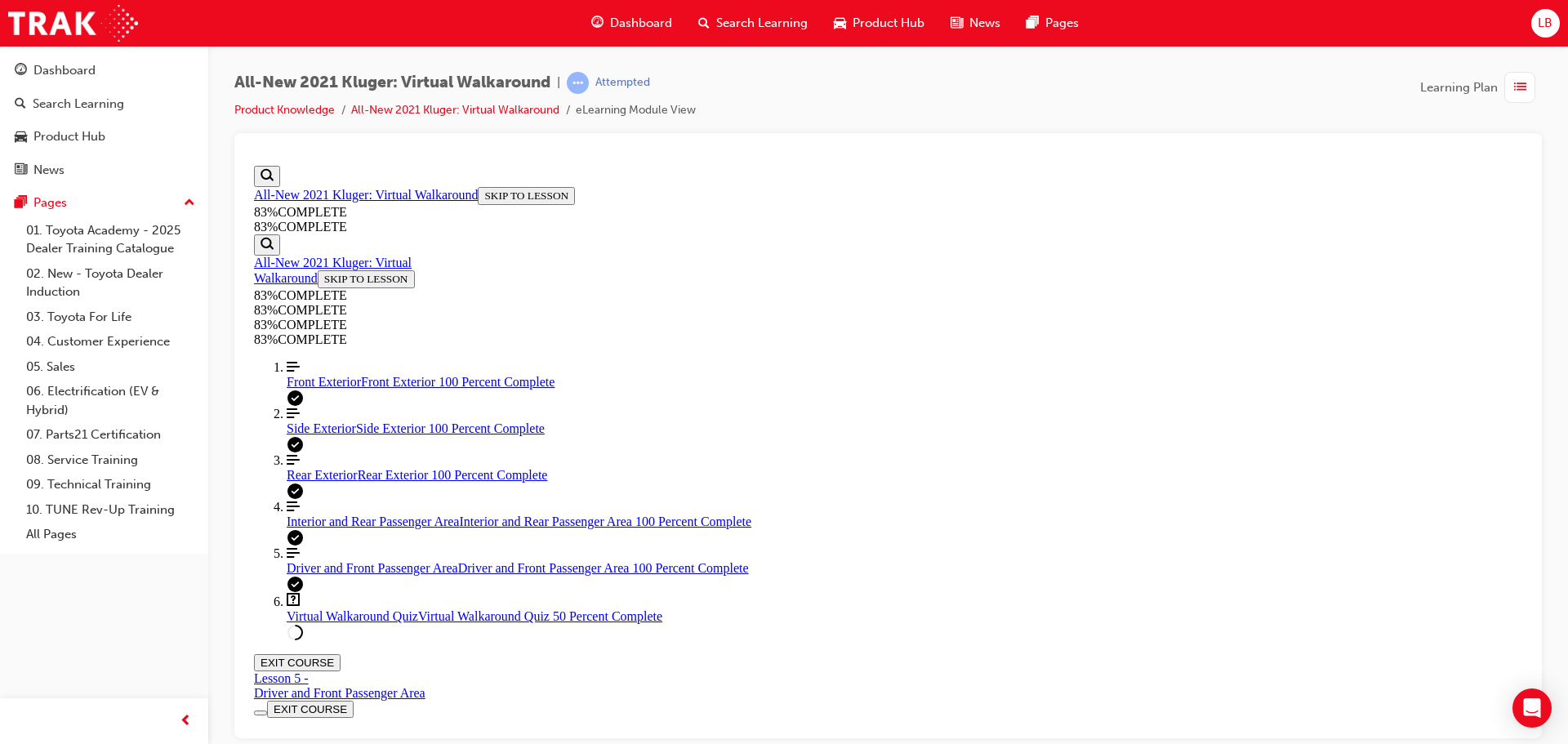
scroll to position [60, 0]
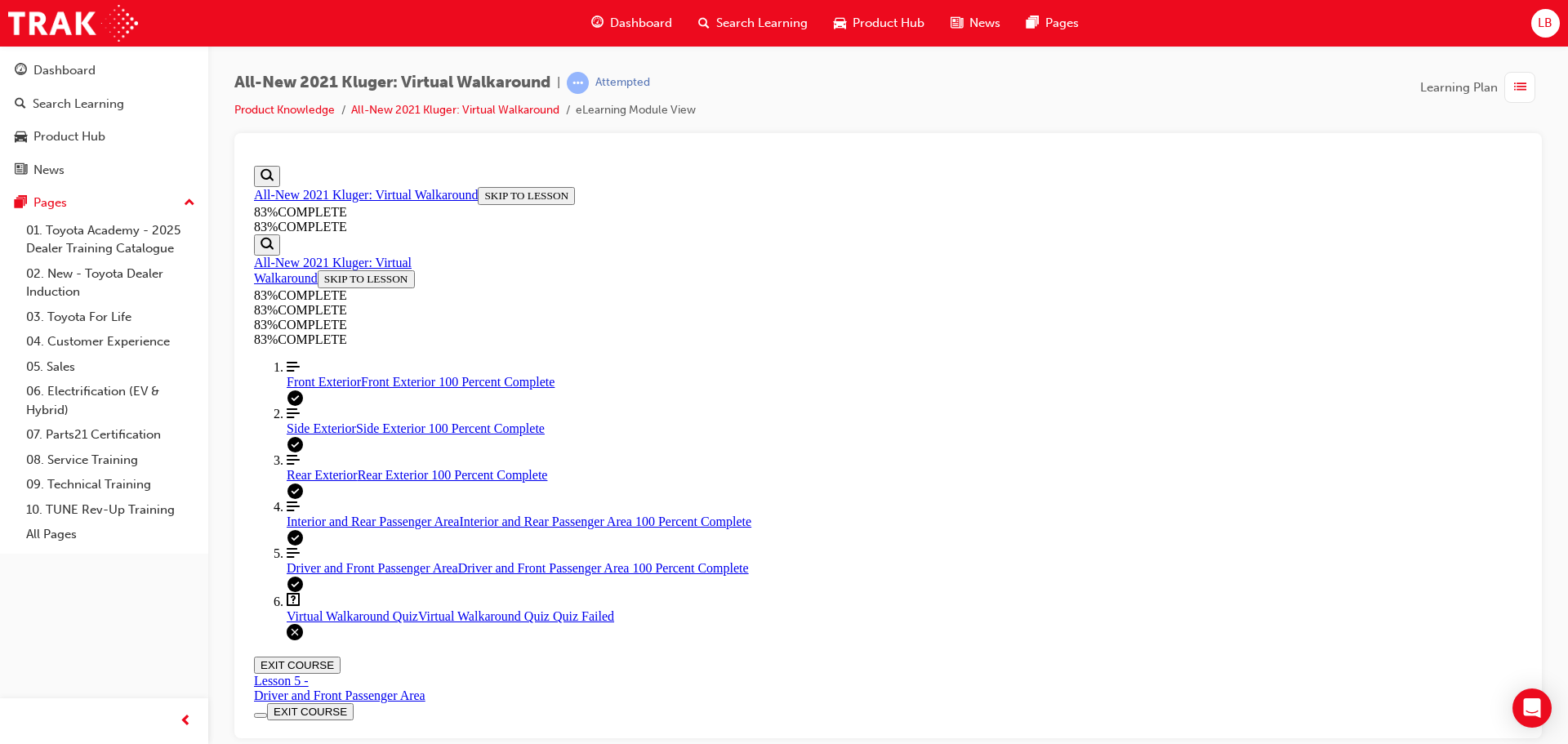
scroll to position [59, 0]
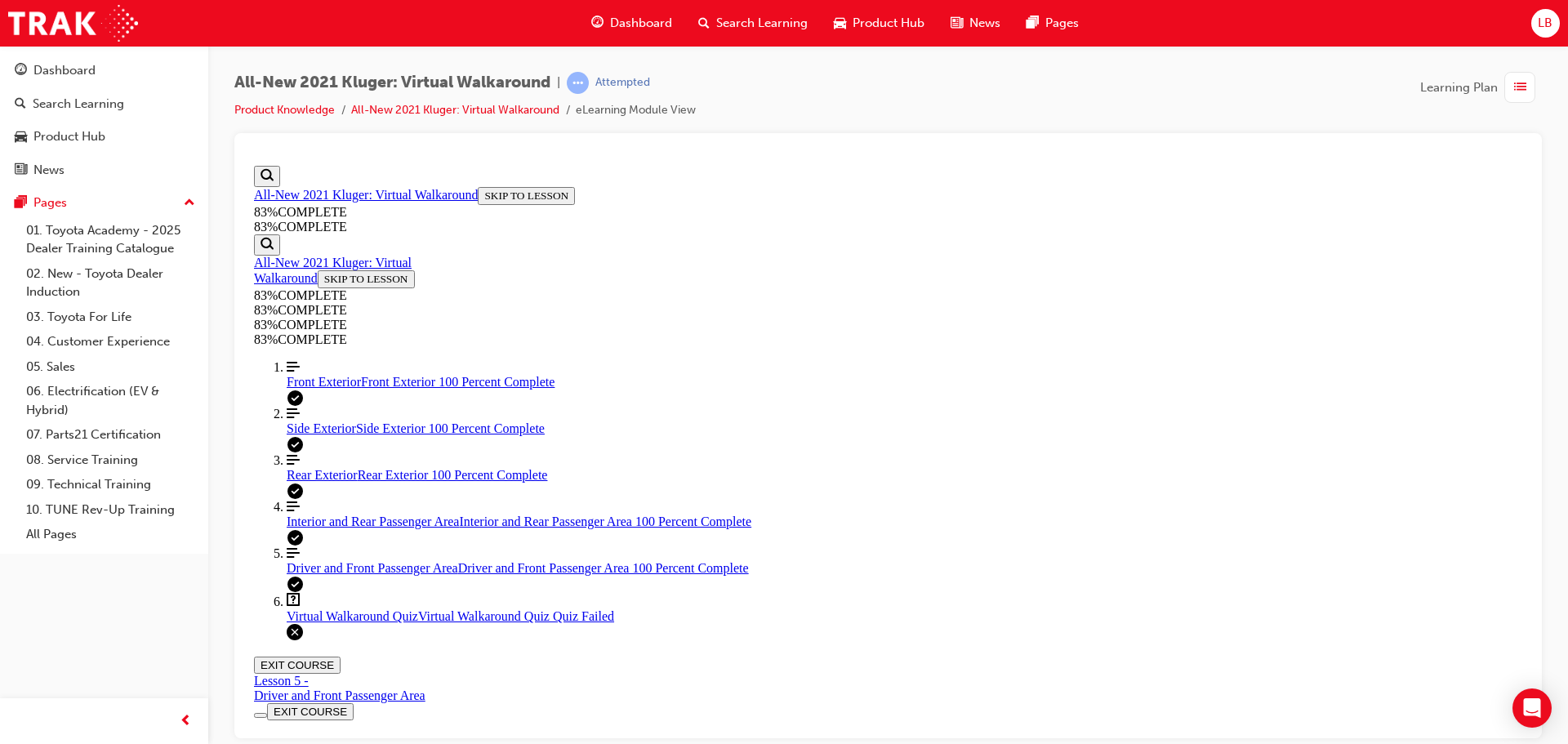
scroll to position [266, 0]
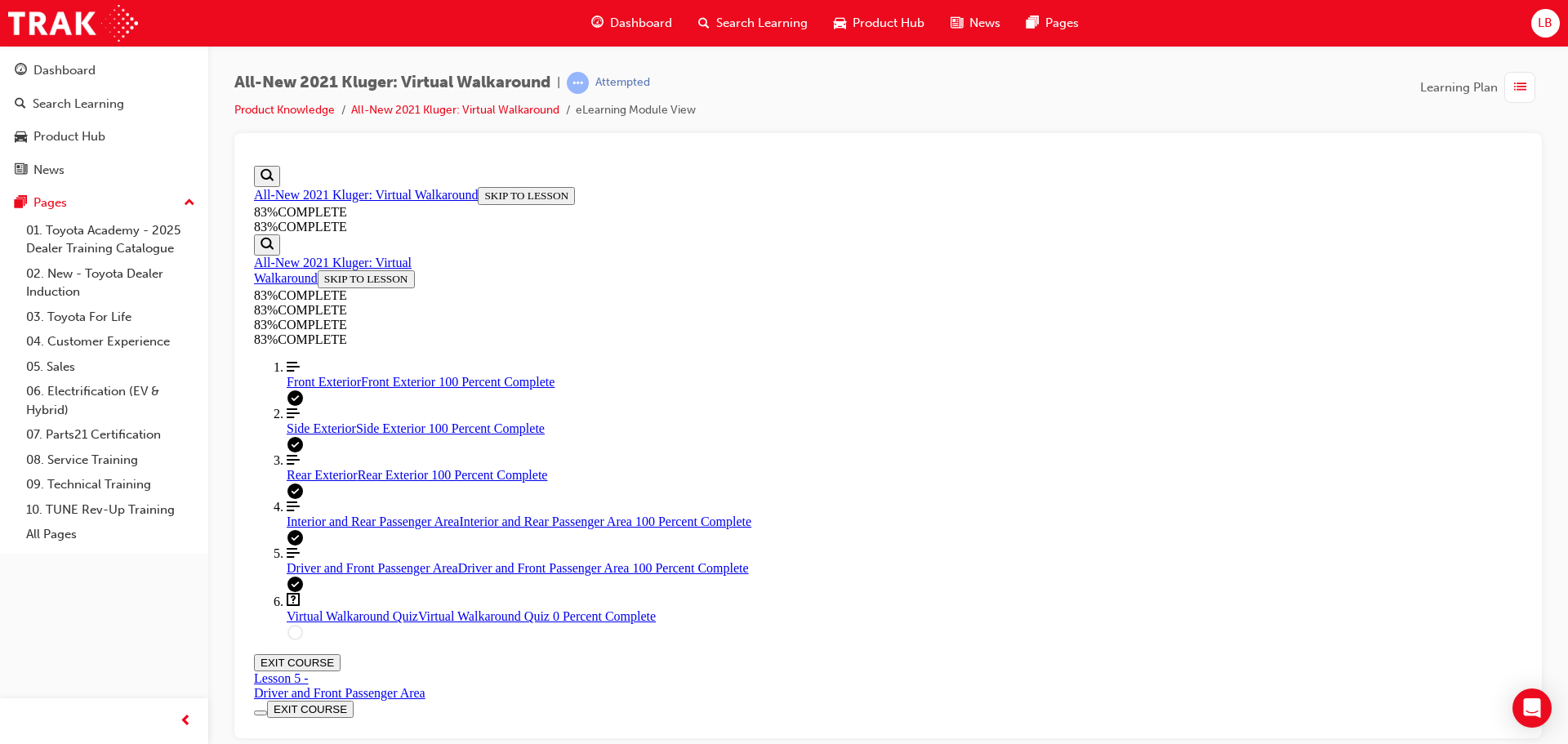
scroll to position [60, 0]
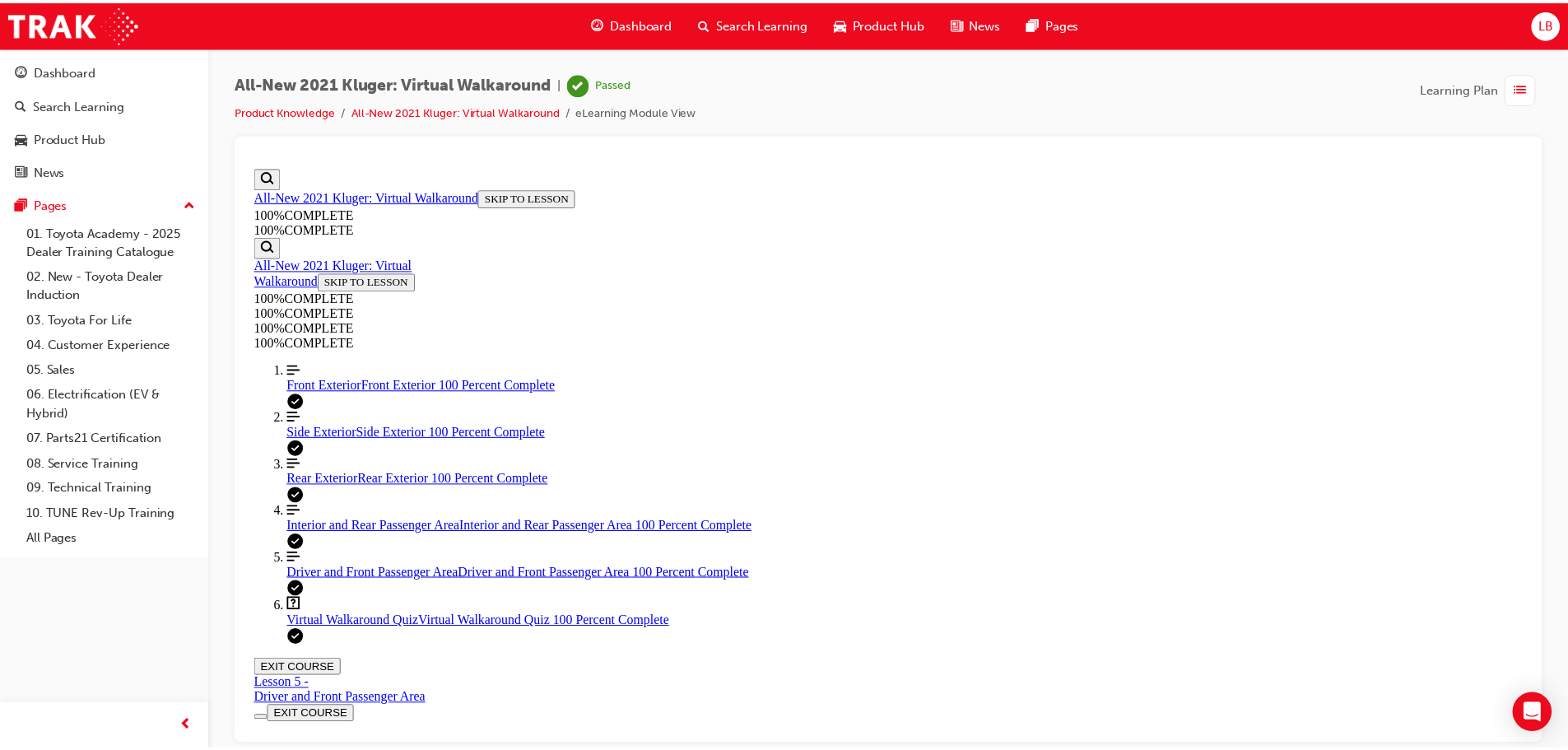
scroll to position [268, 0]
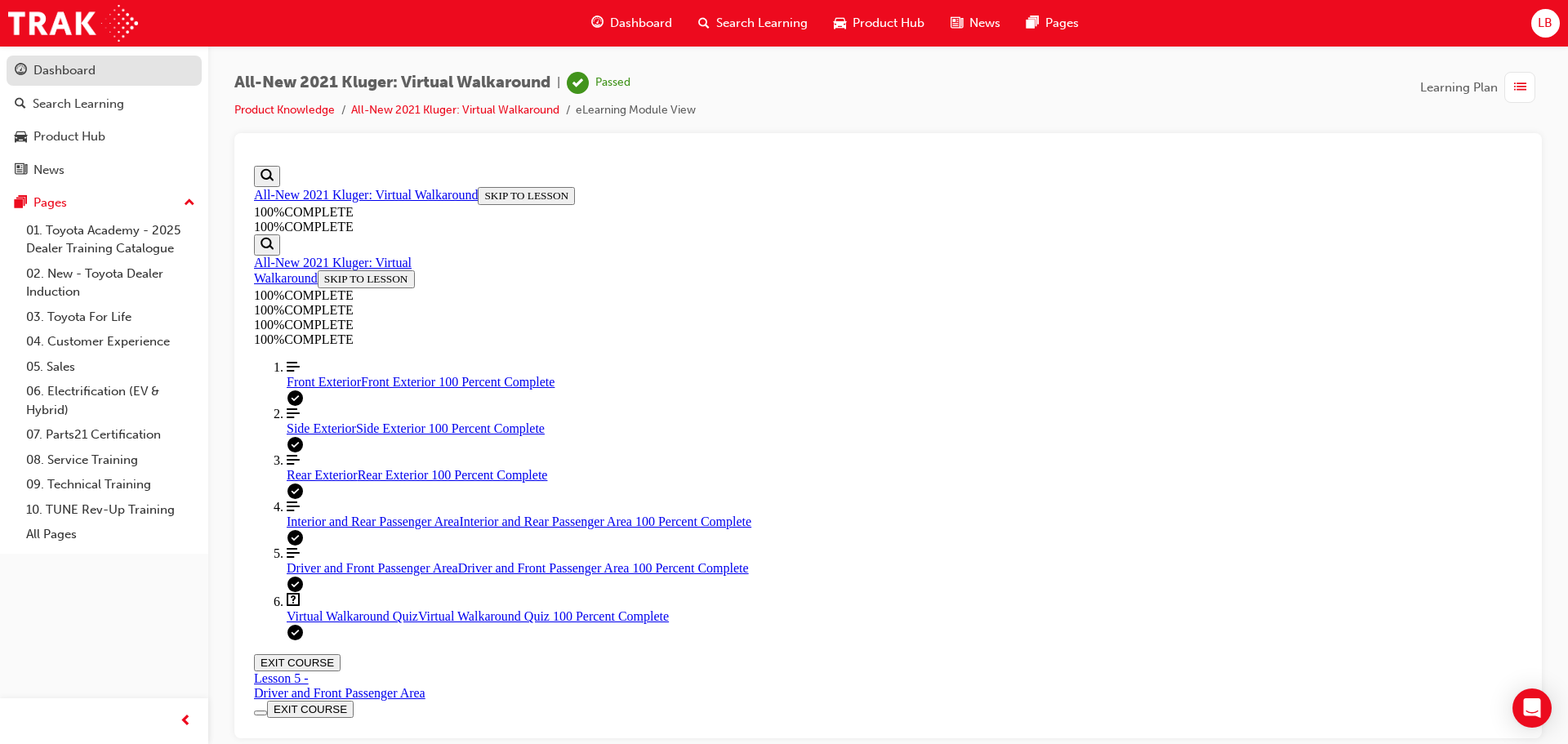
click at [65, 70] on div "Dashboard" at bounding box center [64, 71] width 62 height 19
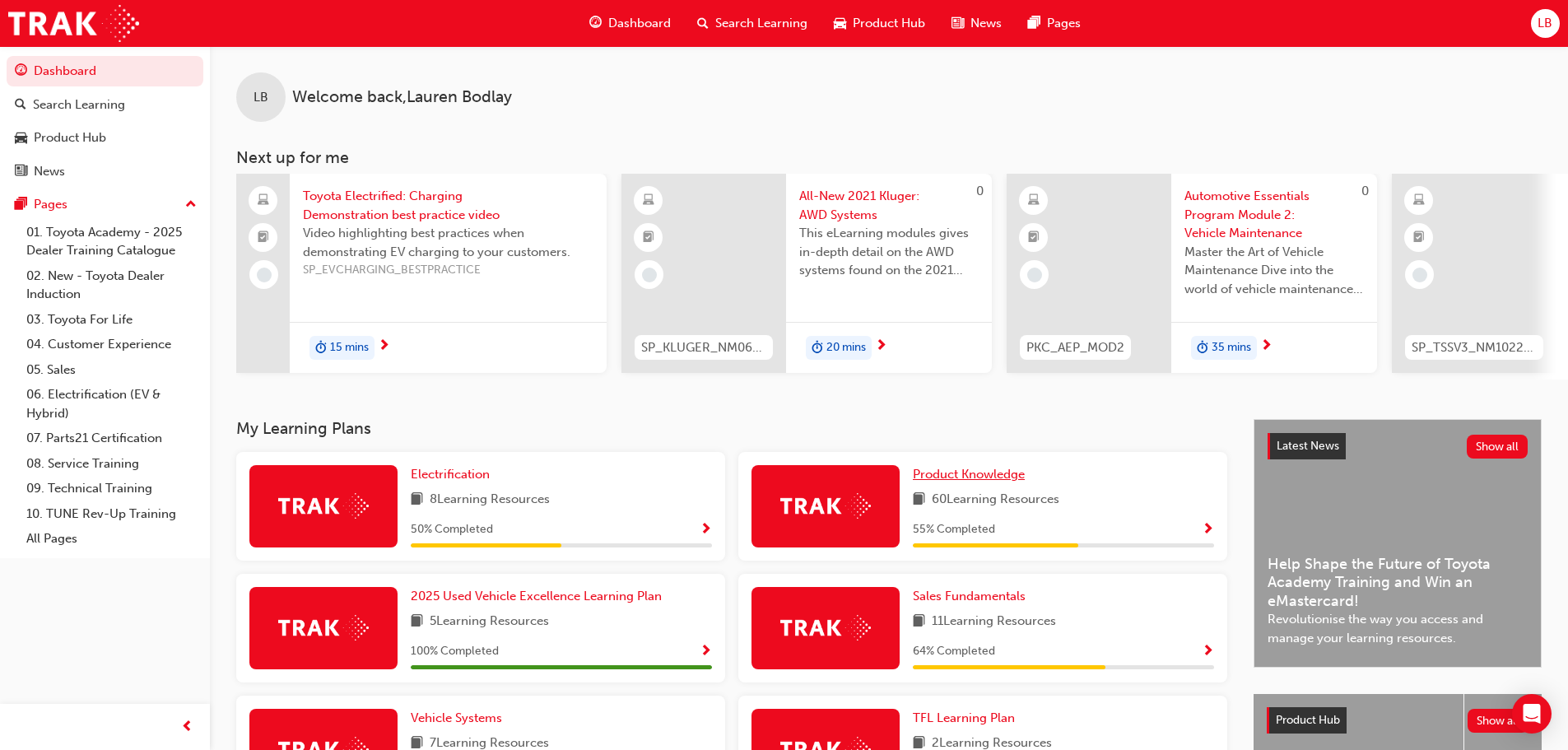
click at [994, 481] on span "Product Knowledge" at bounding box center [969, 474] width 112 height 15
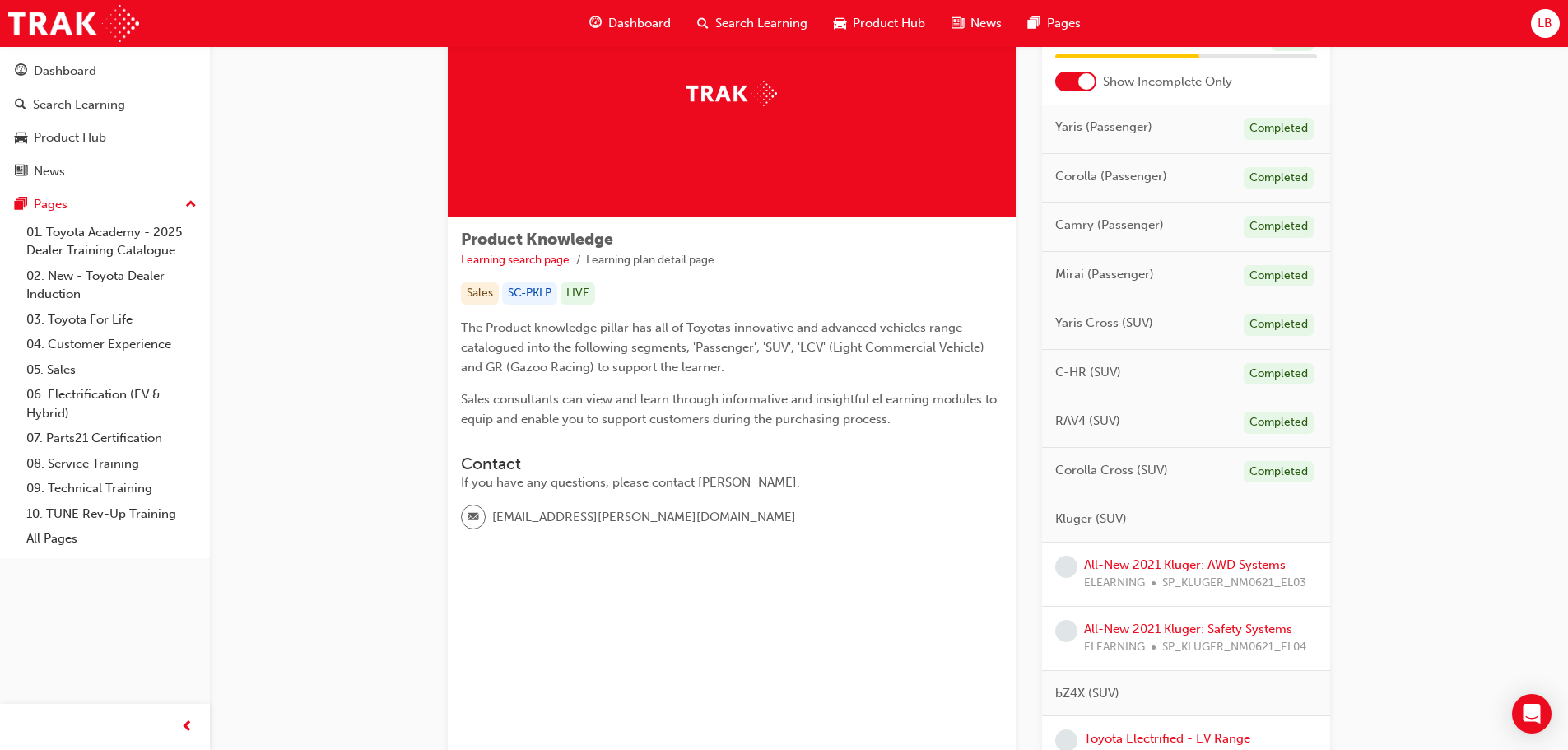
scroll to position [329, 0]
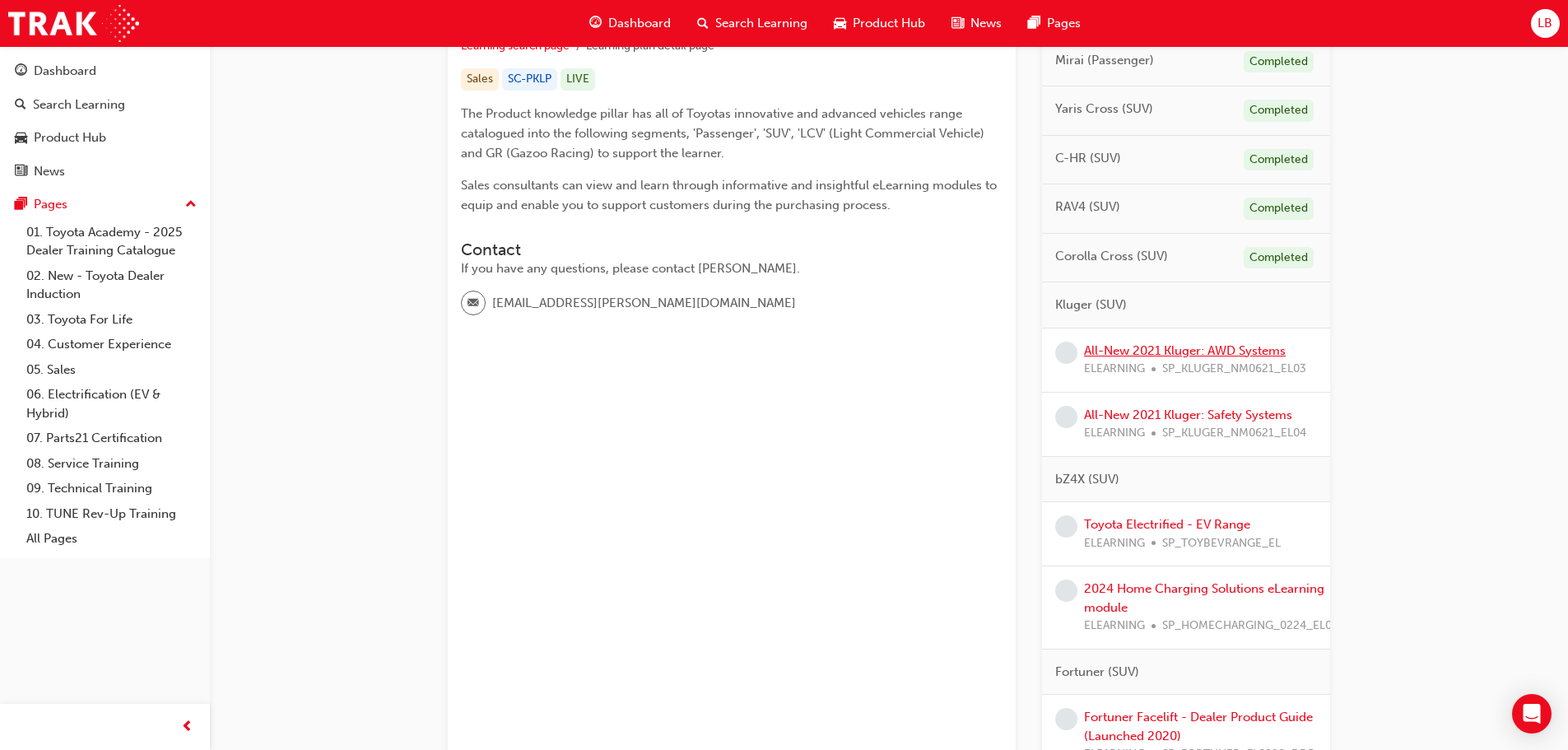
click at [1211, 351] on link "All-New 2021 Kluger: AWD Systems" at bounding box center [1185, 350] width 201 height 15
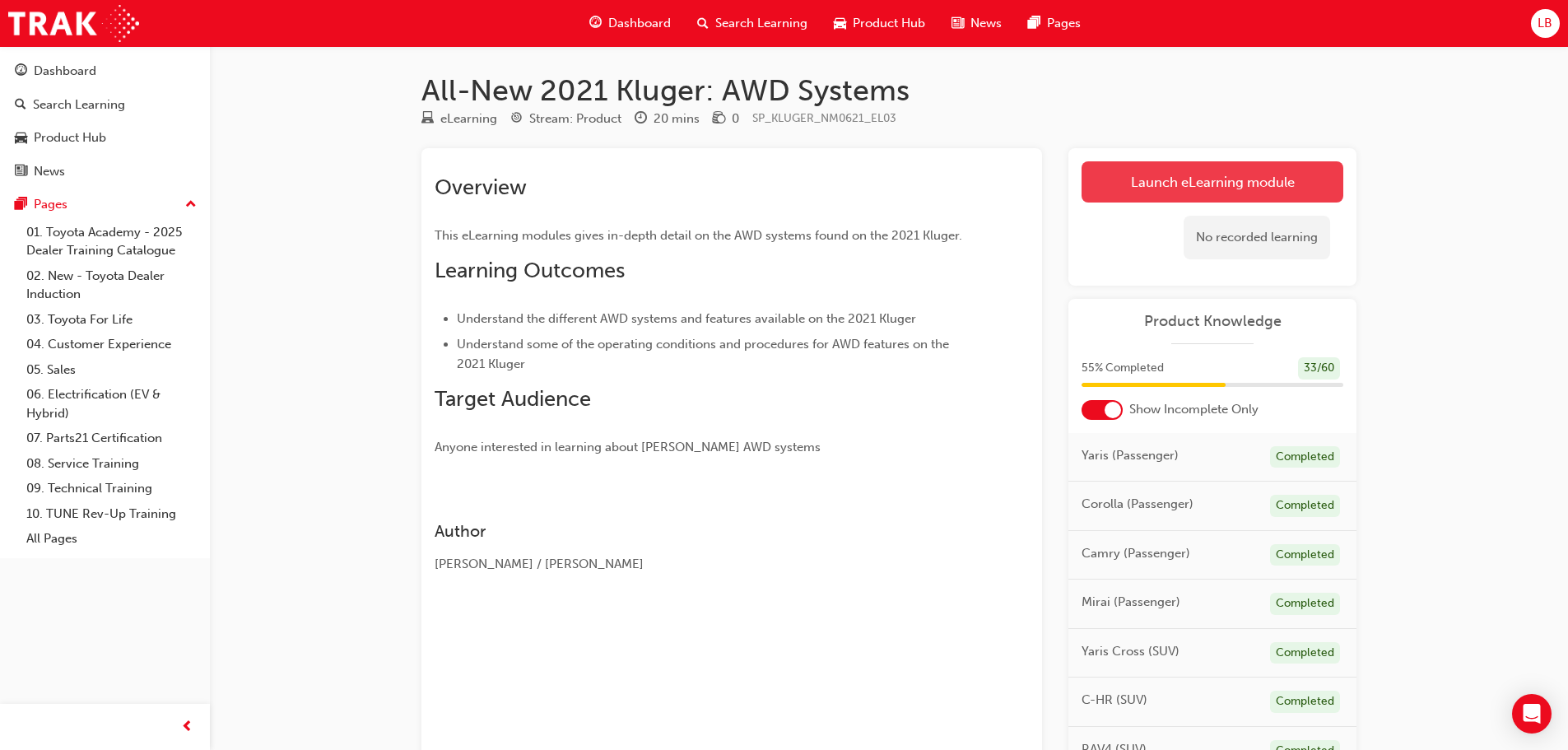
click at [1190, 183] on link "Launch eLearning module" at bounding box center [1212, 182] width 262 height 41
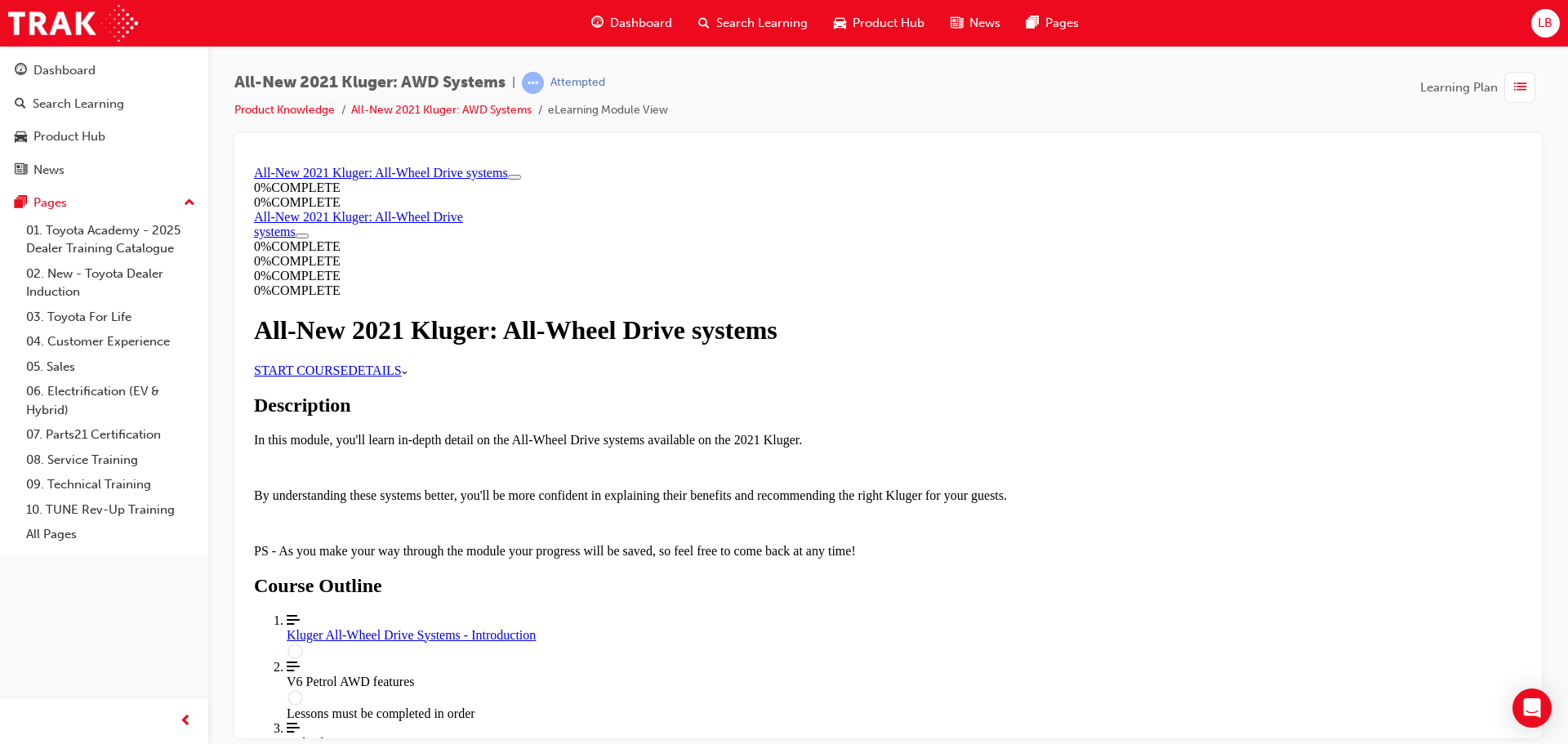
scroll to position [163, 0]
click at [348, 362] on link "START COURSE" at bounding box center [301, 369] width 94 height 14
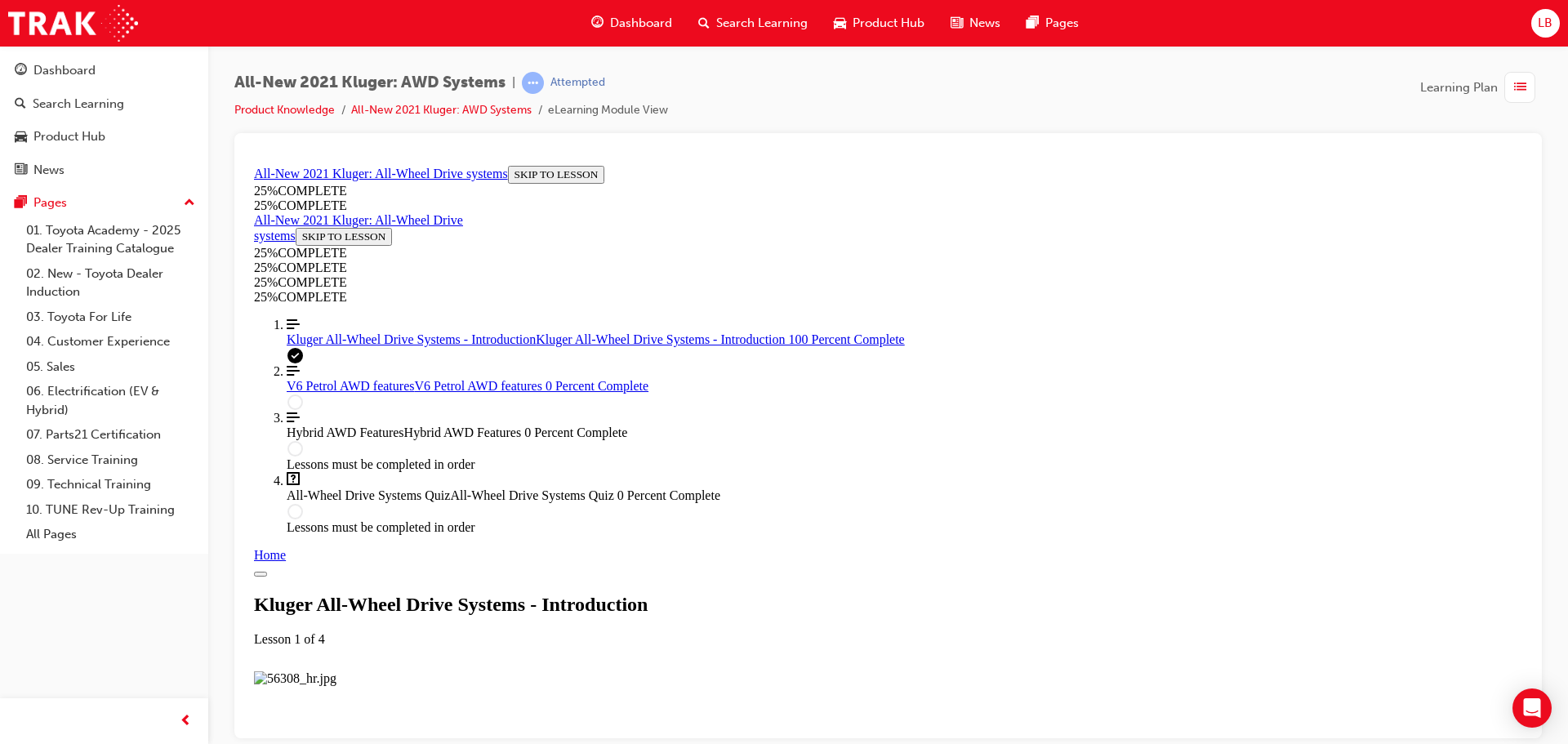
scroll to position [1720, 0]
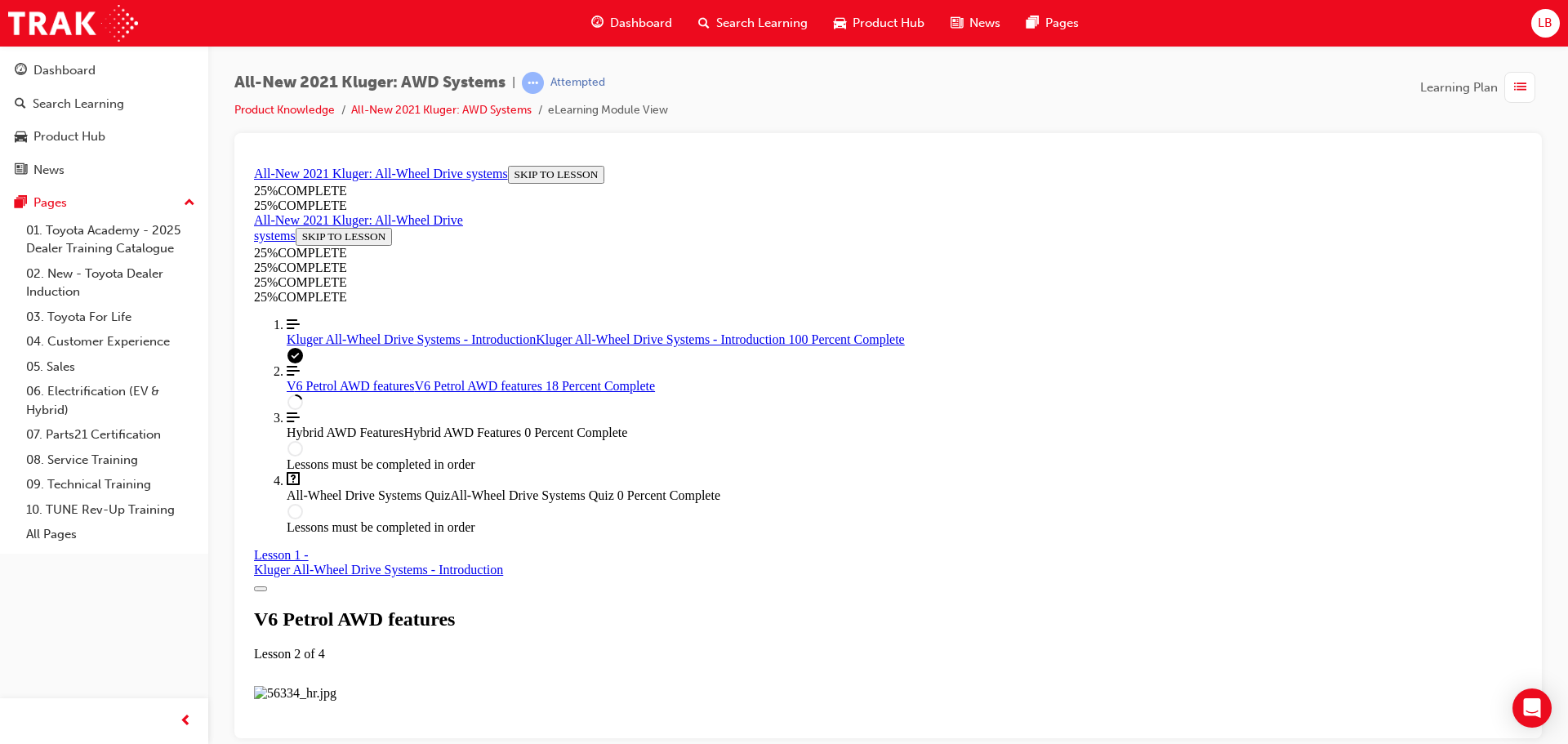
scroll to position [1796, 0]
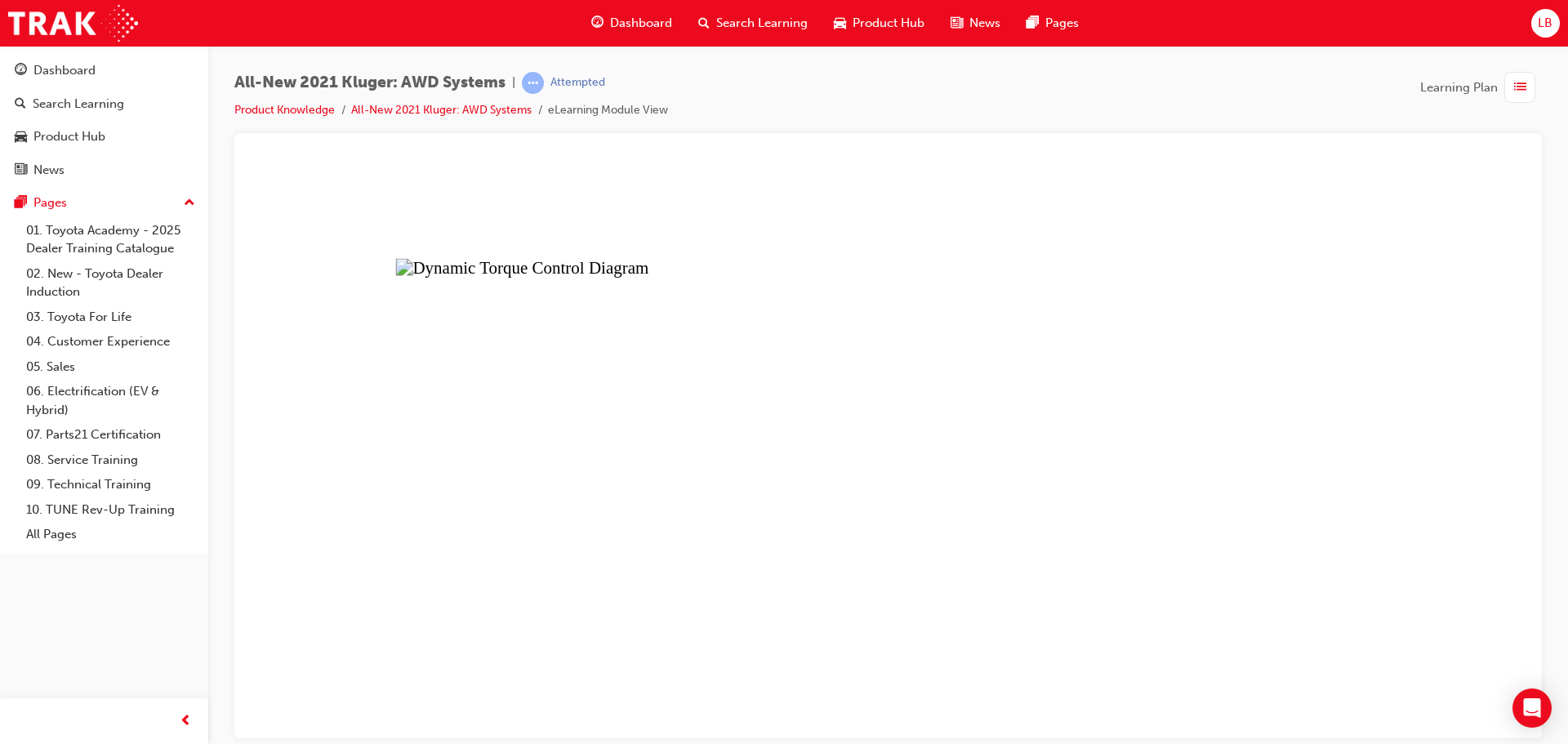
click at [1436, 387] on button "Unzoom image" at bounding box center [888, 448] width 1281 height 579
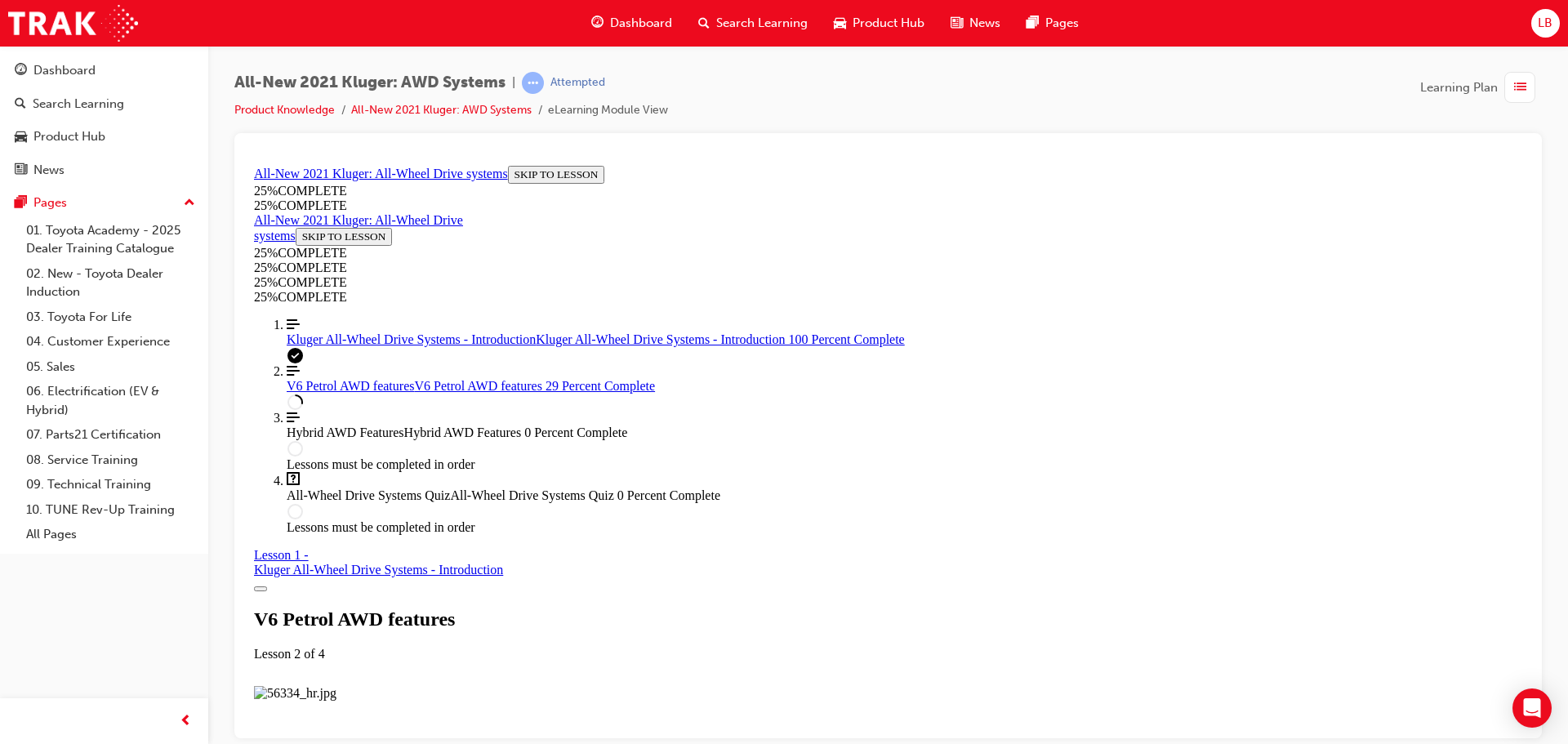
scroll to position [2940, 0]
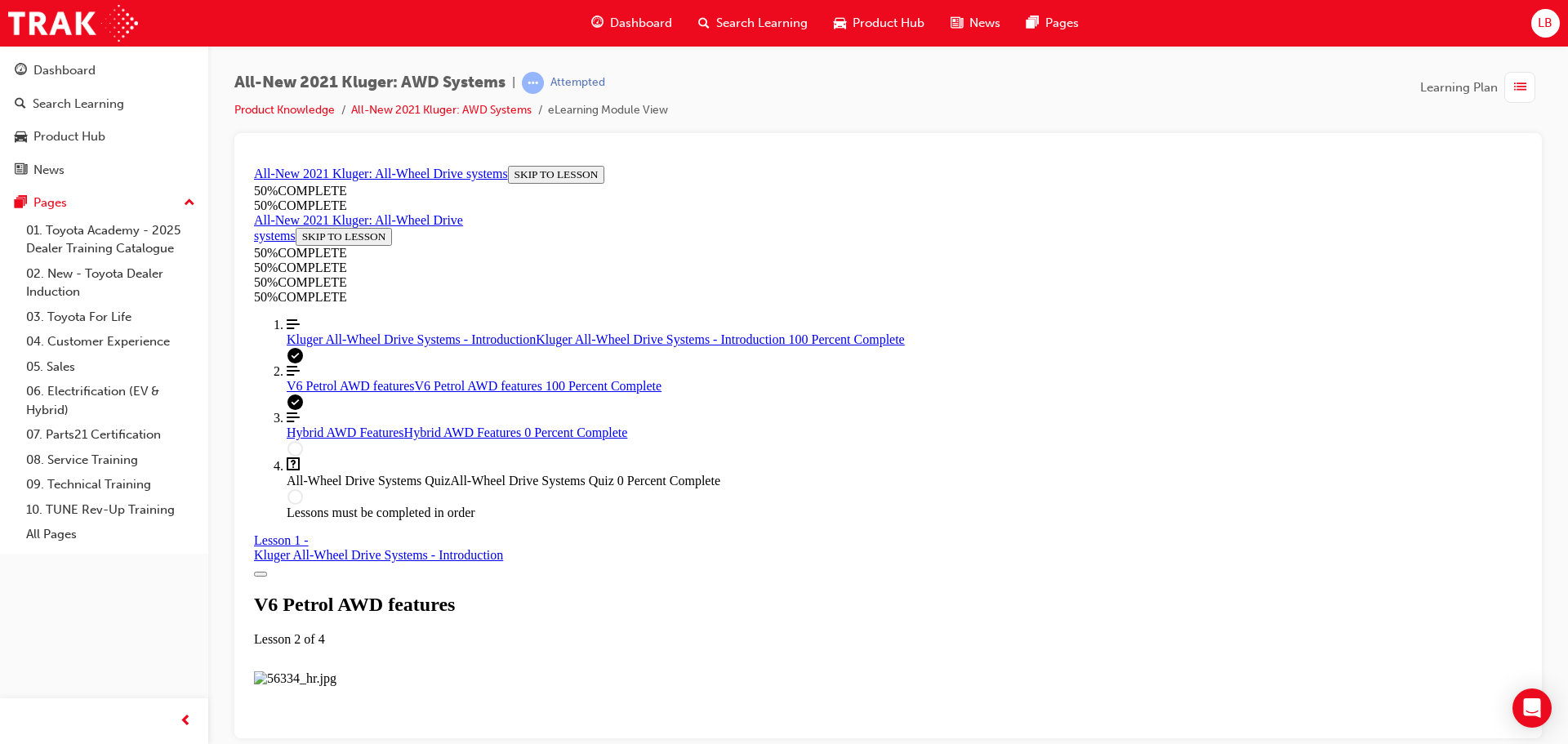
scroll to position [8039, 0]
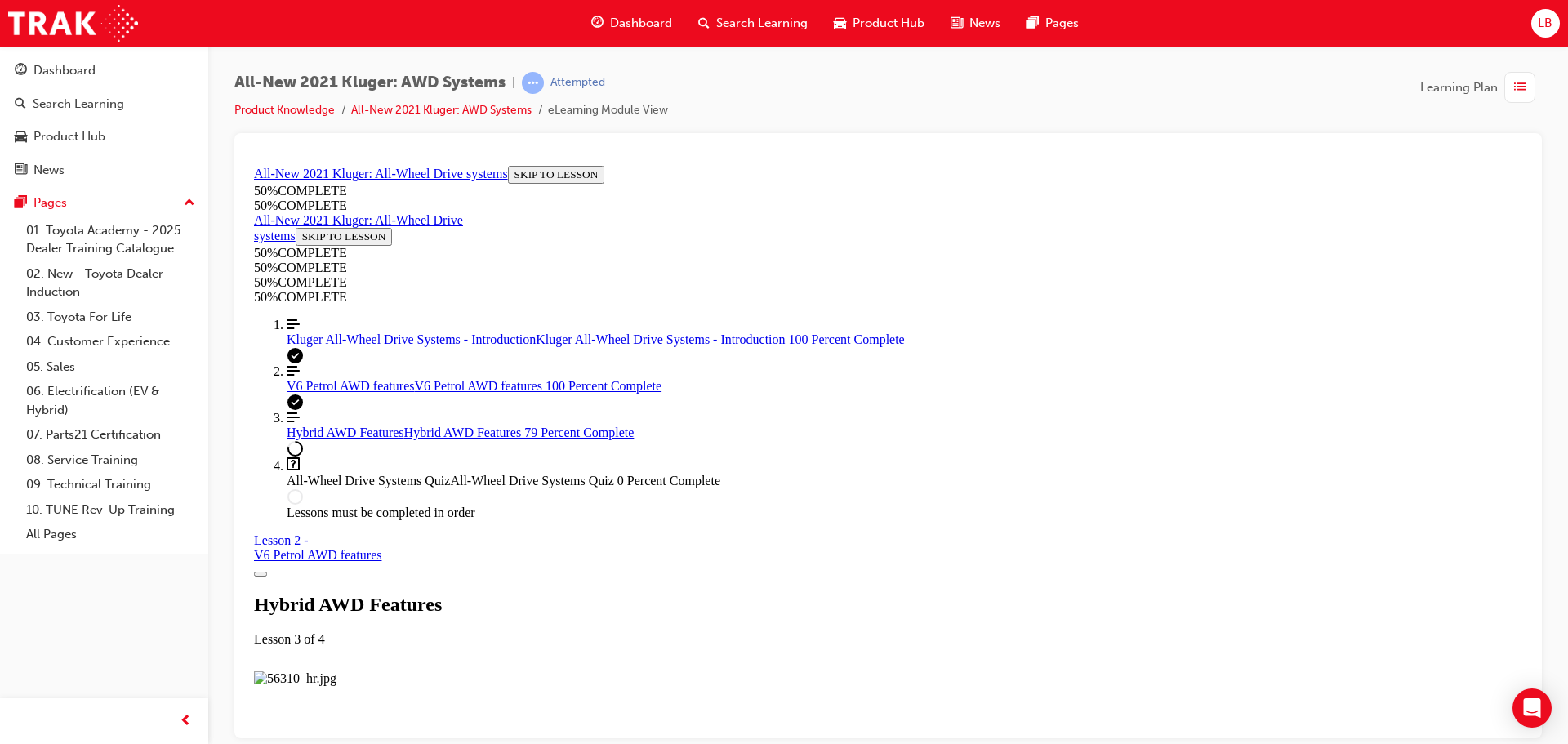
scroll to position [3916, 0]
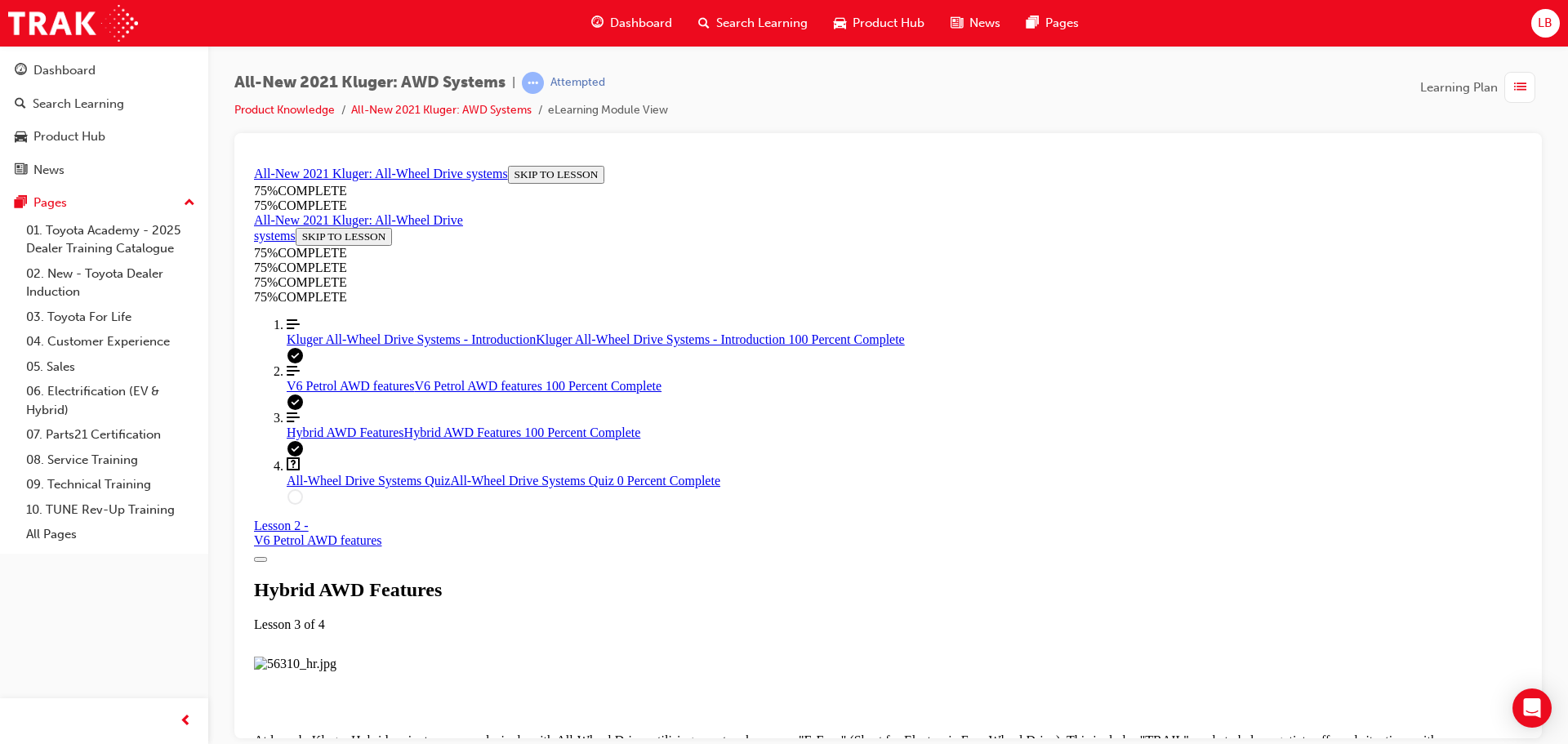
scroll to position [4319, 0]
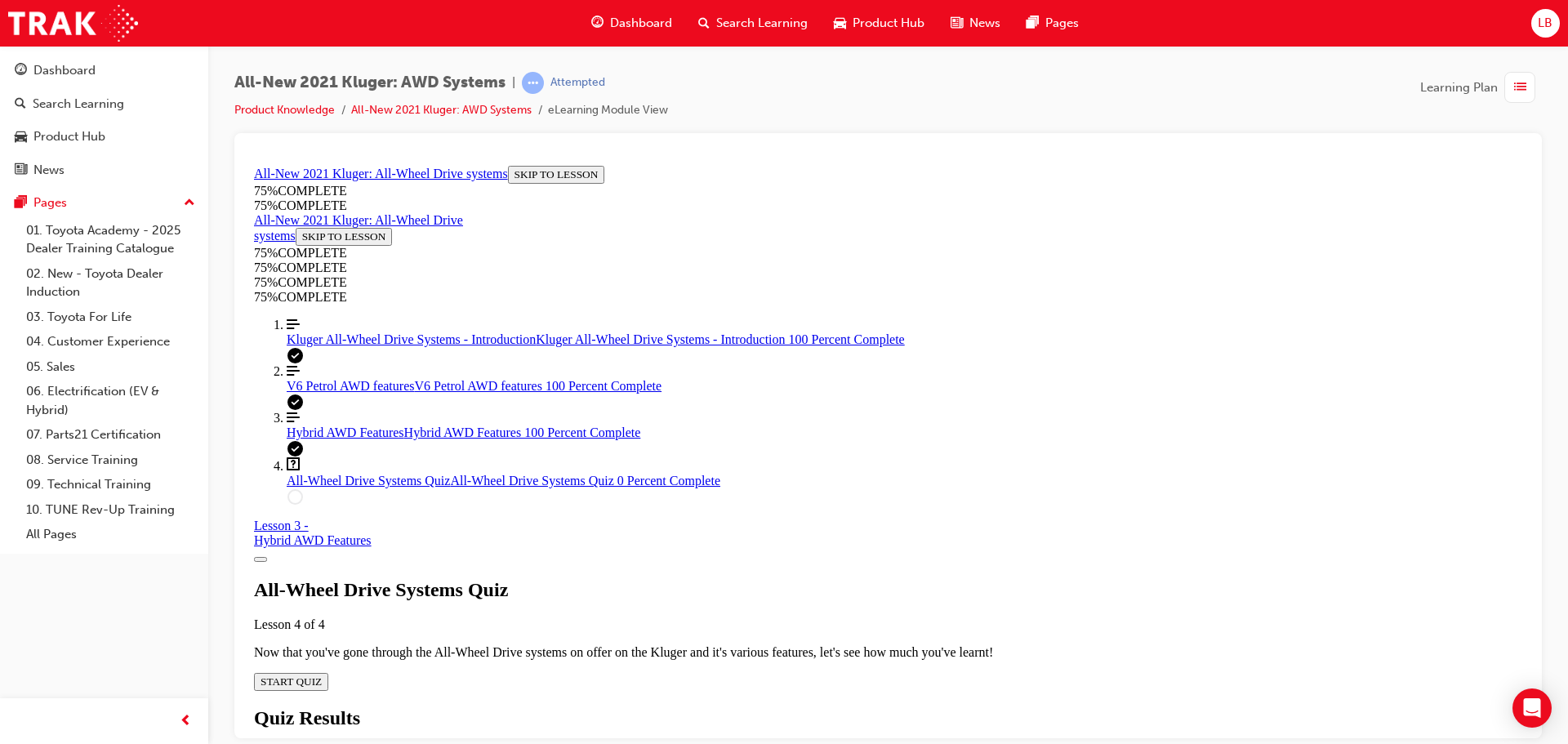
scroll to position [56, 0]
click at [322, 675] on span "START QUIZ" at bounding box center [291, 681] width 61 height 12
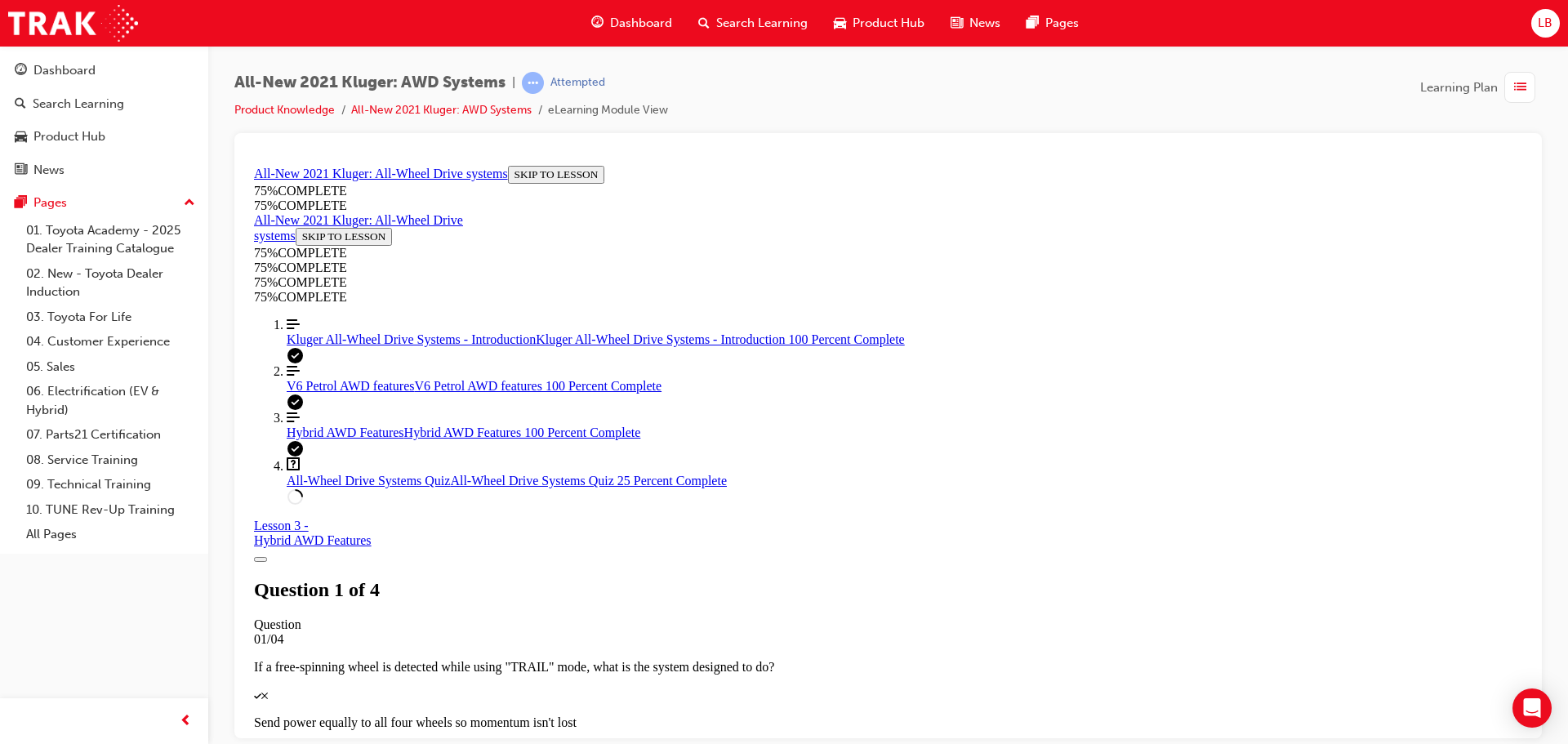
scroll to position [214, 0]
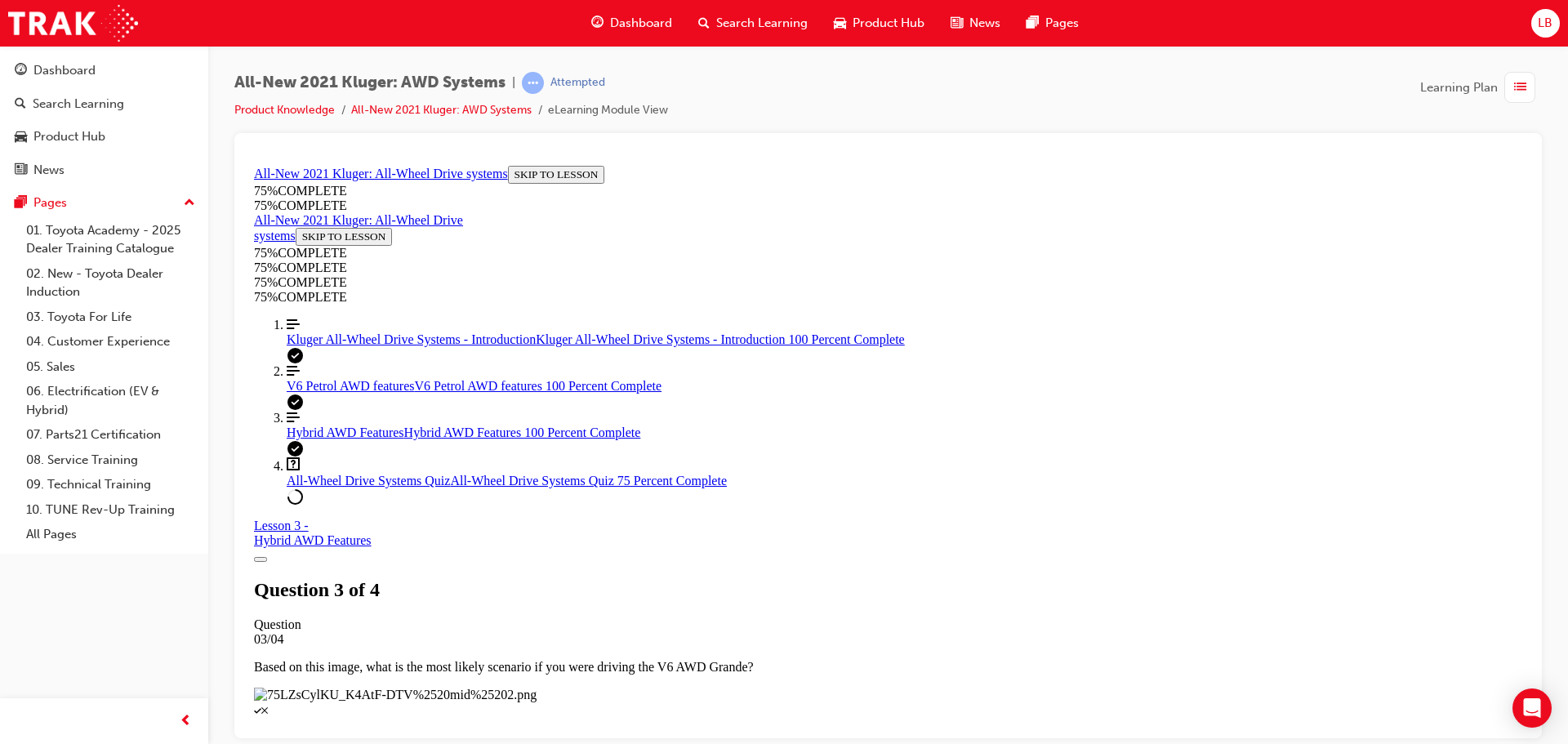
scroll to position [223, 0]
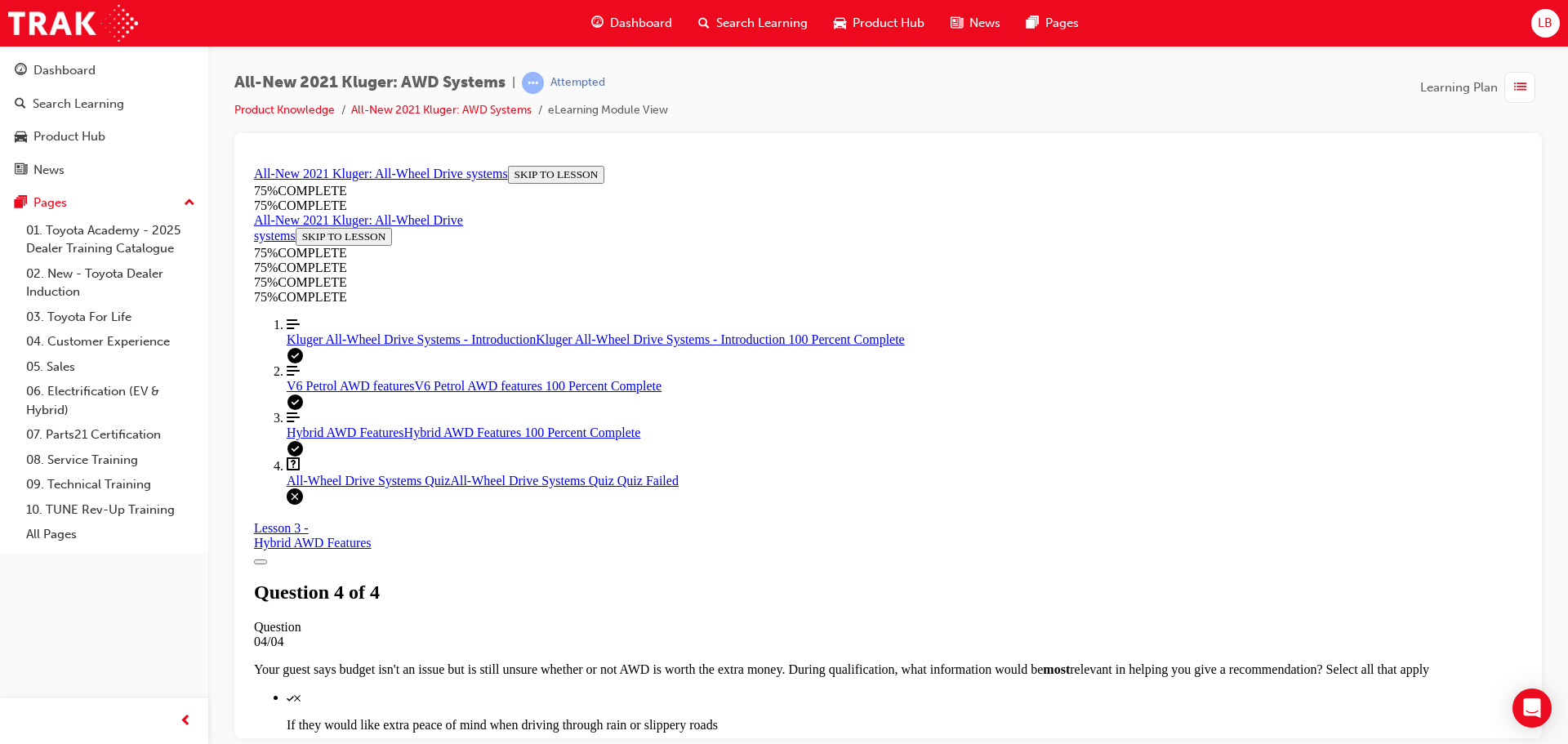
scroll to position [266, 0]
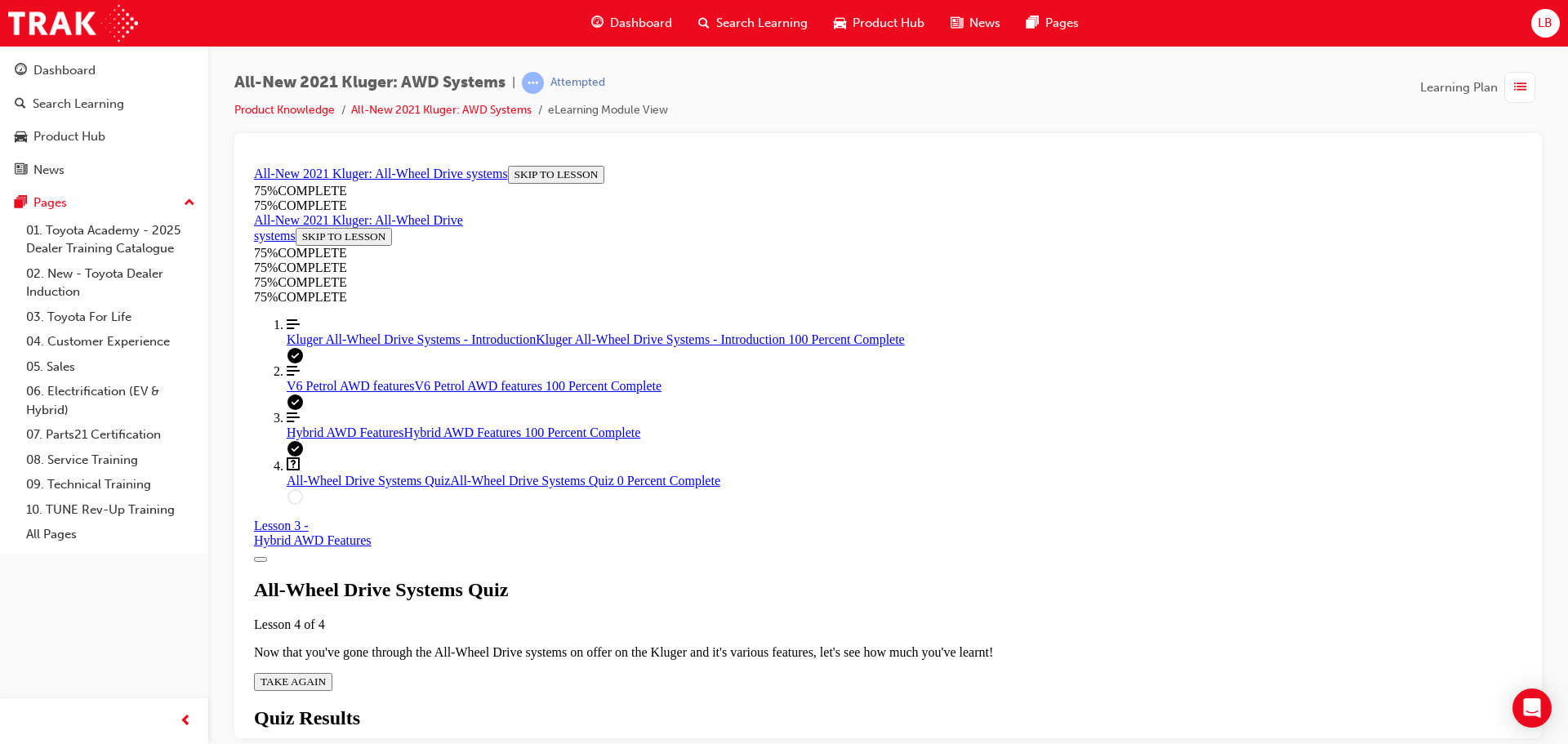
click at [325, 675] on span "TAKE AGAIN" at bounding box center [293, 681] width 65 height 12
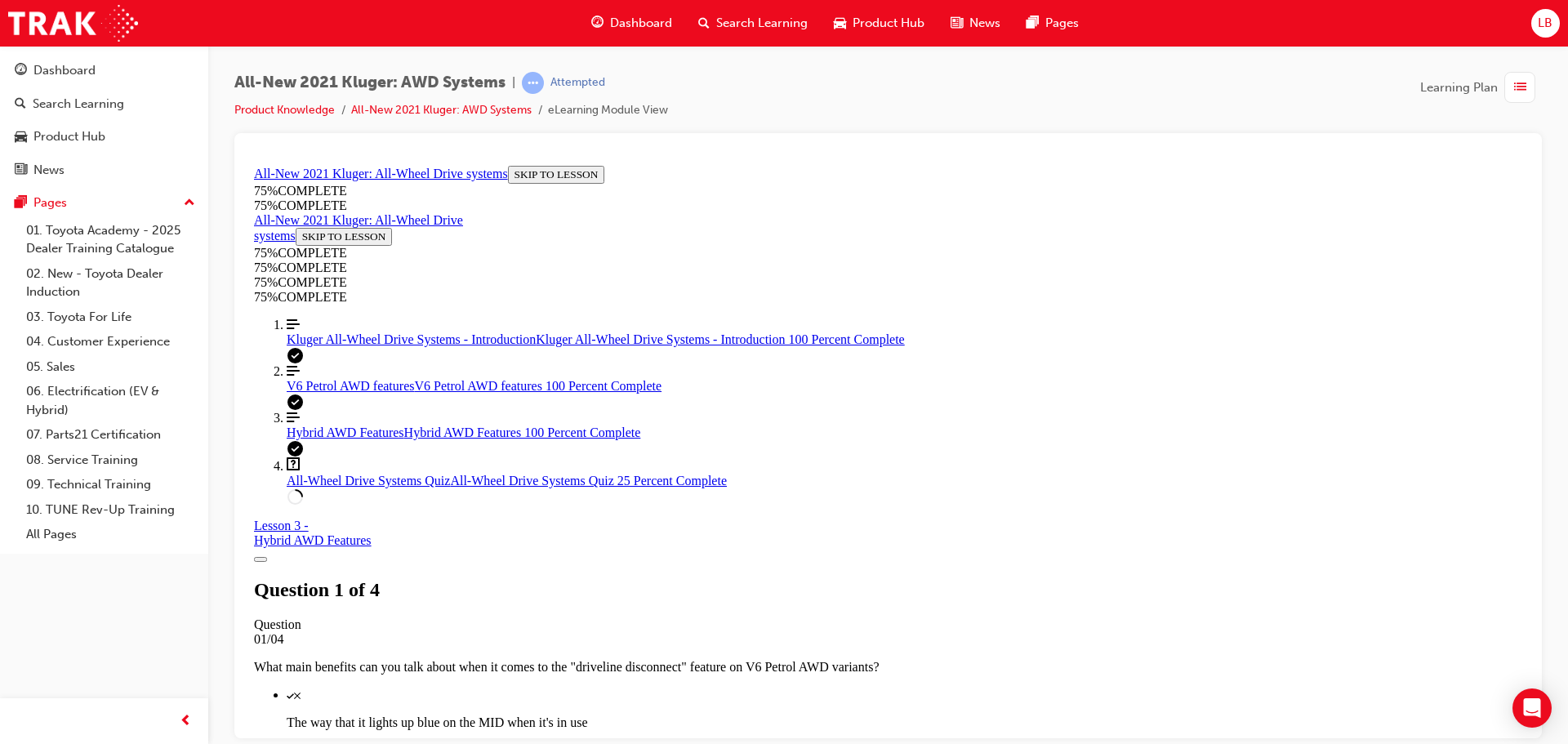
scroll to position [223, 0]
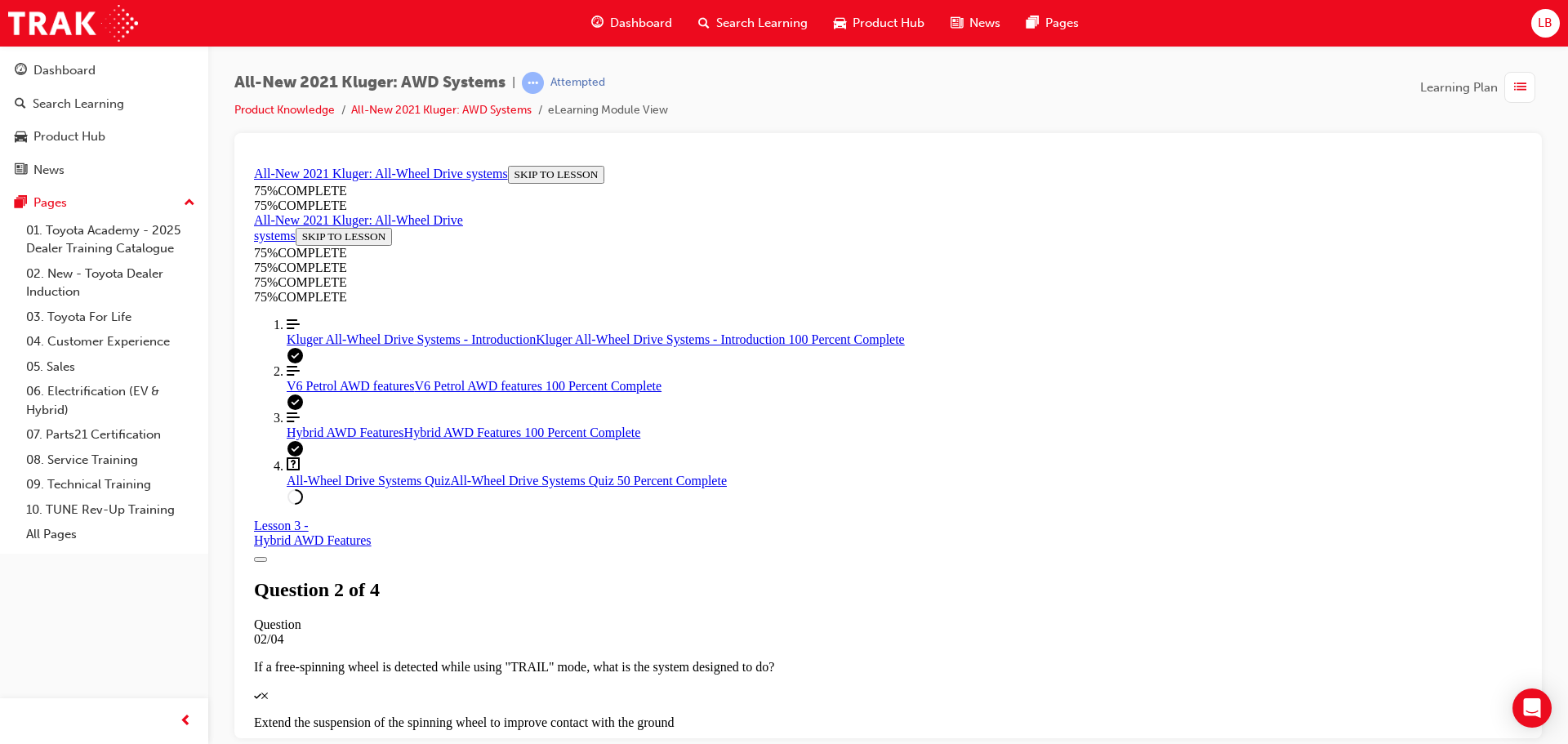
scroll to position [386, 0]
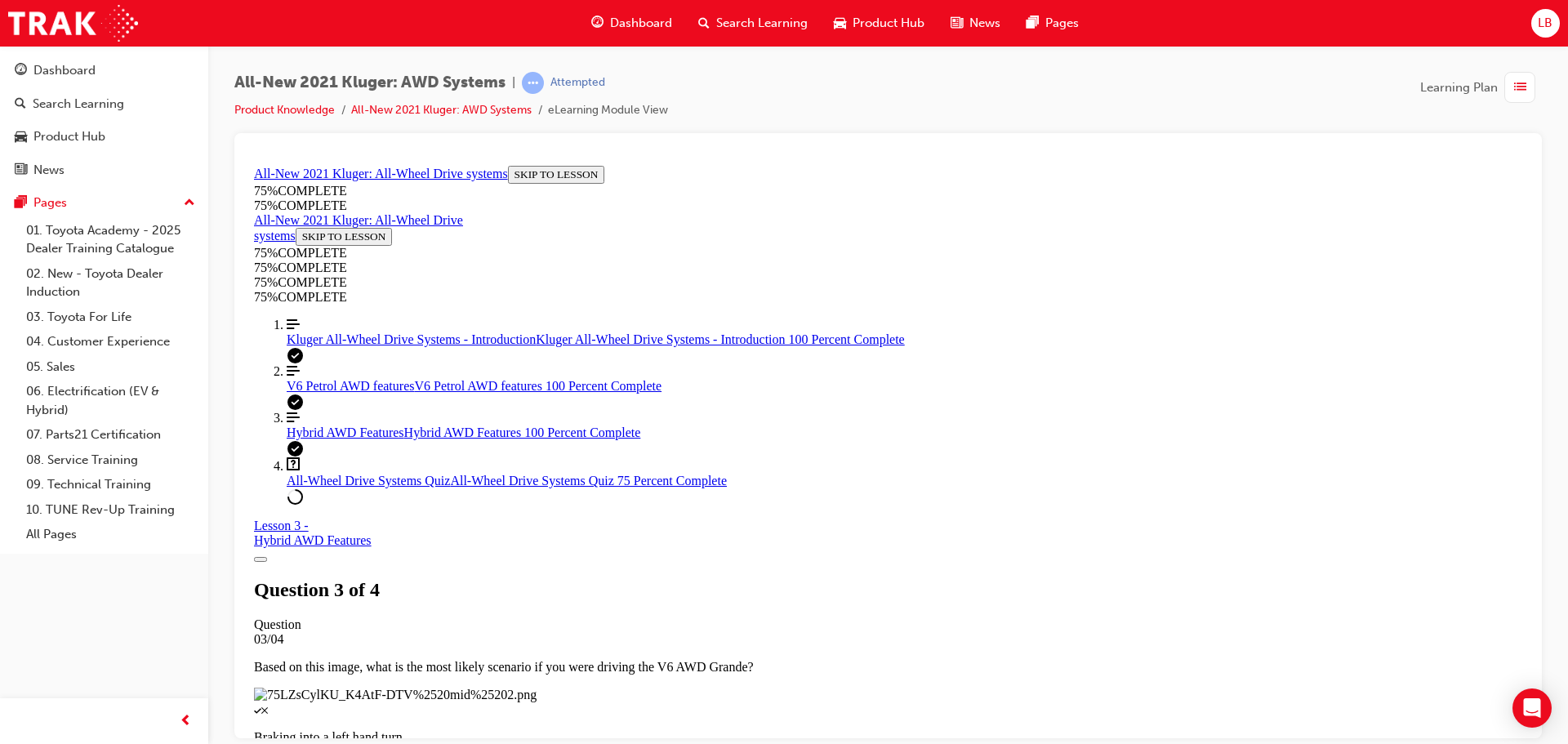
scroll to position [223, 0]
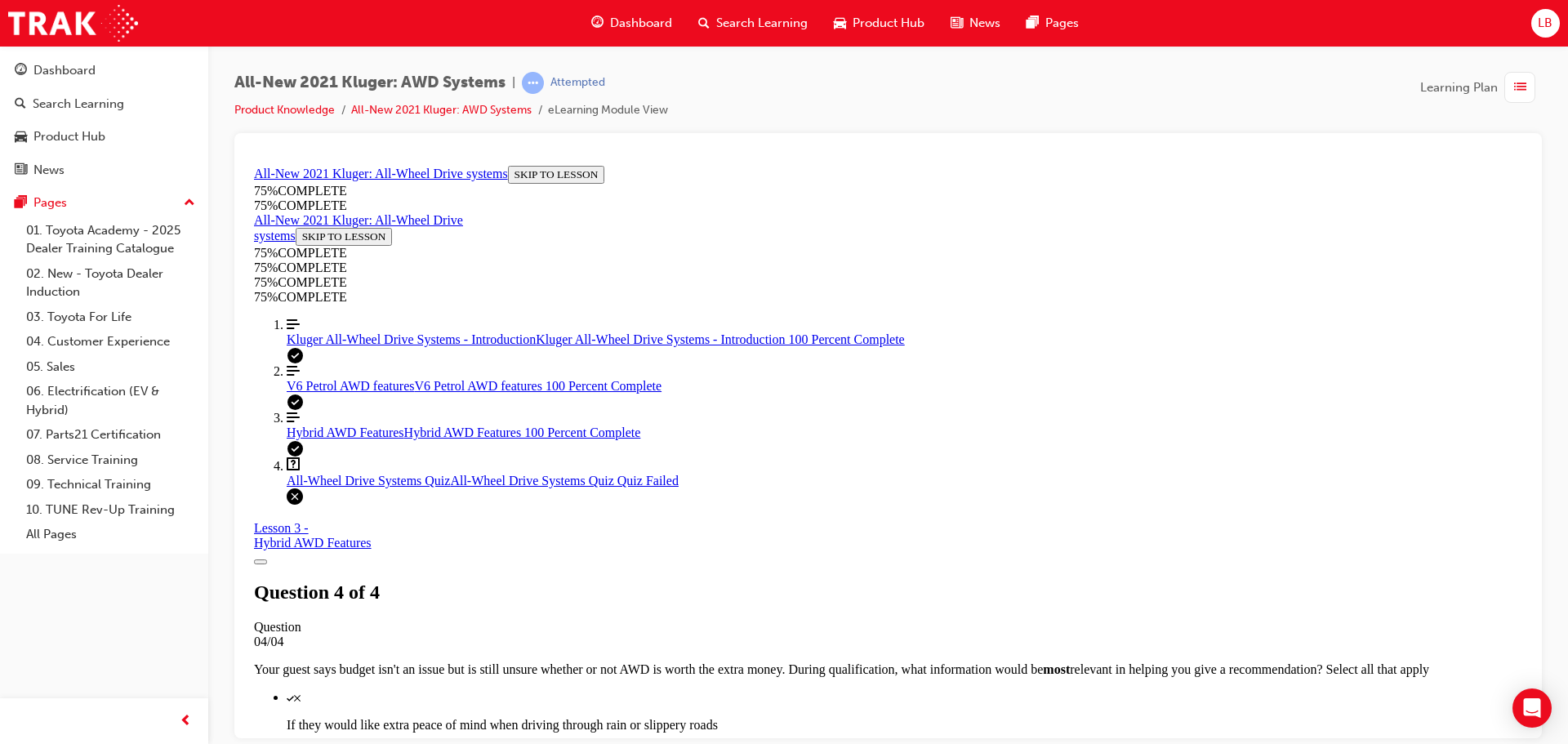
scroll to position [266, 0]
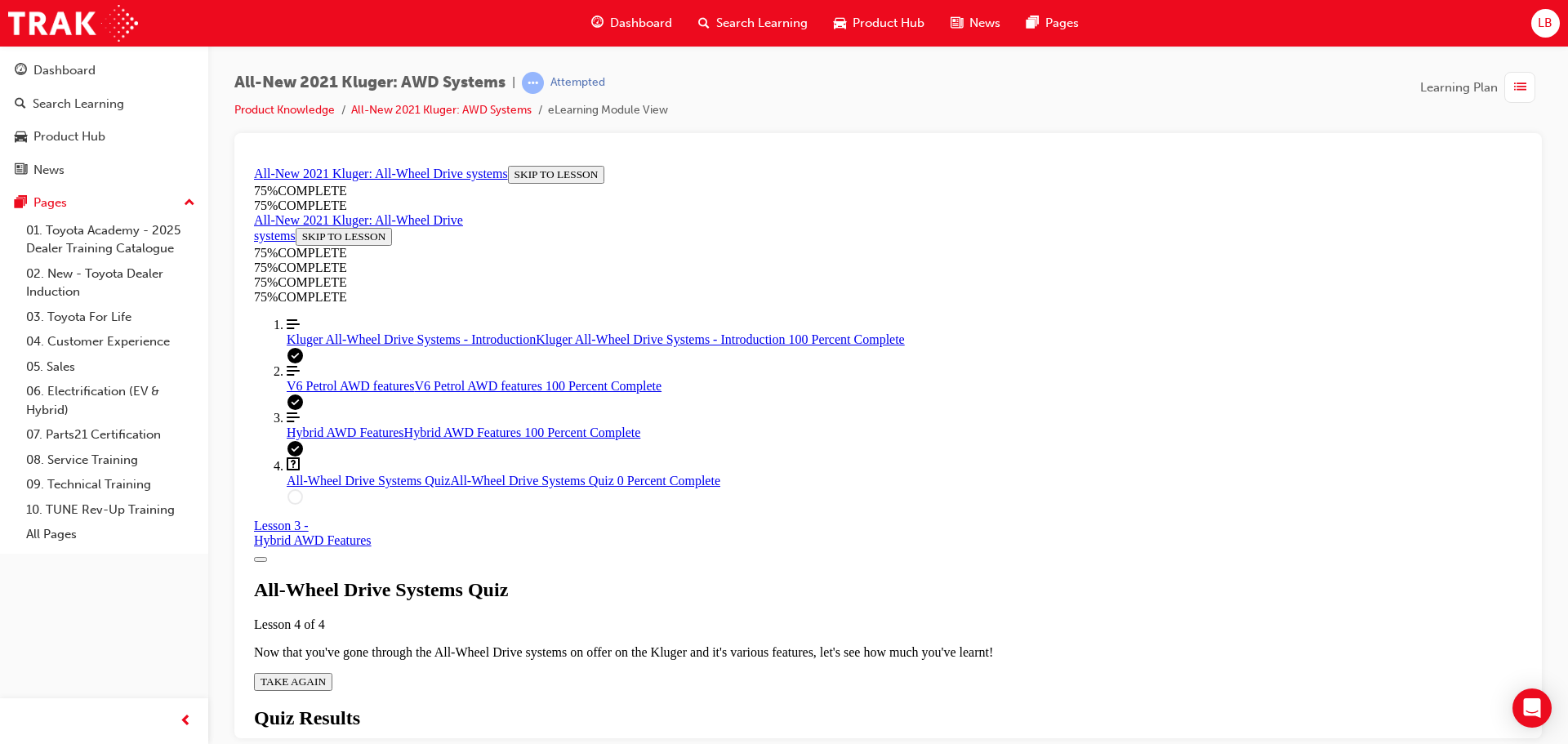
scroll to position [59, 0]
click at [332, 672] on button "TAKE AGAIN" at bounding box center [293, 681] width 79 height 18
drag, startPoint x: 865, startPoint y: 629, endPoint x: 721, endPoint y: 282, distance: 375.7
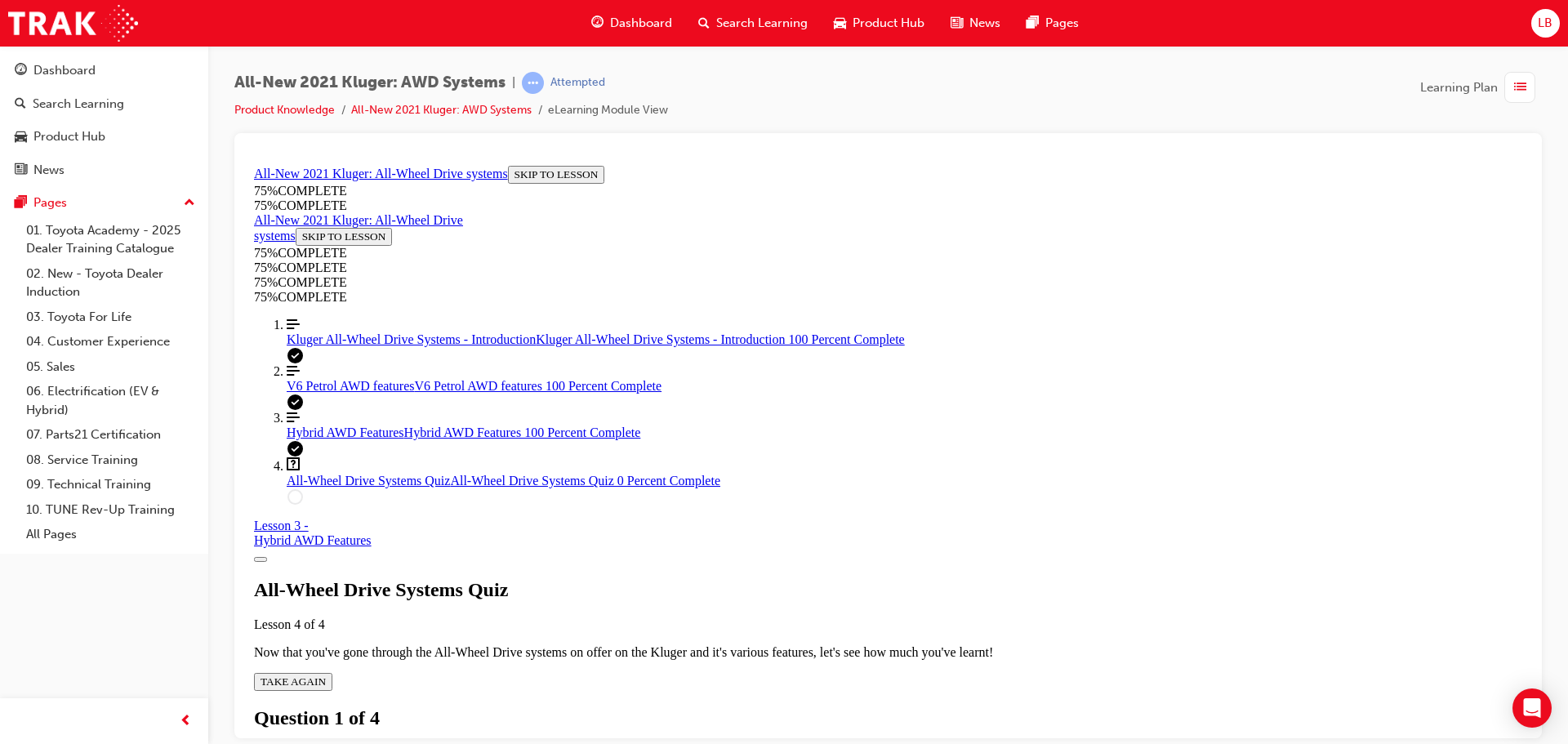
copy div "If a free-spinning wheel is detected while using "TRAIL" mode, what is the syst…"
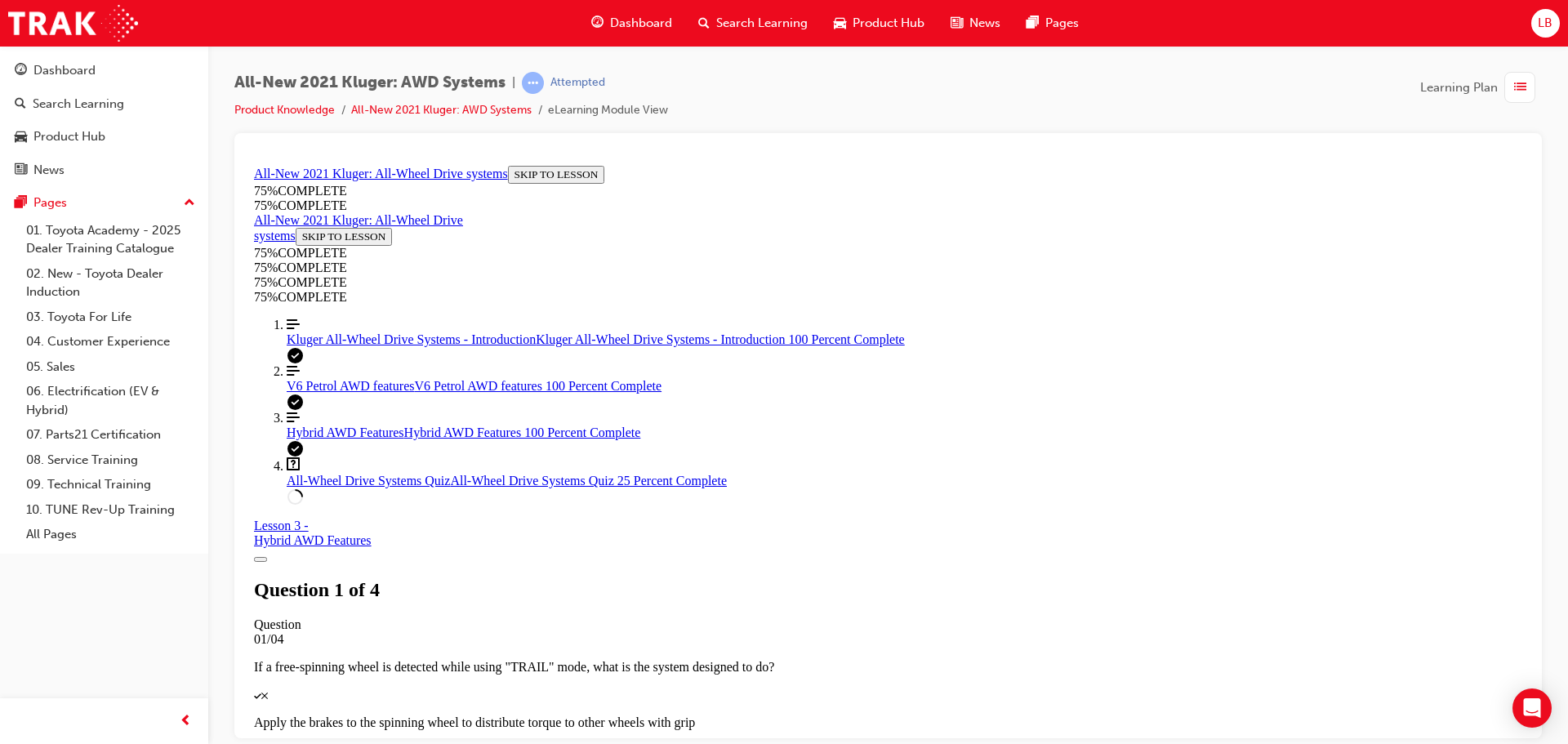
scroll to position [386, 0]
drag, startPoint x: 997, startPoint y: 606, endPoint x: 792, endPoint y: 282, distance: 383.4
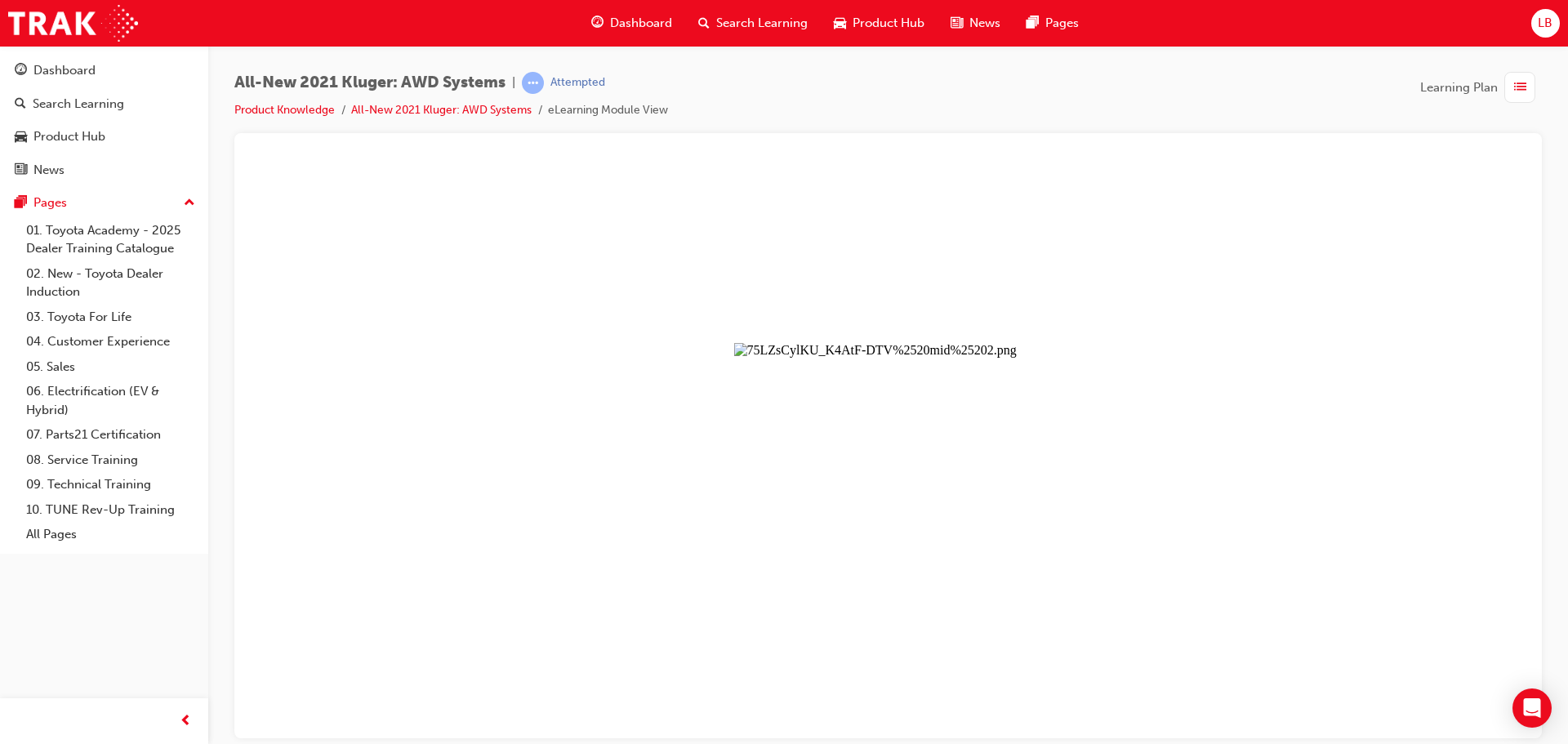
click at [795, 464] on button "Unzoom image" at bounding box center [888, 448] width 1281 height 579
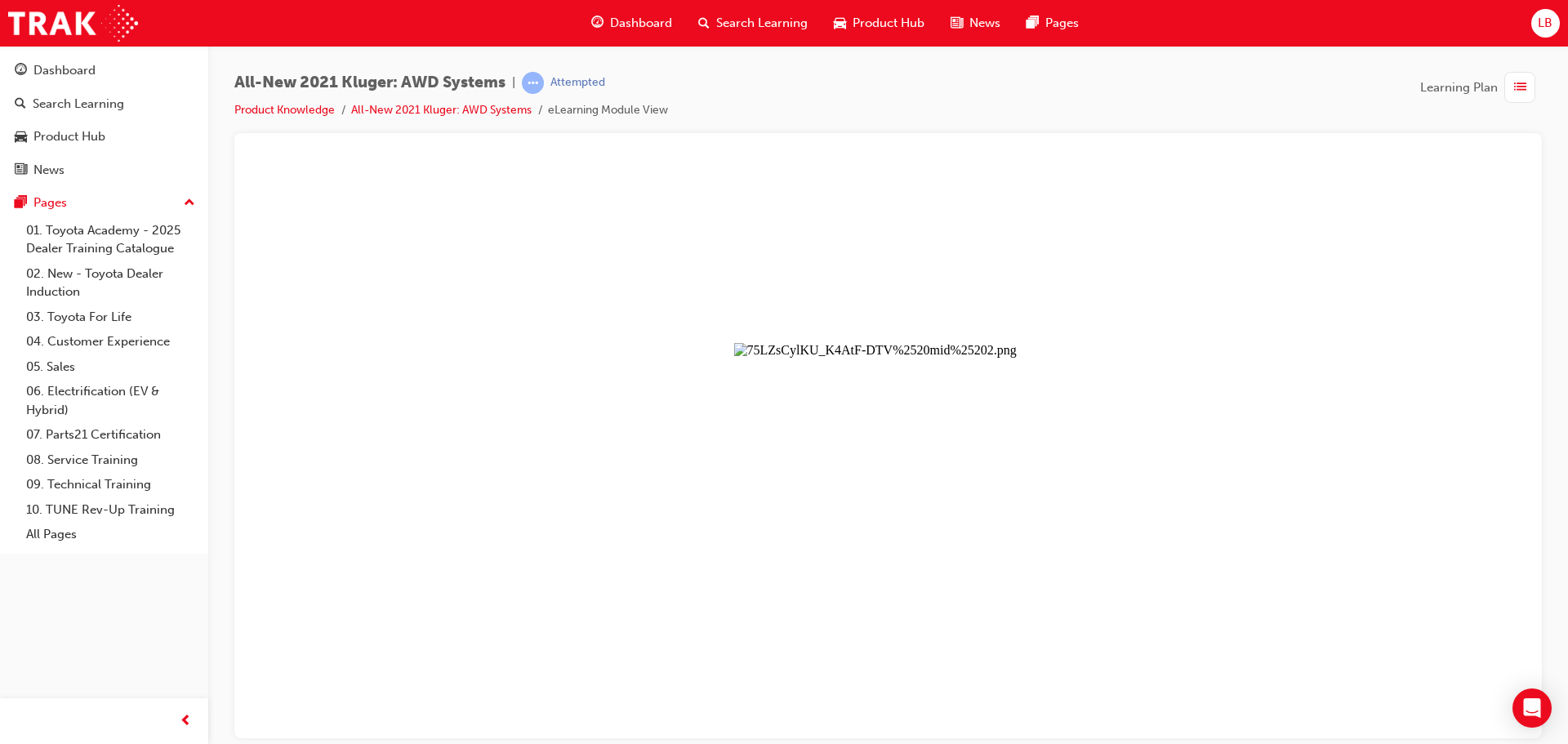
click at [576, 299] on button "Unzoom image" at bounding box center [888, 448] width 1281 height 579
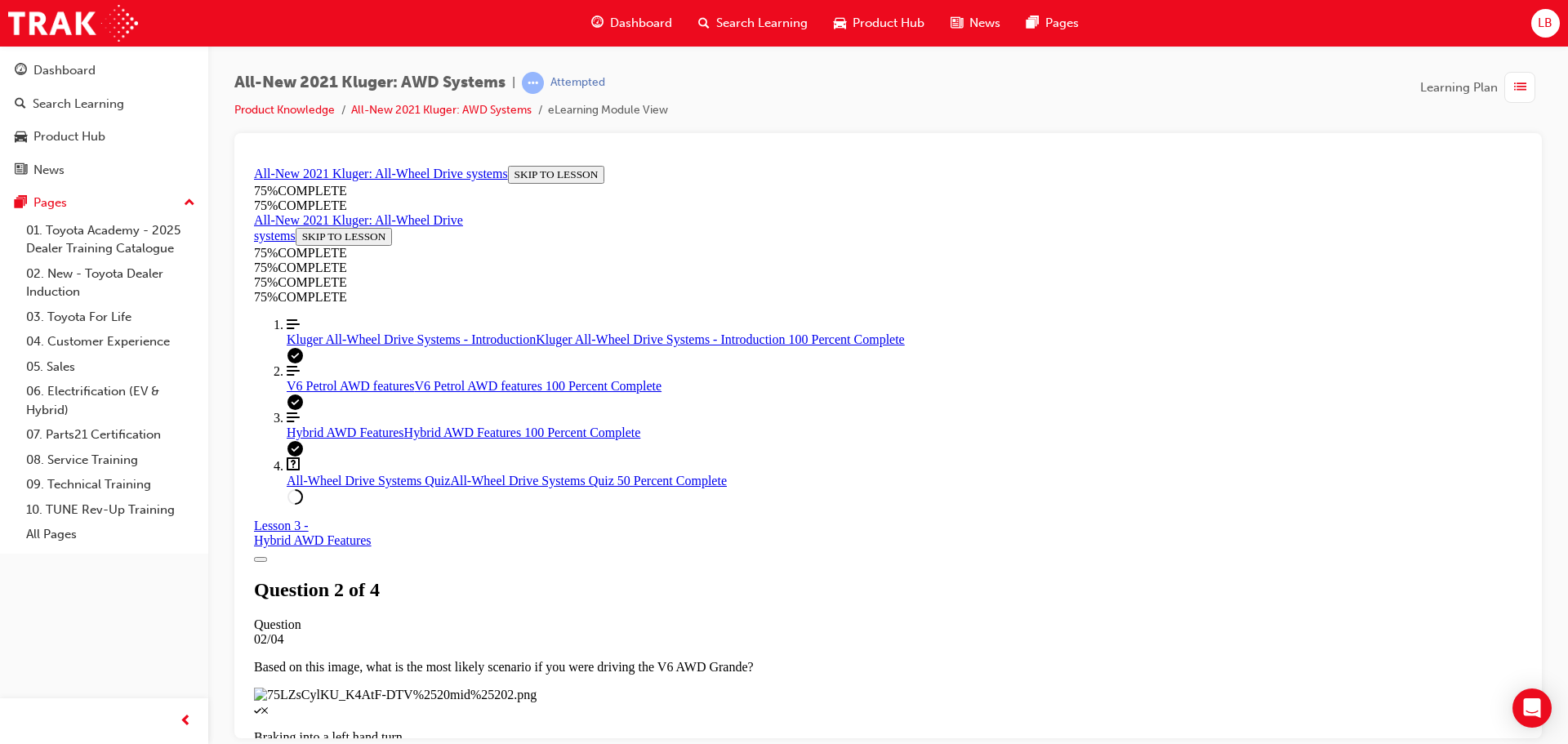
scroll to position [214, 0]
drag, startPoint x: 1009, startPoint y: 540, endPoint x: 724, endPoint y: 244, distance: 410.9
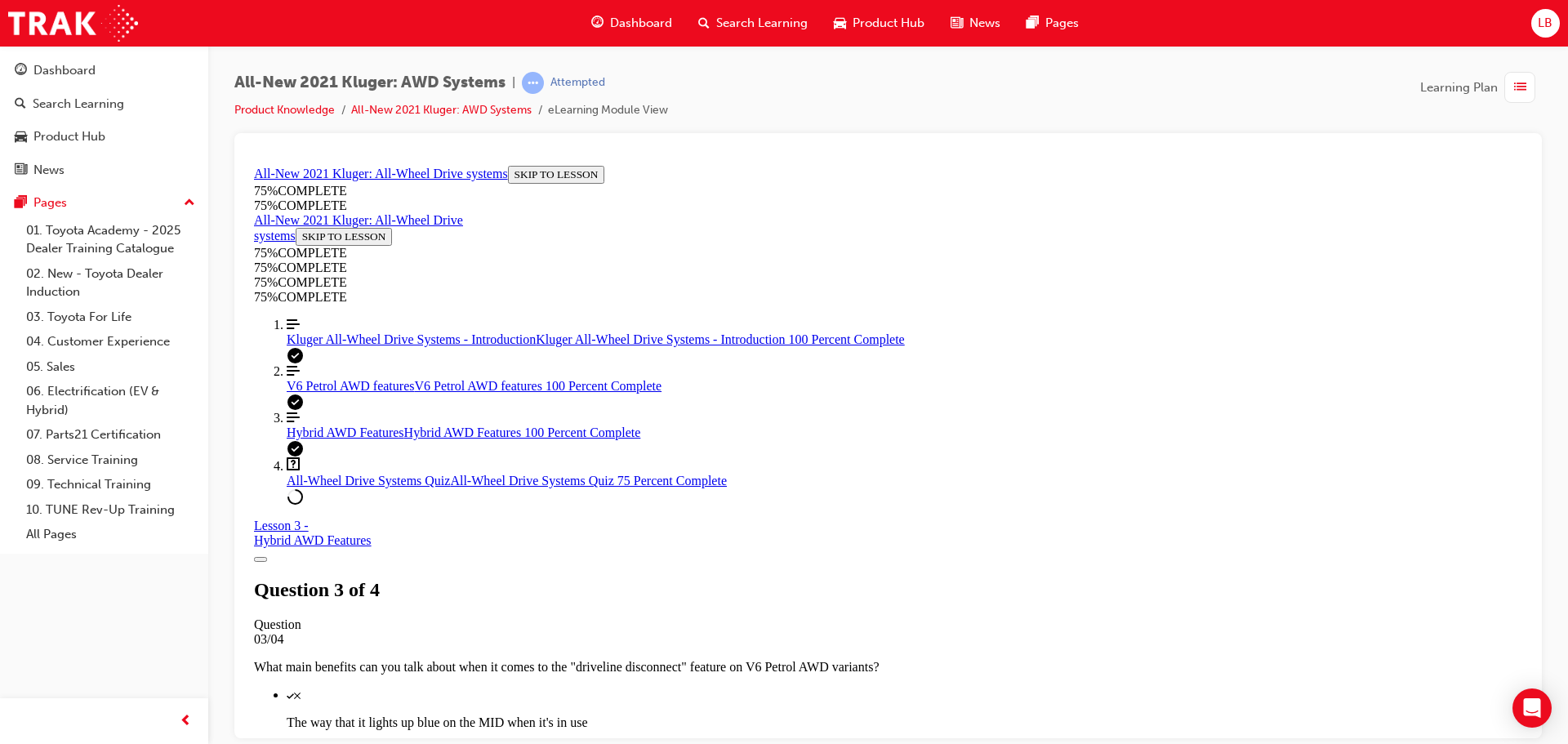
scroll to position [257, 0]
drag, startPoint x: 1120, startPoint y: 539, endPoint x: 717, endPoint y: 189, distance: 533.8
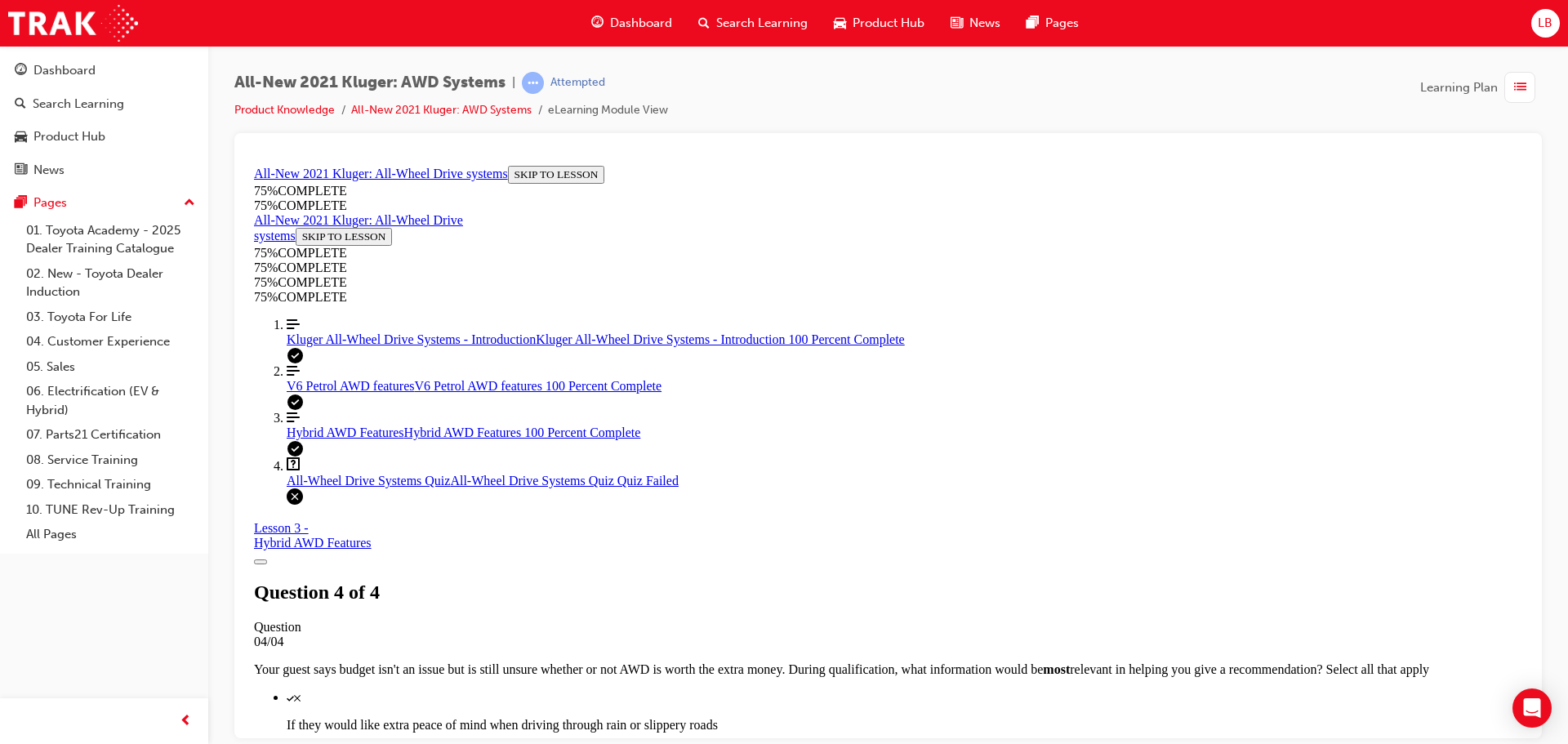
scroll to position [266, 0]
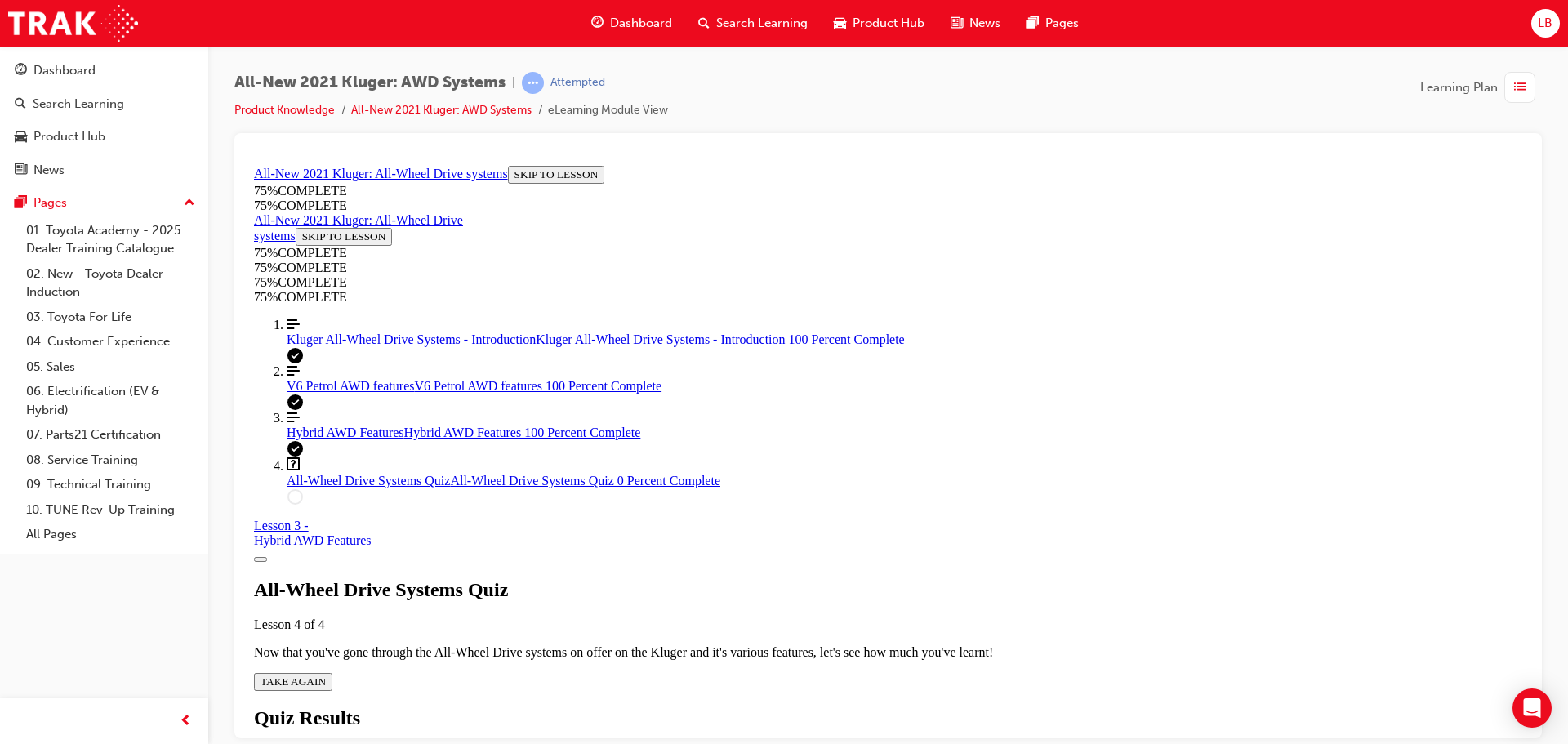
click at [325, 675] on span "TAKE AGAIN" at bounding box center [293, 681] width 65 height 12
drag, startPoint x: 1129, startPoint y: 412, endPoint x: 788, endPoint y: 419, distance: 341.1
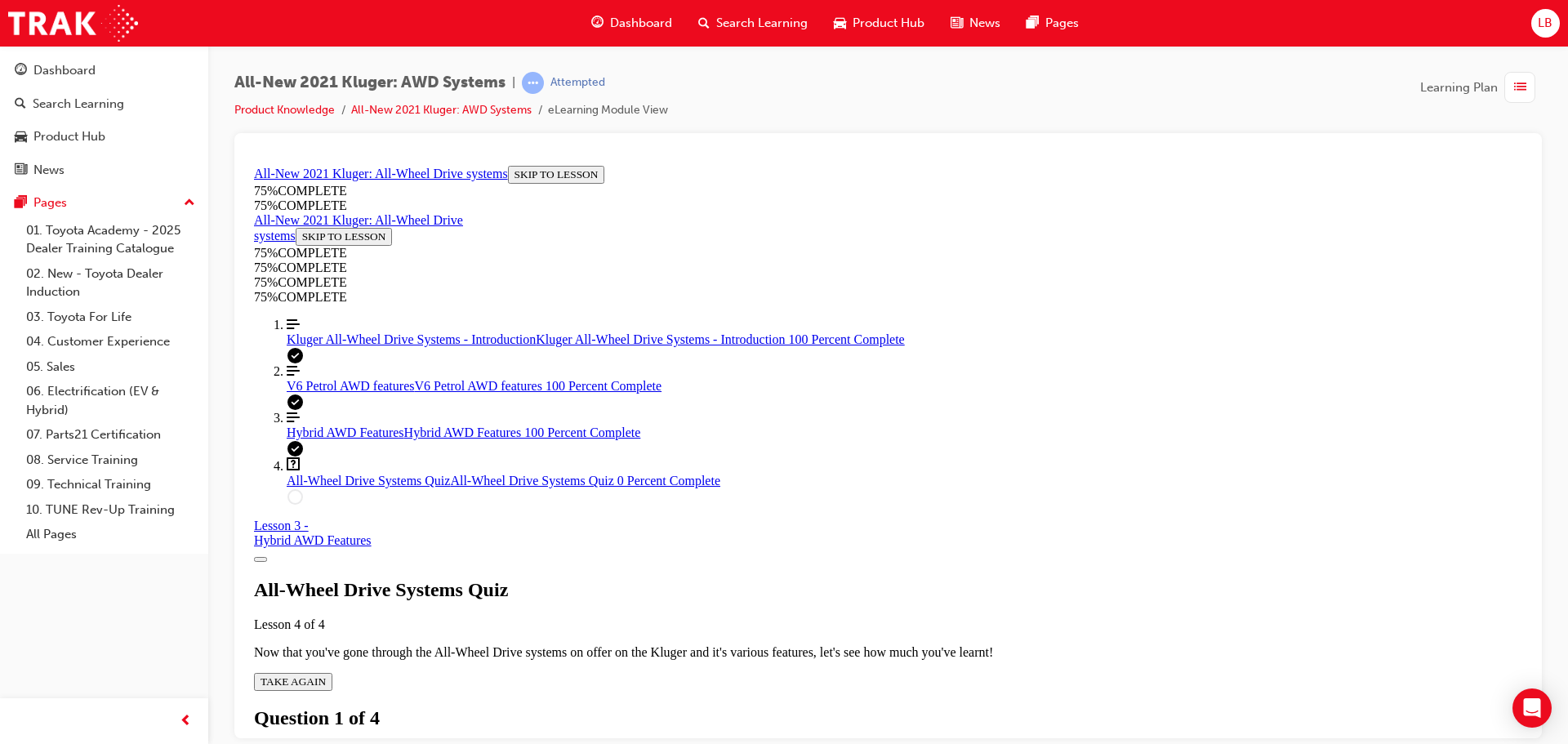
drag, startPoint x: 1163, startPoint y: 484, endPoint x: 1134, endPoint y: 474, distance: 30.7
drag, startPoint x: 1164, startPoint y: 538, endPoint x: 818, endPoint y: 555, distance: 346.4
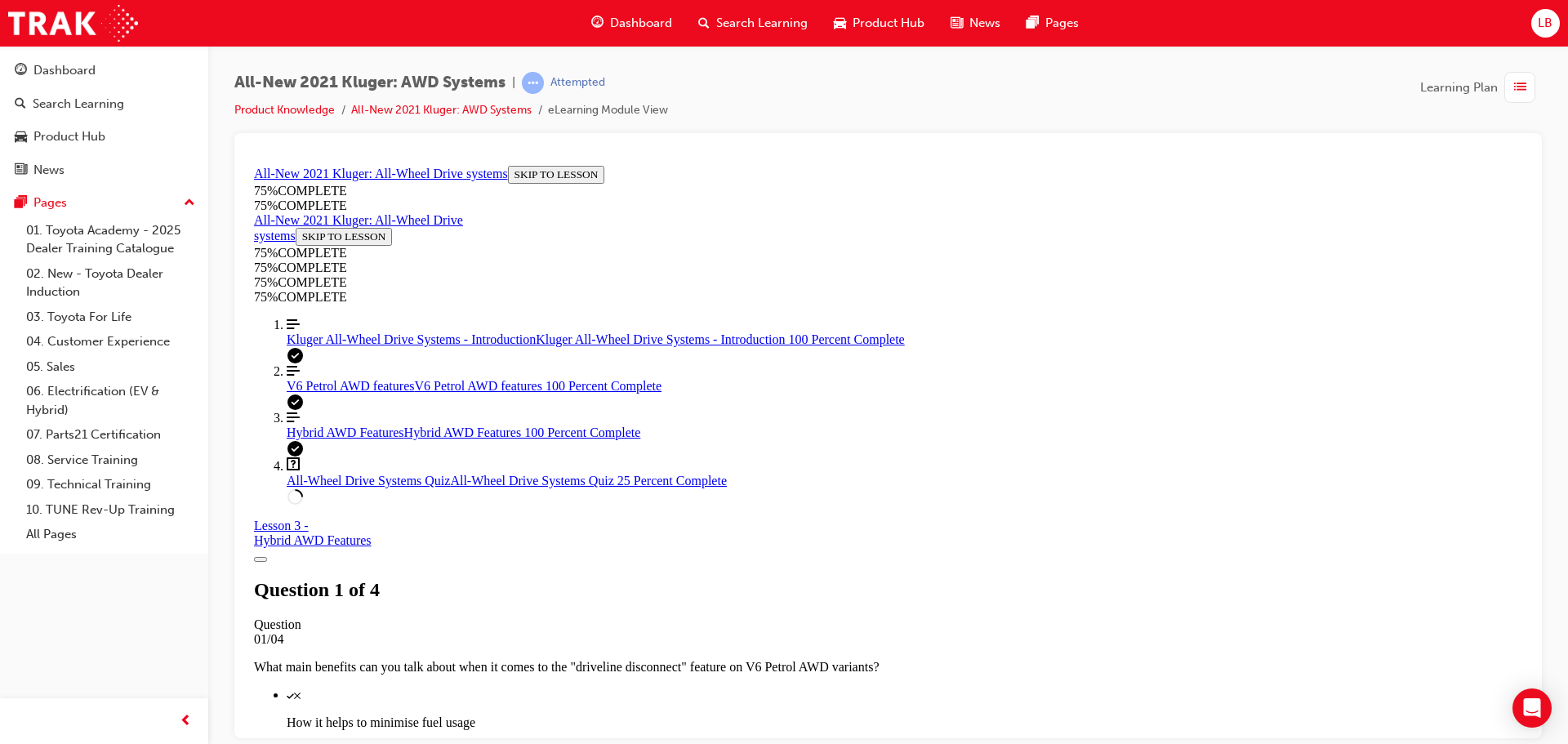
scroll to position [257, 0]
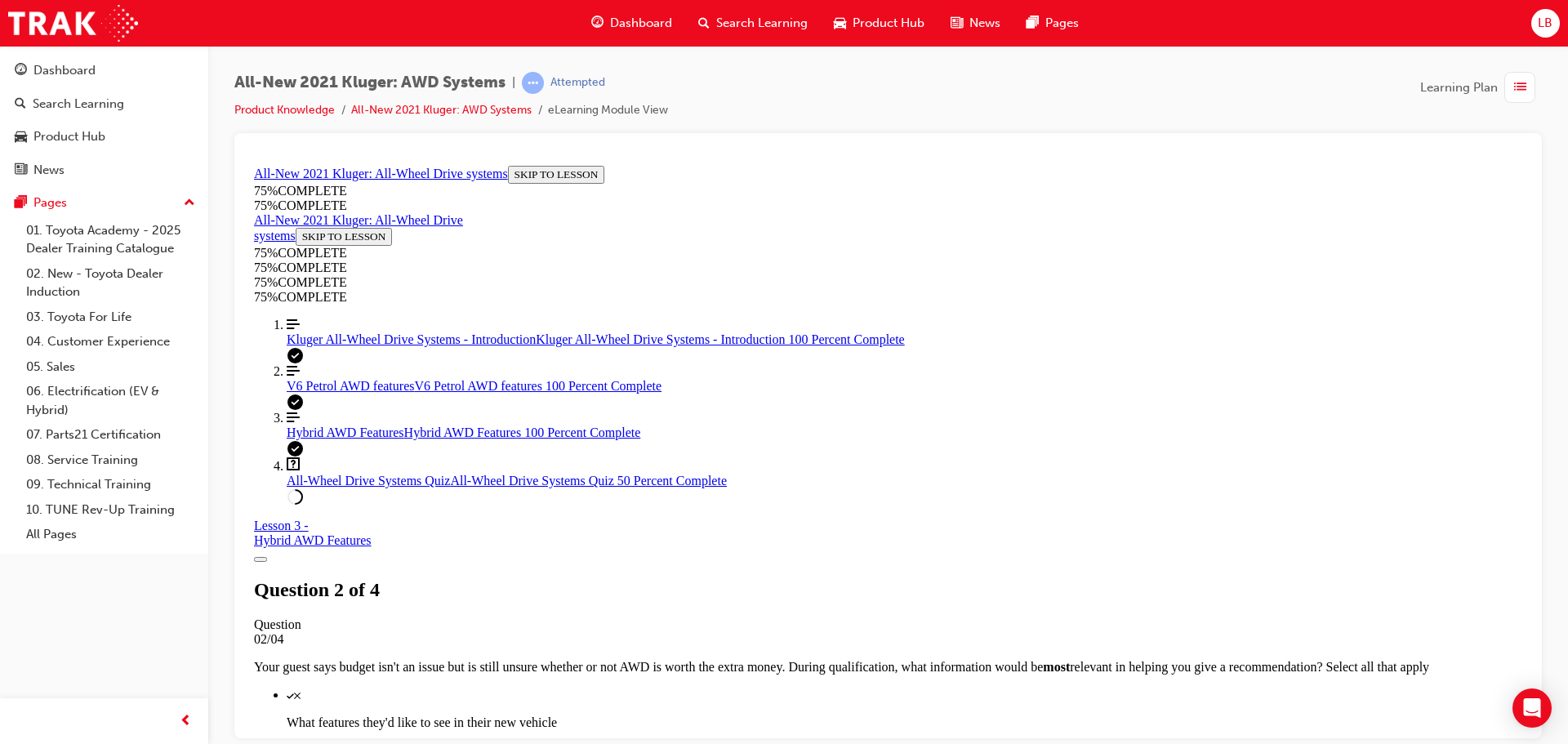
scroll to position [223, 0]
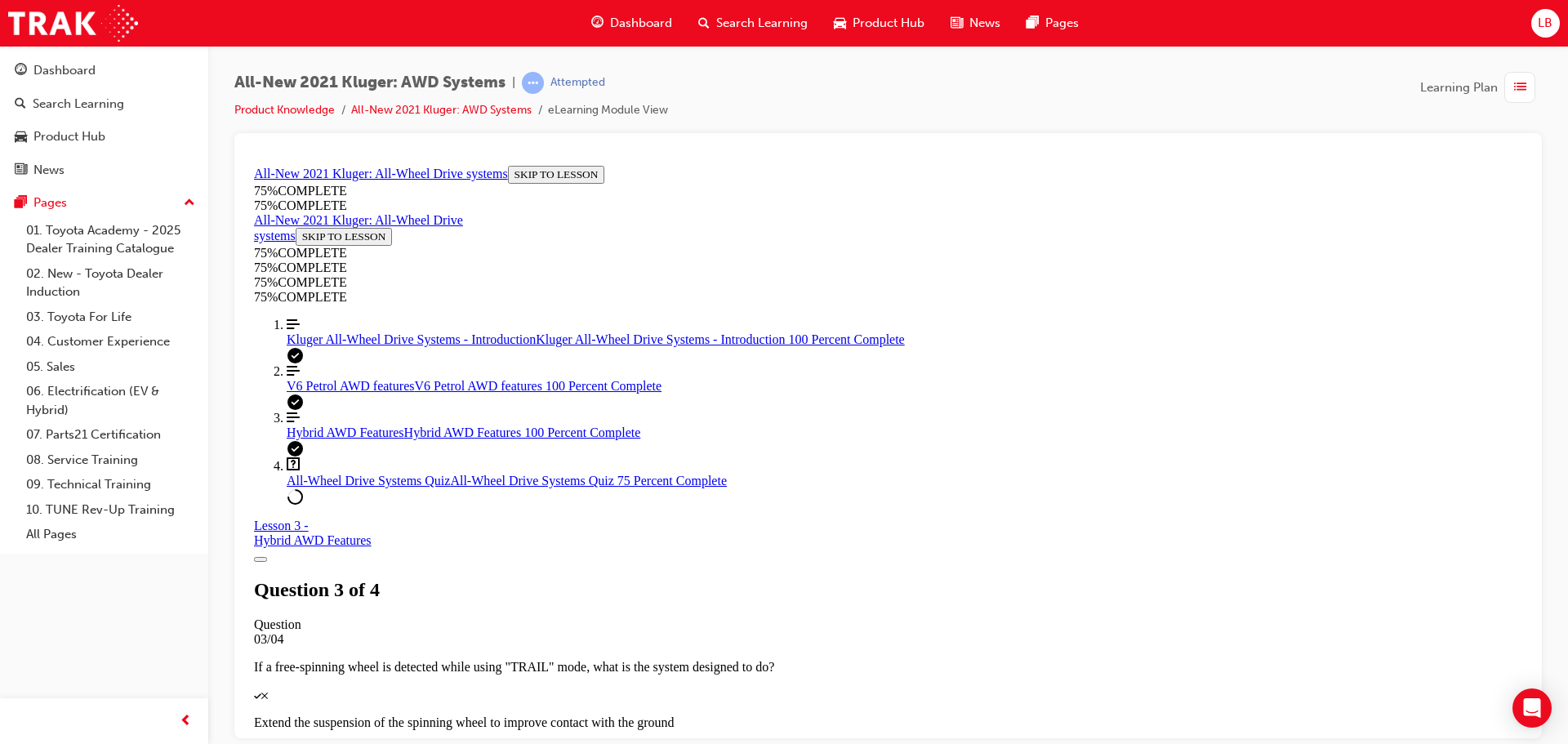
scroll to position [386, 0]
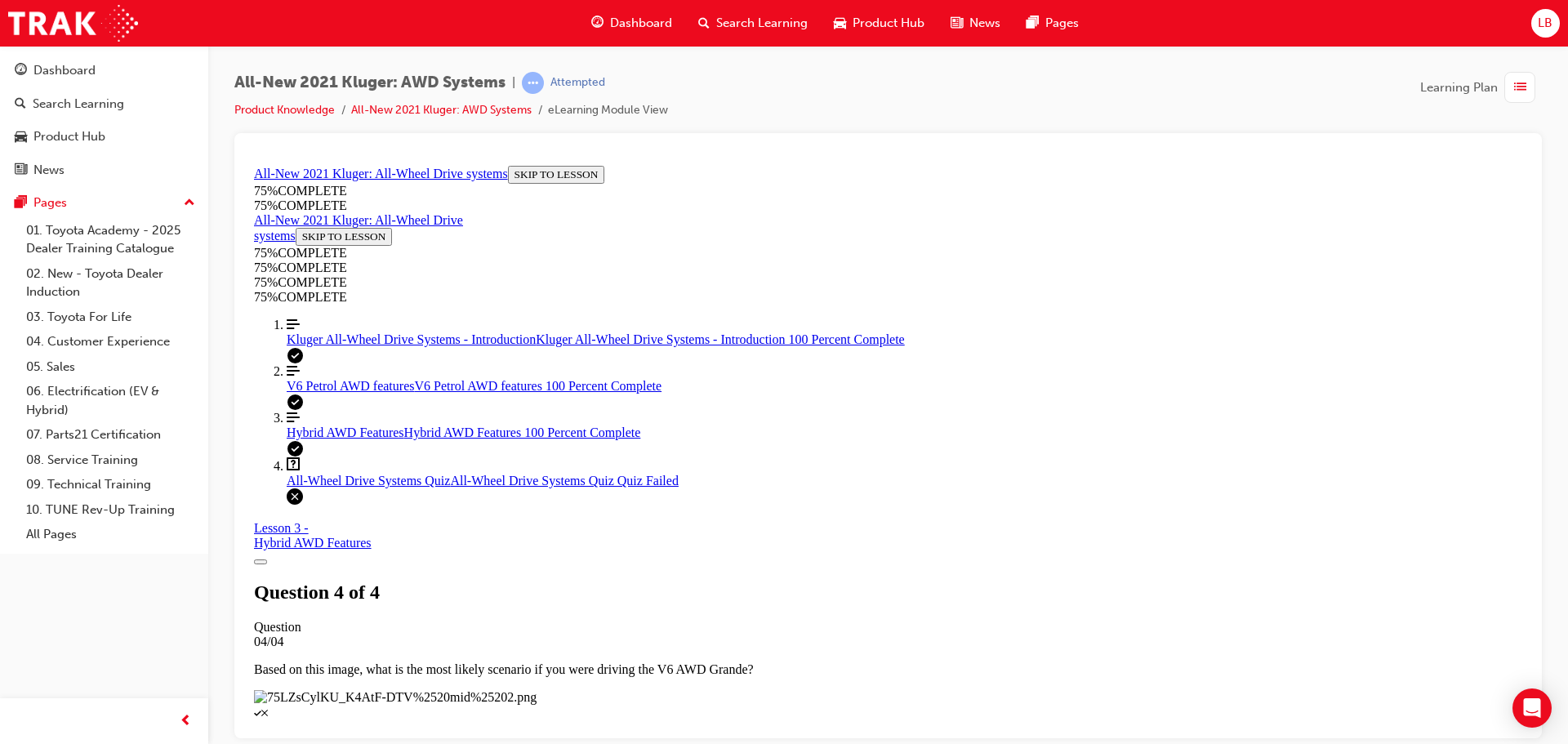
scroll to position [266, 0]
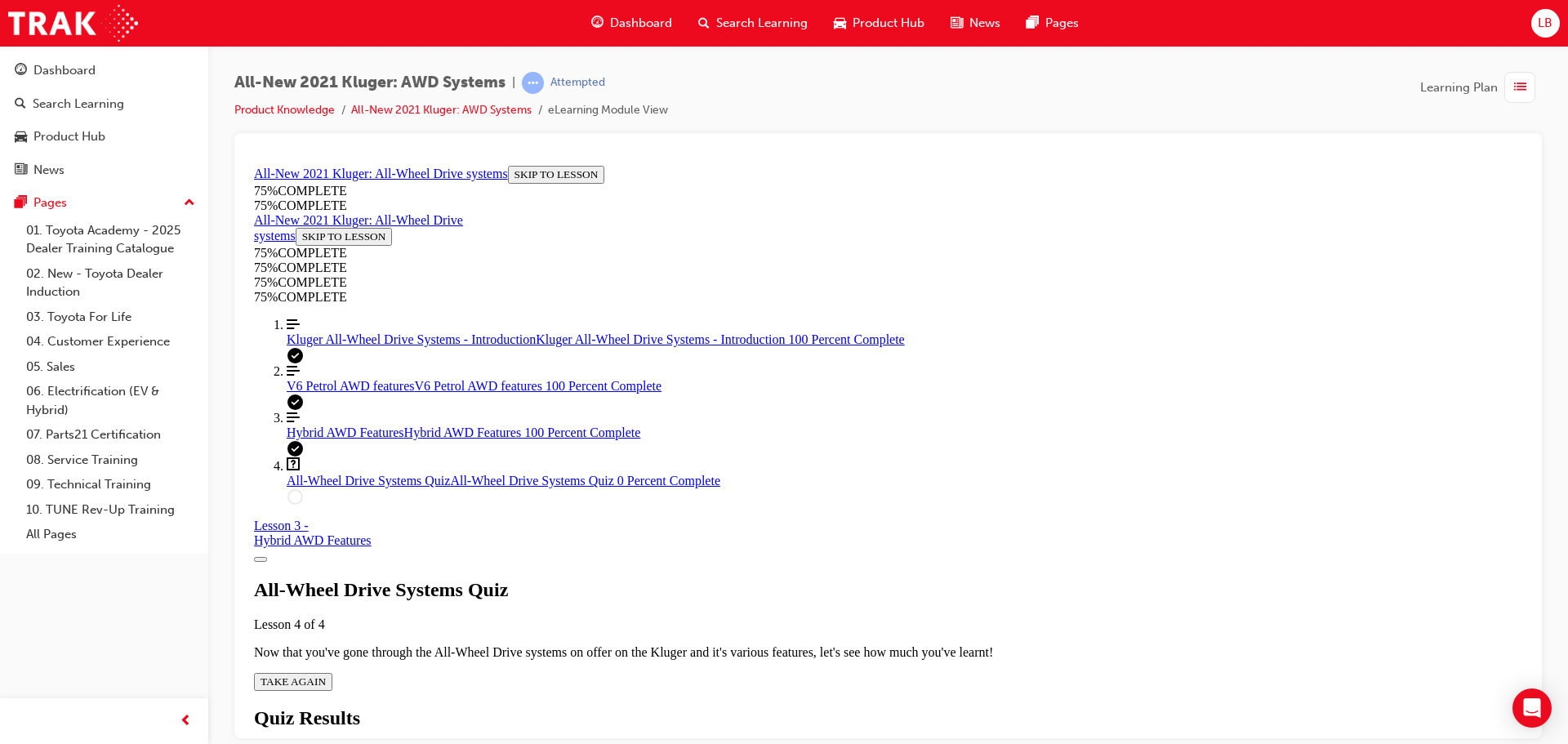
scroll to position [59, 0]
click at [325, 675] on span "TAKE AGAIN" at bounding box center [293, 681] width 65 height 12
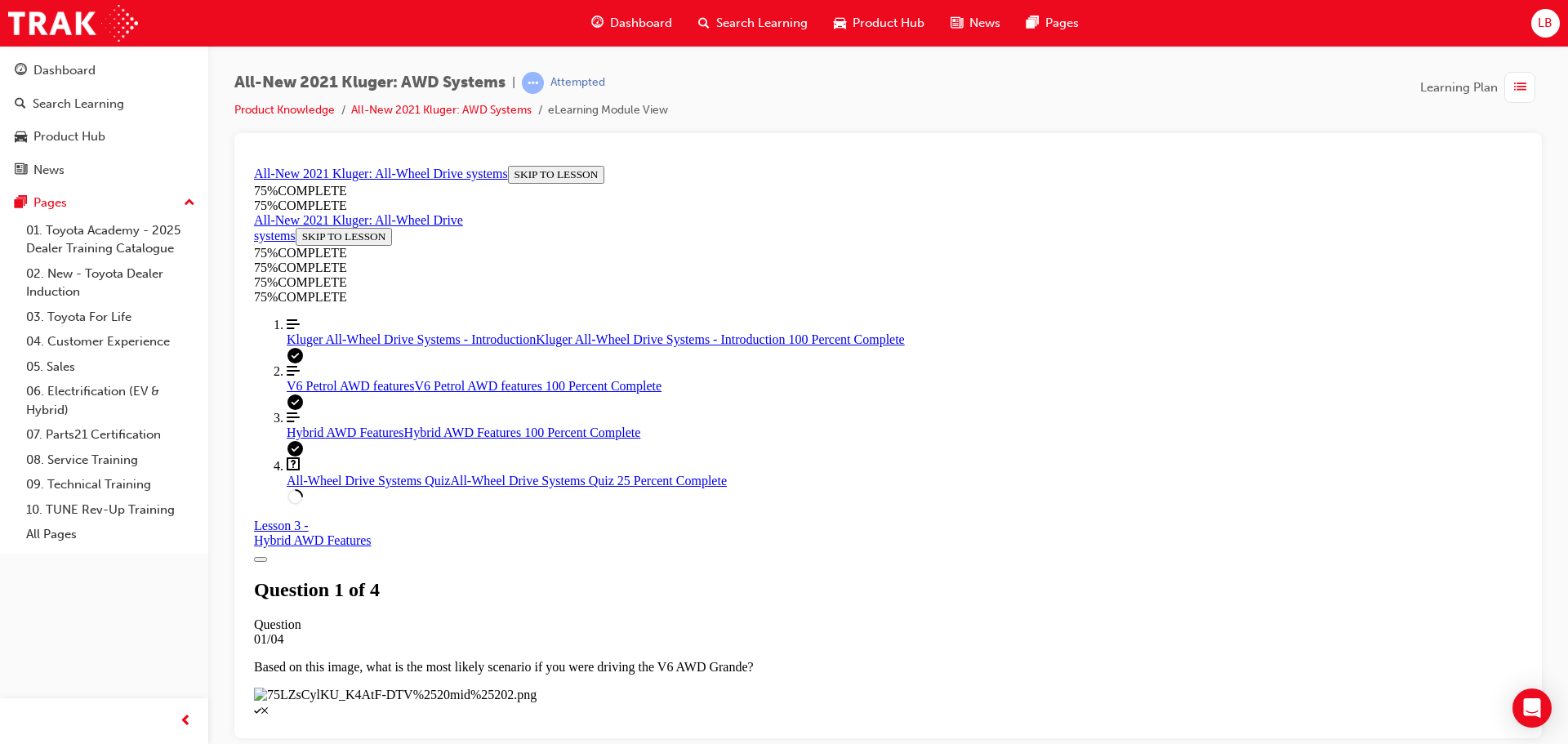
scroll to position [223, 0]
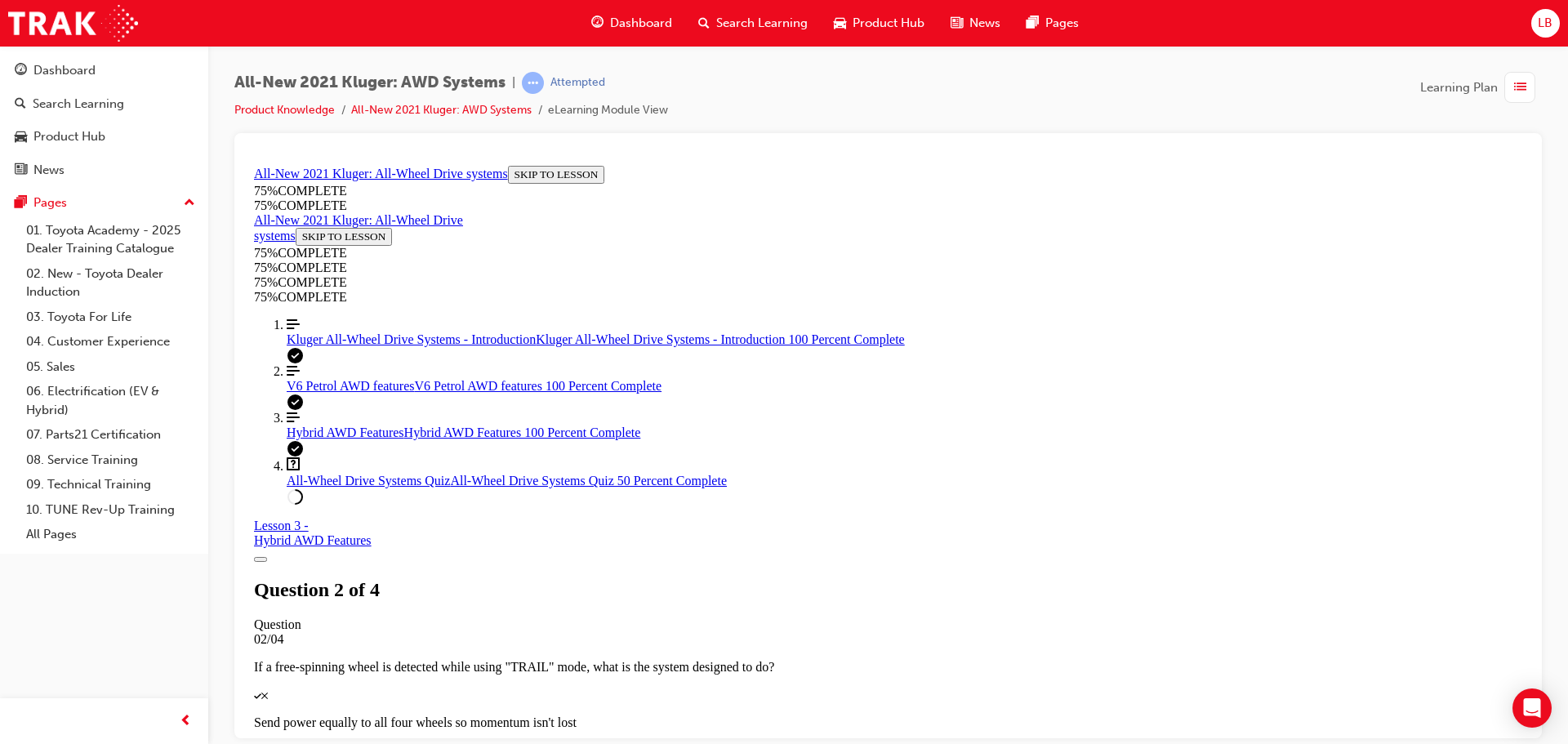
scroll to position [257, 0]
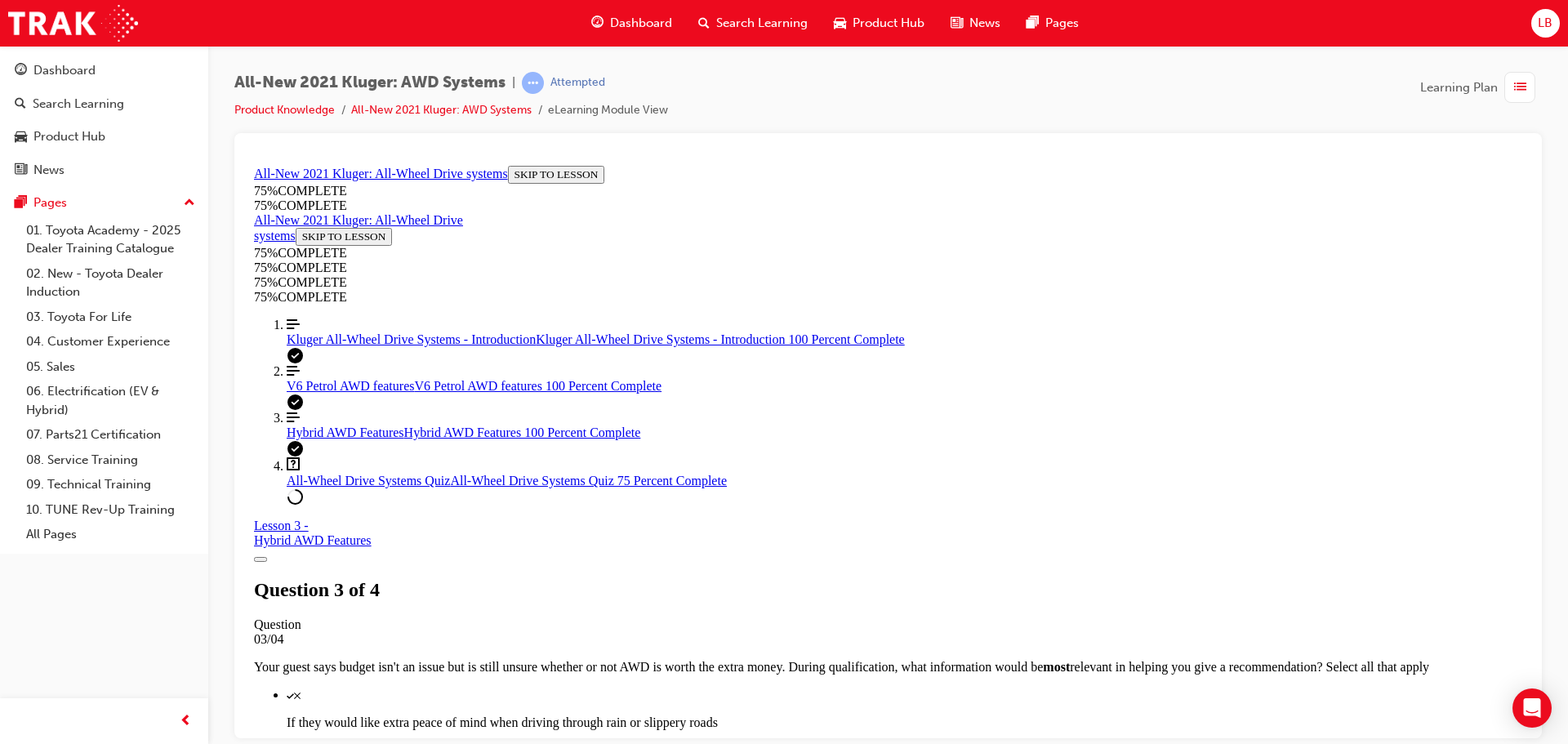
scroll to position [214, 0]
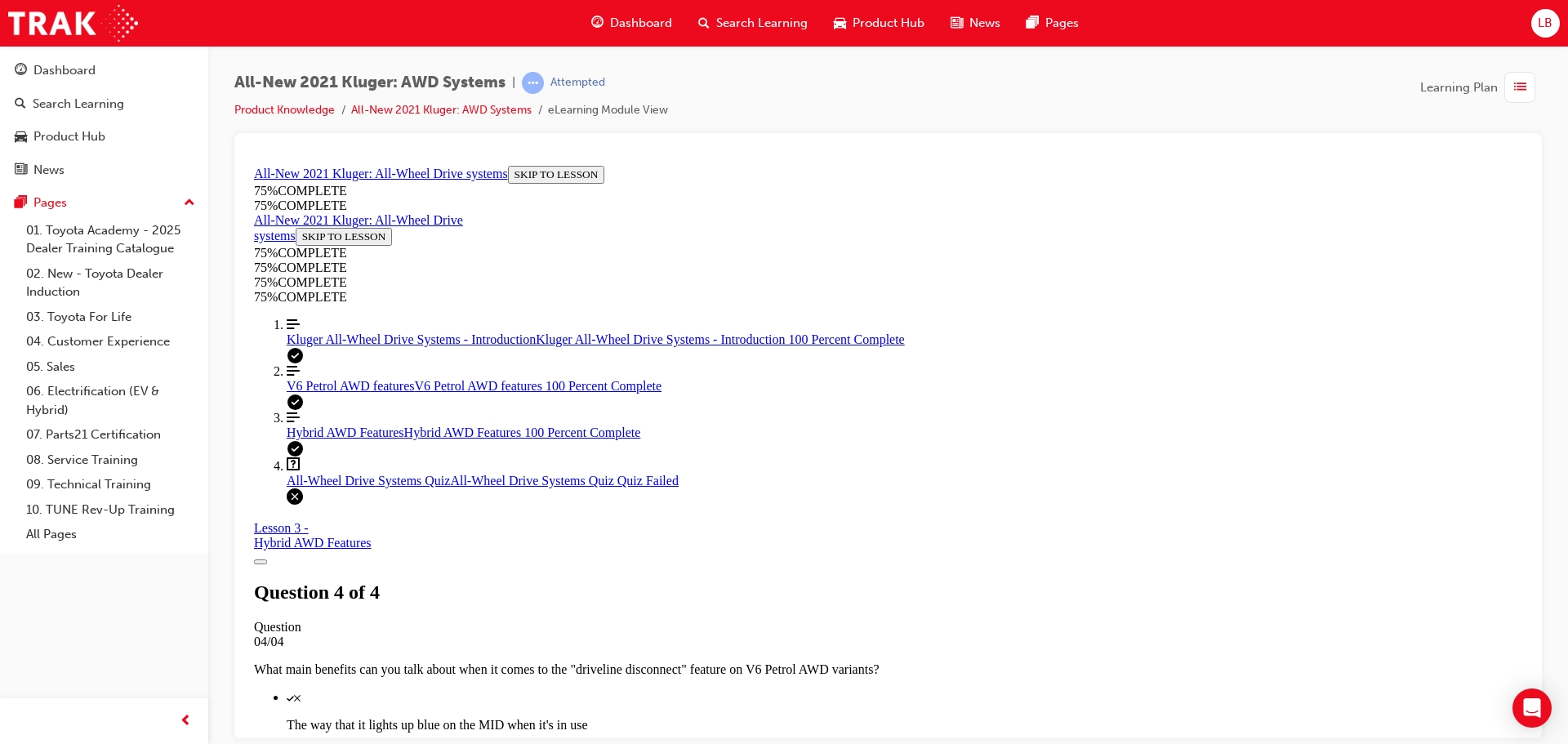
scroll to position [266, 0]
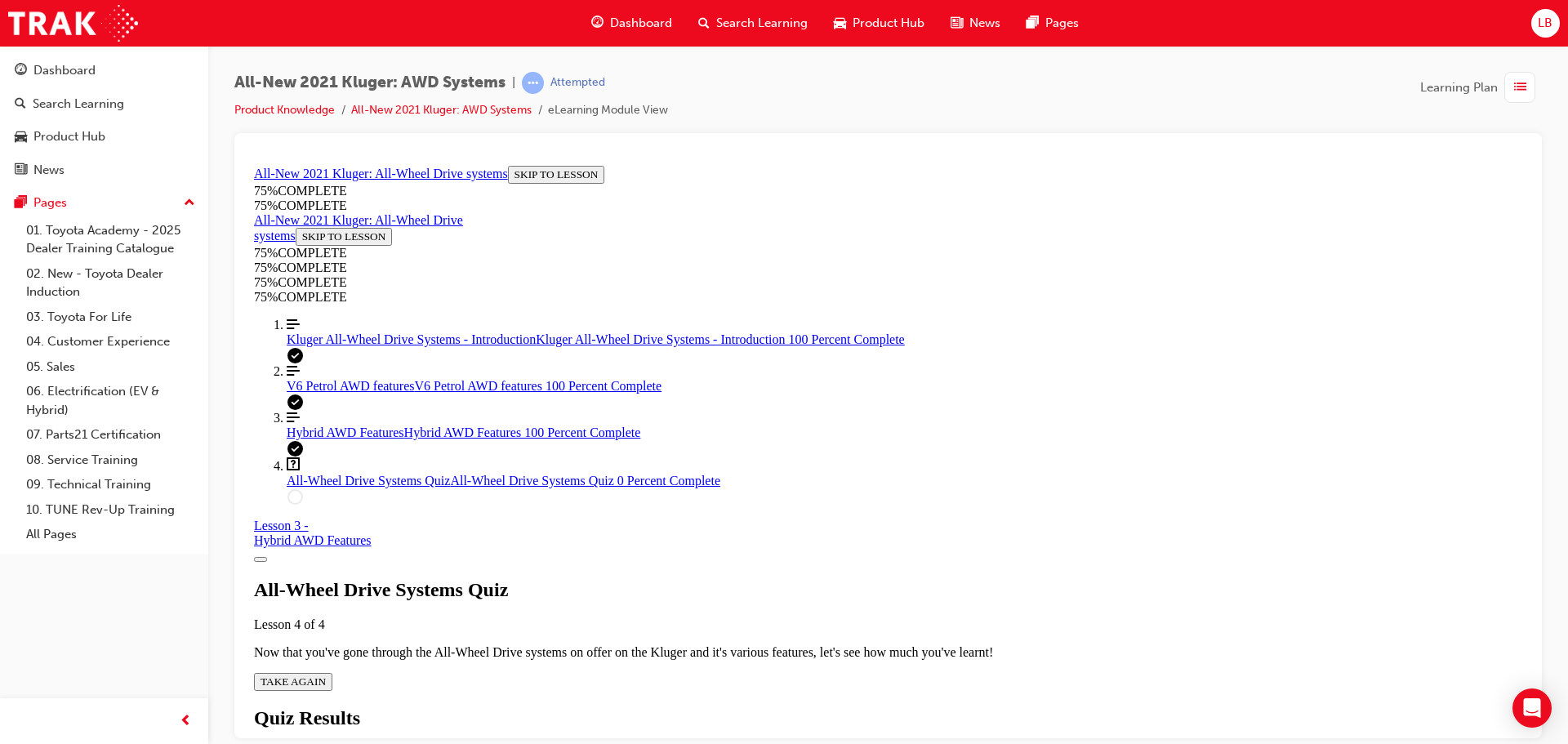
click at [325, 675] on span "TAKE AGAIN" at bounding box center [293, 681] width 65 height 12
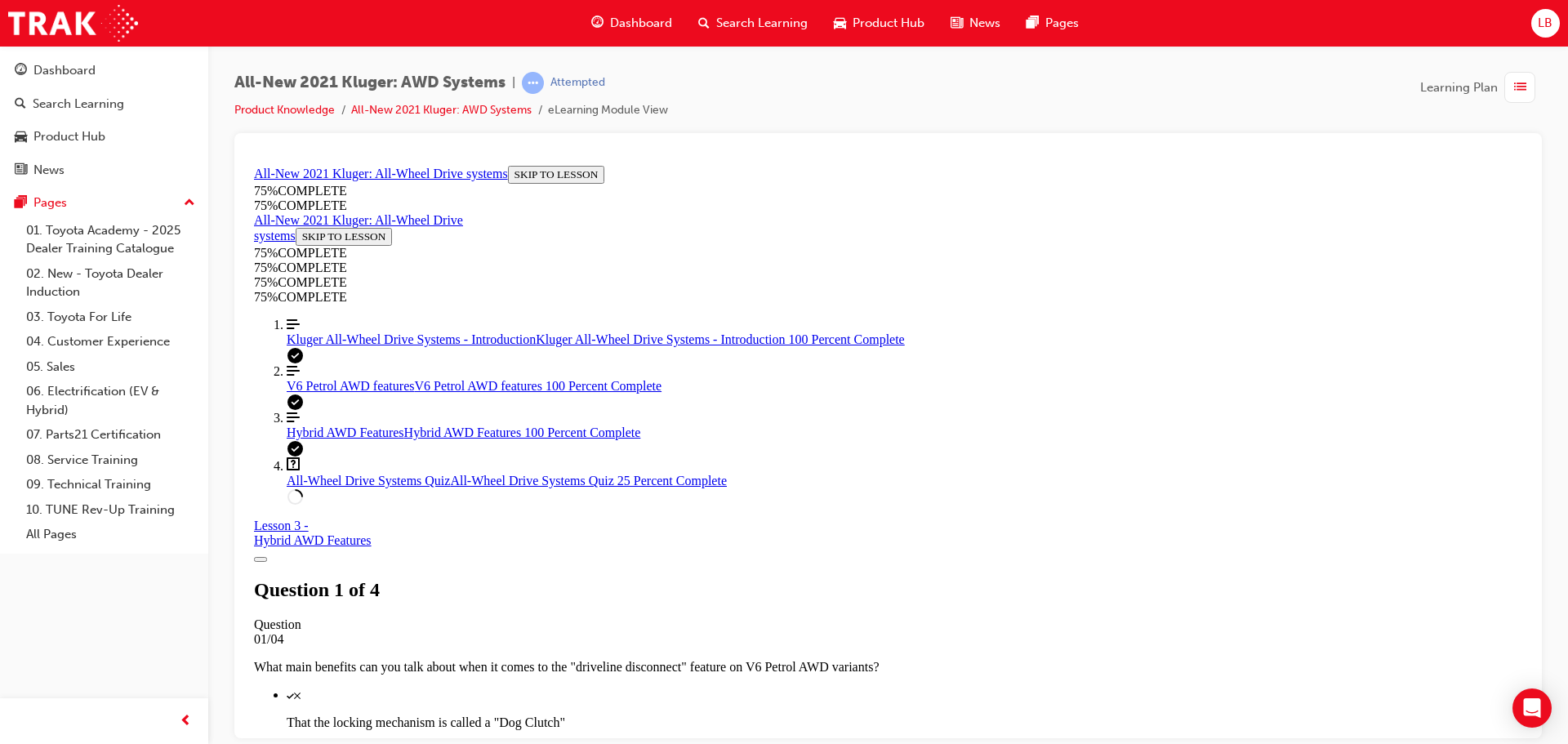
scroll to position [223, 0]
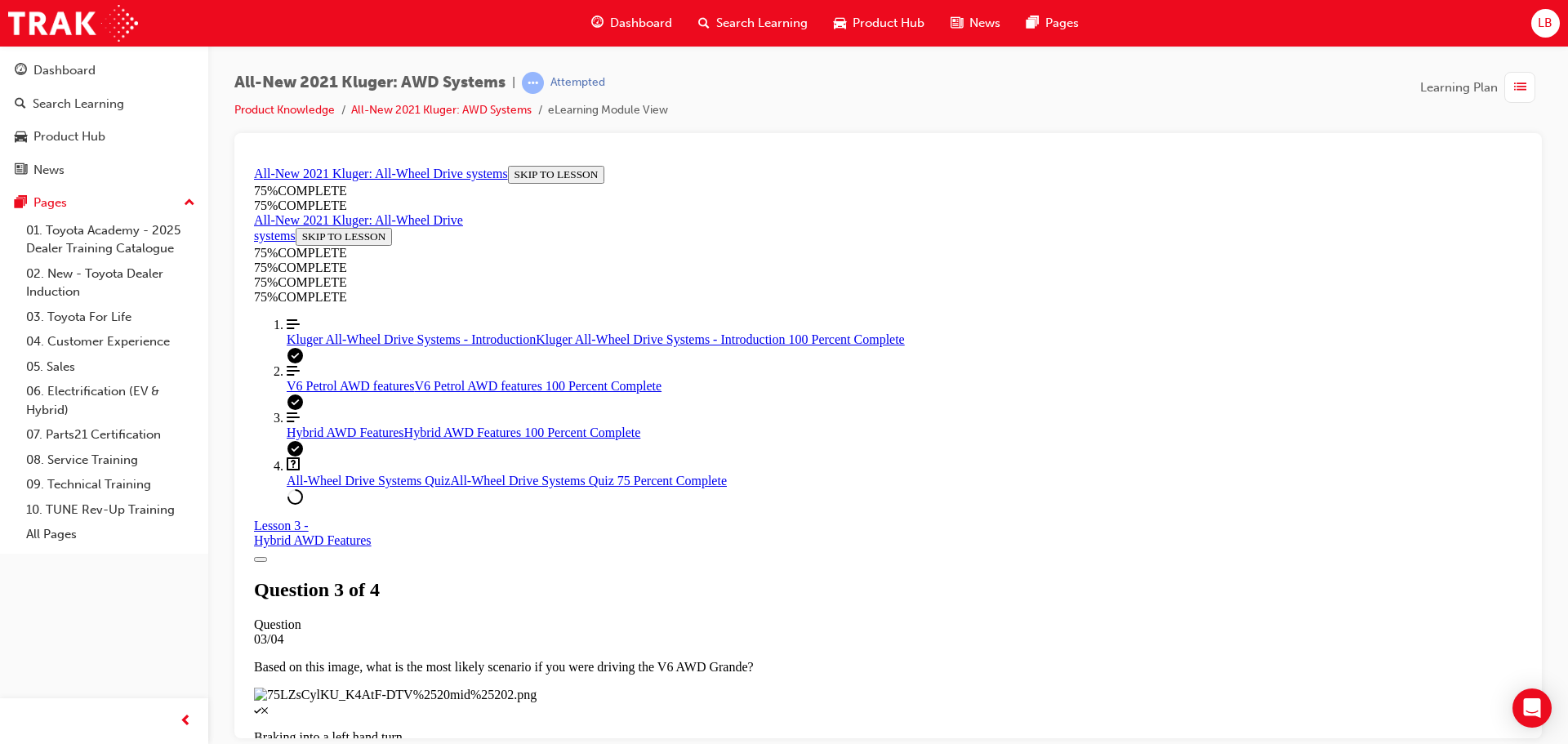
scroll to position [223, 0]
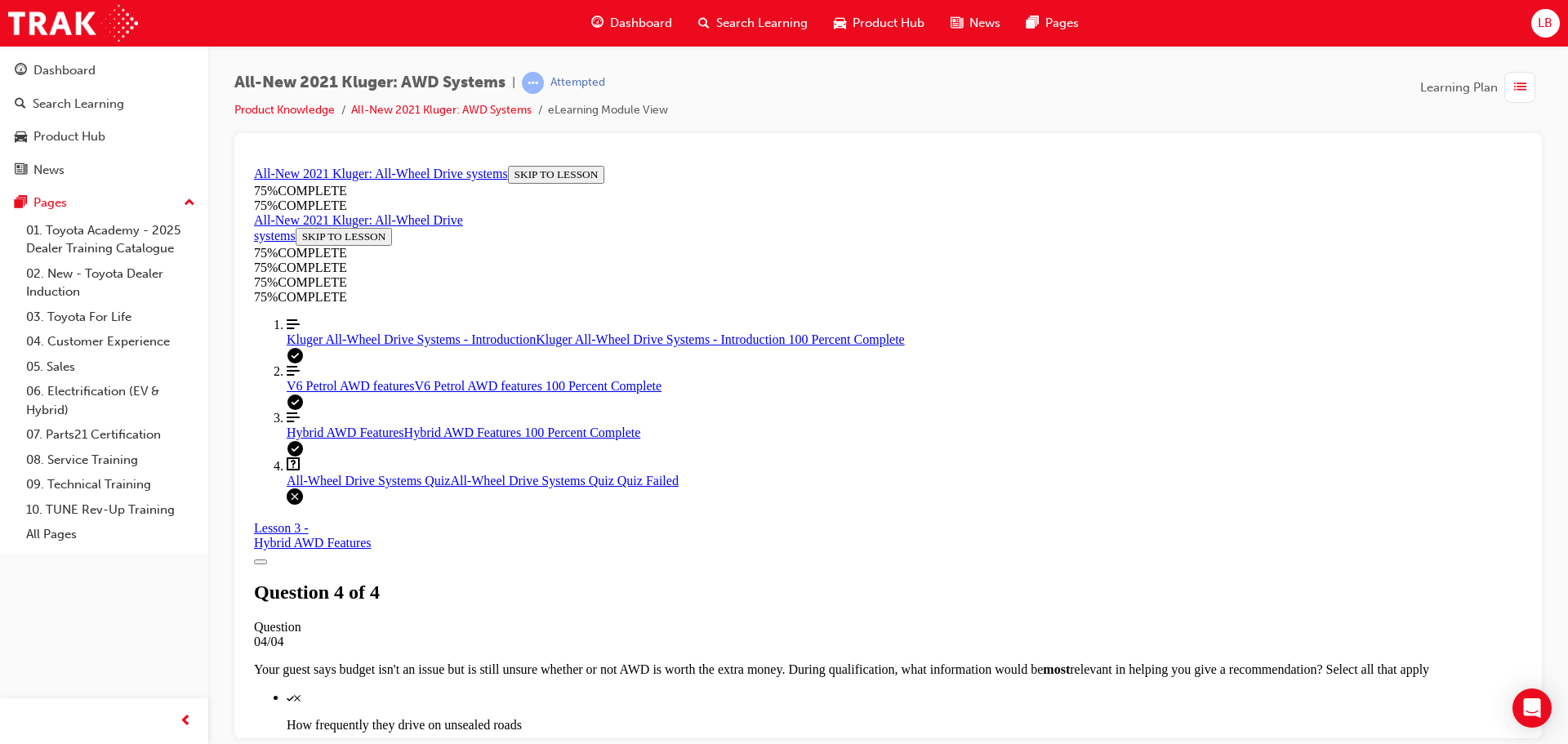
scroll to position [266, 0]
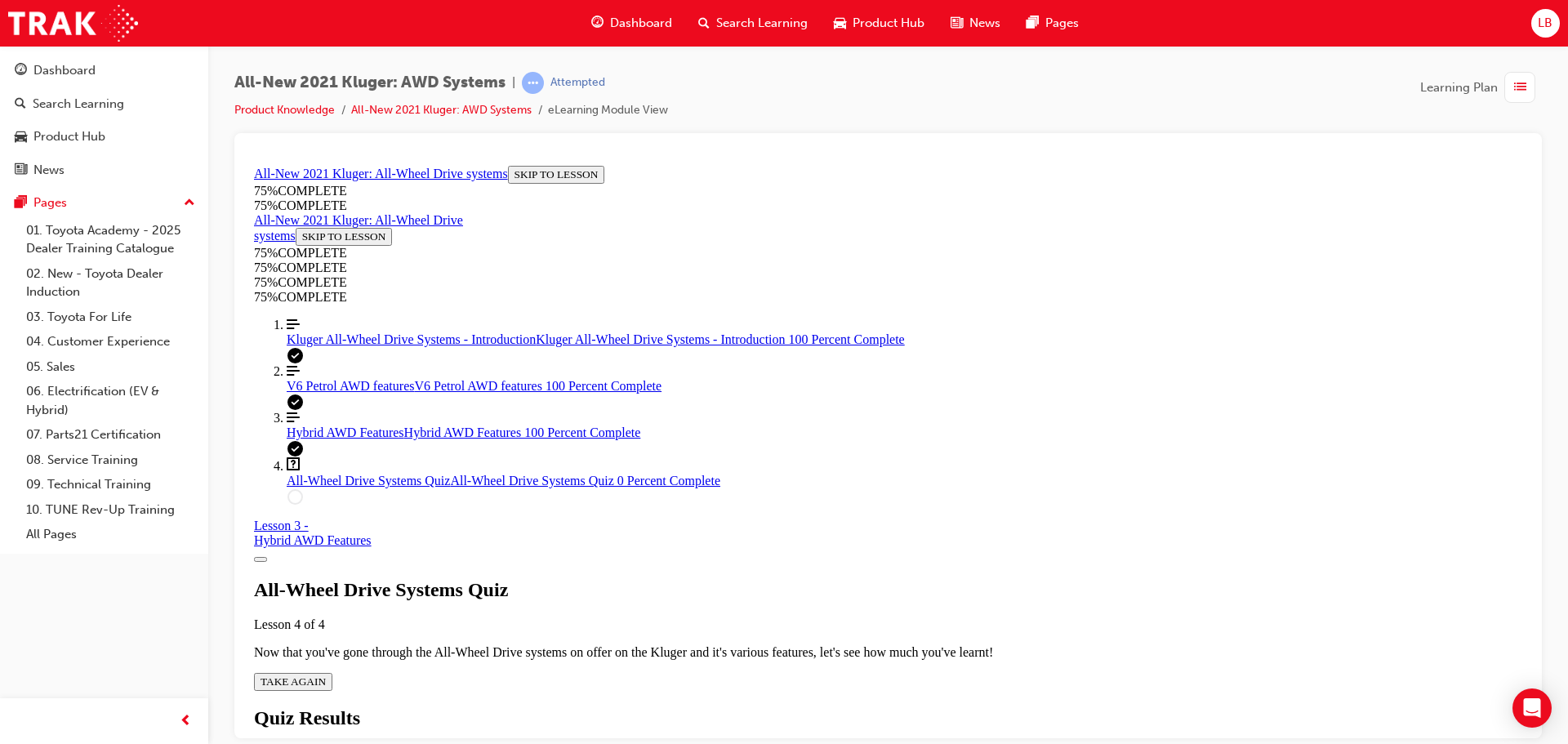
scroll to position [59, 0]
click at [749, 578] on div "All-Wheel Drive Systems Quiz Lesson 4 of 4 Now that you've gone through the All…" at bounding box center [887, 634] width 1268 height 112
click at [325, 675] on span "TAKE AGAIN" at bounding box center [293, 681] width 65 height 12
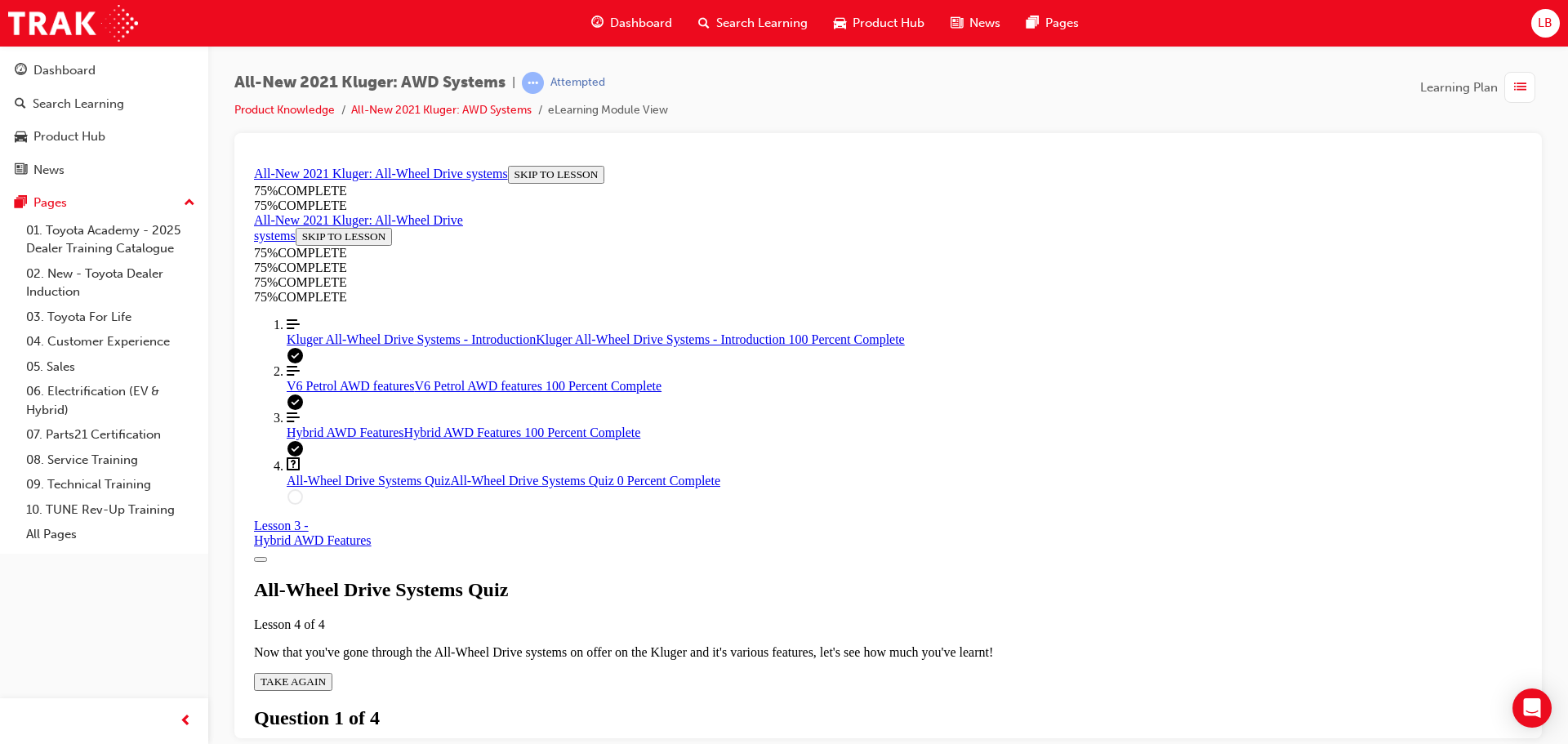
scroll to position [257, 0]
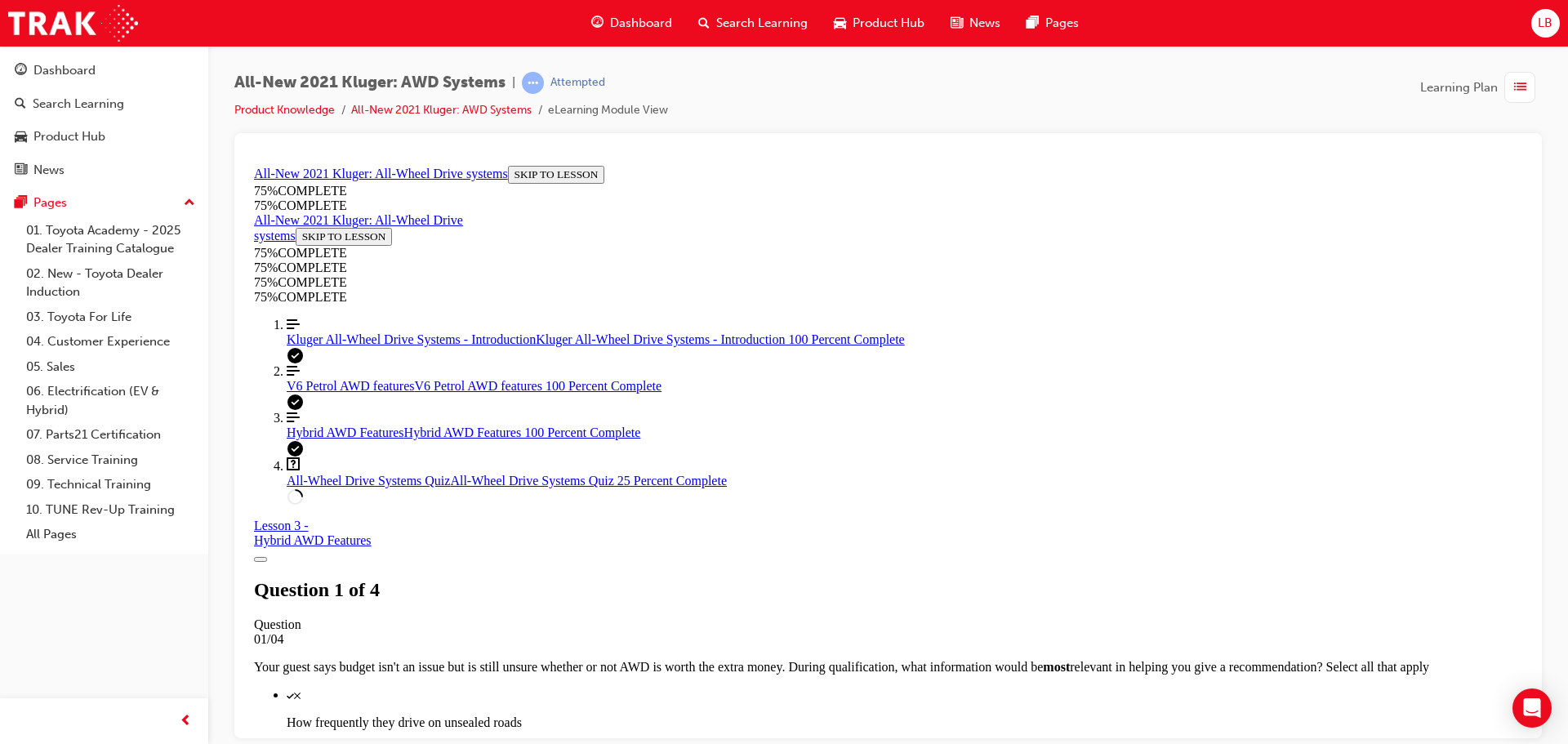
scroll to position [305, 0]
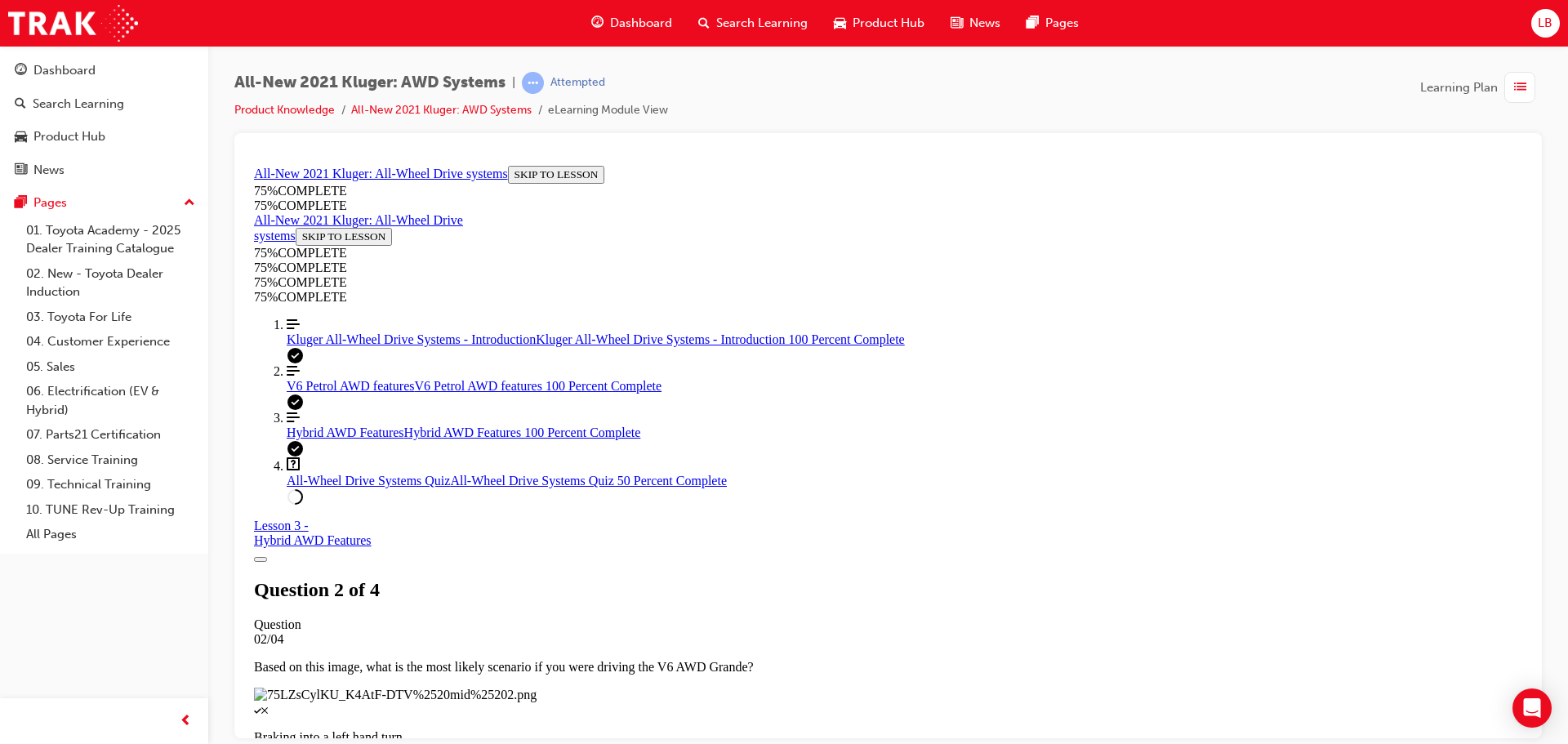
scroll to position [262, 0]
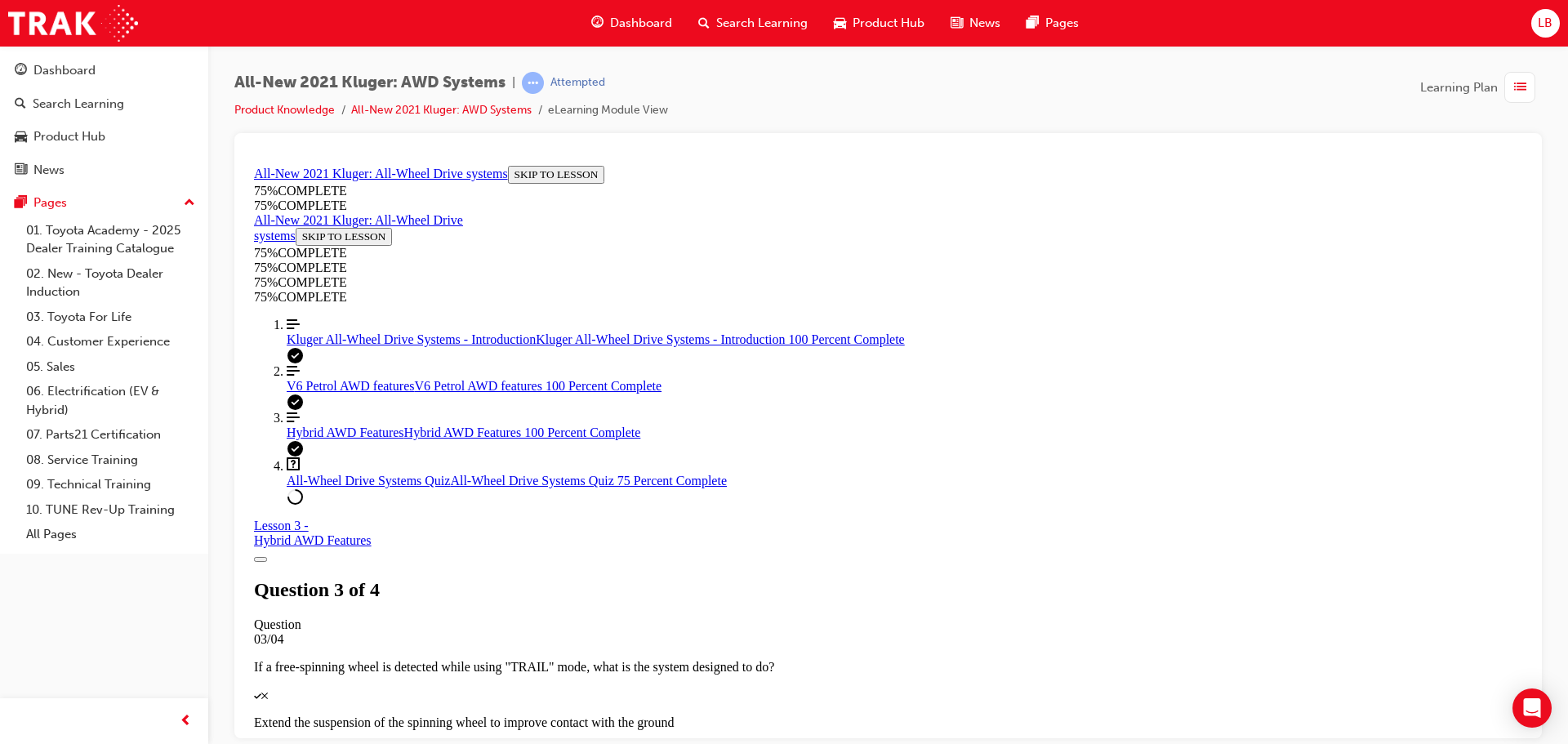
scroll to position [214, 0]
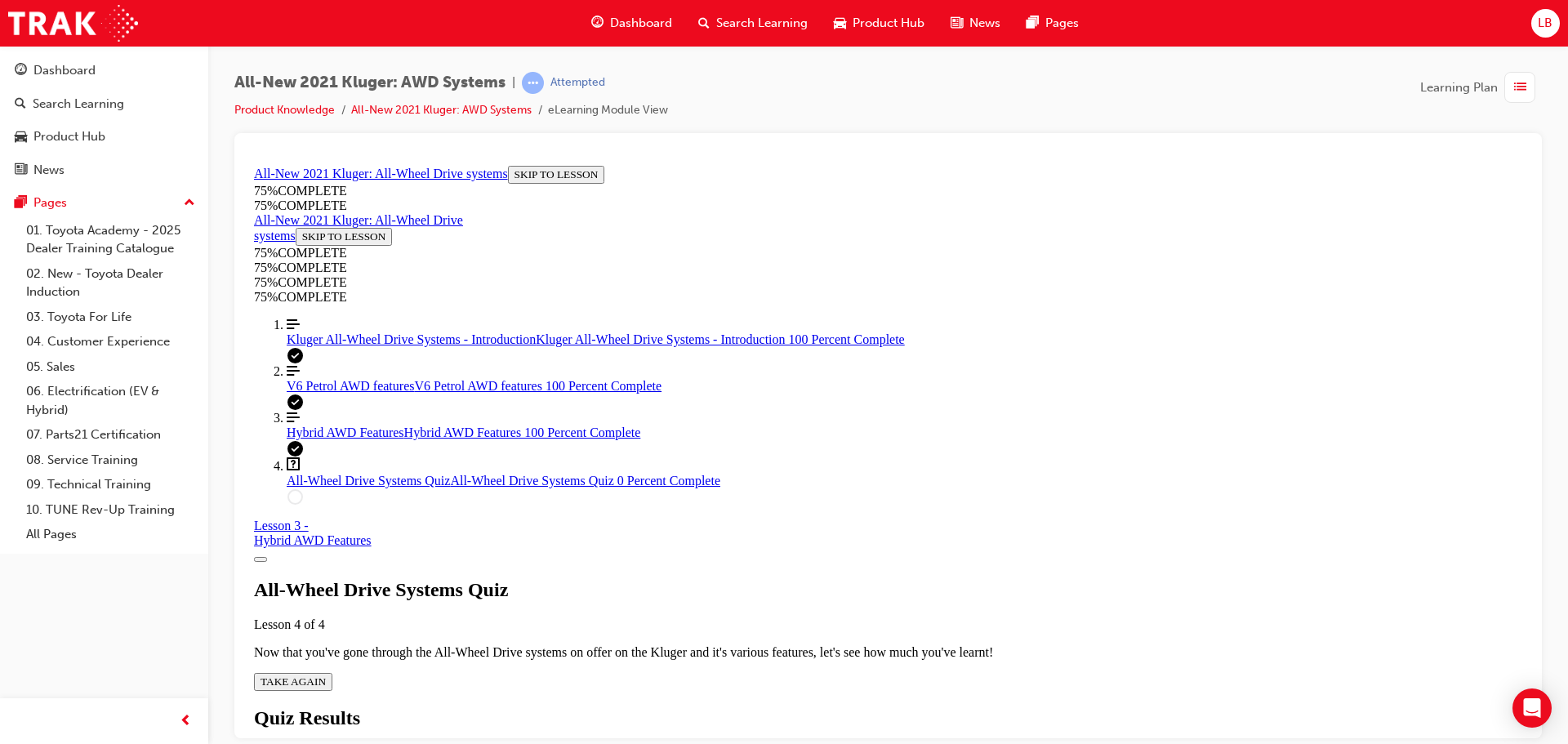
scroll to position [59, 0]
click at [325, 675] on span "TAKE AGAIN" at bounding box center [293, 681] width 65 height 12
drag, startPoint x: 893, startPoint y: 555, endPoint x: 703, endPoint y: 194, distance: 407.9
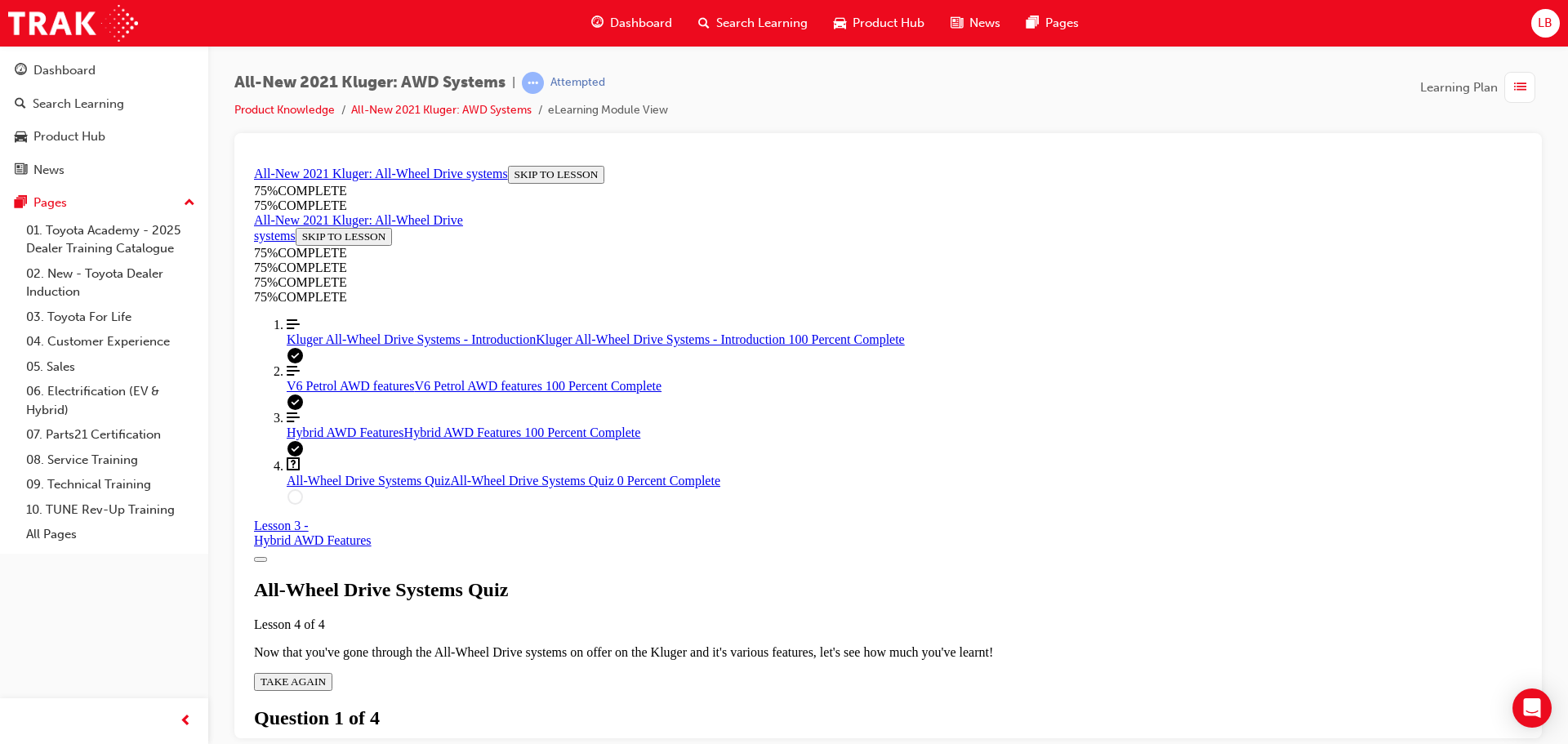
drag, startPoint x: 881, startPoint y: 546, endPoint x: 712, endPoint y: 194, distance: 390.5
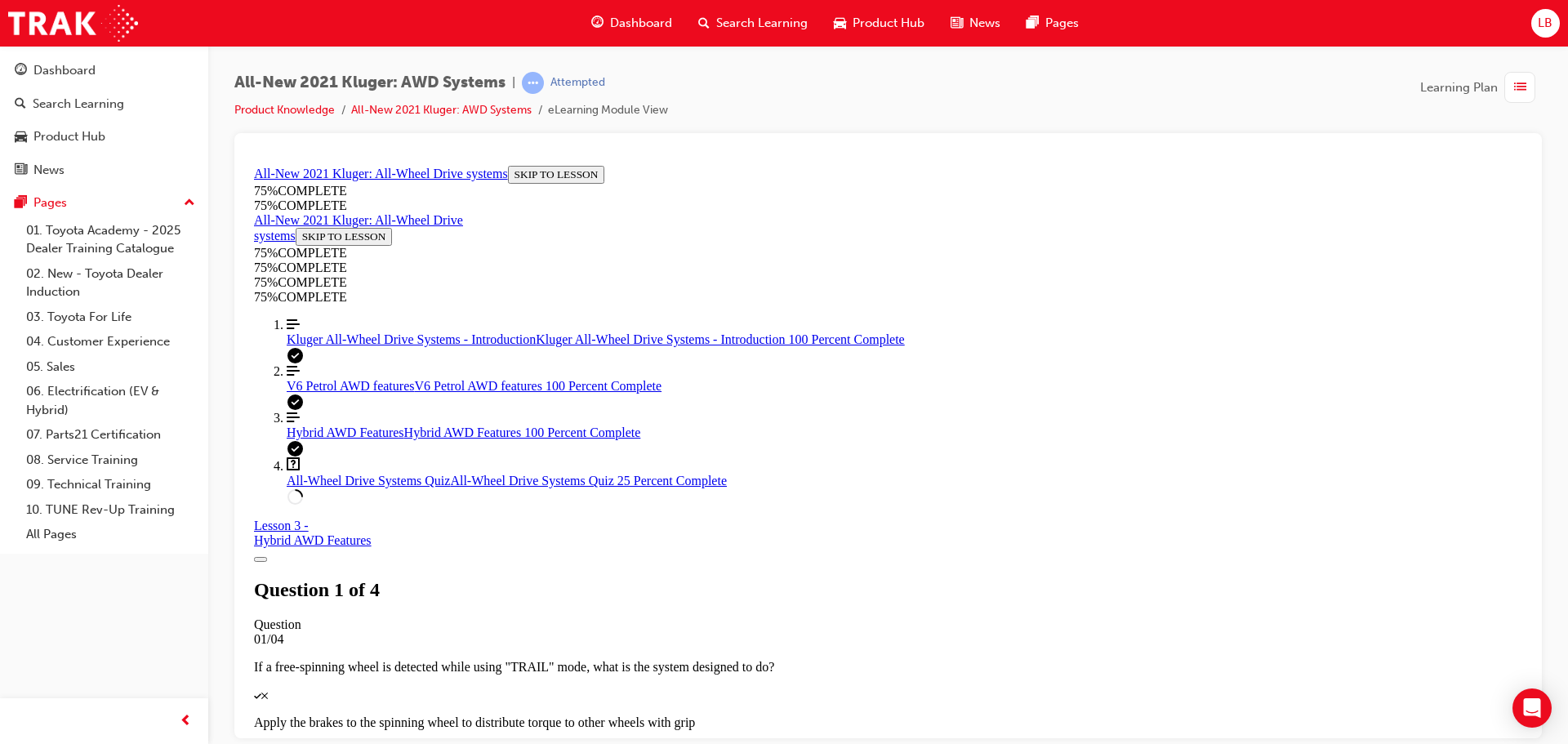
scroll to position [223, 0]
drag, startPoint x: 1113, startPoint y: 568, endPoint x: 754, endPoint y: 222, distance: 498.6
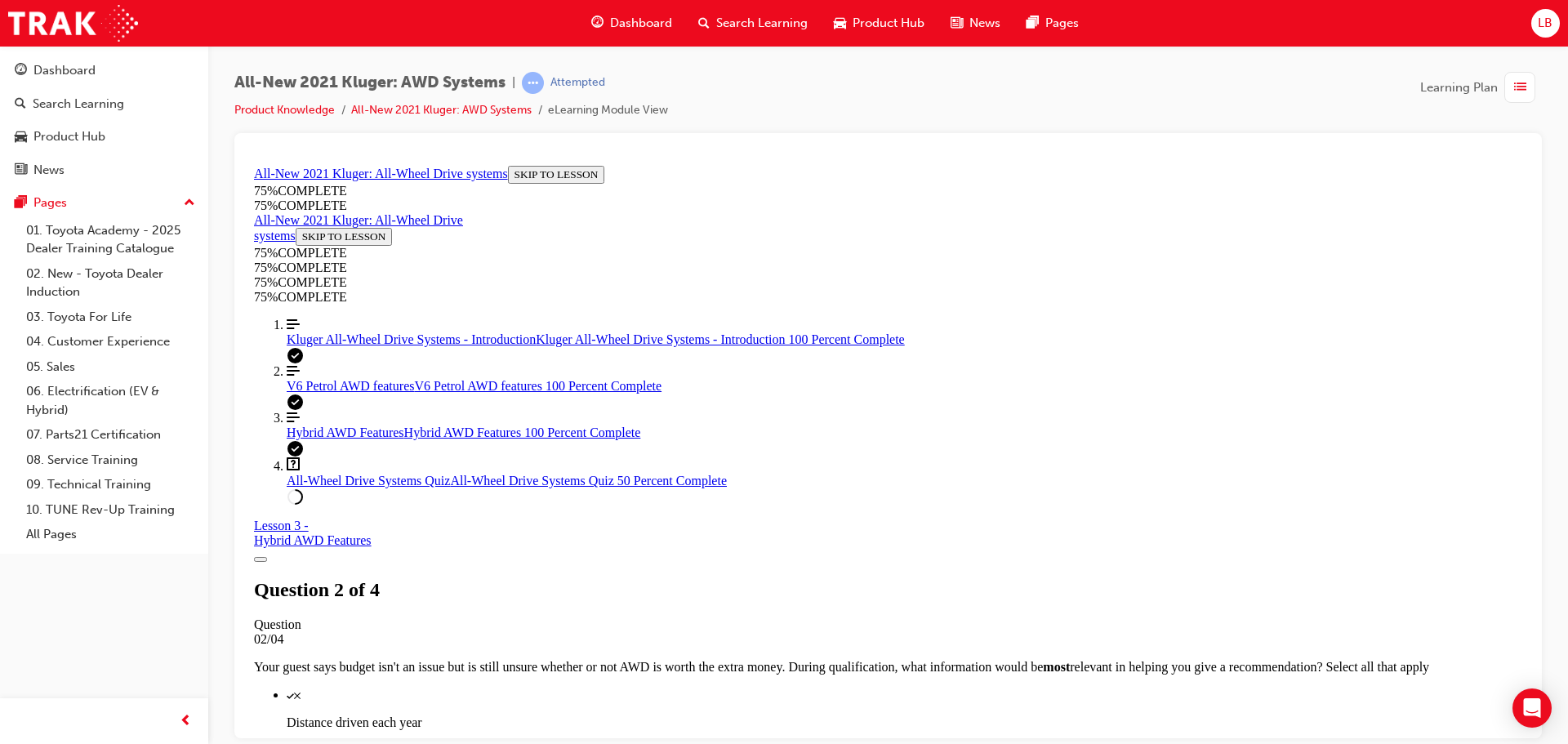
scroll to position [386, 0]
drag, startPoint x: 1009, startPoint y: 621, endPoint x: 826, endPoint y: 436, distance: 260.2
drag, startPoint x: 985, startPoint y: 609, endPoint x: 734, endPoint y: 390, distance: 333.1
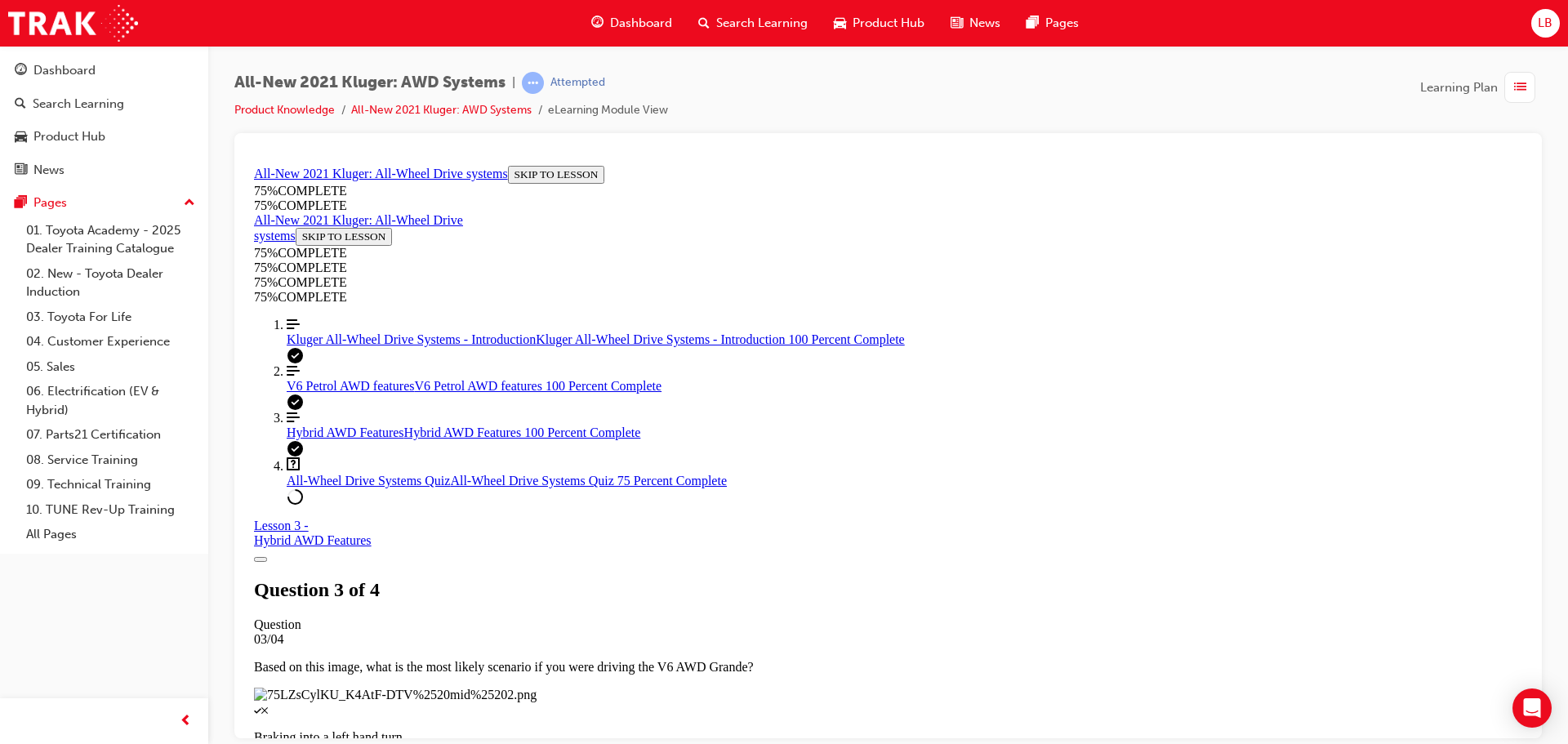
scroll to position [141, 0]
drag, startPoint x: 1144, startPoint y: 618, endPoint x: 727, endPoint y: 315, distance: 515.5
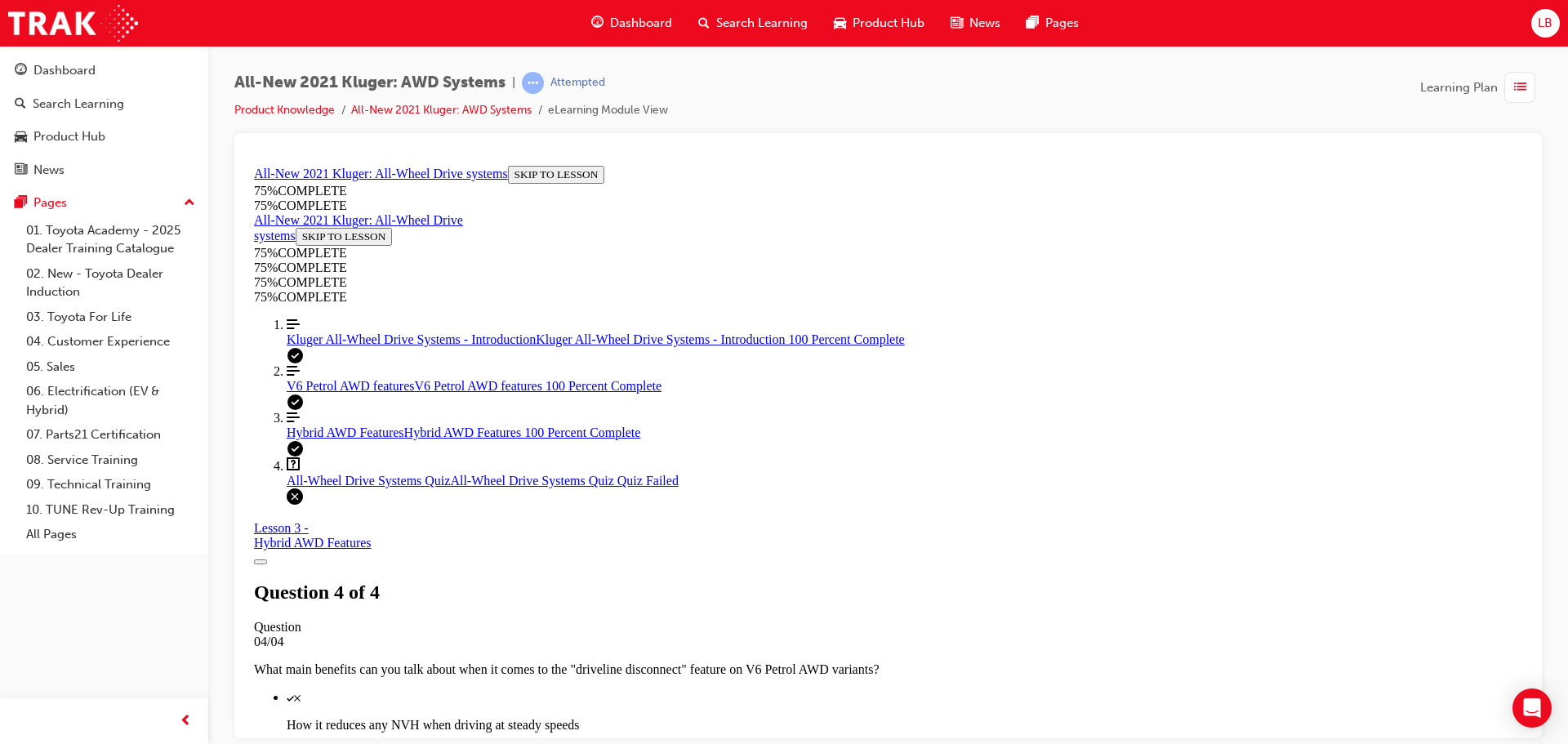
scroll to position [266, 0]
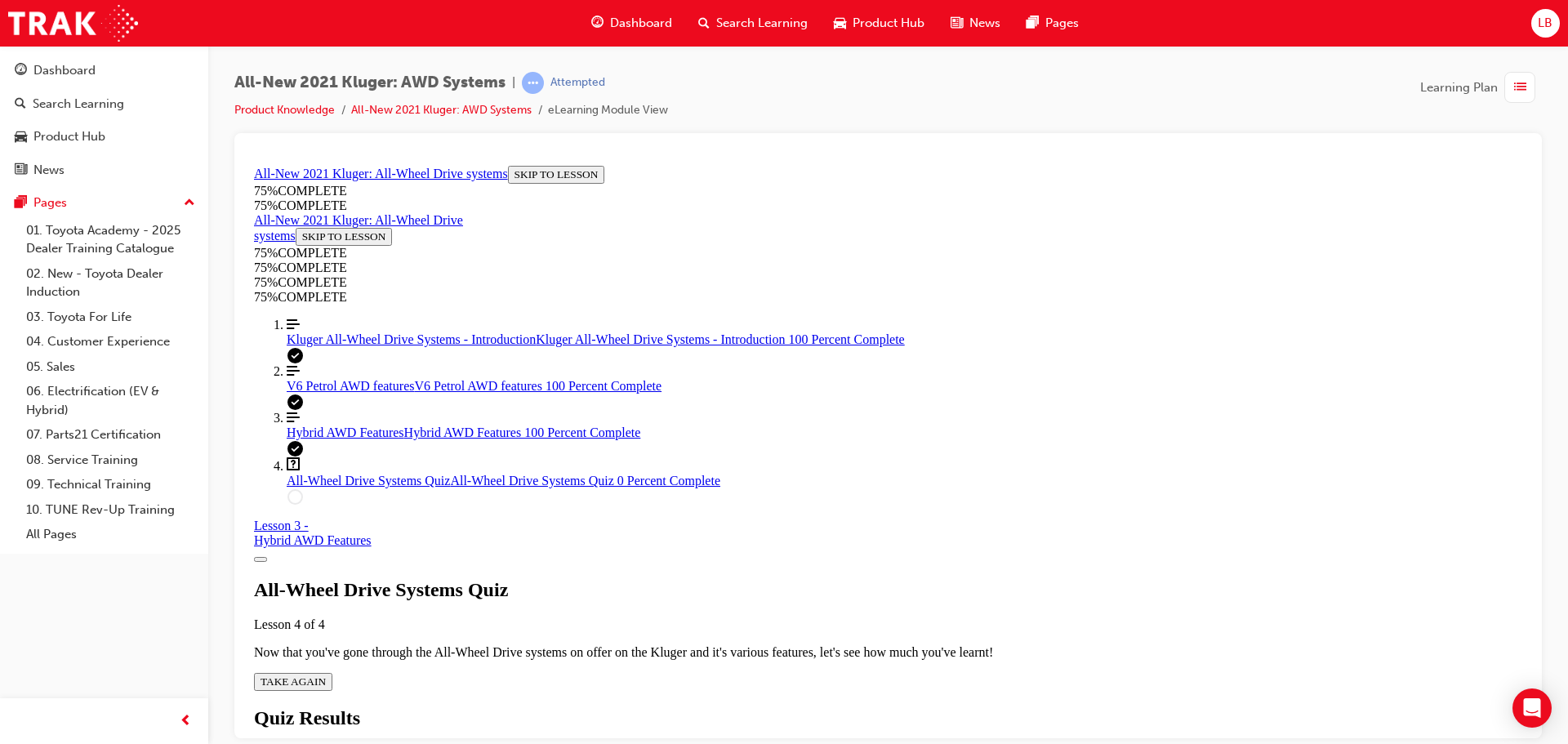
scroll to position [59, 0]
click at [770, 589] on div "All-Wheel Drive Systems Quiz Lesson 4 of 4 Now that you've gone through the All…" at bounding box center [887, 634] width 1268 height 112
click at [325, 675] on span "TAKE AGAIN" at bounding box center [293, 681] width 65 height 12
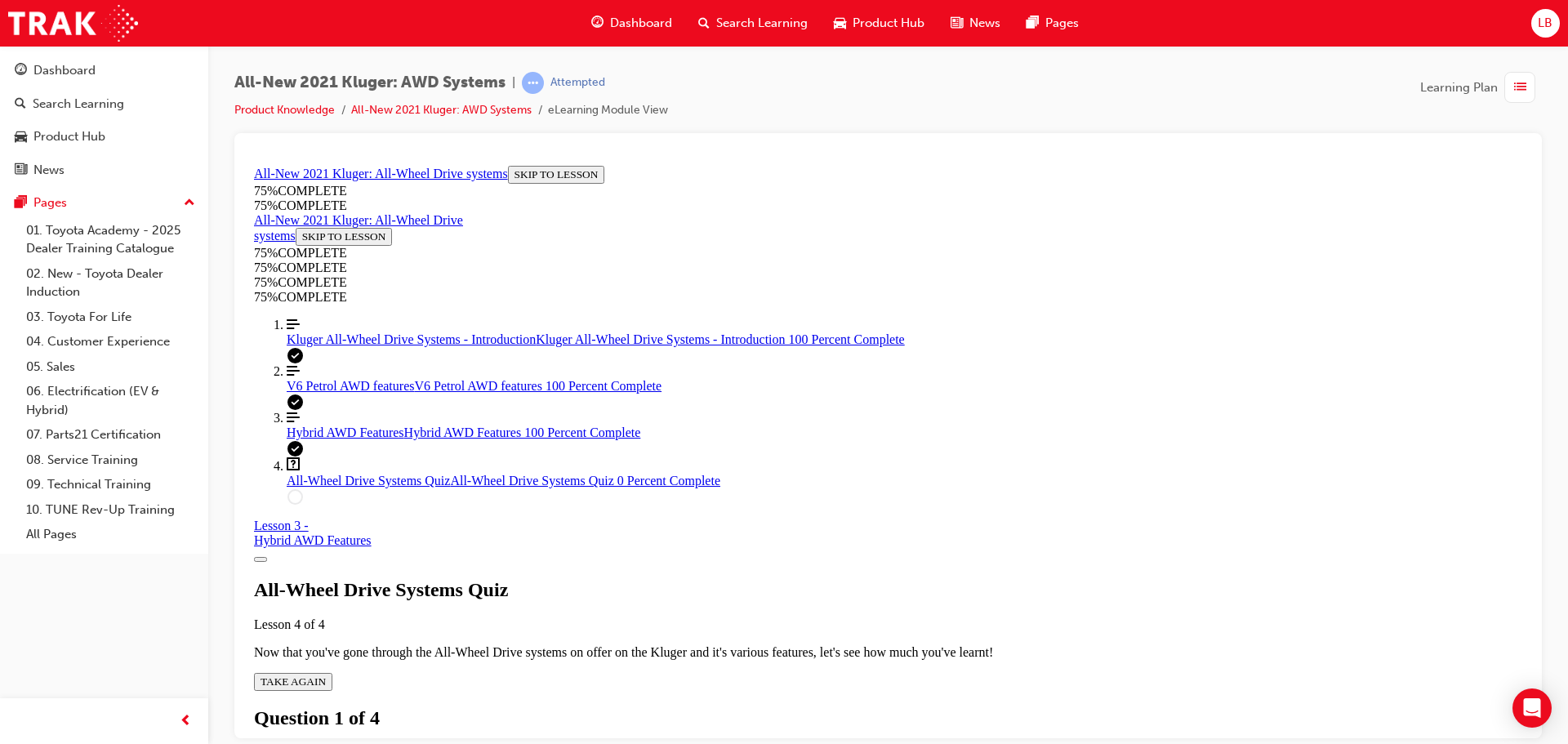
scroll to position [214, 0]
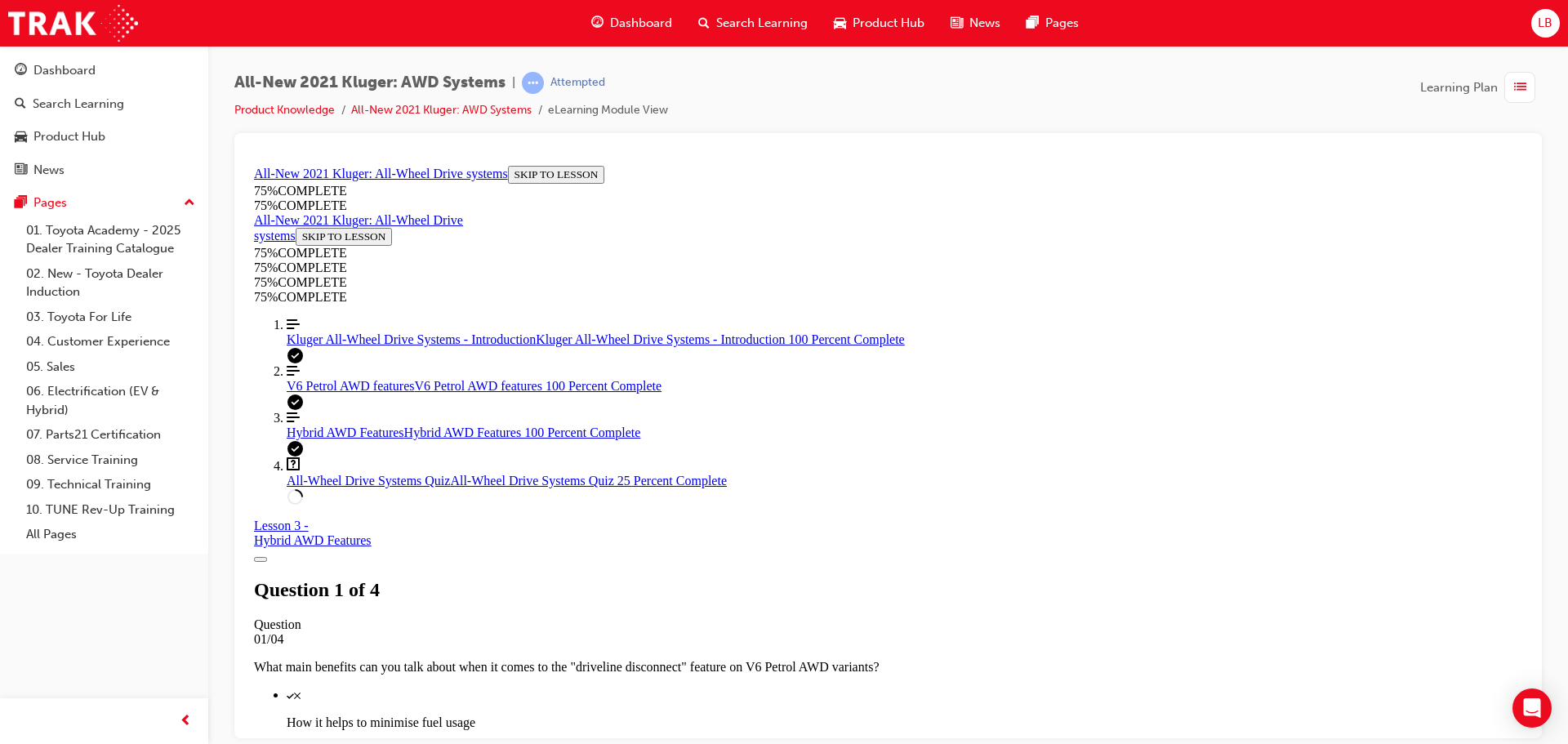
scroll to position [257, 0]
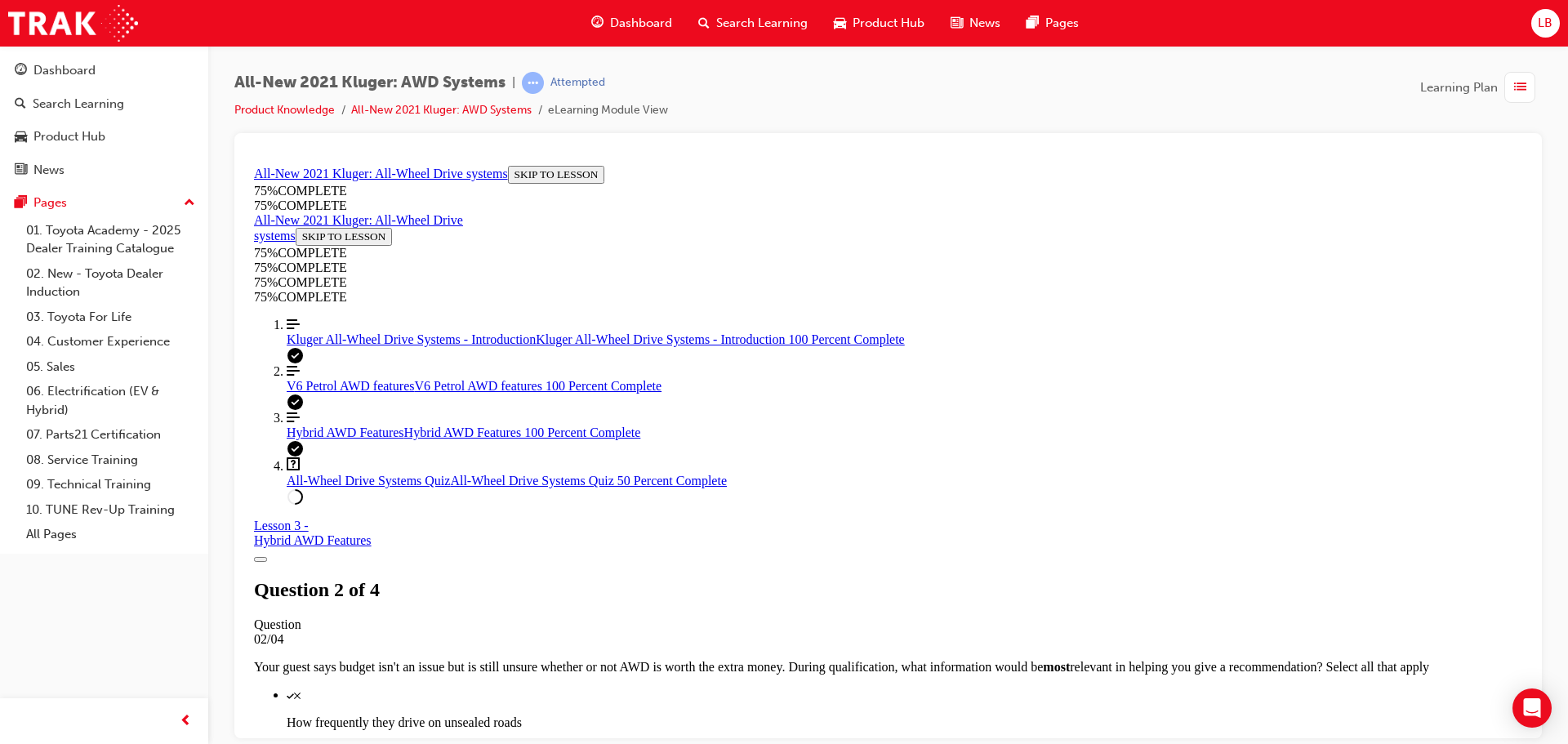
scroll to position [223, 0]
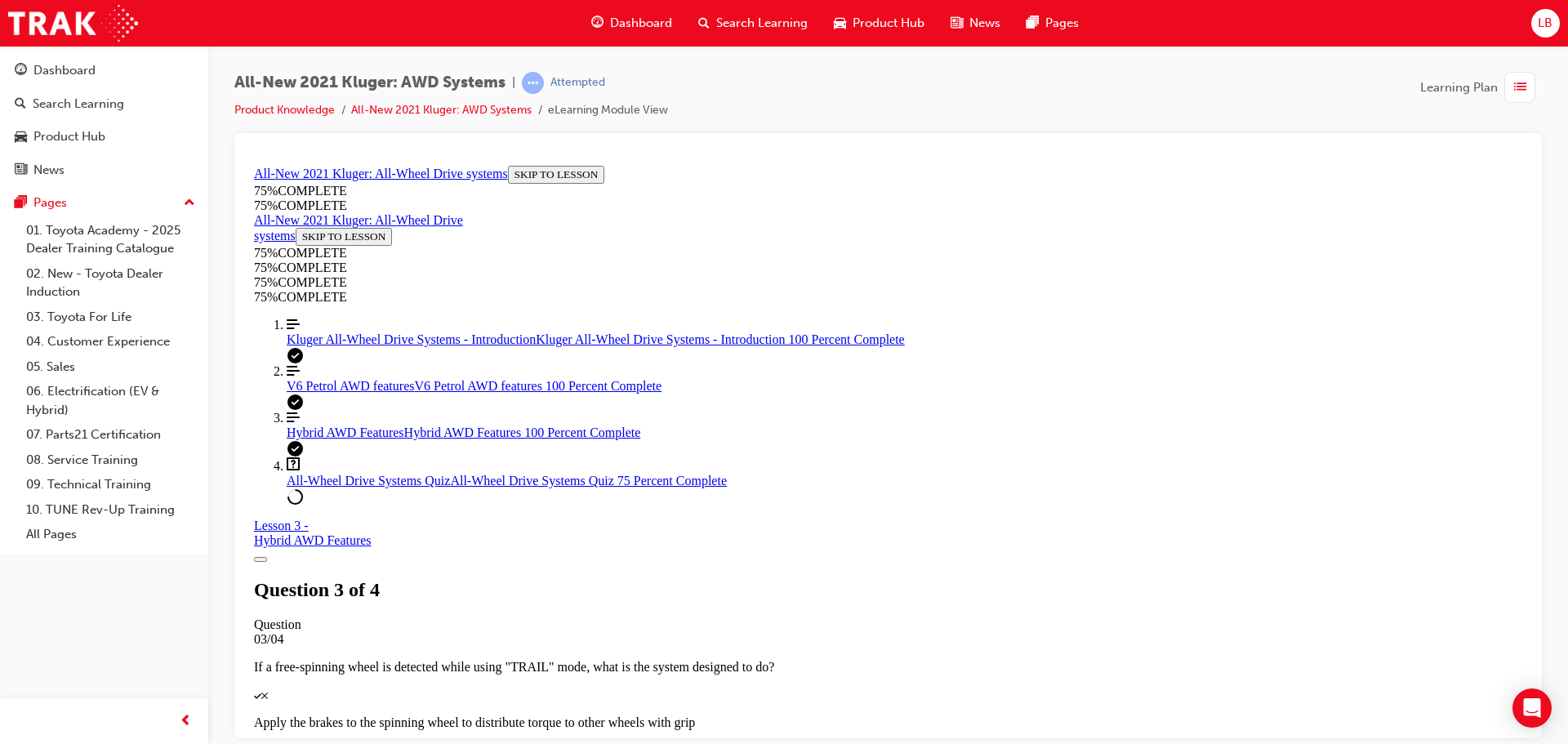
scroll to position [386, 0]
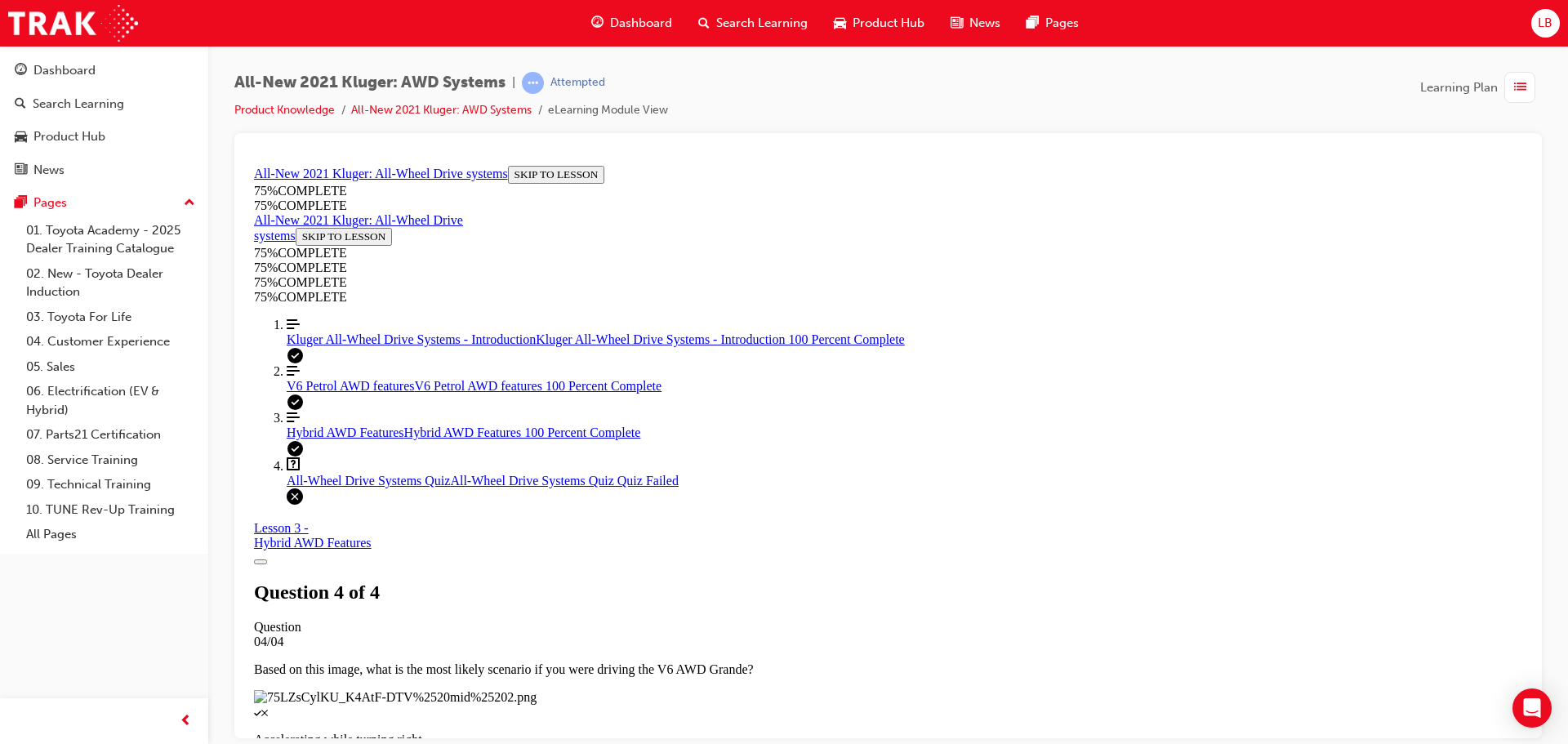
scroll to position [266, 0]
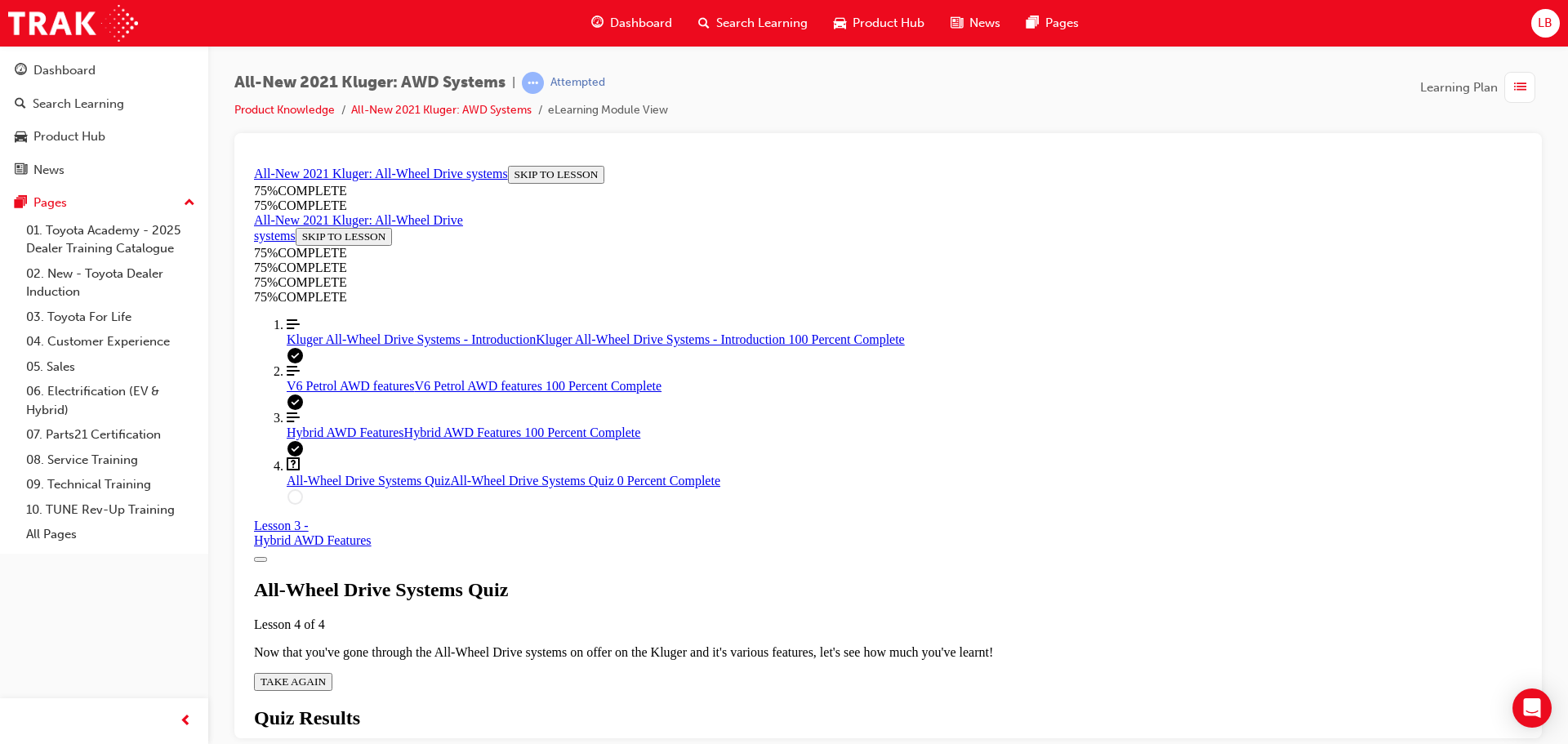
click at [325, 675] on span "TAKE AGAIN" at bounding box center [293, 681] width 65 height 12
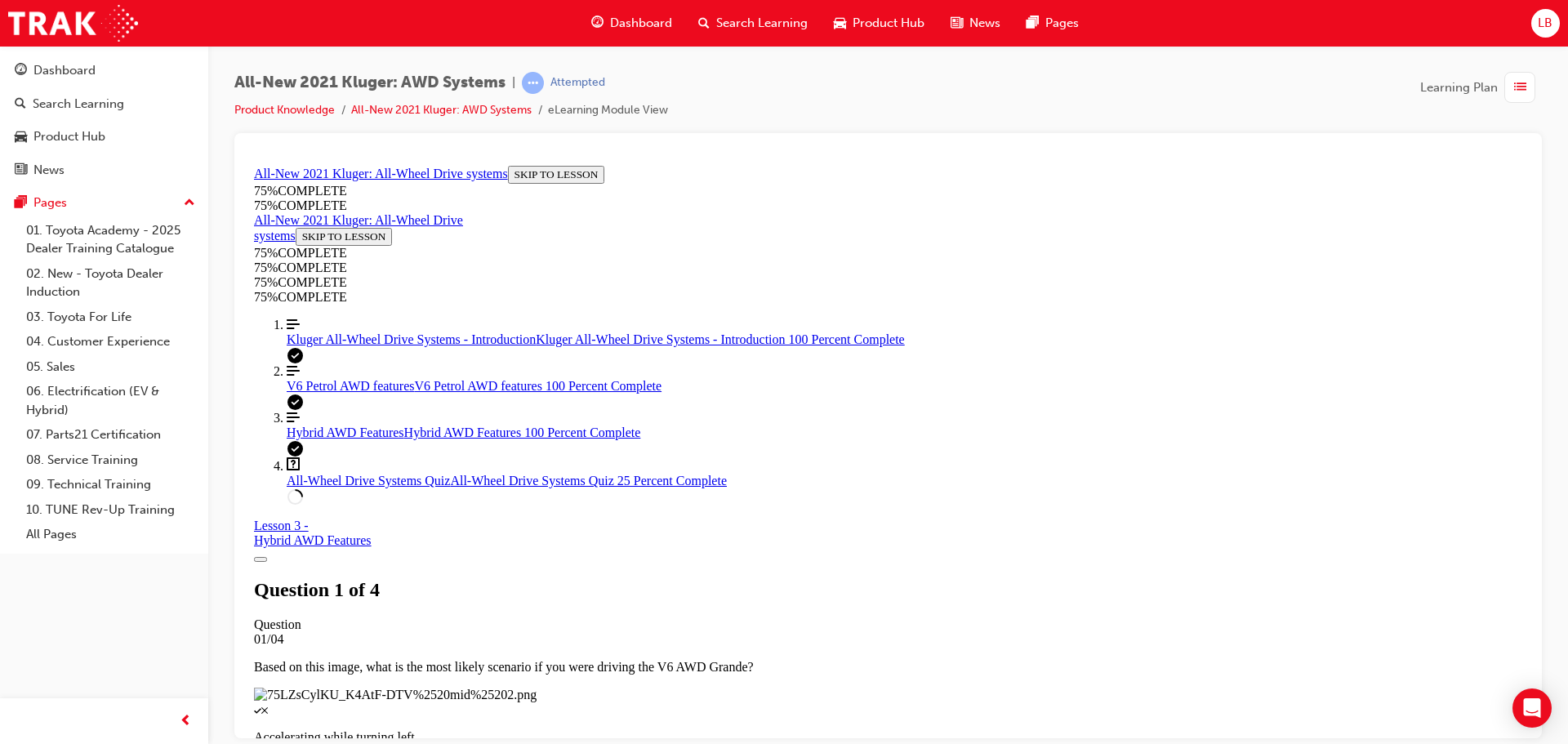
scroll to position [141, 0]
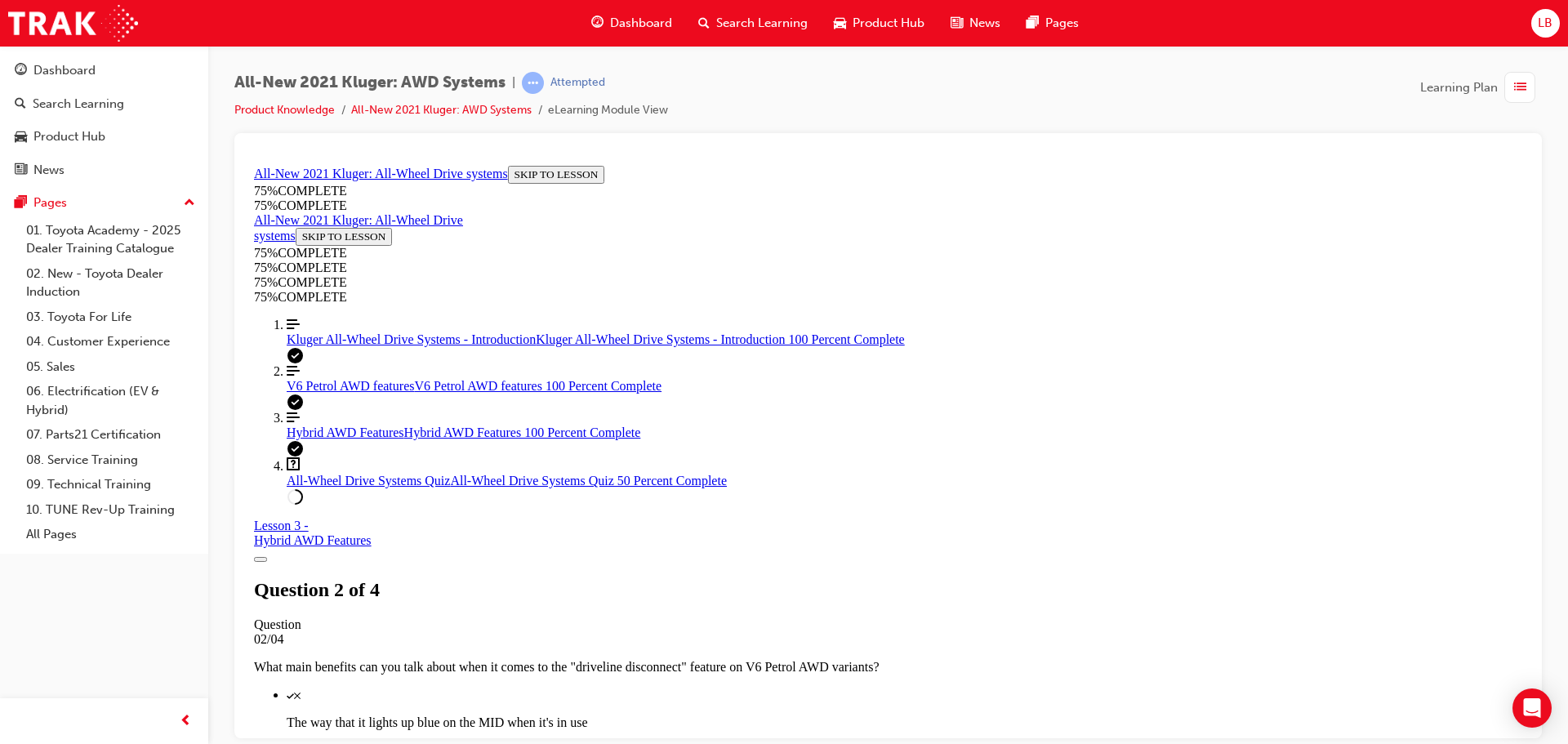
scroll to position [223, 0]
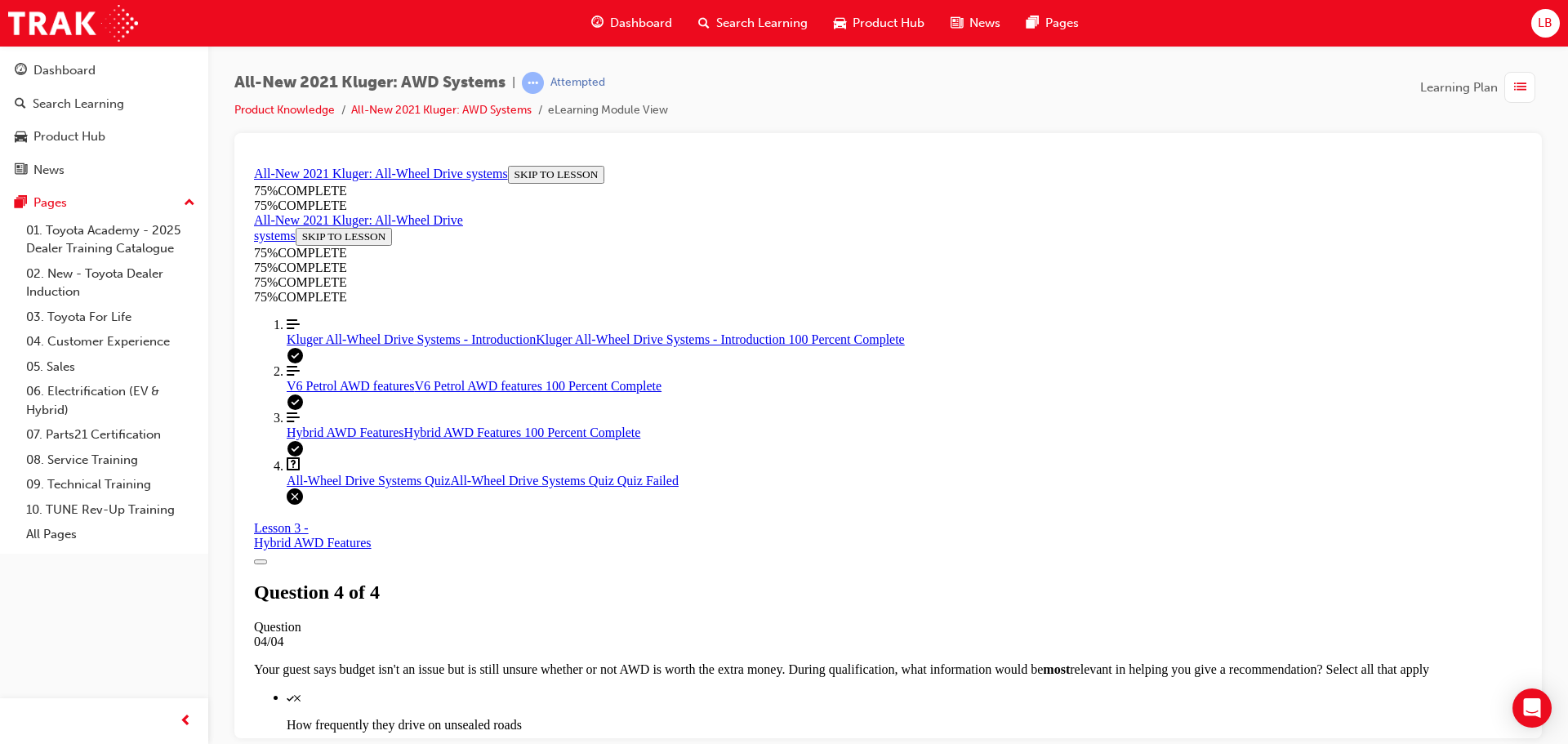
scroll to position [60, 0]
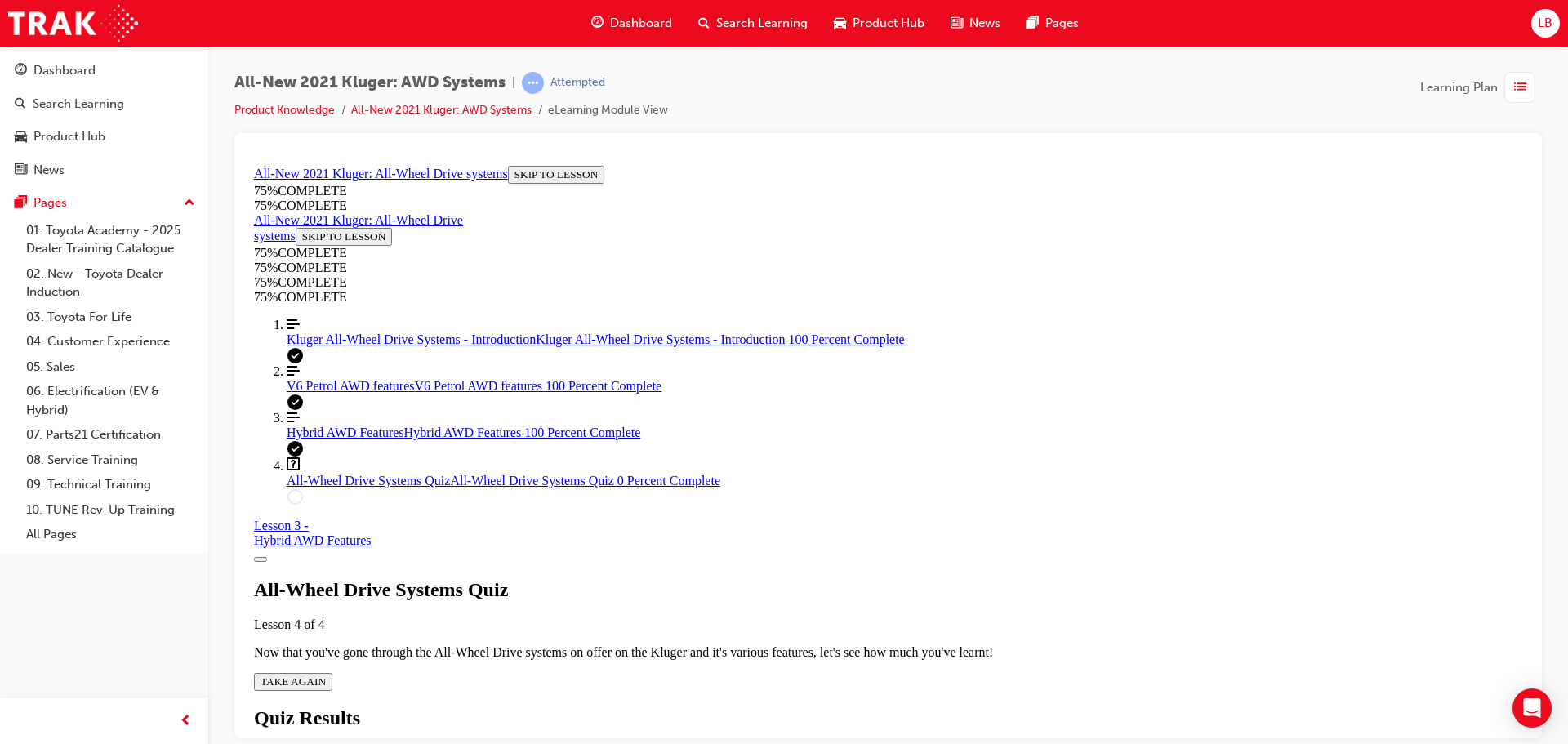
click at [325, 675] on span "TAKE AGAIN" at bounding box center [293, 681] width 65 height 12
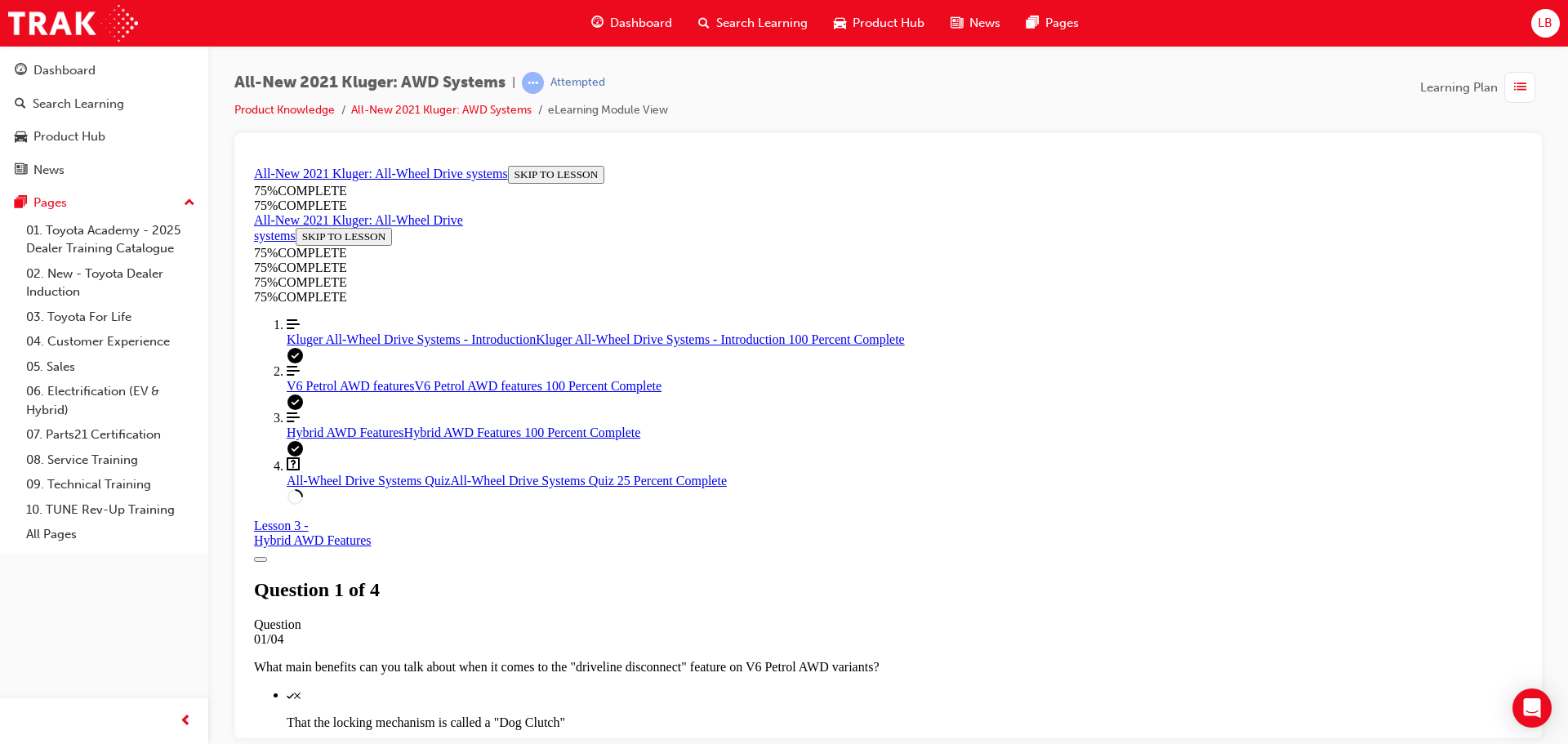
scroll to position [386, 0]
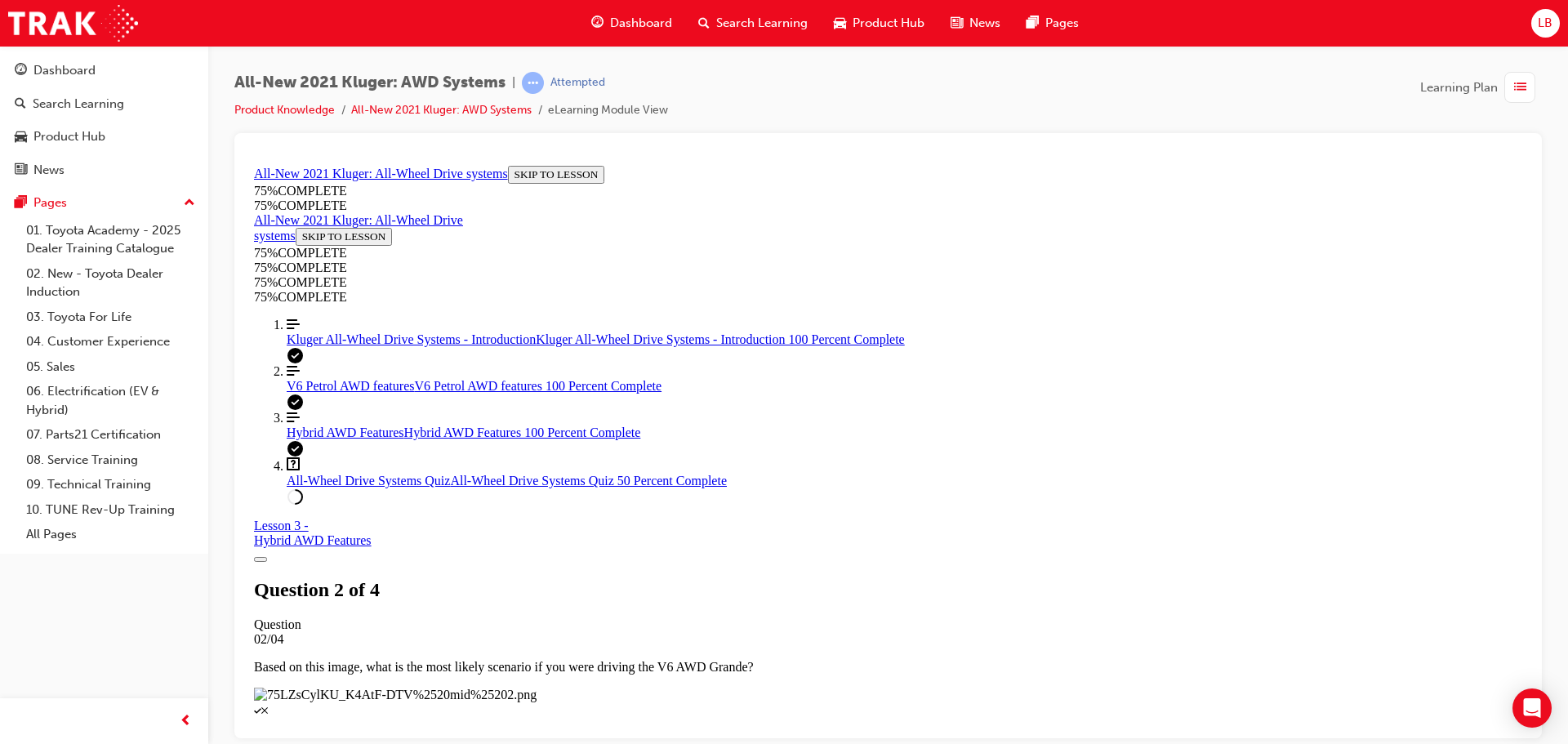
scroll to position [257, 0]
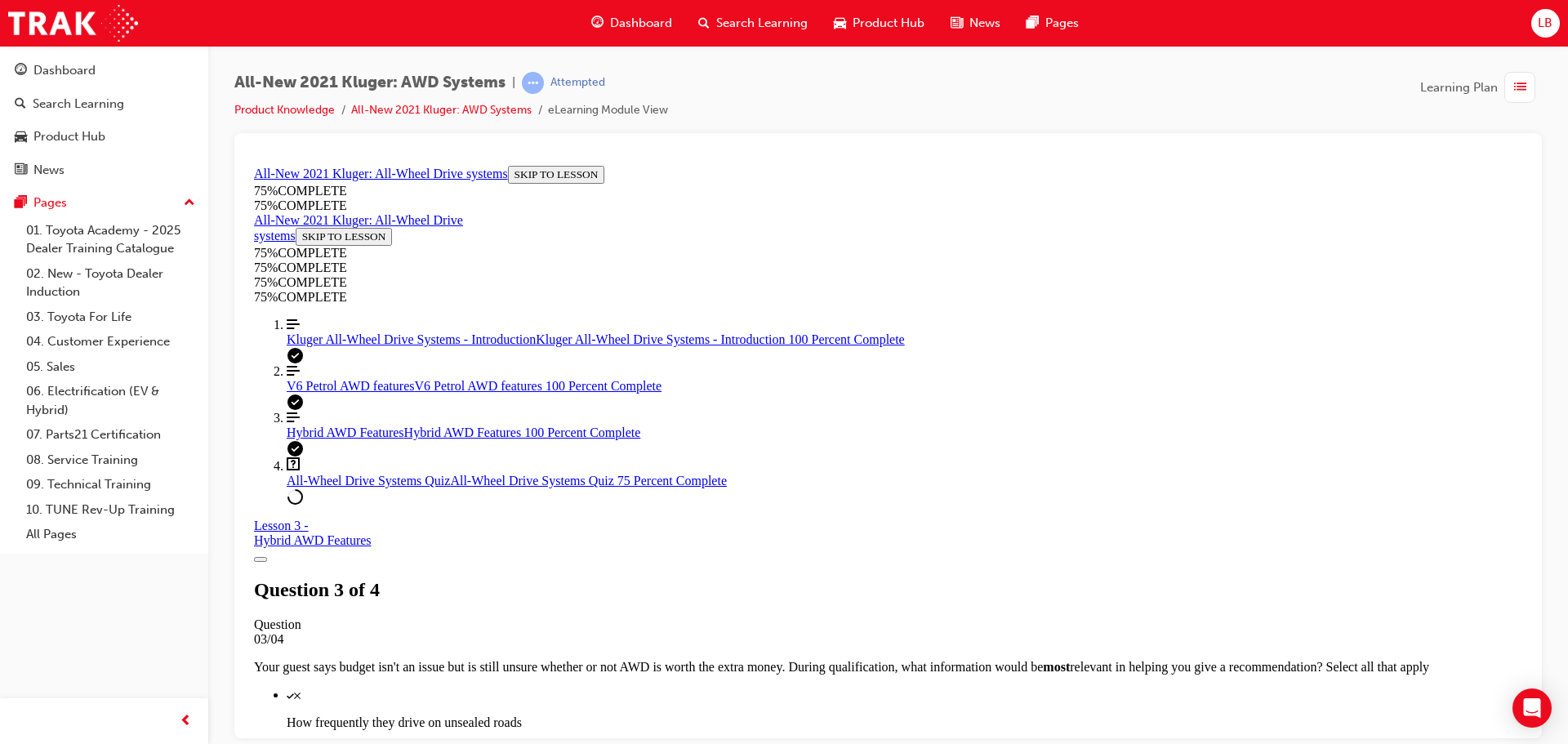
scroll to position [223, 0]
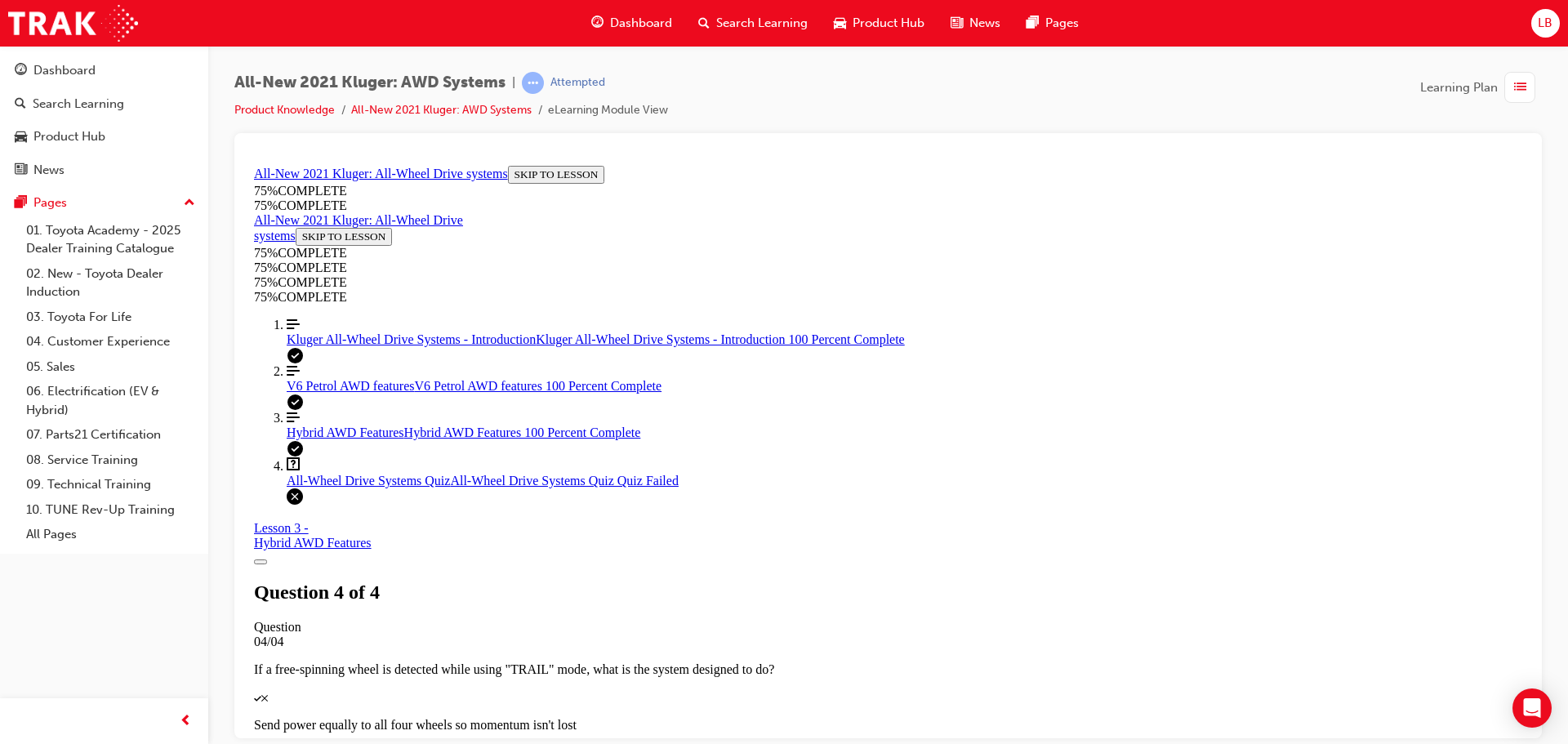
scroll to position [266, 0]
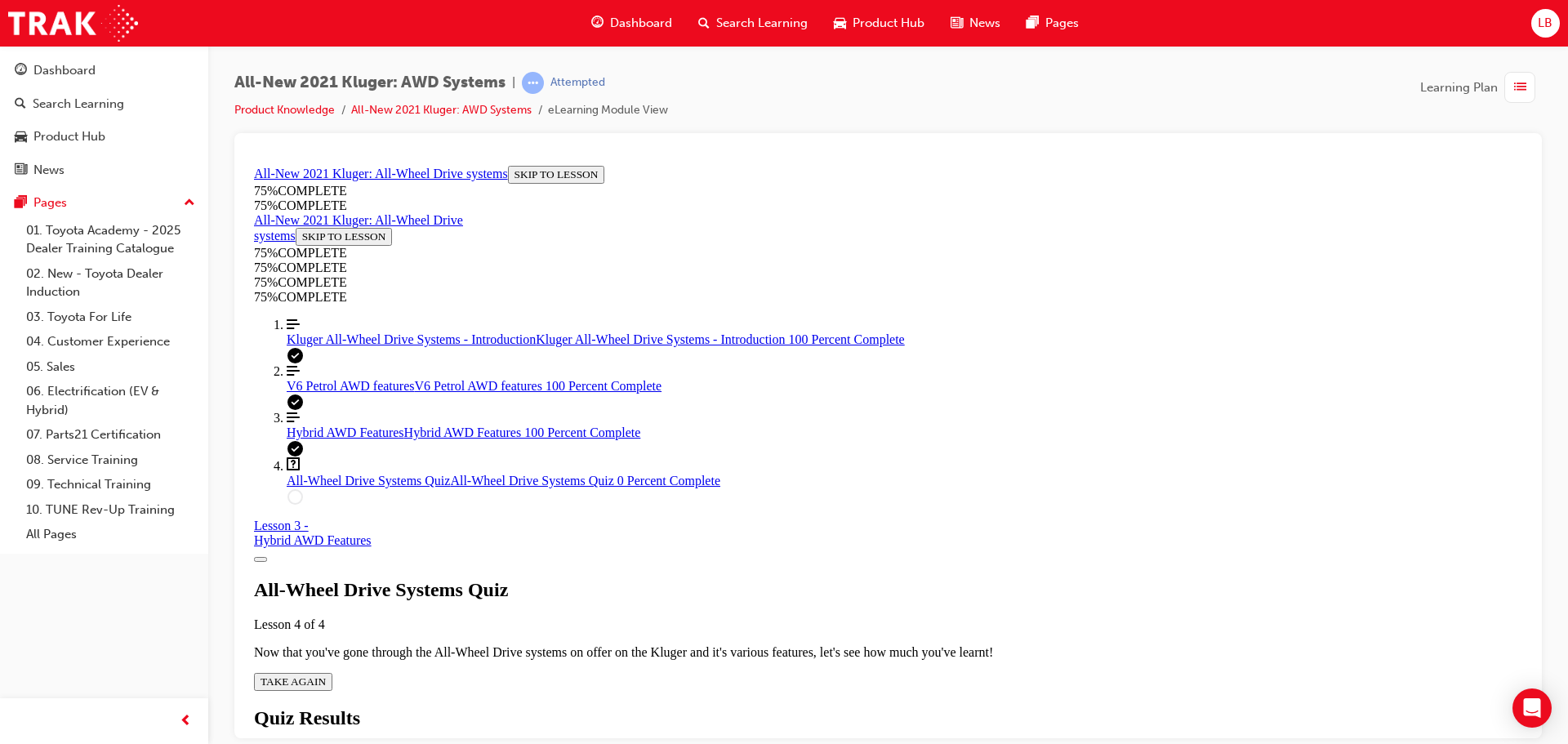
scroll to position [59, 0]
click at [325, 675] on span "TAKE AGAIN" at bounding box center [293, 681] width 65 height 12
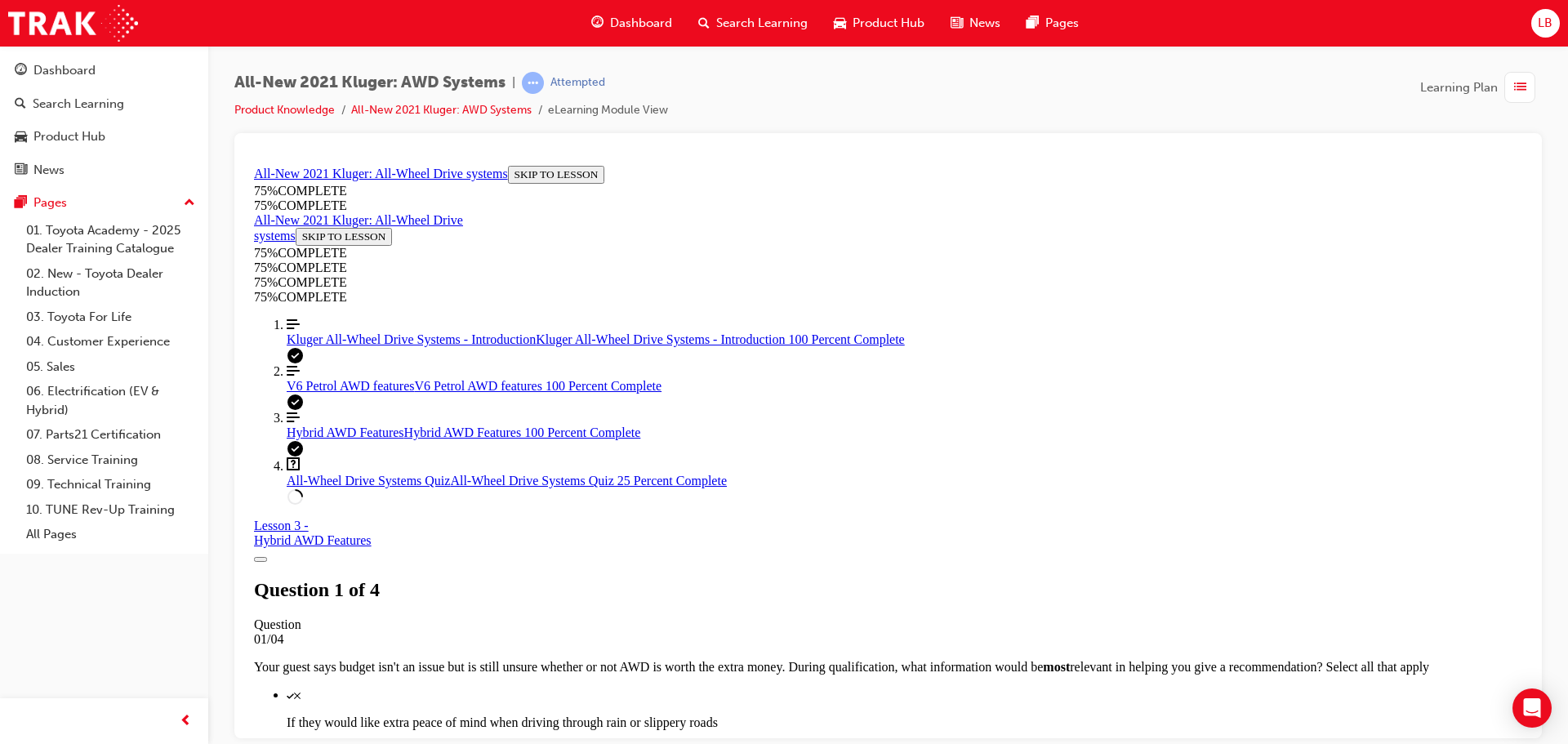
scroll to position [141, 0]
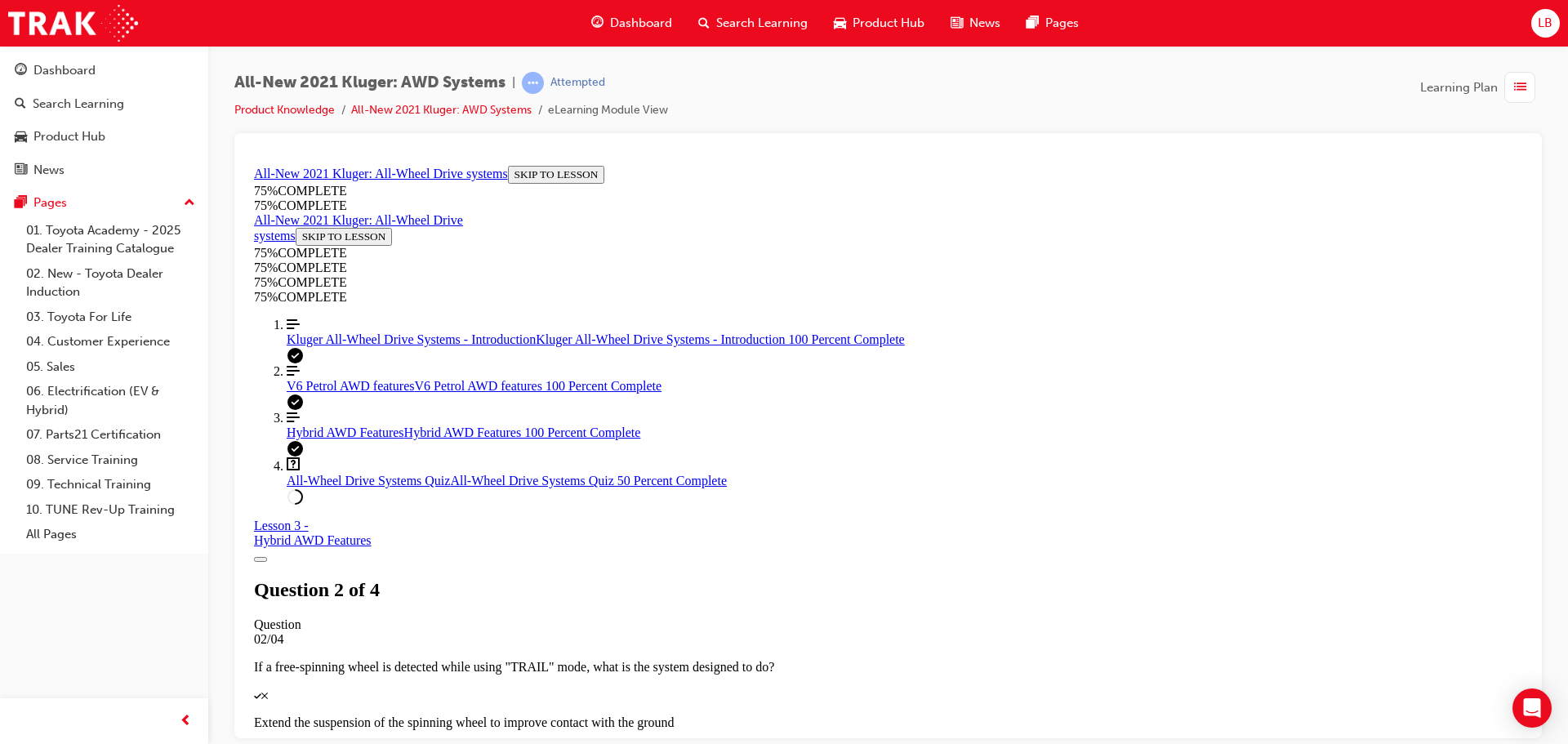
scroll to position [386, 0]
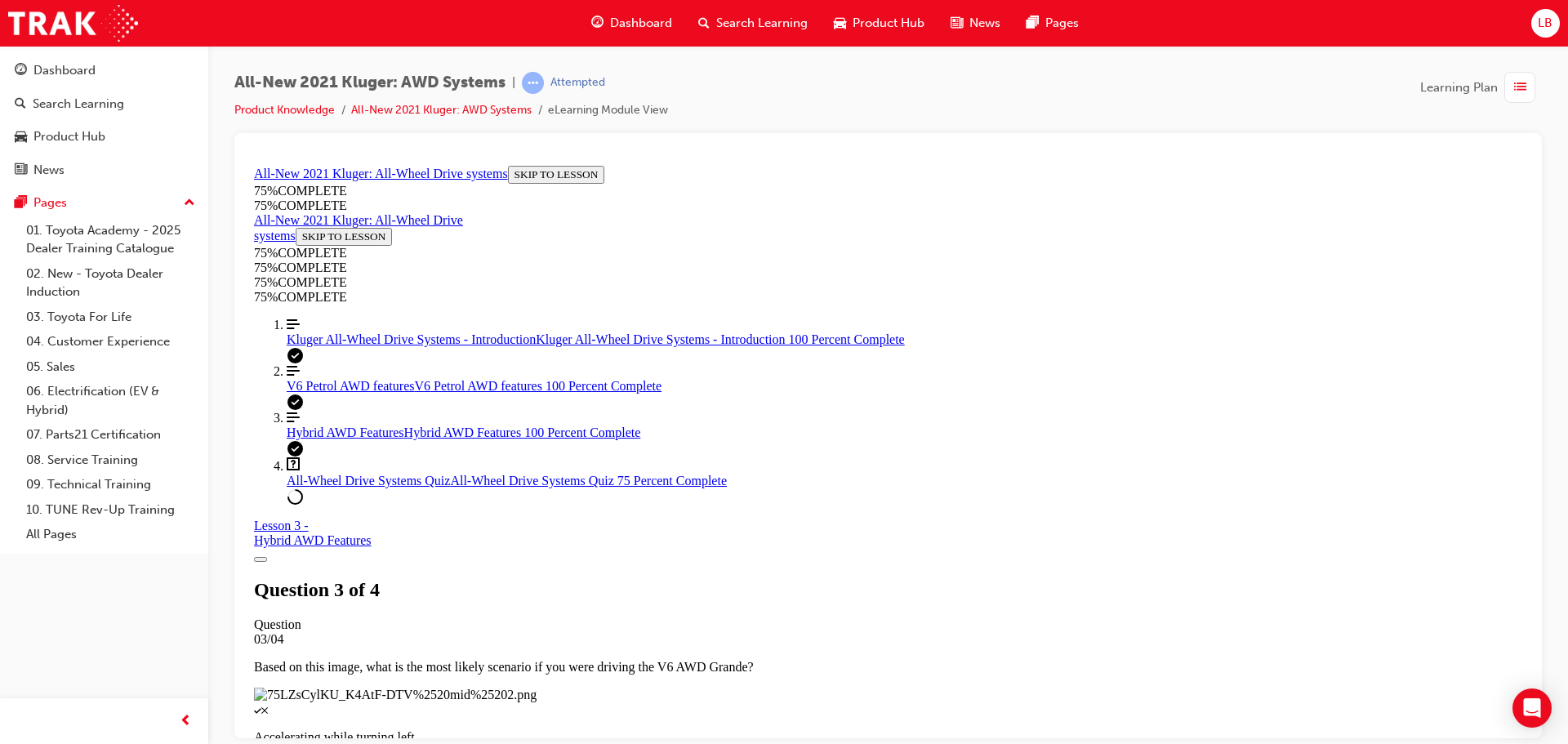
scroll to position [141, 0]
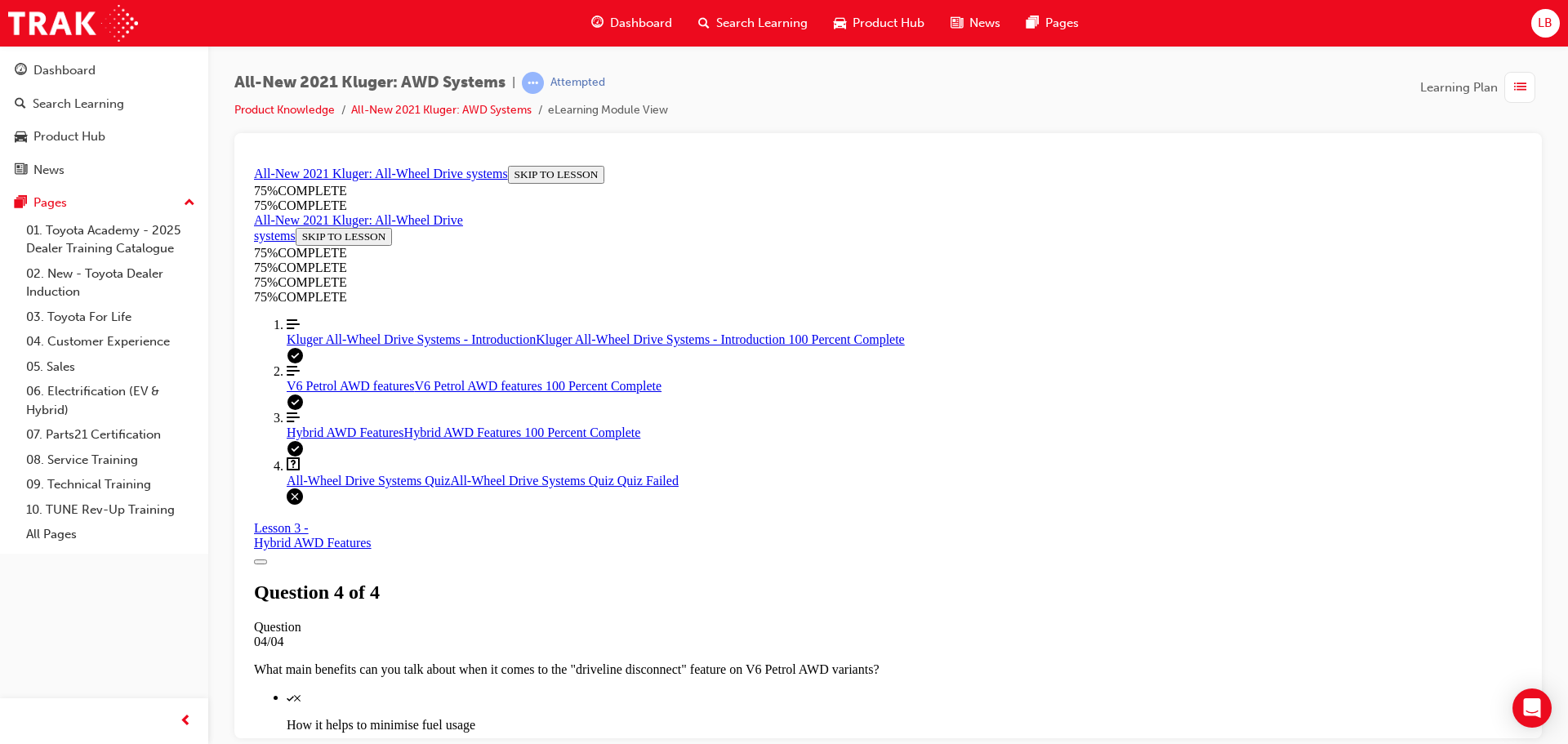
scroll to position [266, 0]
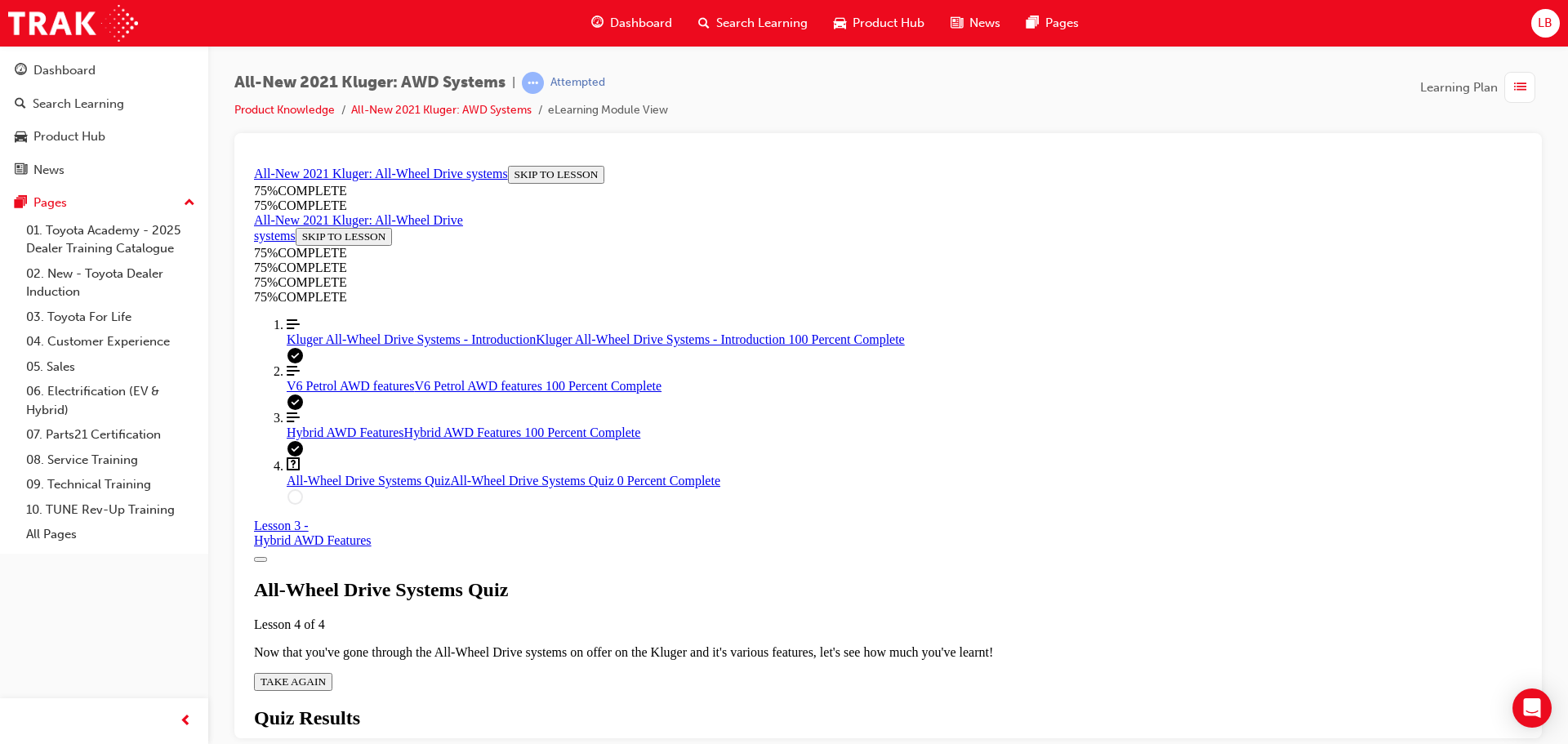
click at [325, 675] on span "TAKE AGAIN" at bounding box center [293, 681] width 65 height 12
